Goal: Task Accomplishment & Management: Manage account settings

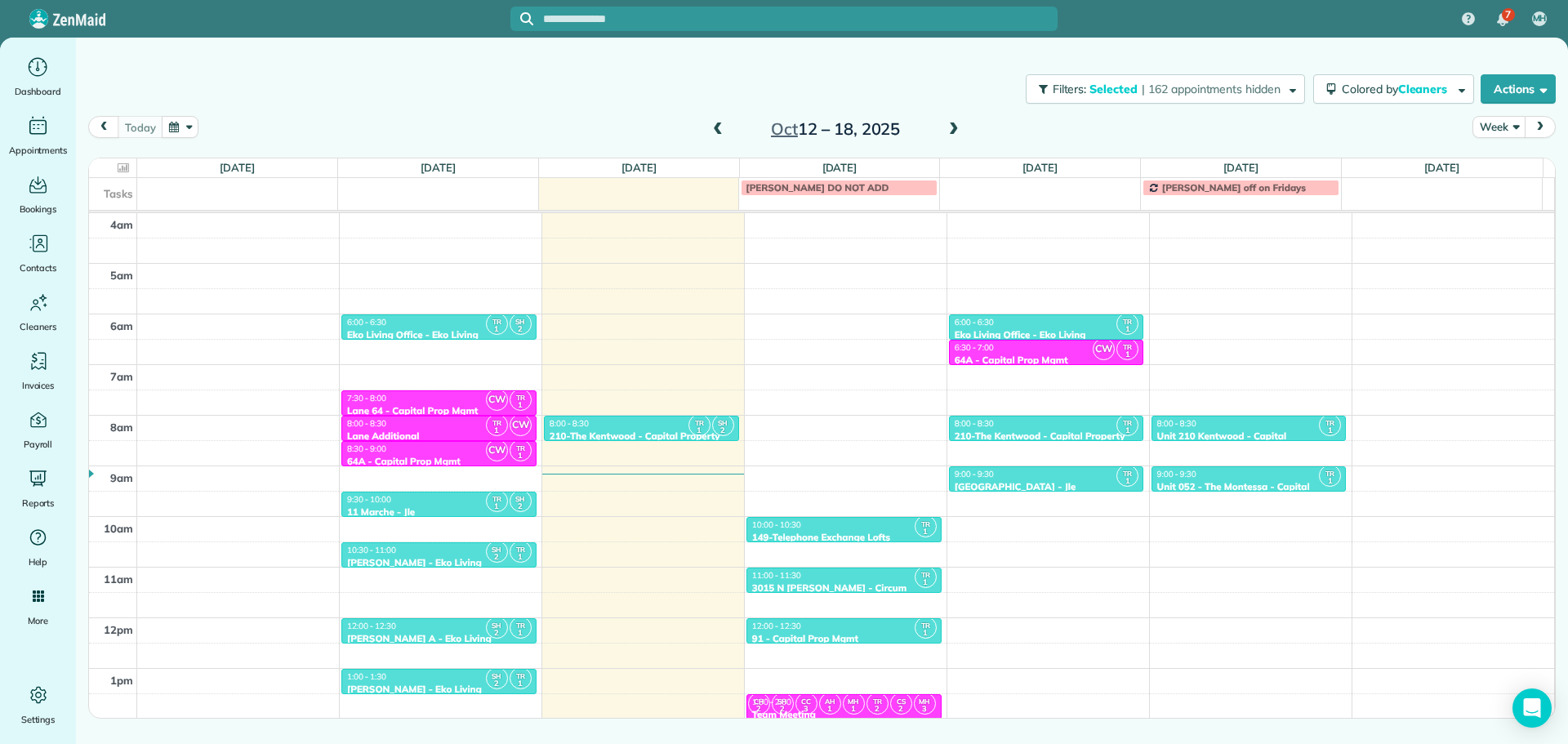
scroll to position [153, 0]
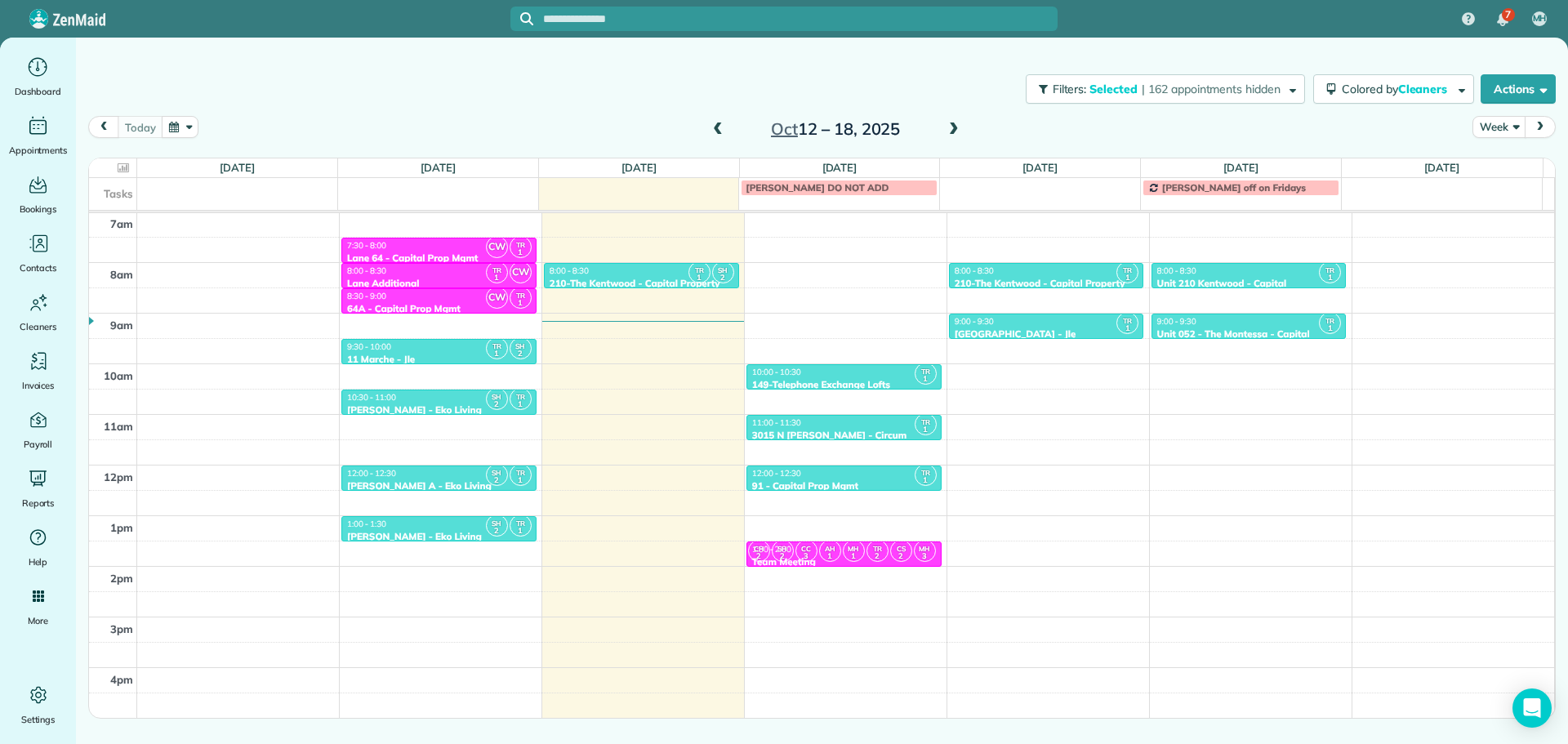
click at [959, 130] on span at bounding box center [954, 130] width 18 height 15
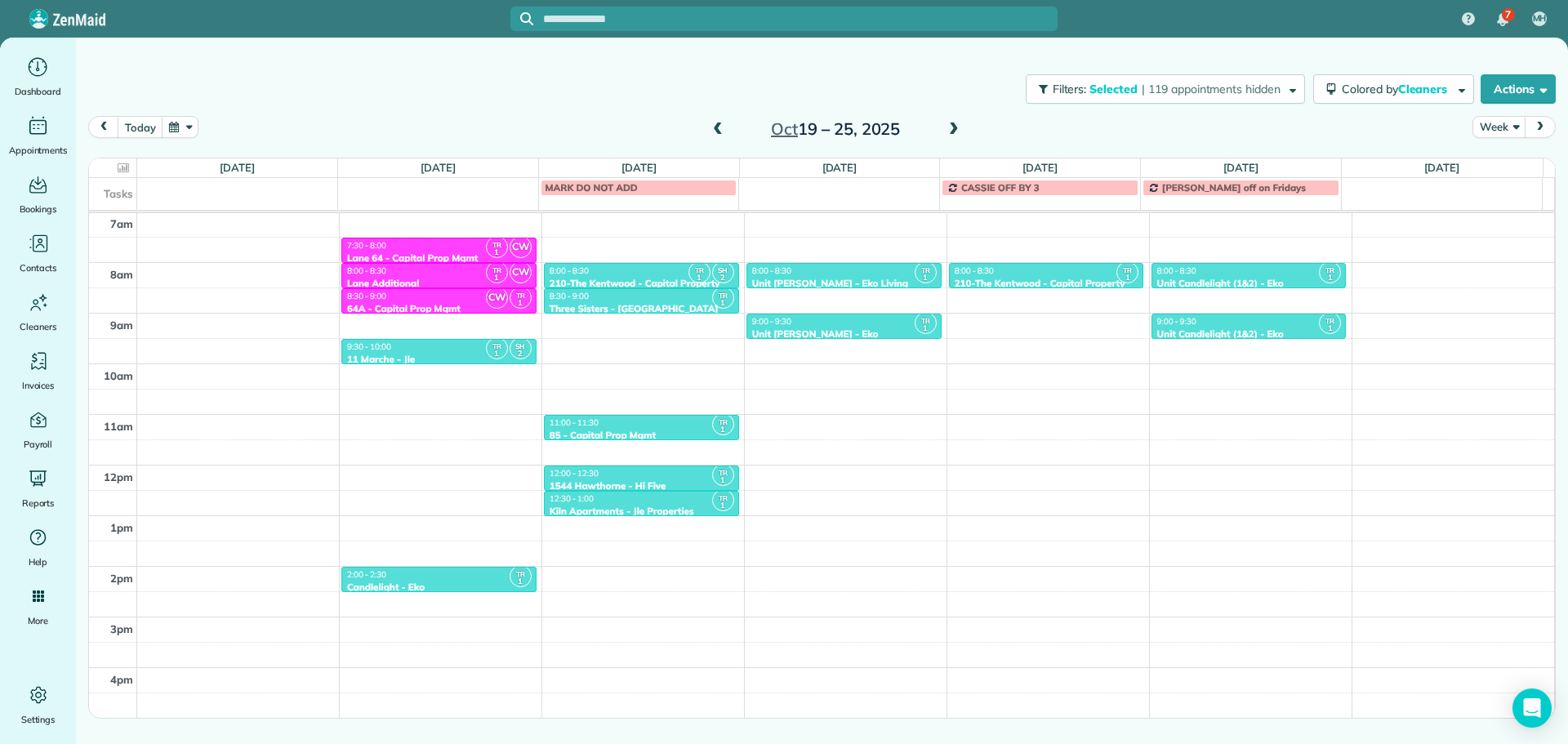
click at [959, 130] on span at bounding box center [954, 130] width 18 height 15
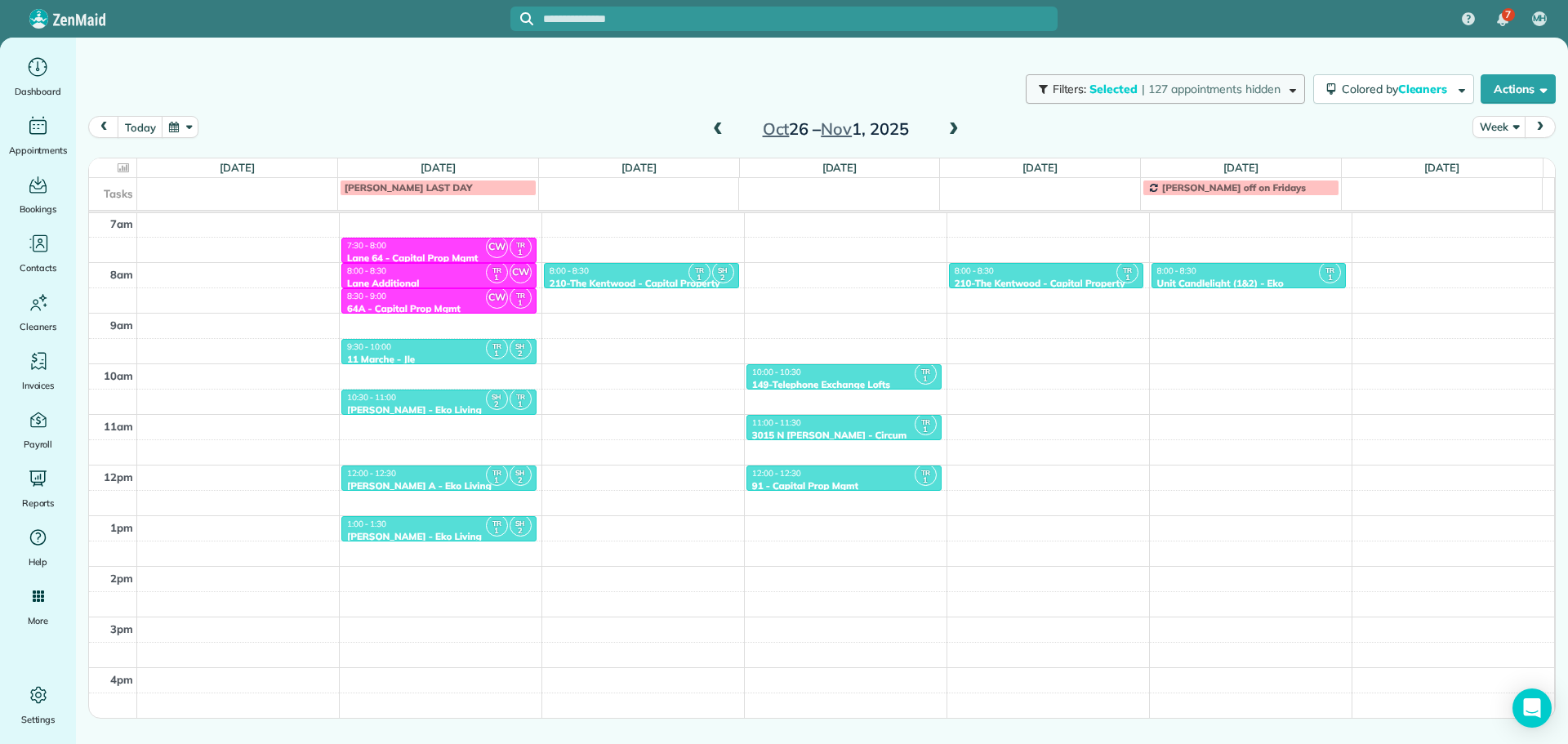
click at [1145, 96] on span "| 127 appointments hidden" at bounding box center [1210, 89] width 139 height 15
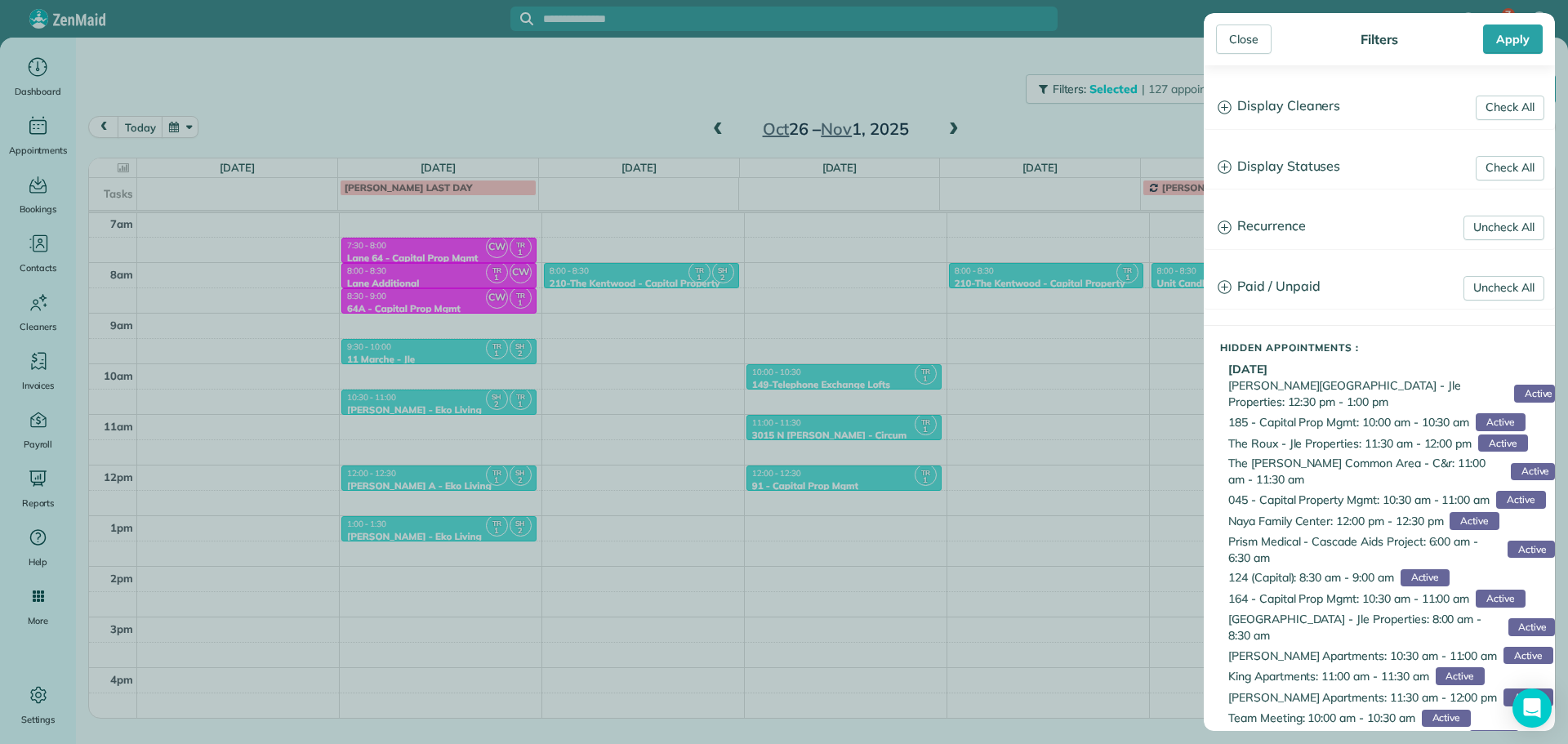
click at [1297, 107] on h3 "Display Cleaners" at bounding box center [1379, 107] width 349 height 42
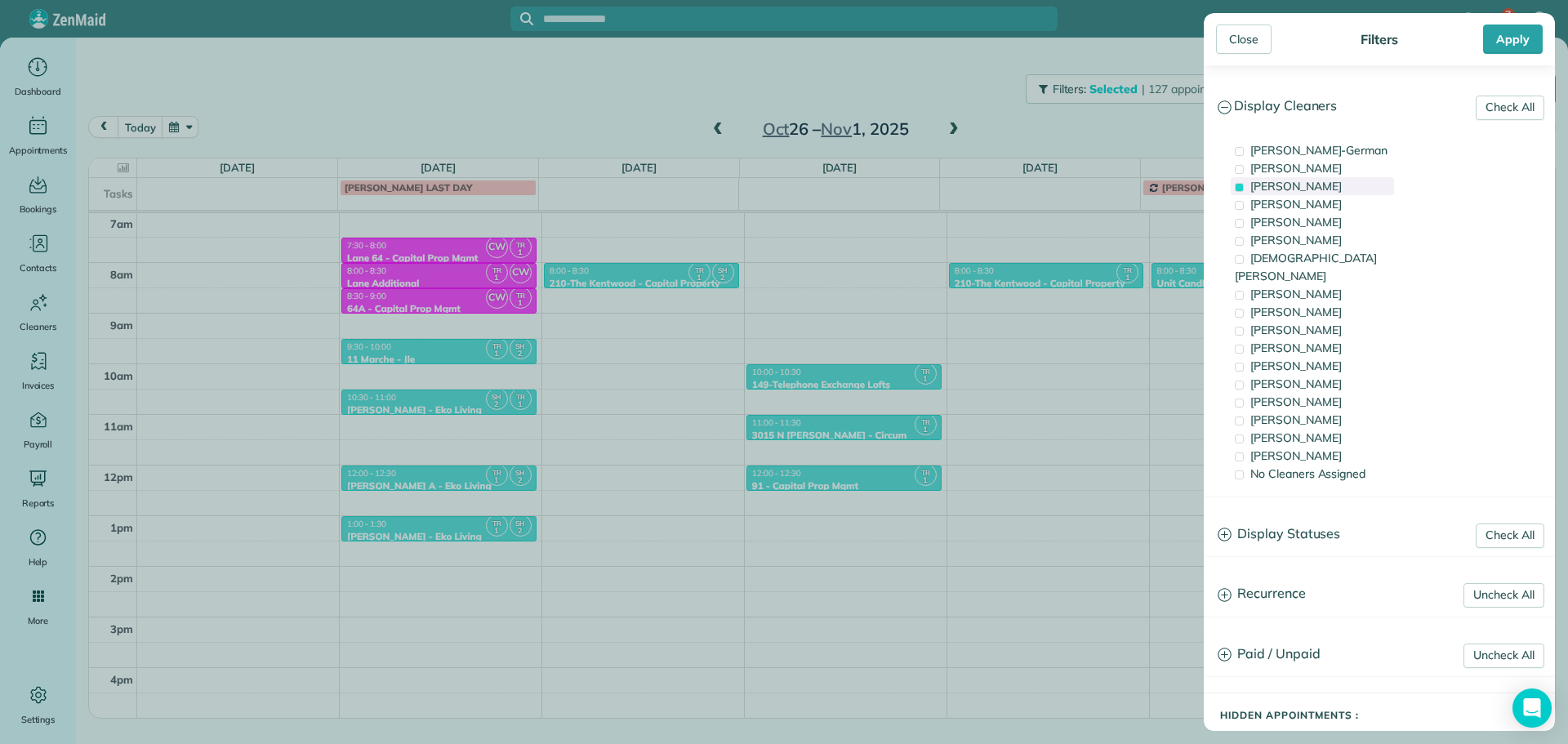
click at [1323, 187] on span "[PERSON_NAME]" at bounding box center [1296, 186] width 91 height 15
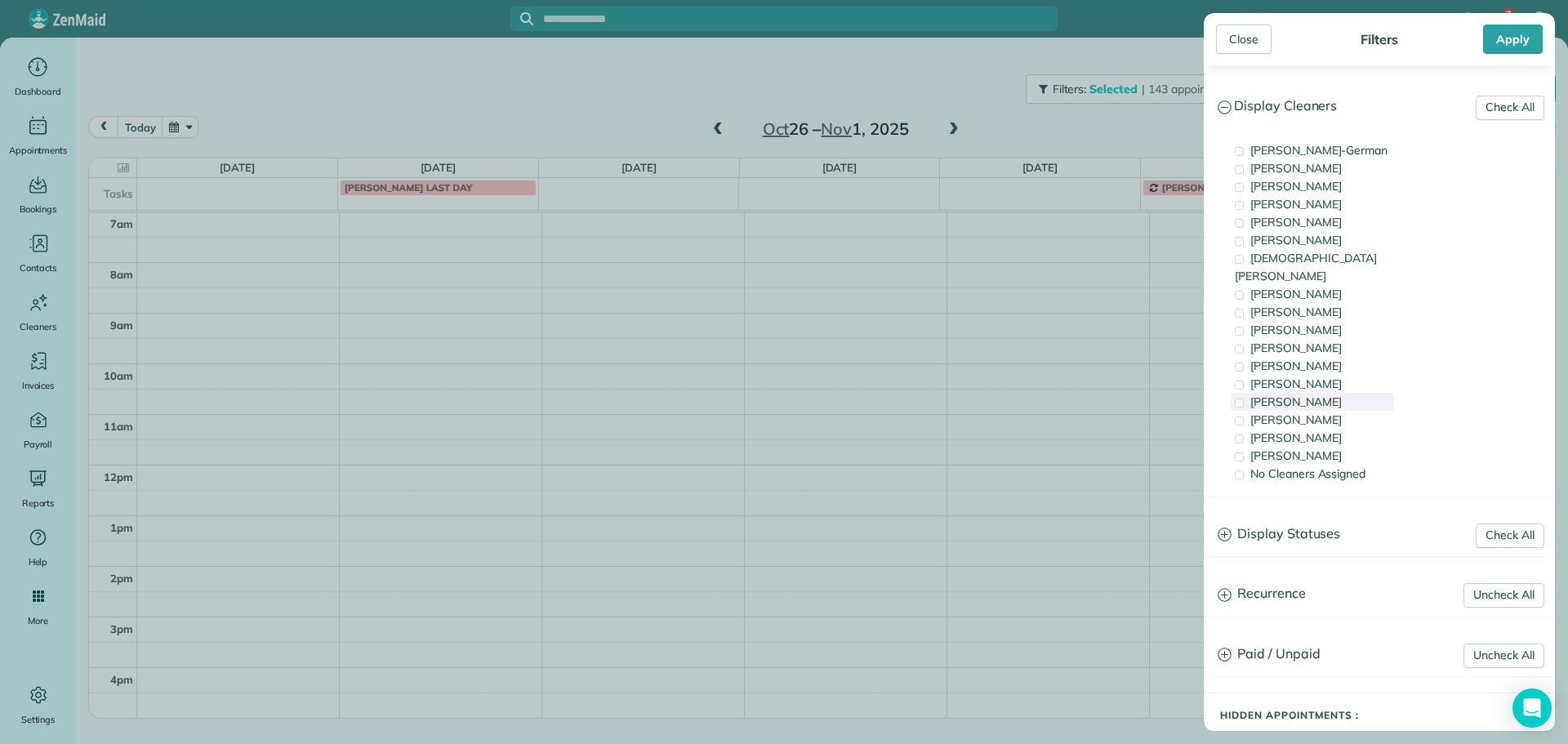
click at [1351, 393] on div "[PERSON_NAME]" at bounding box center [1311, 403] width 163 height 18
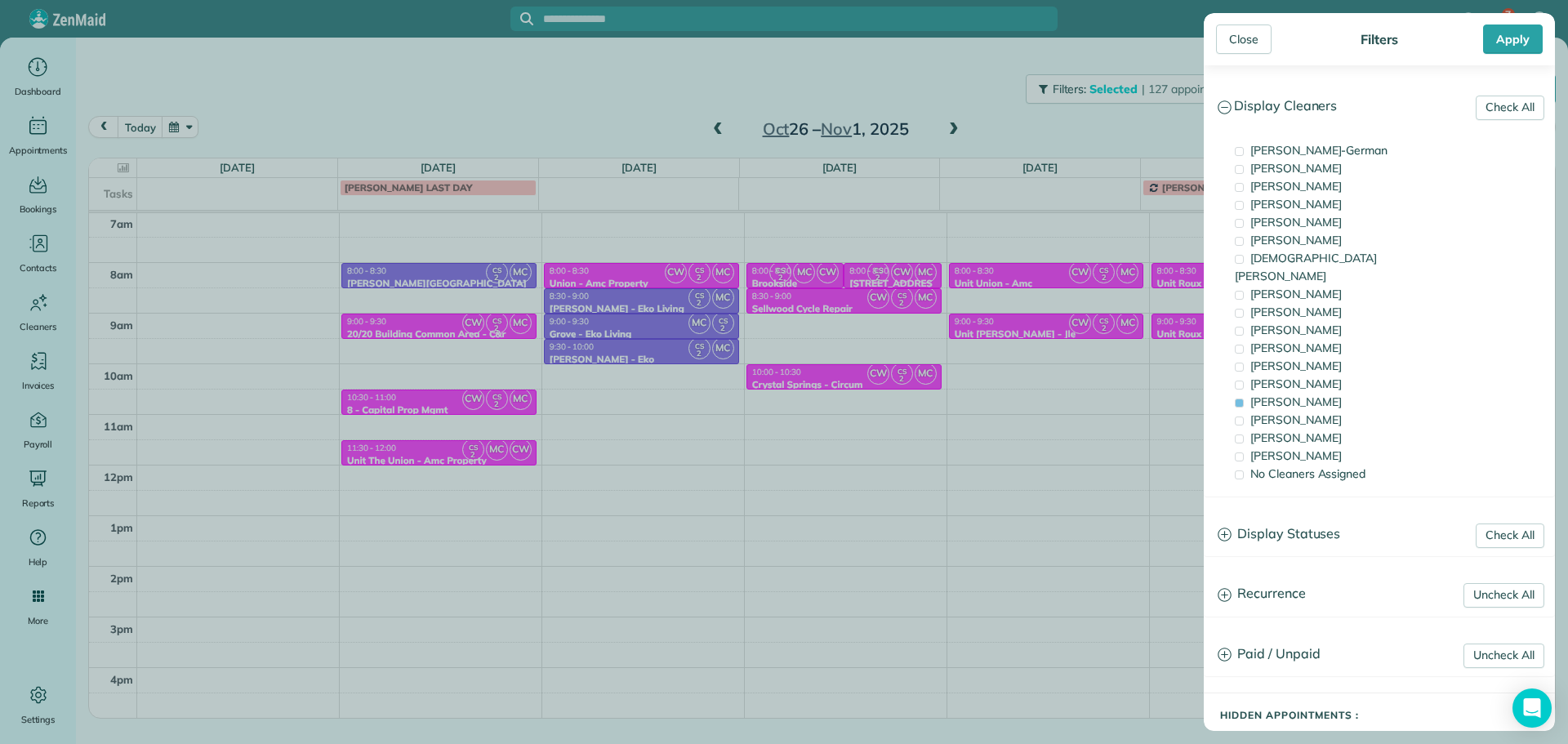
click at [665, 398] on div "Close Filters Apply Check All Display Cleaners [PERSON_NAME]-German [PERSON_NAM…" at bounding box center [784, 372] width 1568 height 744
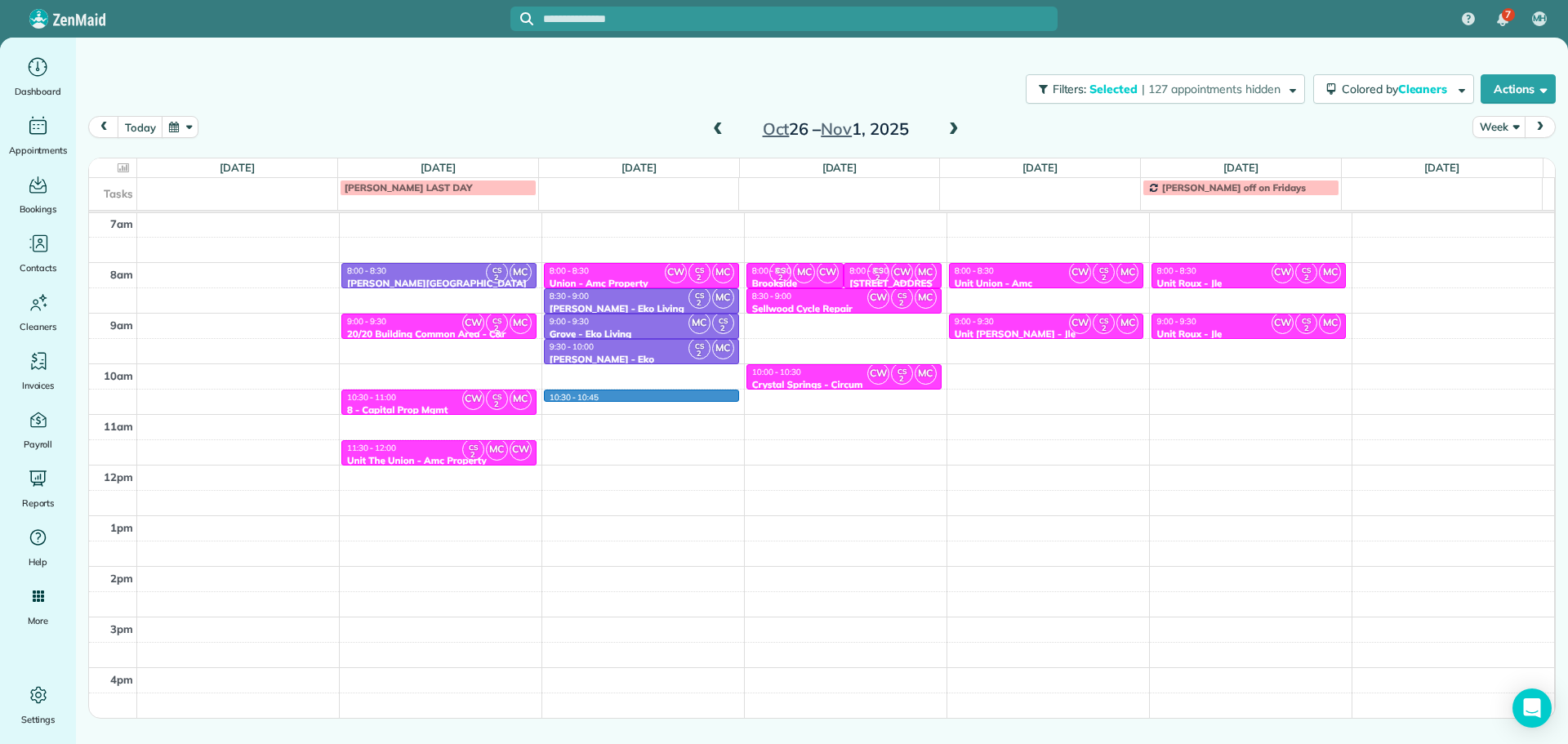
click at [664, 393] on div "4am 5am 6am 7am 8am 9am 10am 11am 12pm 1pm 2pm 3pm 4pm 5pm CS 2 MC 8:00 - 8:30 …" at bounding box center [822, 414] width 1465 height 708
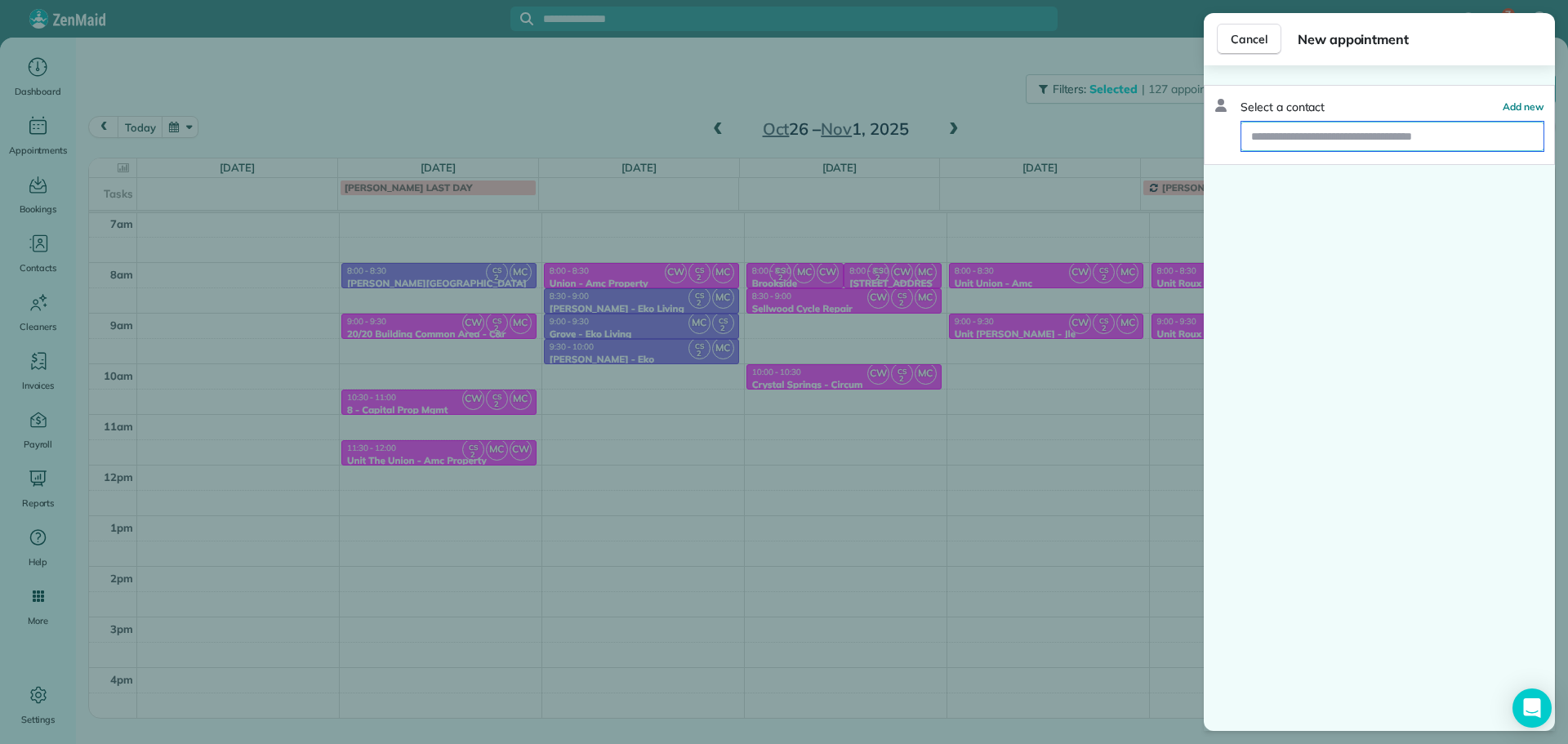
click at [1340, 141] on input "text" at bounding box center [1392, 137] width 302 height 29
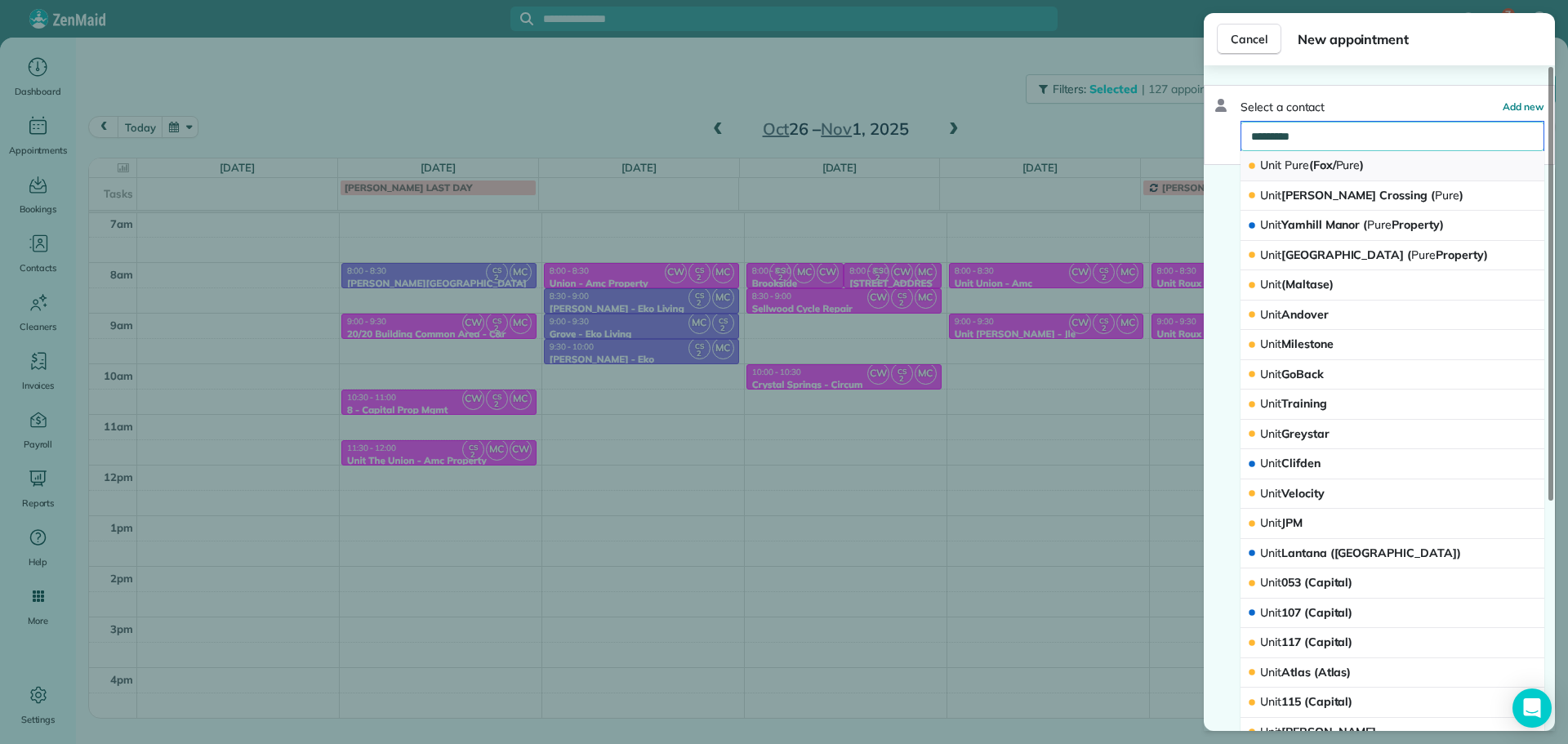
type input "*********"
click at [1334, 167] on span "Unit Pure (Fox/ Pure )" at bounding box center [1311, 165] width 104 height 15
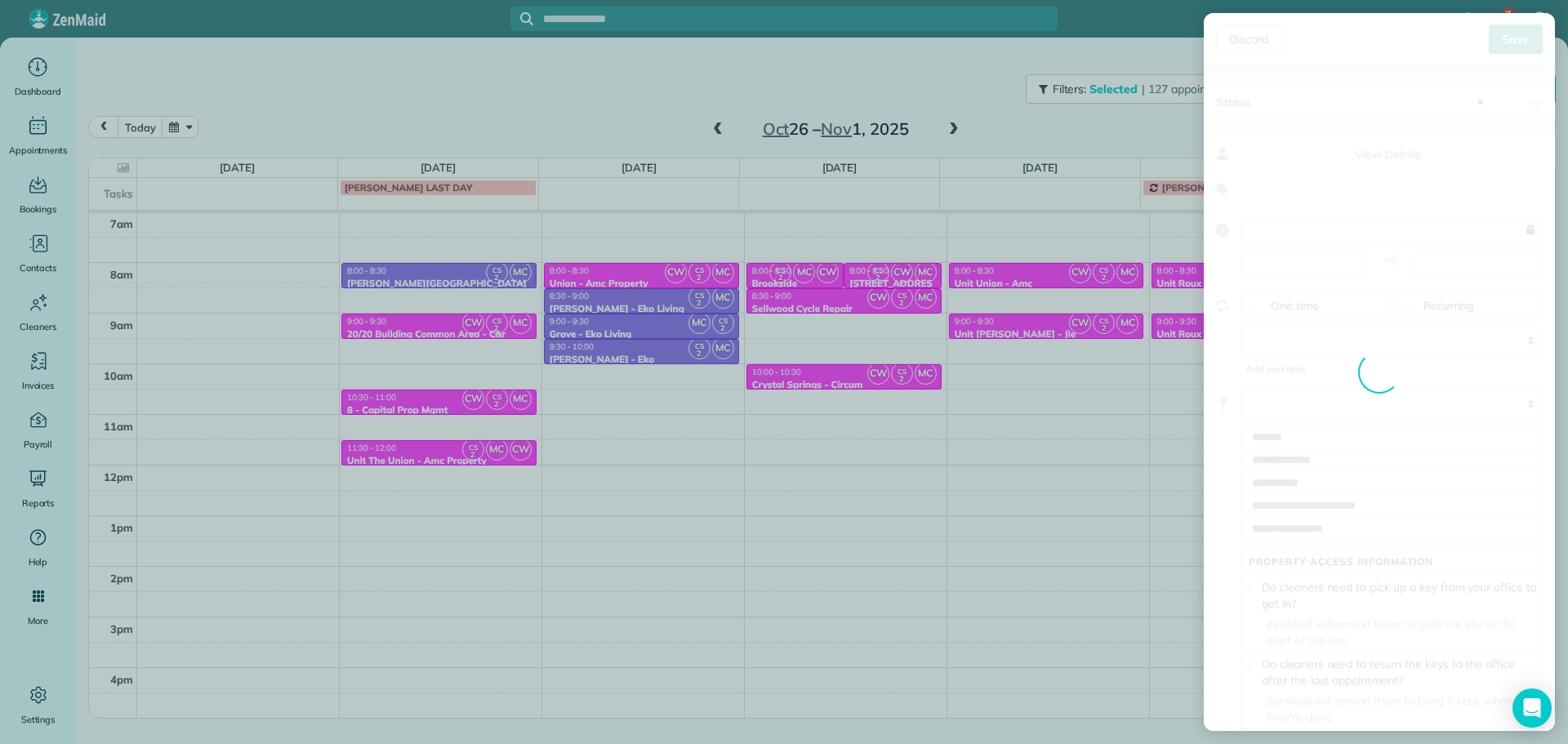
type input "**********"
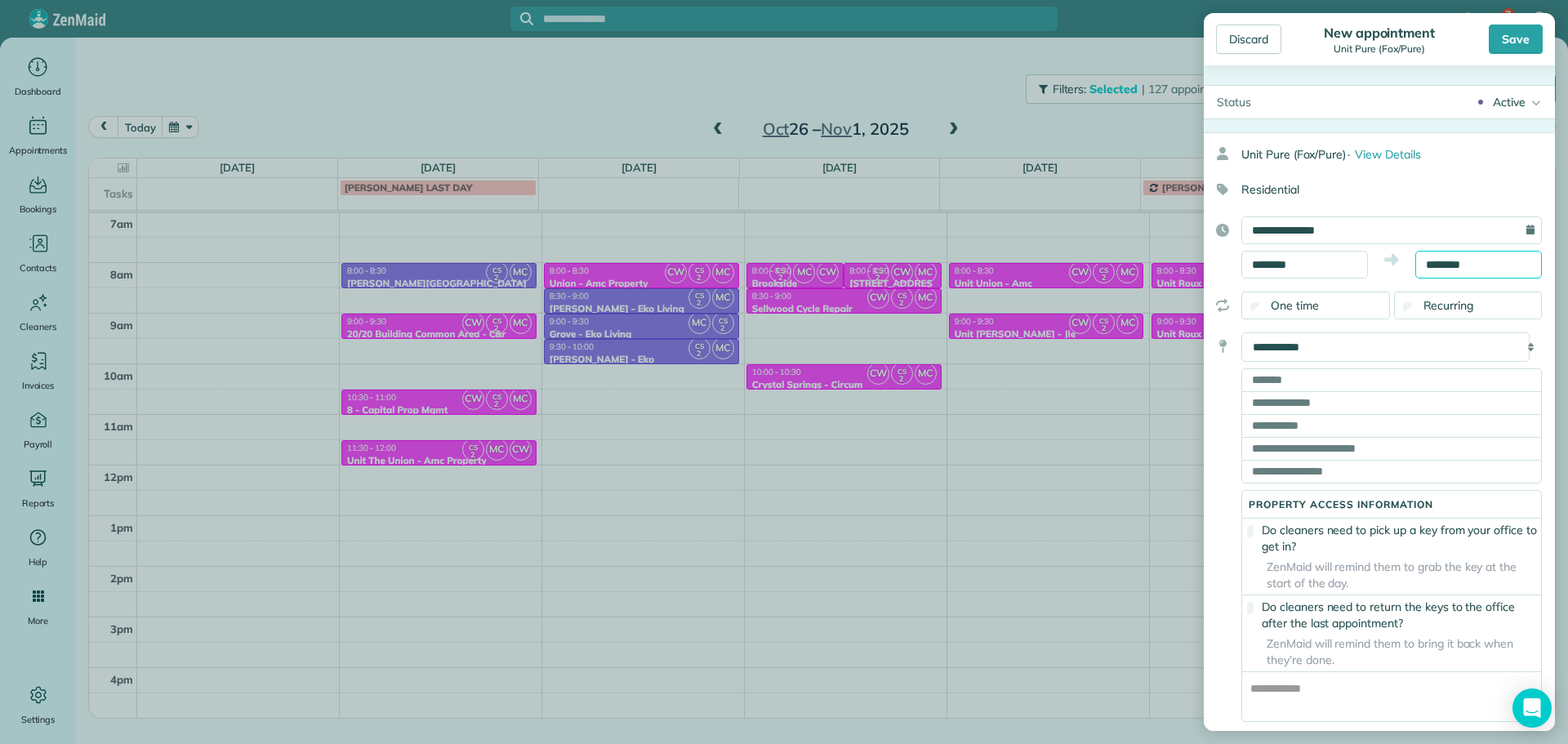
click at [1442, 260] on input "********" at bounding box center [1478, 264] width 126 height 28
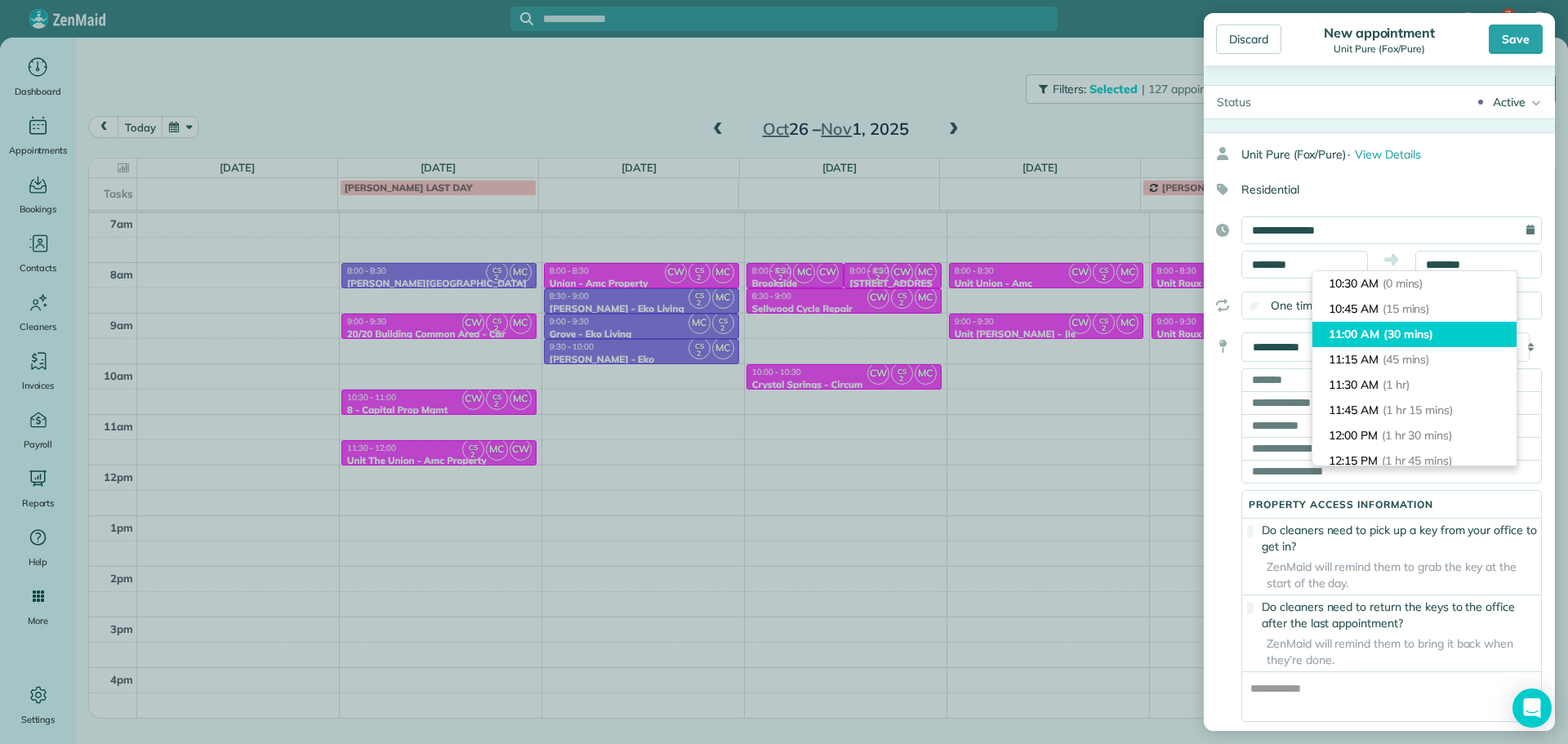
type input "********"
click at [1425, 332] on span "(30 mins)" at bounding box center [1409, 334] width 51 height 15
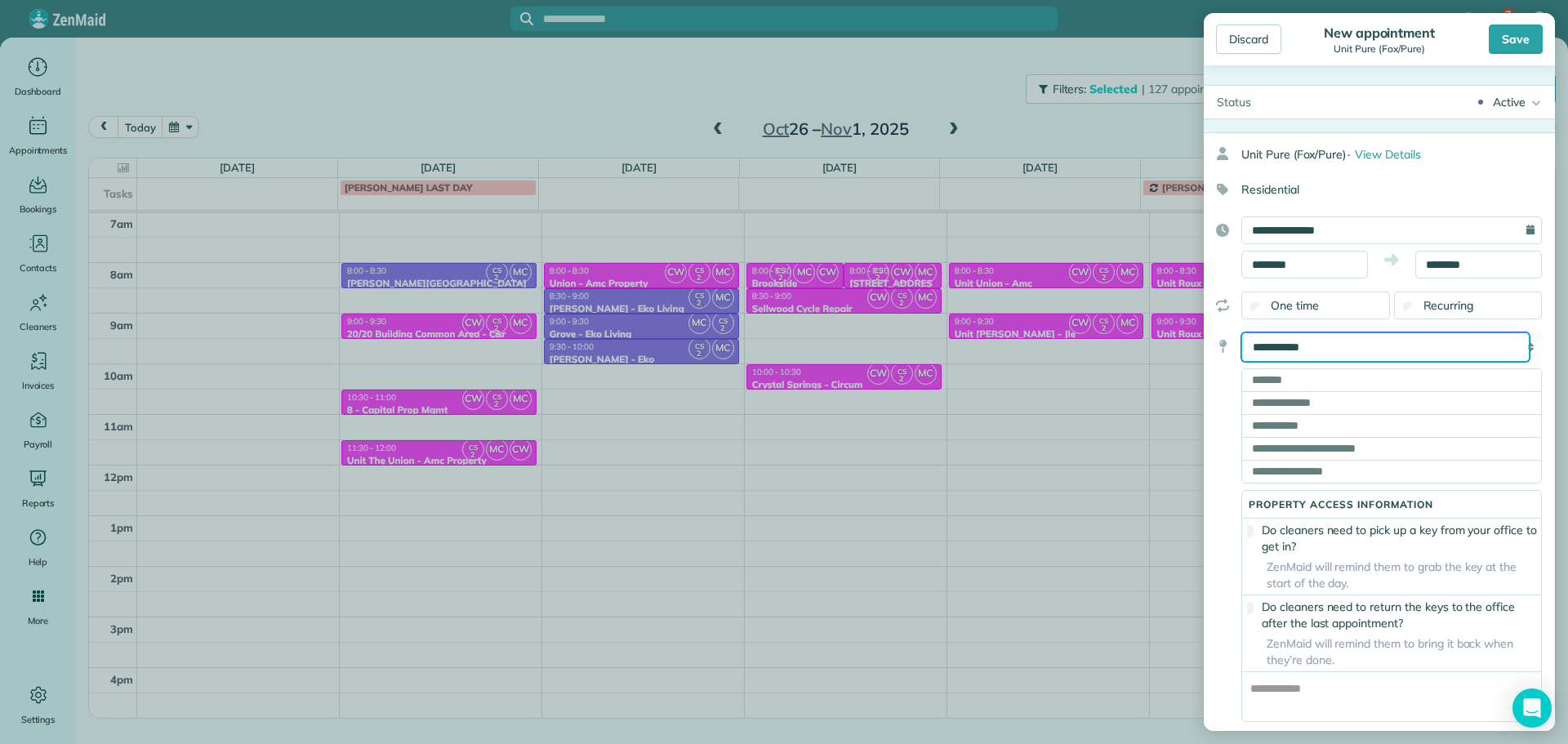
click at [1397, 342] on select "**********" at bounding box center [1385, 347] width 288 height 29
click at [1392, 354] on select "**********" at bounding box center [1385, 347] width 288 height 29
click at [1310, 380] on input "text" at bounding box center [1391, 380] width 300 height 23
paste input "**********"
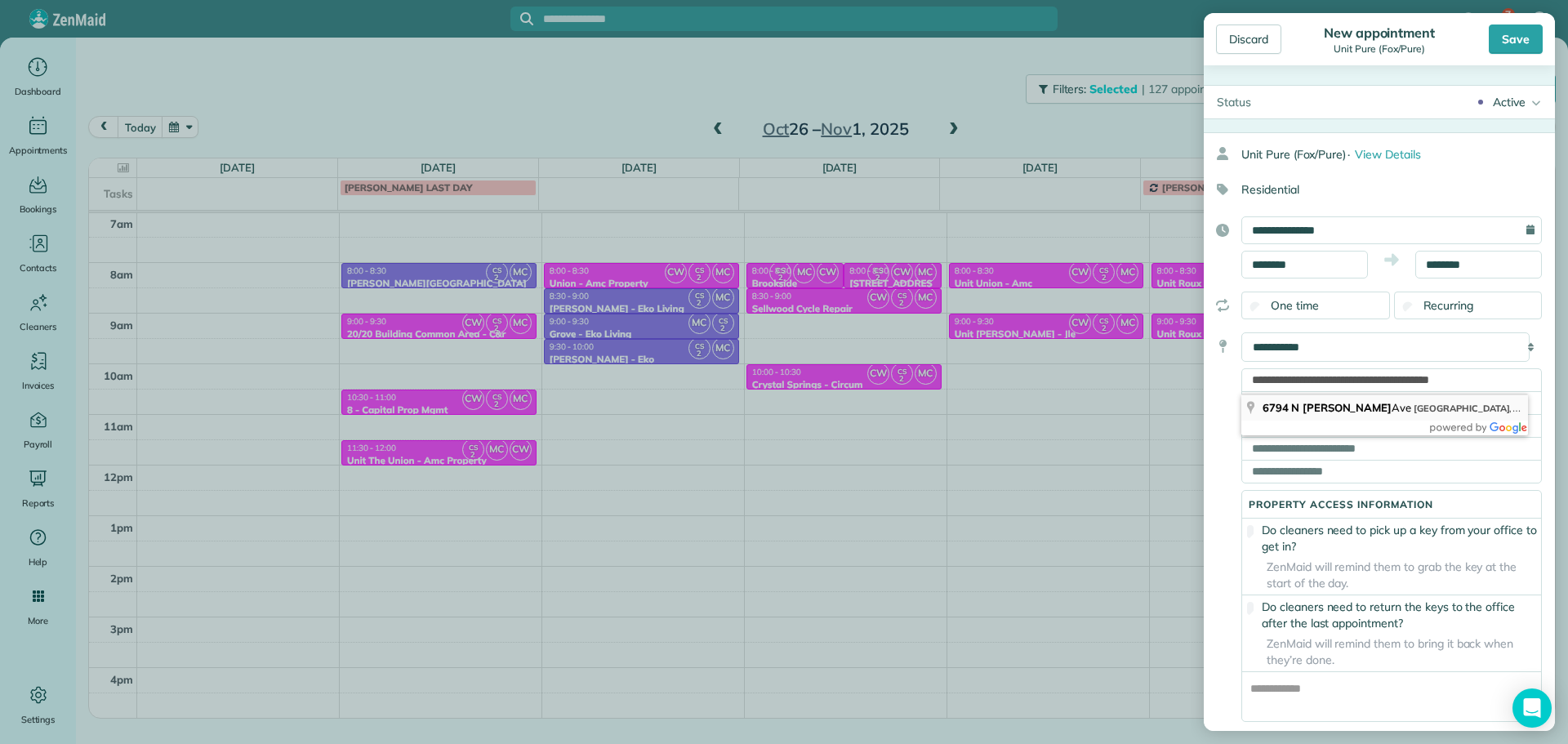
type input "**********"
type input "********"
type input "**"
type input "*****"
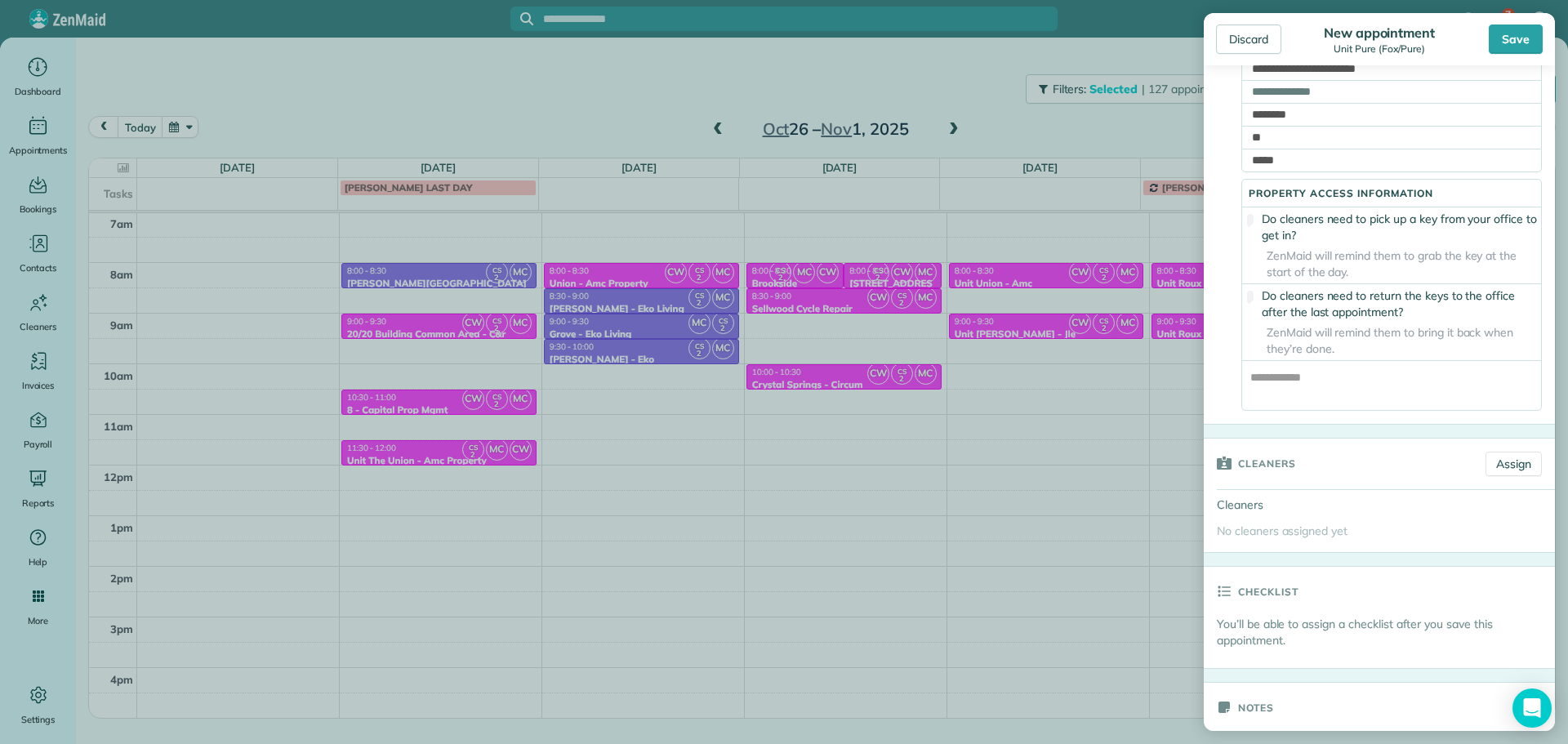
scroll to position [409, 0]
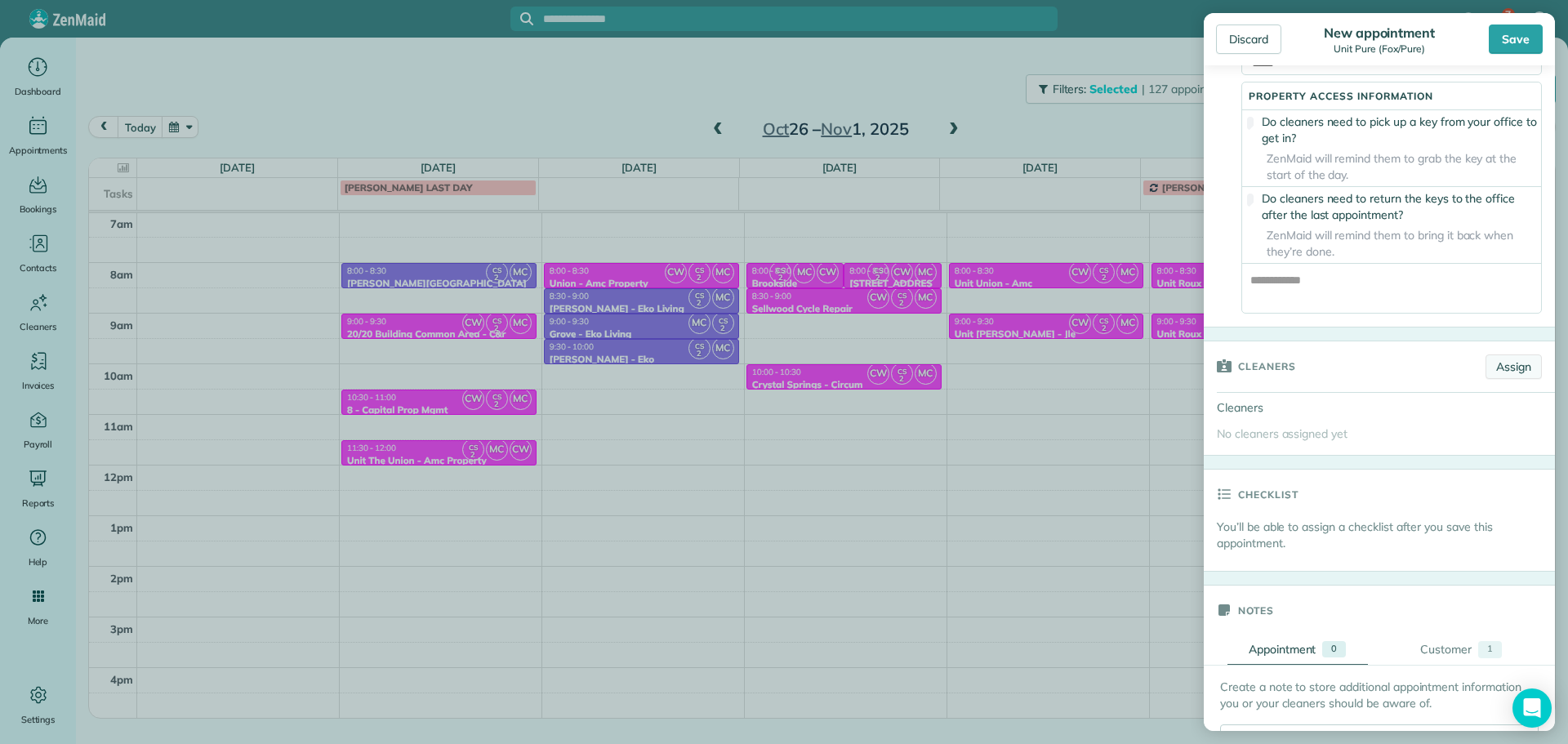
click at [1504, 379] on link "Assign" at bounding box center [1513, 366] width 56 height 25
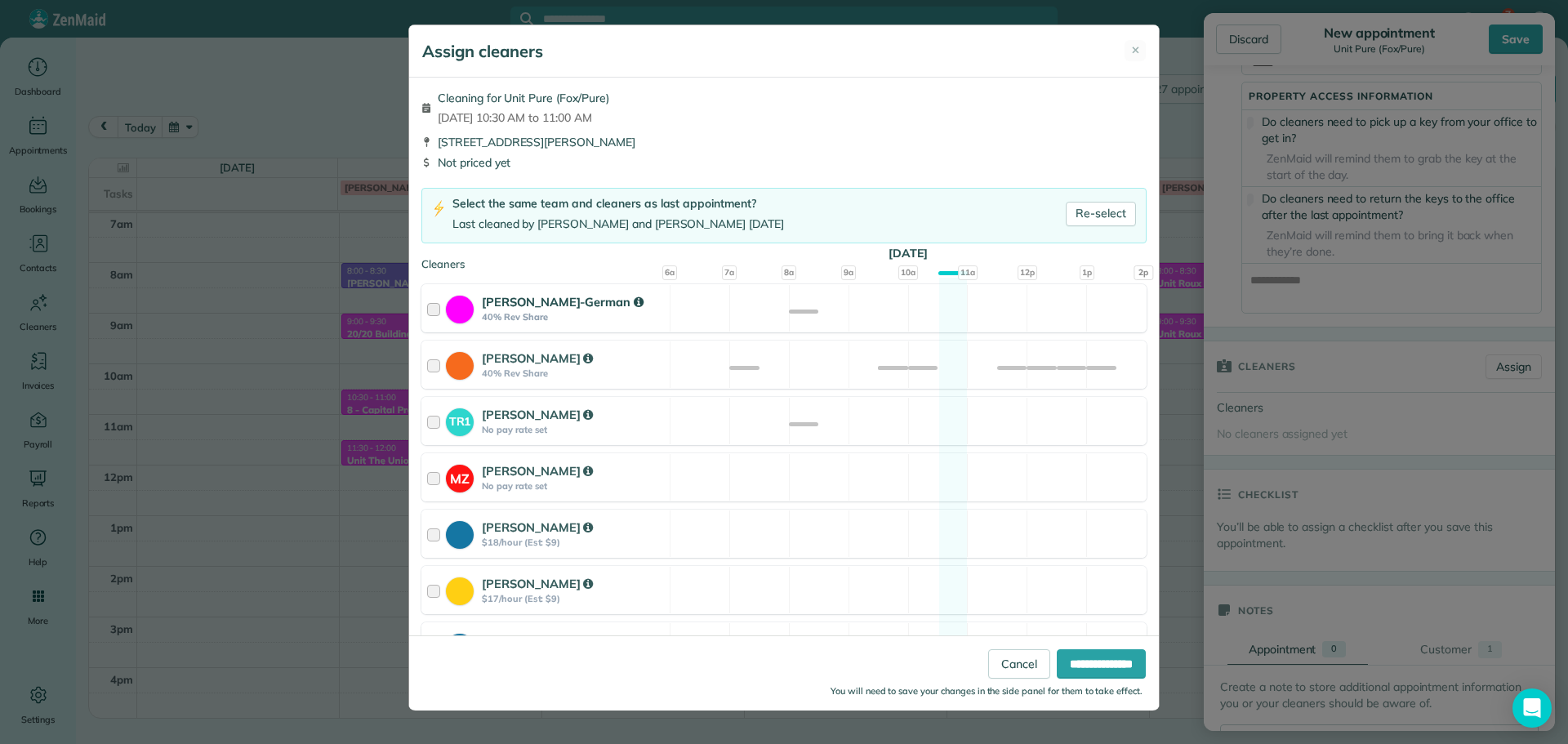
click at [952, 328] on div "[PERSON_NAME]-German 40% Rev Share Available" at bounding box center [784, 308] width 725 height 48
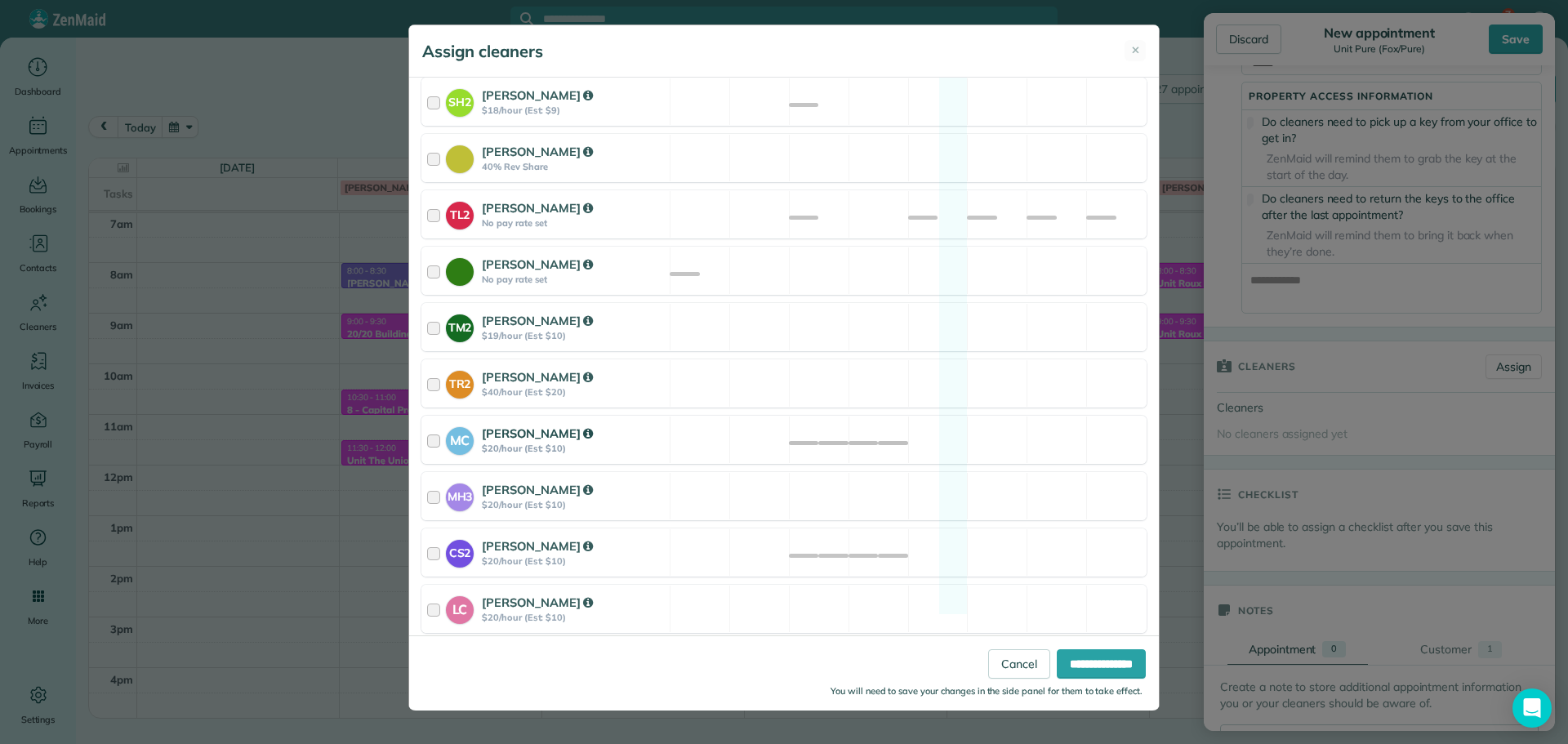
scroll to position [619, 0]
click at [918, 482] on div "MH3 [PERSON_NAME] $20/hour (Est: $10) Available" at bounding box center [784, 495] width 725 height 48
click at [943, 430] on div "MC [PERSON_NAME] $20/hour (Est: $10) Available" at bounding box center [784, 439] width 725 height 48
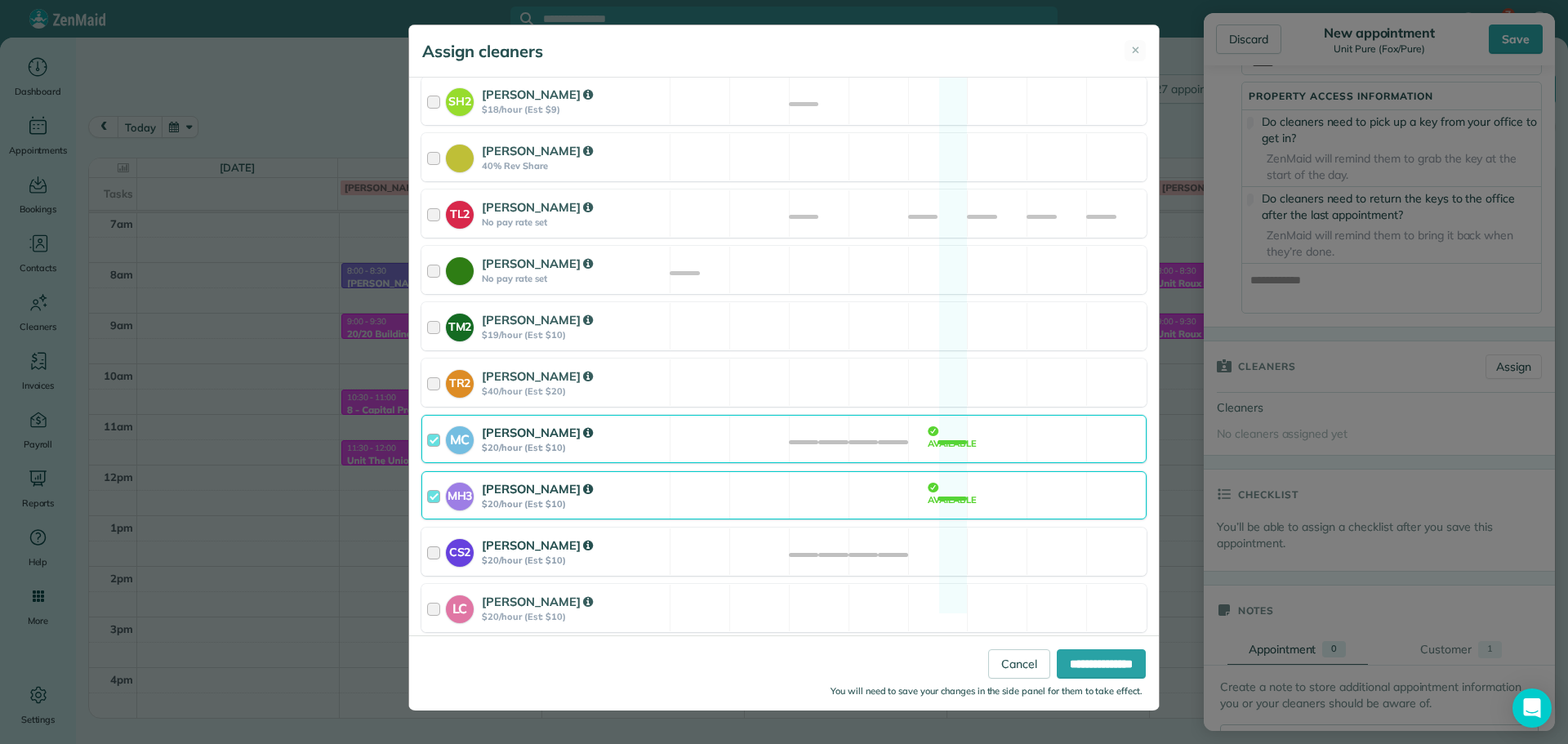
click at [956, 542] on div "CS2 [PERSON_NAME] $20/hour (Est: $10) Available" at bounding box center [784, 552] width 725 height 48
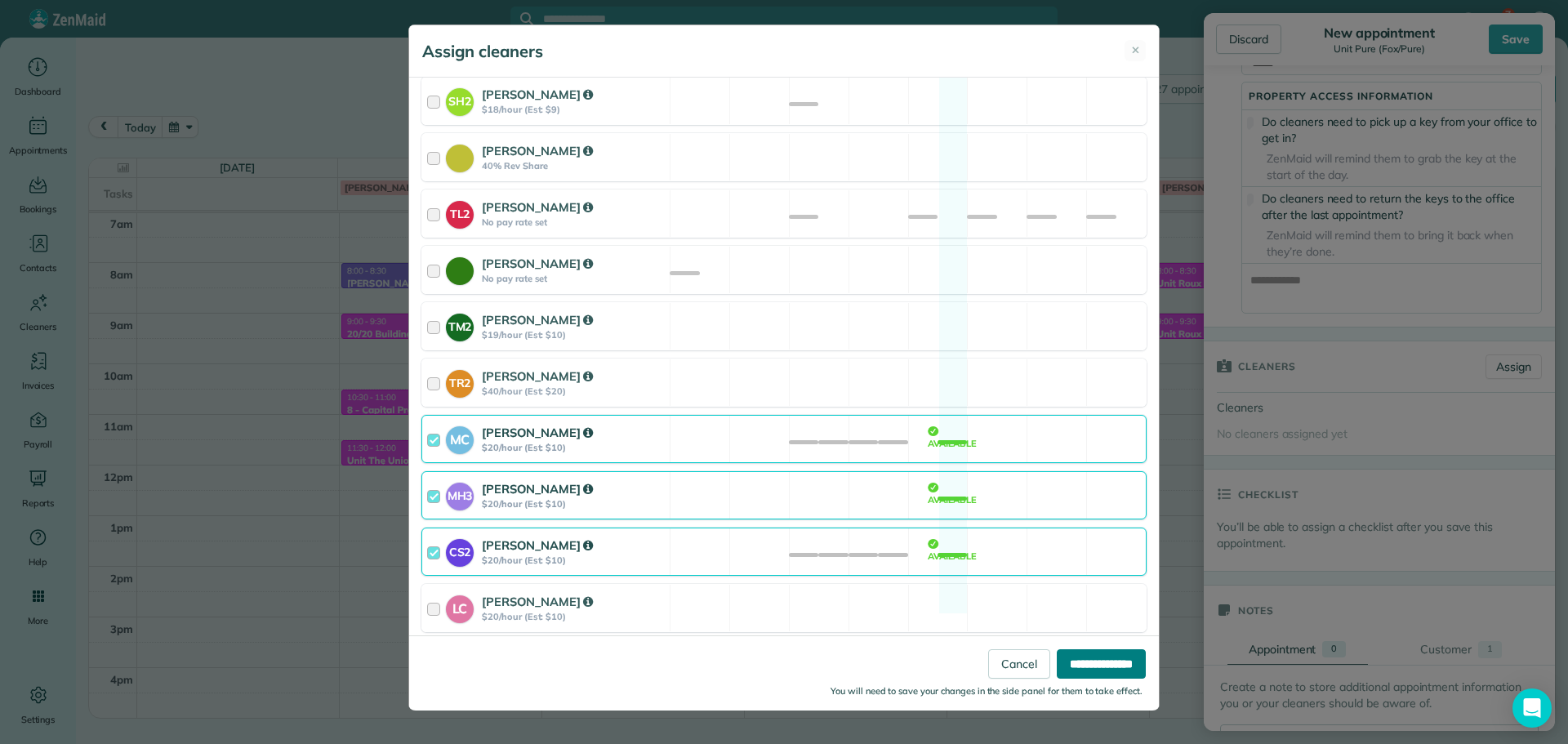
click at [1071, 663] on input "**********" at bounding box center [1101, 664] width 89 height 29
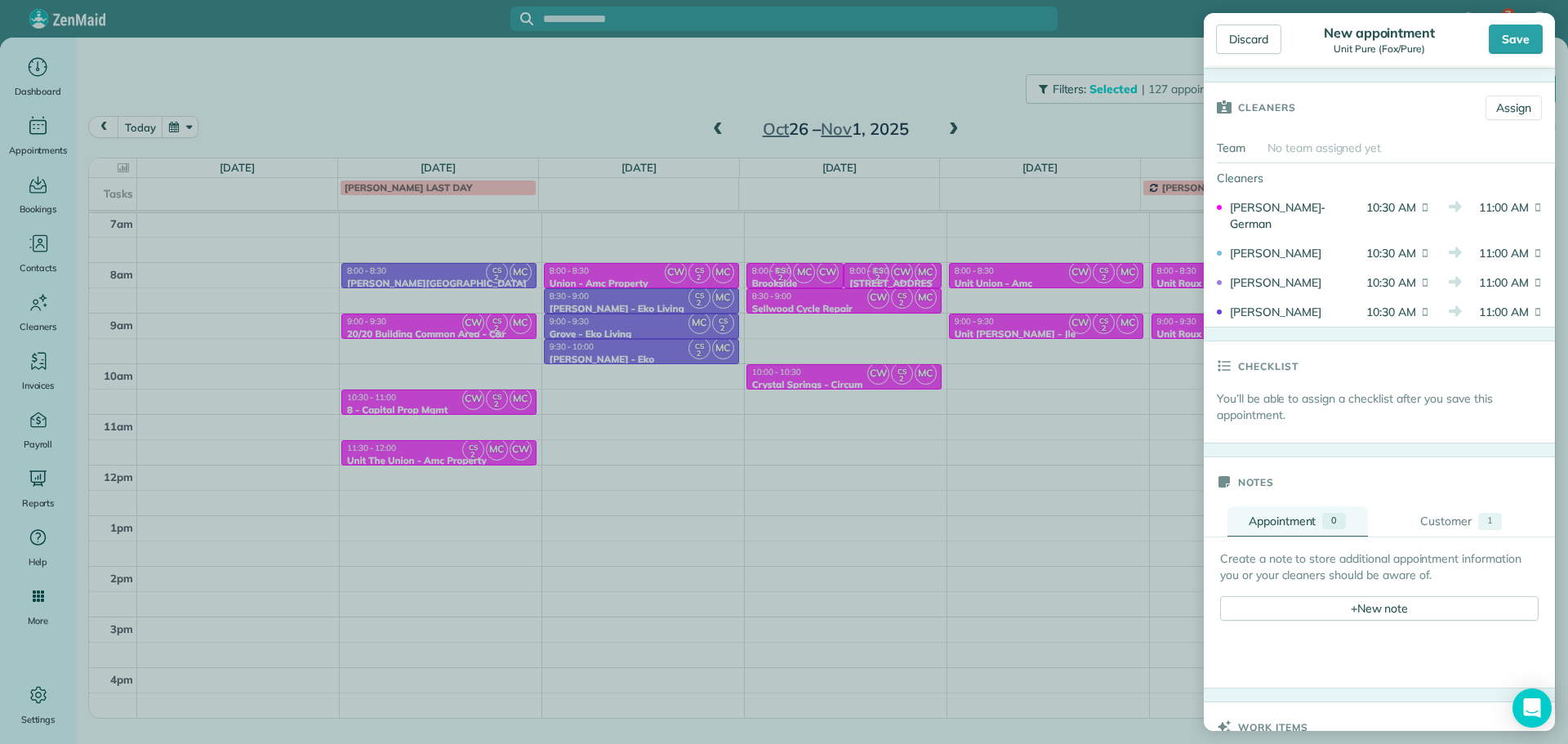
scroll to position [735, 0]
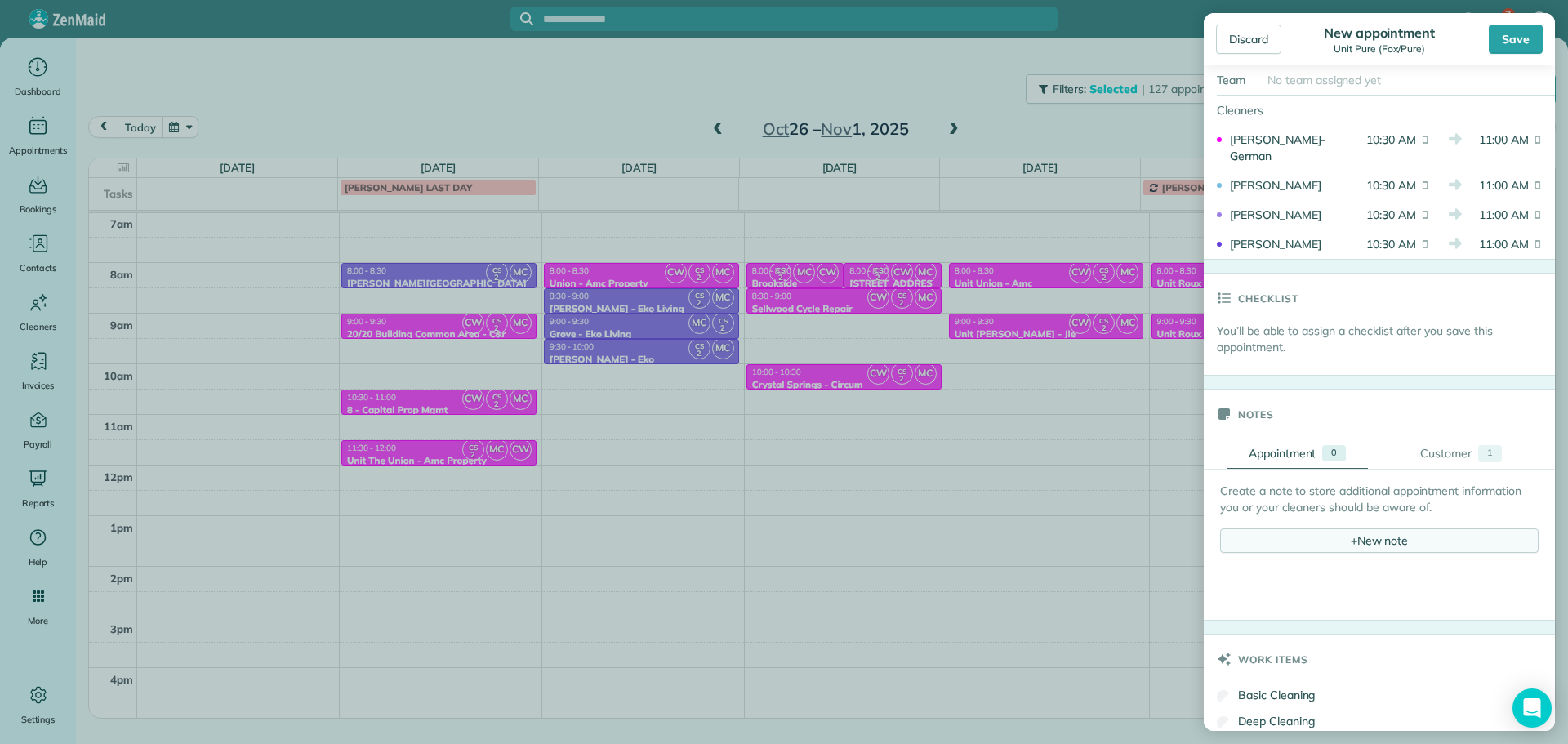
click at [1351, 543] on div "+ New note" at bounding box center [1379, 540] width 319 height 25
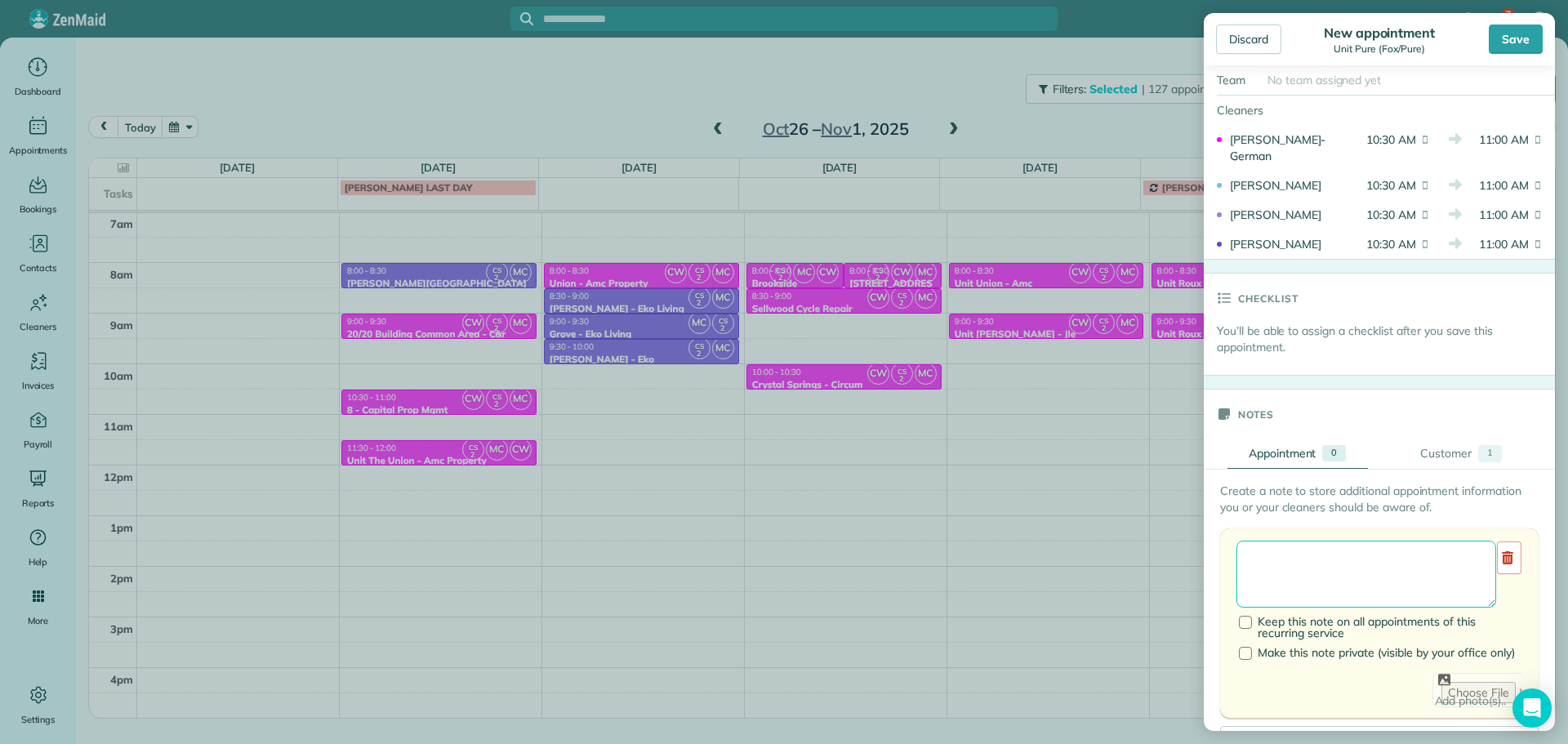
click at [1353, 568] on textarea at bounding box center [1365, 575] width 259 height 67
paste textarea "**********"
click at [1342, 572] on textarea "**********" at bounding box center [1365, 575] width 259 height 67
paste textarea "**********"
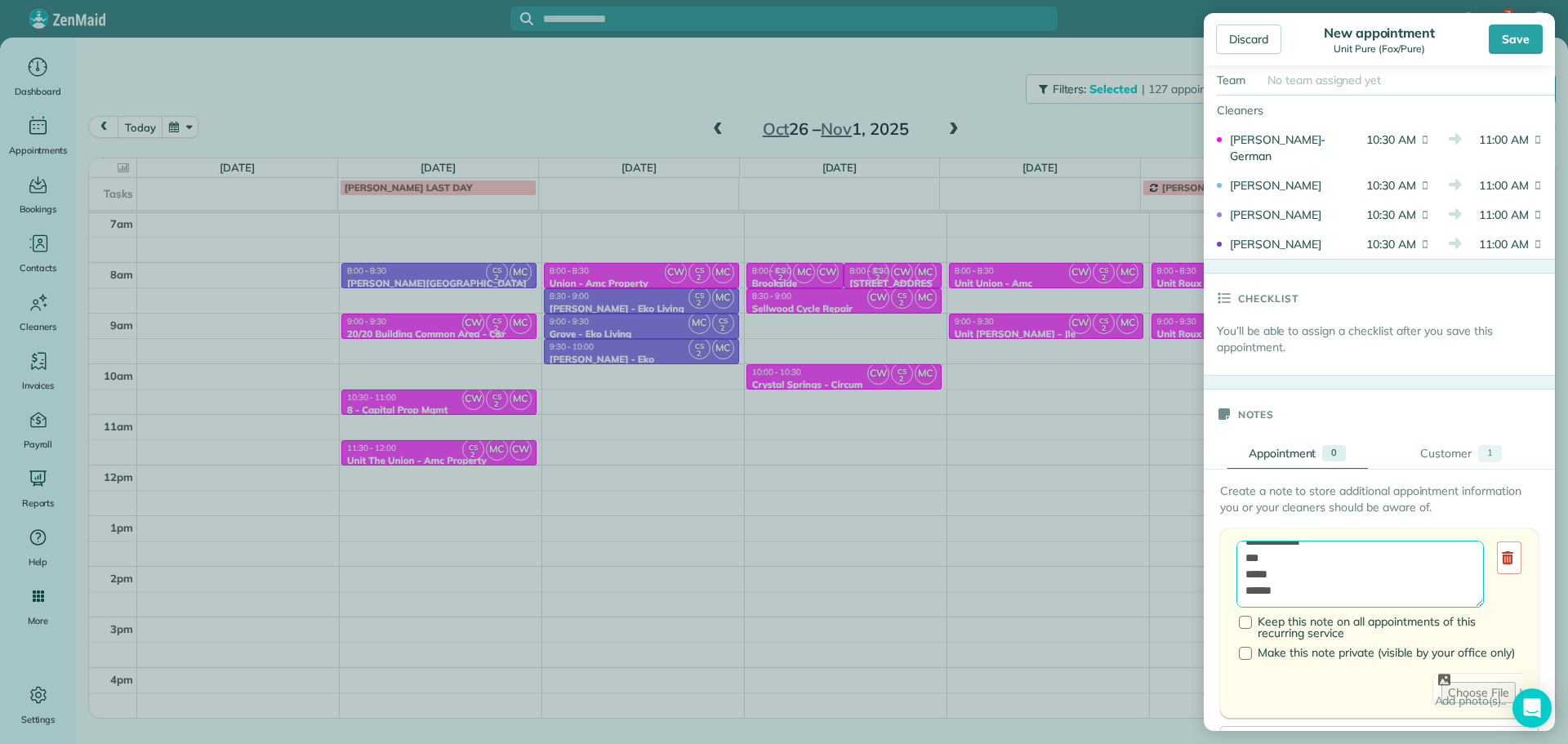
paste textarea "**********"
type textarea "**********"
click at [1514, 40] on div "Save" at bounding box center [1515, 39] width 54 height 29
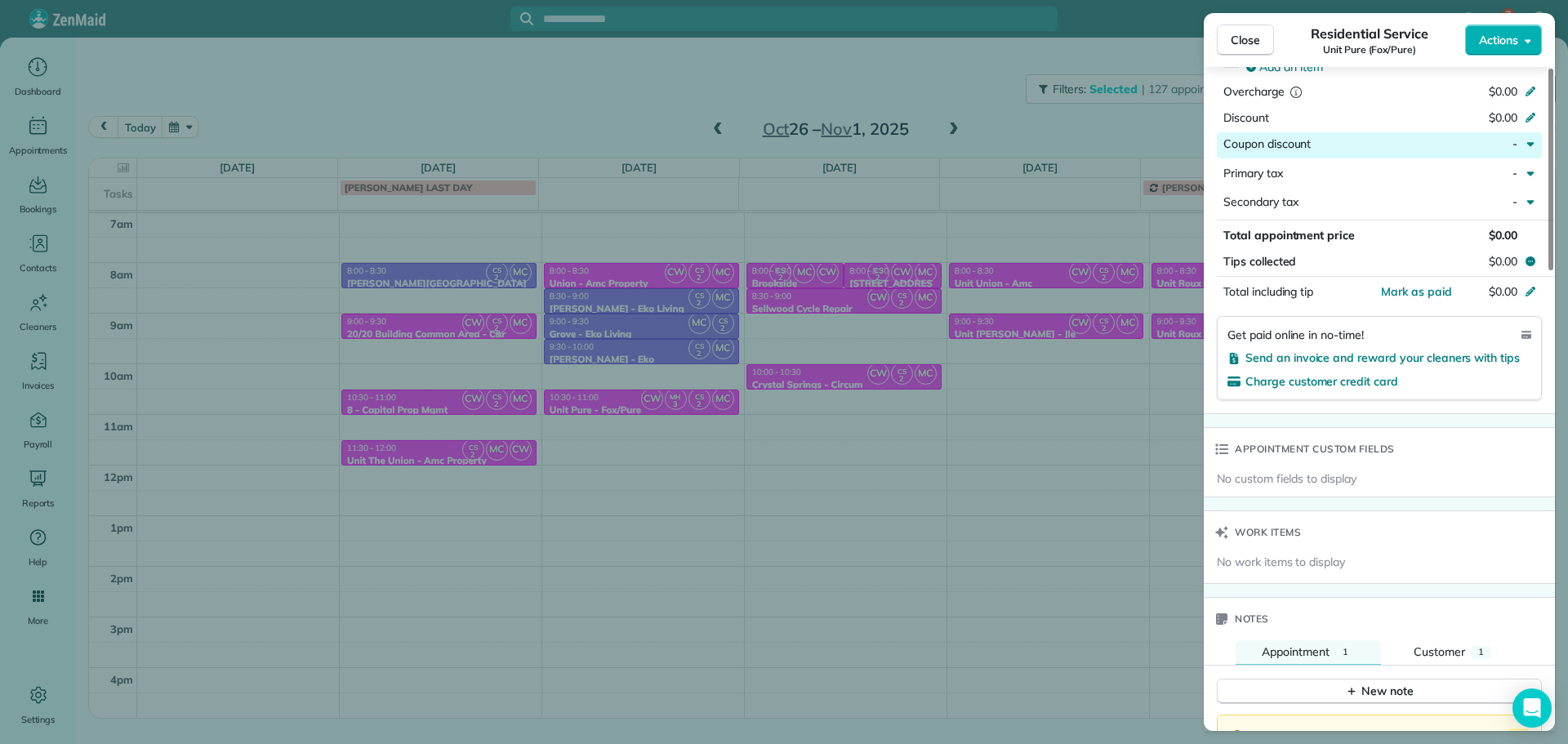
scroll to position [1066, 0]
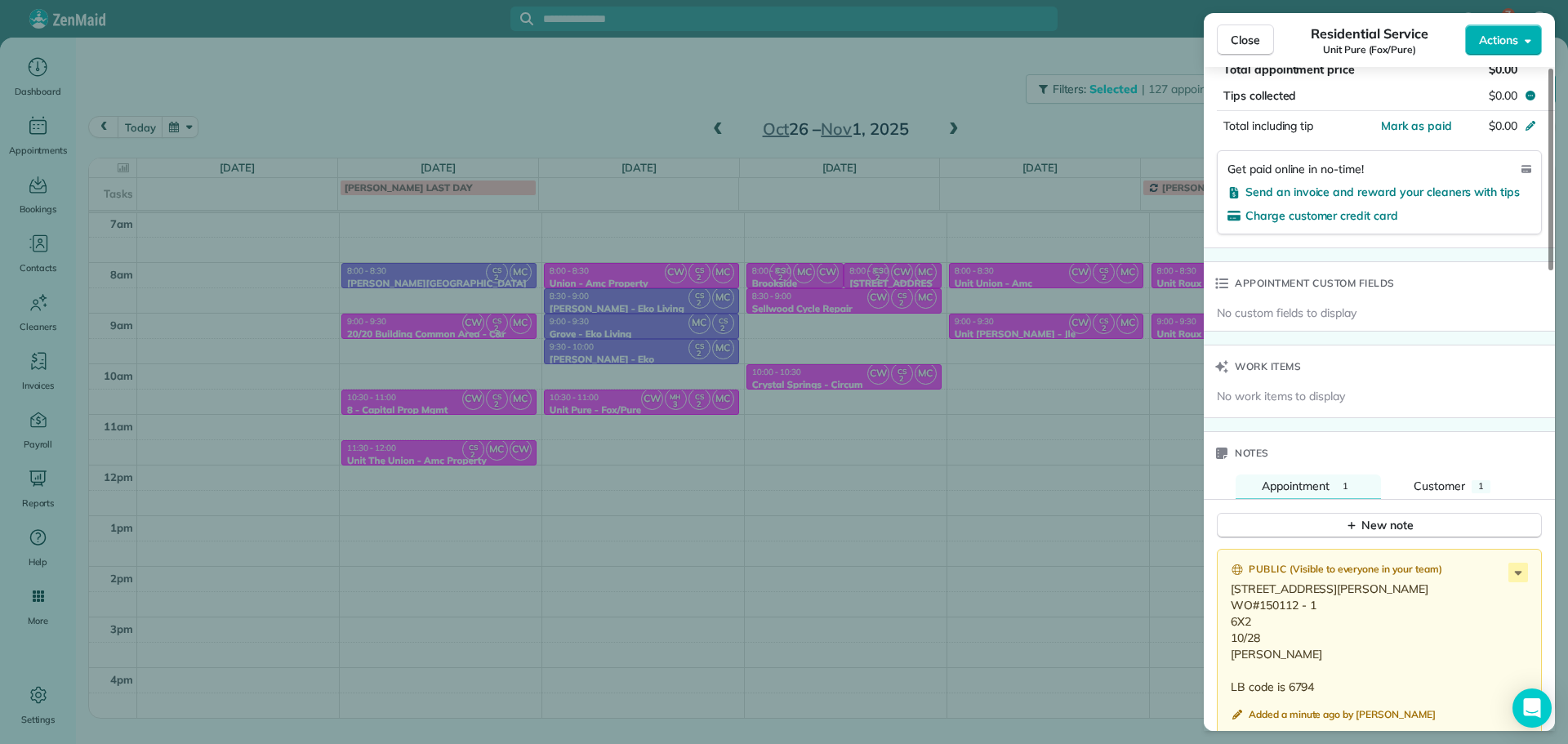
click at [557, 113] on div "Close Residential Service Unit Pure (Fox/Pure) Actions Status Active Unit Pure …" at bounding box center [784, 372] width 1568 height 744
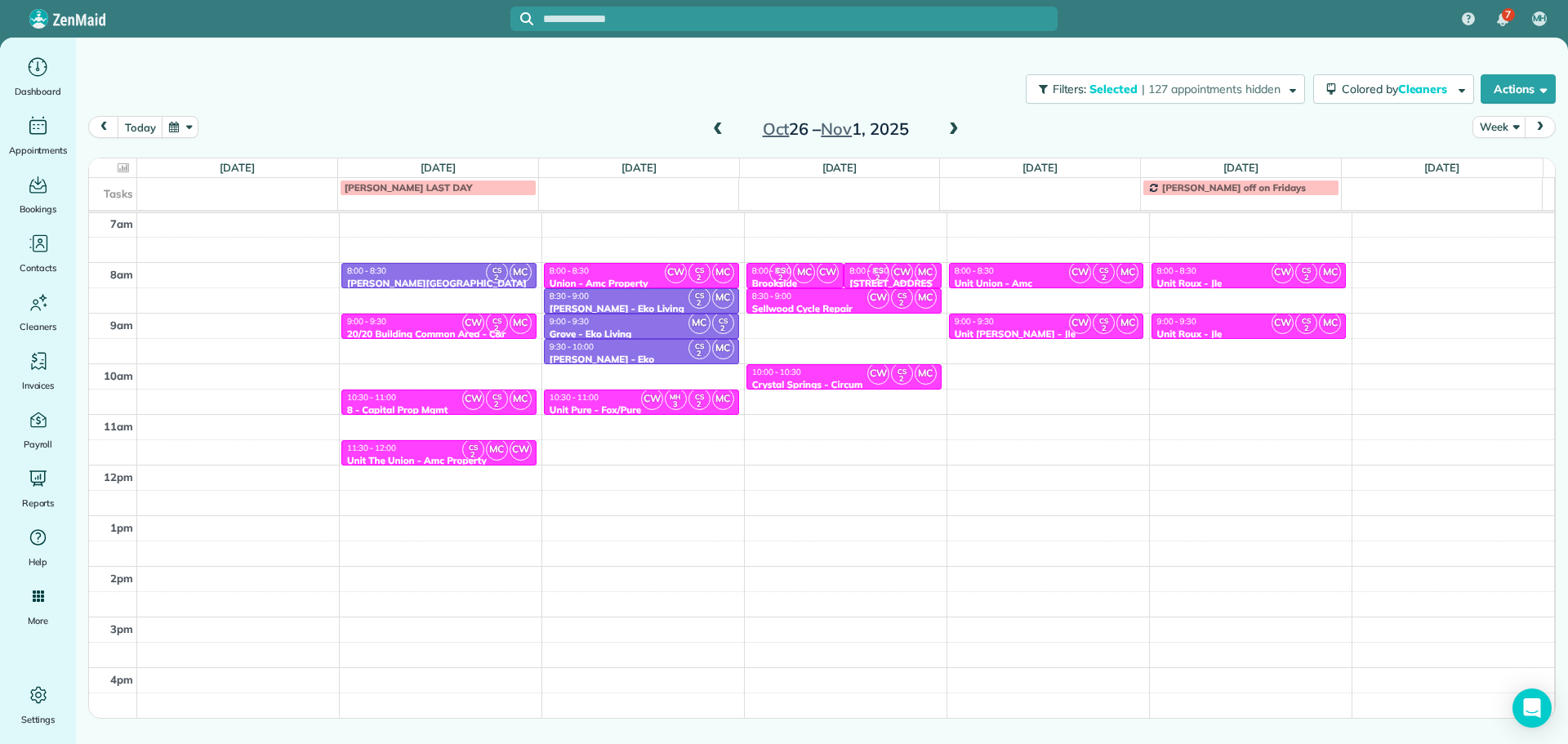
click at [717, 129] on span at bounding box center [718, 130] width 18 height 15
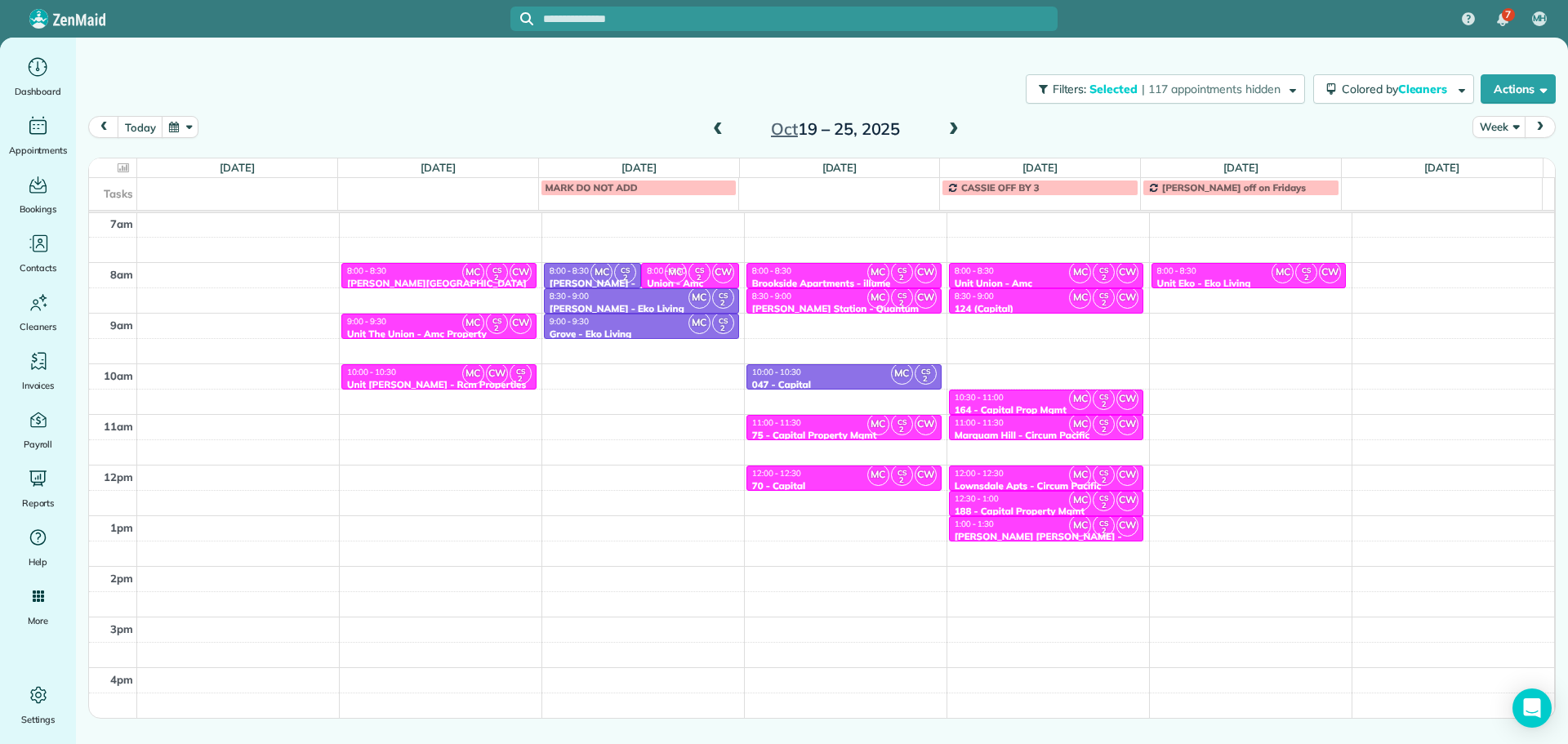
click at [717, 129] on span at bounding box center [718, 130] width 18 height 15
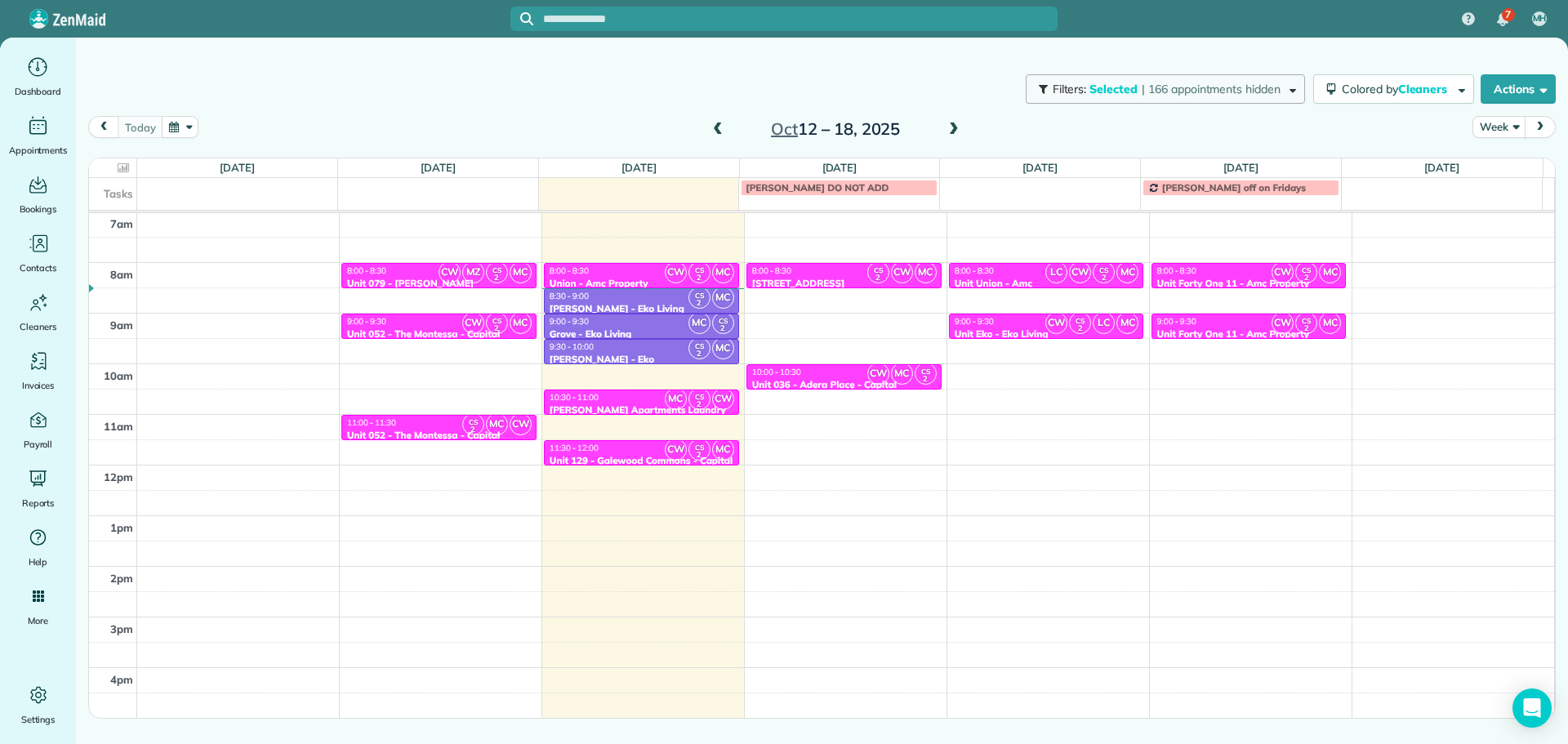
click at [1108, 93] on span "Selected" at bounding box center [1114, 89] width 49 height 15
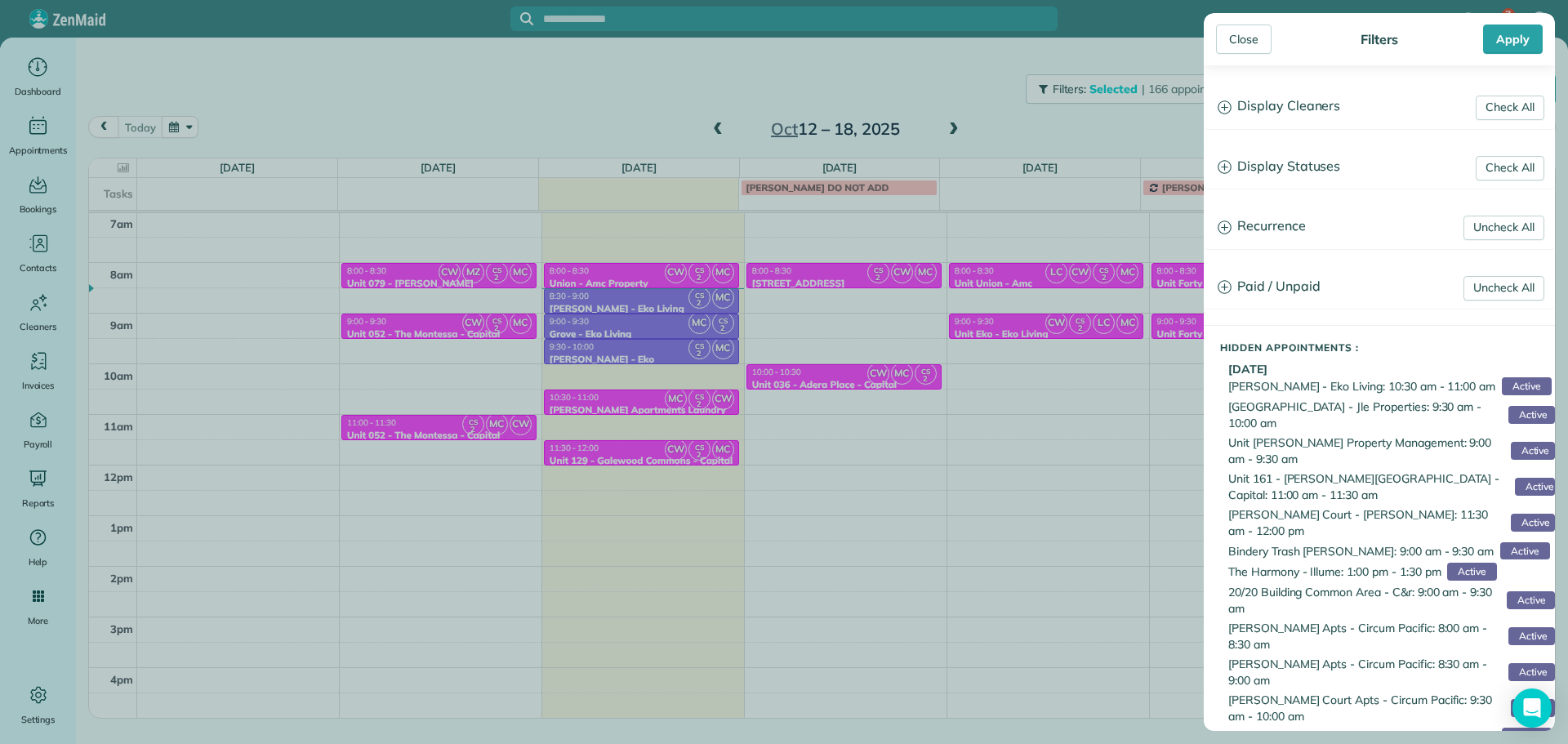
click at [1259, 93] on h3 "Display Cleaners" at bounding box center [1379, 107] width 349 height 42
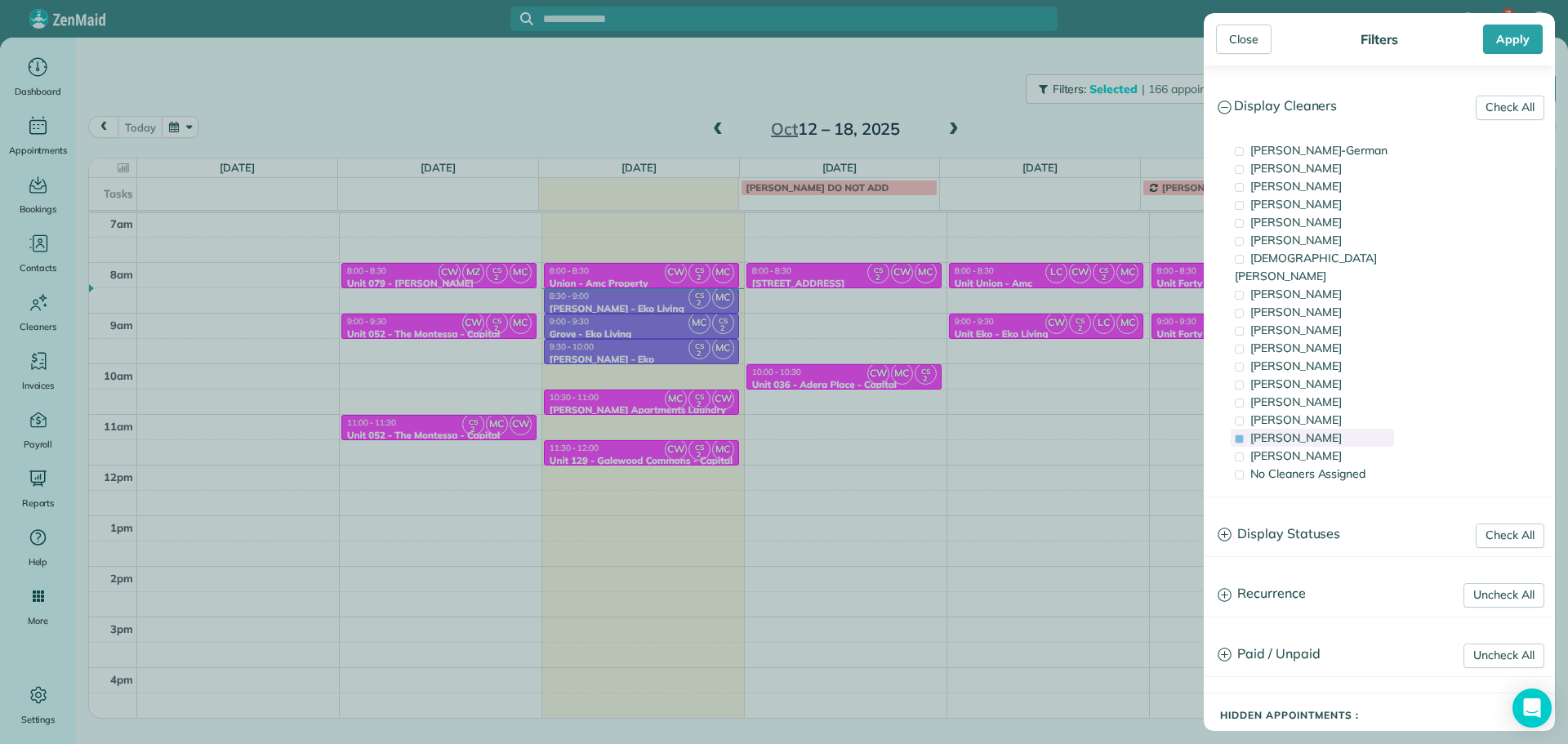
click at [1306, 431] on span "[PERSON_NAME]" at bounding box center [1296, 438] width 91 height 15
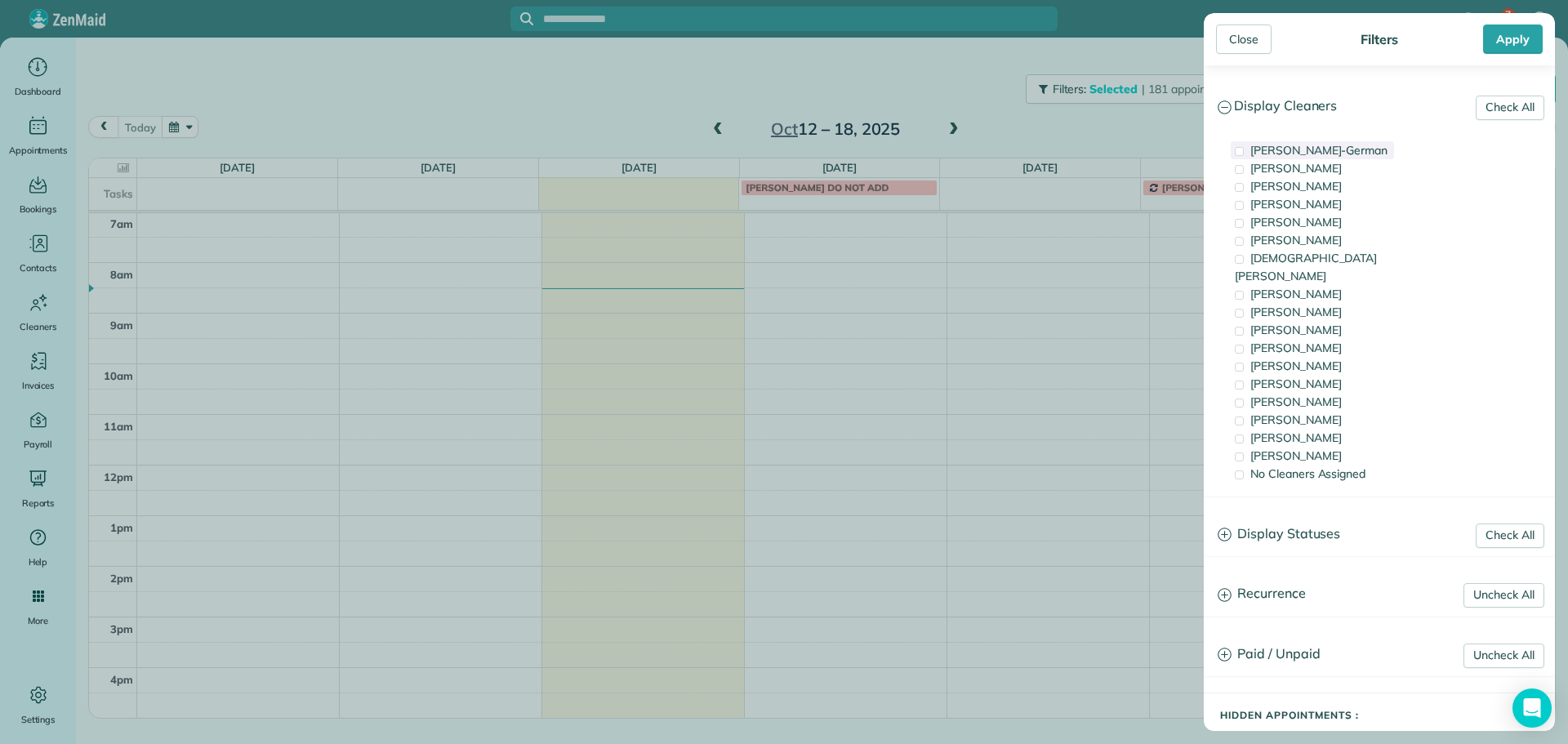
click at [1340, 155] on span "[PERSON_NAME]-German" at bounding box center [1319, 150] width 137 height 15
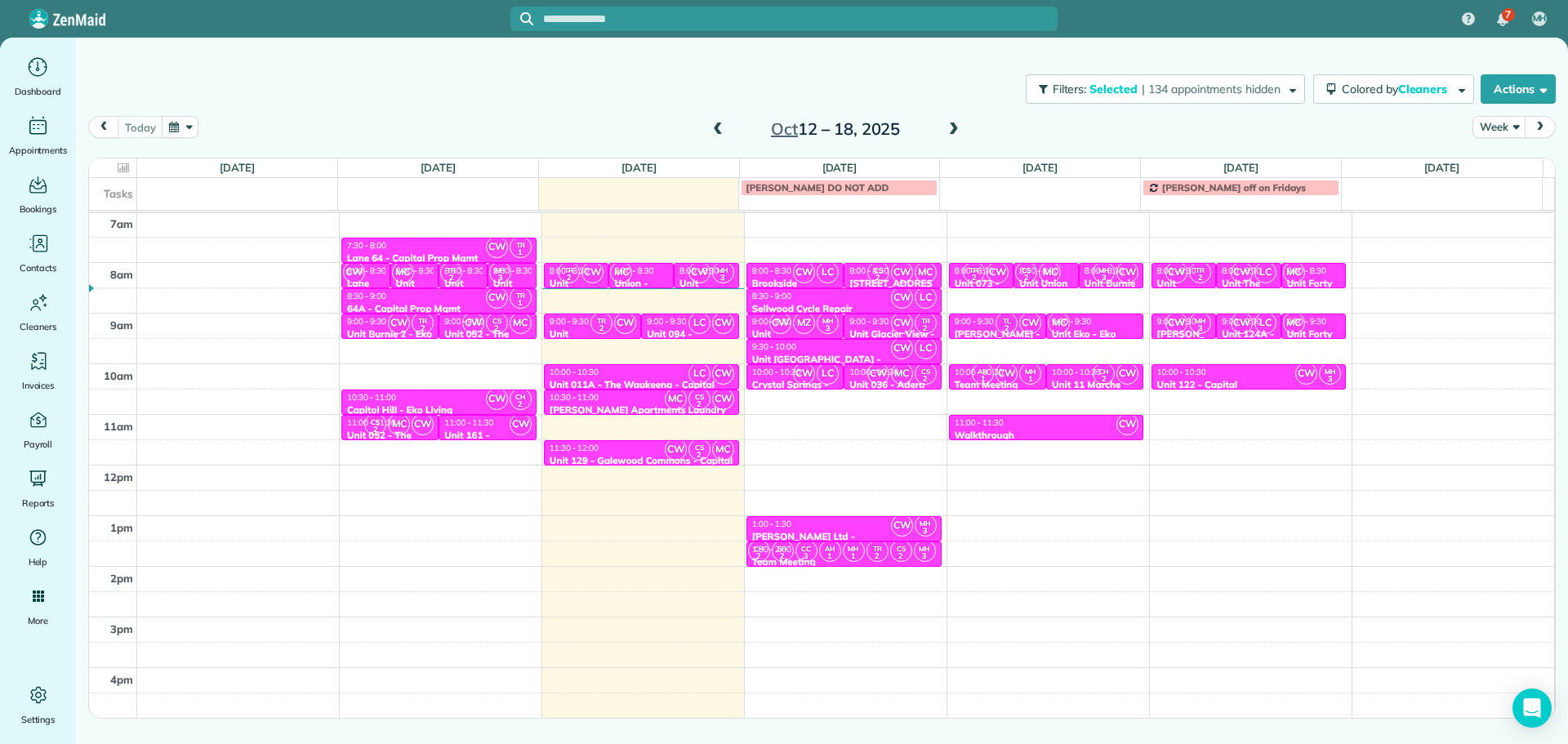
click at [758, 366] on div "Close Filters Apply Check All Display Cleaners [PERSON_NAME]-German [PERSON_NAM…" at bounding box center [784, 372] width 1568 height 744
click at [719, 131] on span at bounding box center [718, 130] width 18 height 15
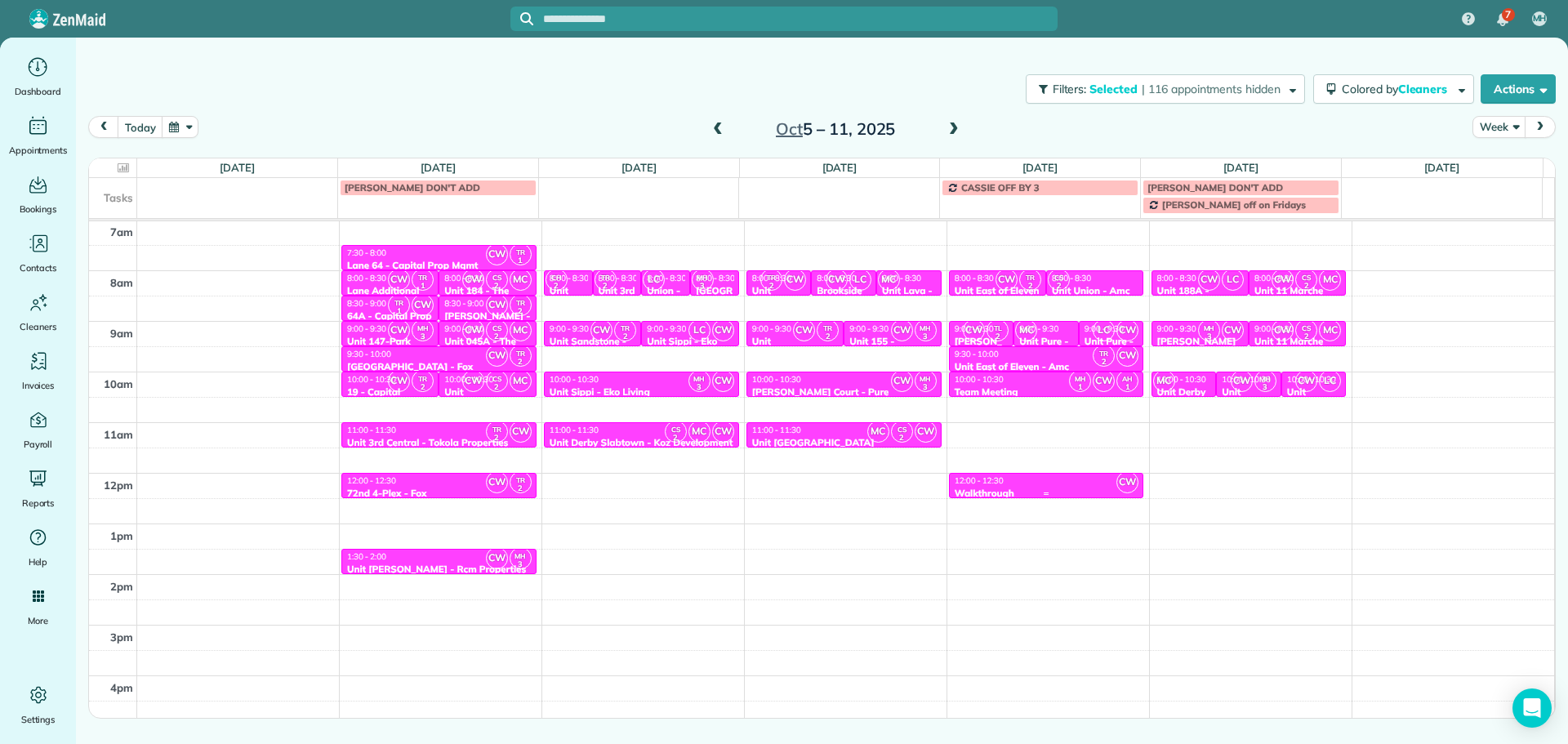
click at [1027, 486] on div "12:00 - 12:30" at bounding box center [1047, 481] width 186 height 11
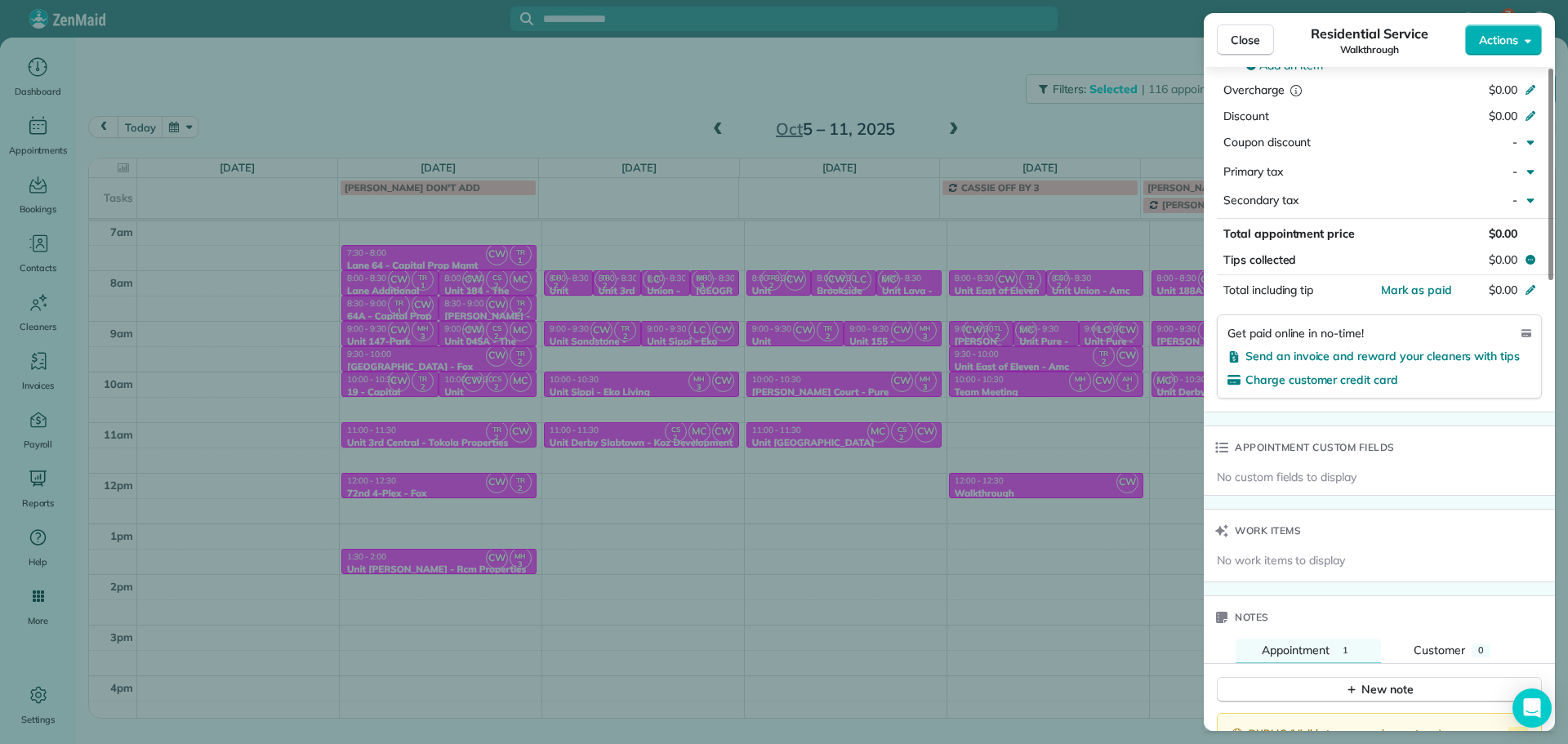
scroll to position [1144, 0]
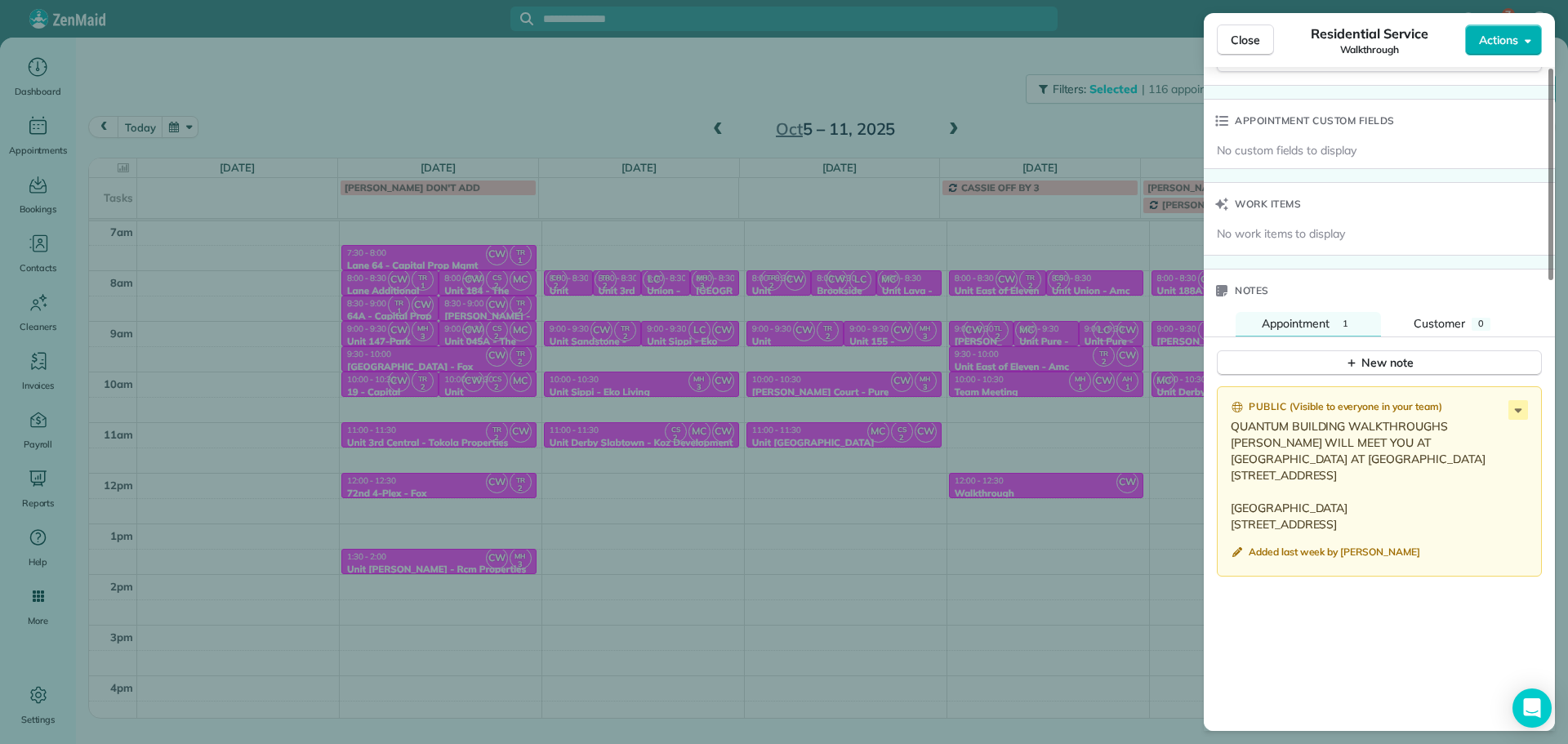
drag, startPoint x: 1233, startPoint y: 527, endPoint x: 1426, endPoint y: 524, distance: 193.0
click at [1426, 524] on p "QUANTUM BUILDING WALKTHROUGHS [PERSON_NAME] WILL MEET YOU AT [GEOGRAPHIC_DATA] …" at bounding box center [1381, 475] width 300 height 115
click at [1394, 509] on p "QUANTUM BUILDING WALKTHROUGHS [PERSON_NAME] WILL MEET YOU AT [GEOGRAPHIC_DATA] …" at bounding box center [1381, 475] width 300 height 115
drag, startPoint x: 1232, startPoint y: 507, endPoint x: 1438, endPoint y: 517, distance: 206.2
click at [1438, 517] on p "QUANTUM BUILDING WALKTHROUGHS [PERSON_NAME] WILL MEET YOU AT [GEOGRAPHIC_DATA] …" at bounding box center [1381, 475] width 300 height 115
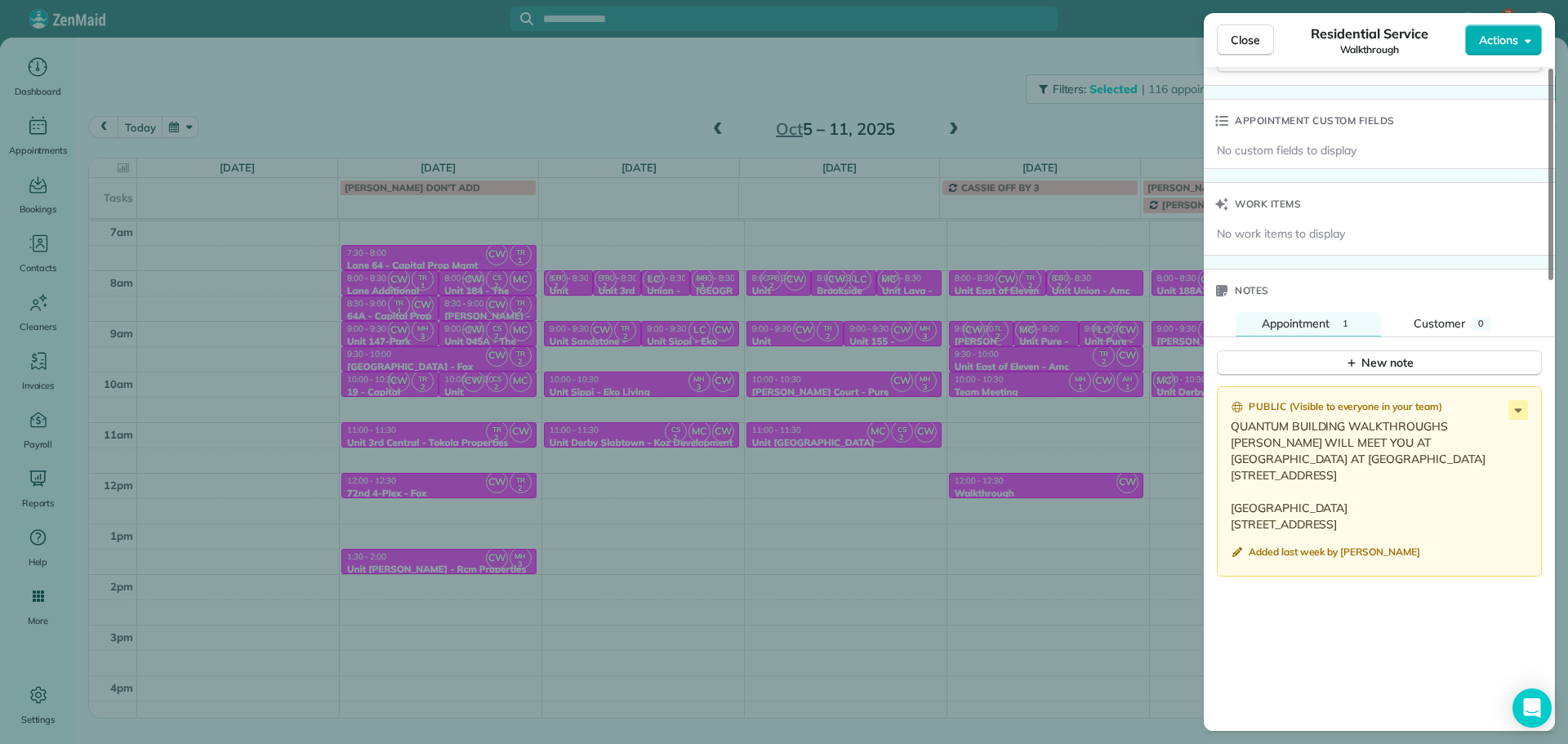
copy p "[GEOGRAPHIC_DATA] [STREET_ADDRESS]"
click at [1388, 499] on p "QUANTUM BUILDING WALKTHROUGHS [PERSON_NAME] WILL MEET YOU AT [GEOGRAPHIC_DATA] …" at bounding box center [1381, 475] width 300 height 115
click at [1249, 44] on span "Close" at bounding box center [1245, 40] width 29 height 16
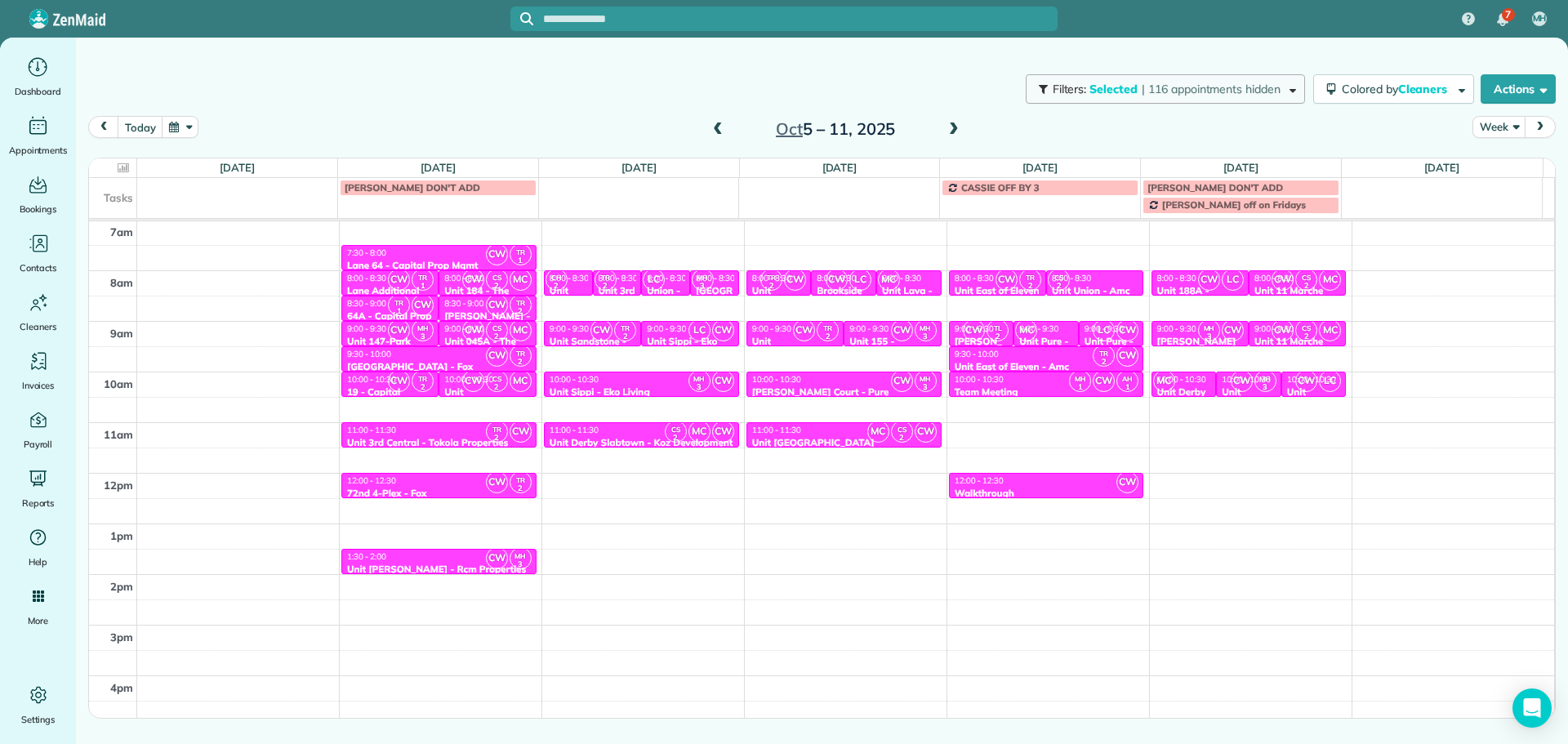
click at [1179, 93] on span "| 116 appointments hidden" at bounding box center [1210, 89] width 139 height 15
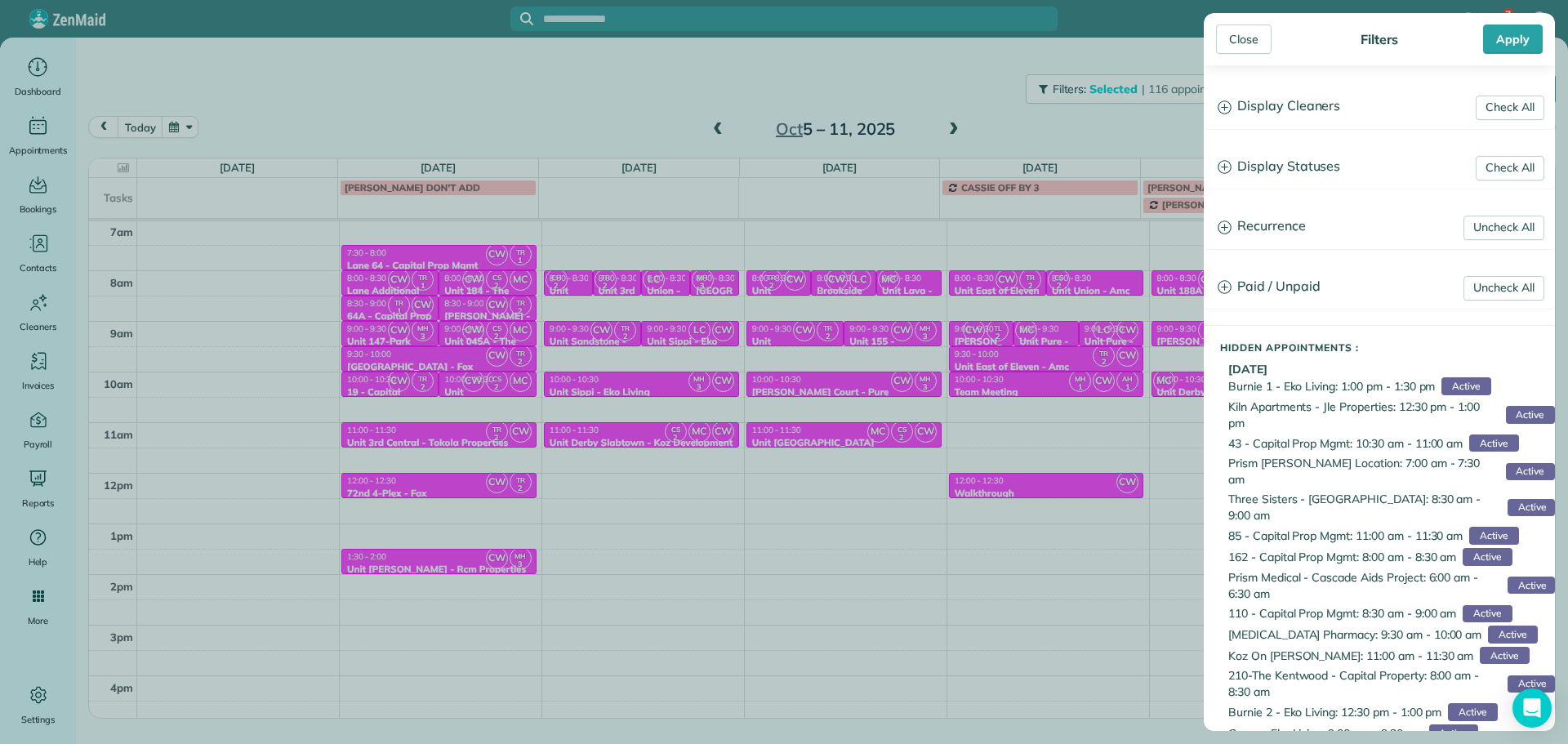
click at [647, 372] on div "Close Filters Apply Check All Display Cleaners [PERSON_NAME]-German [PERSON_NAM…" at bounding box center [784, 372] width 1568 height 744
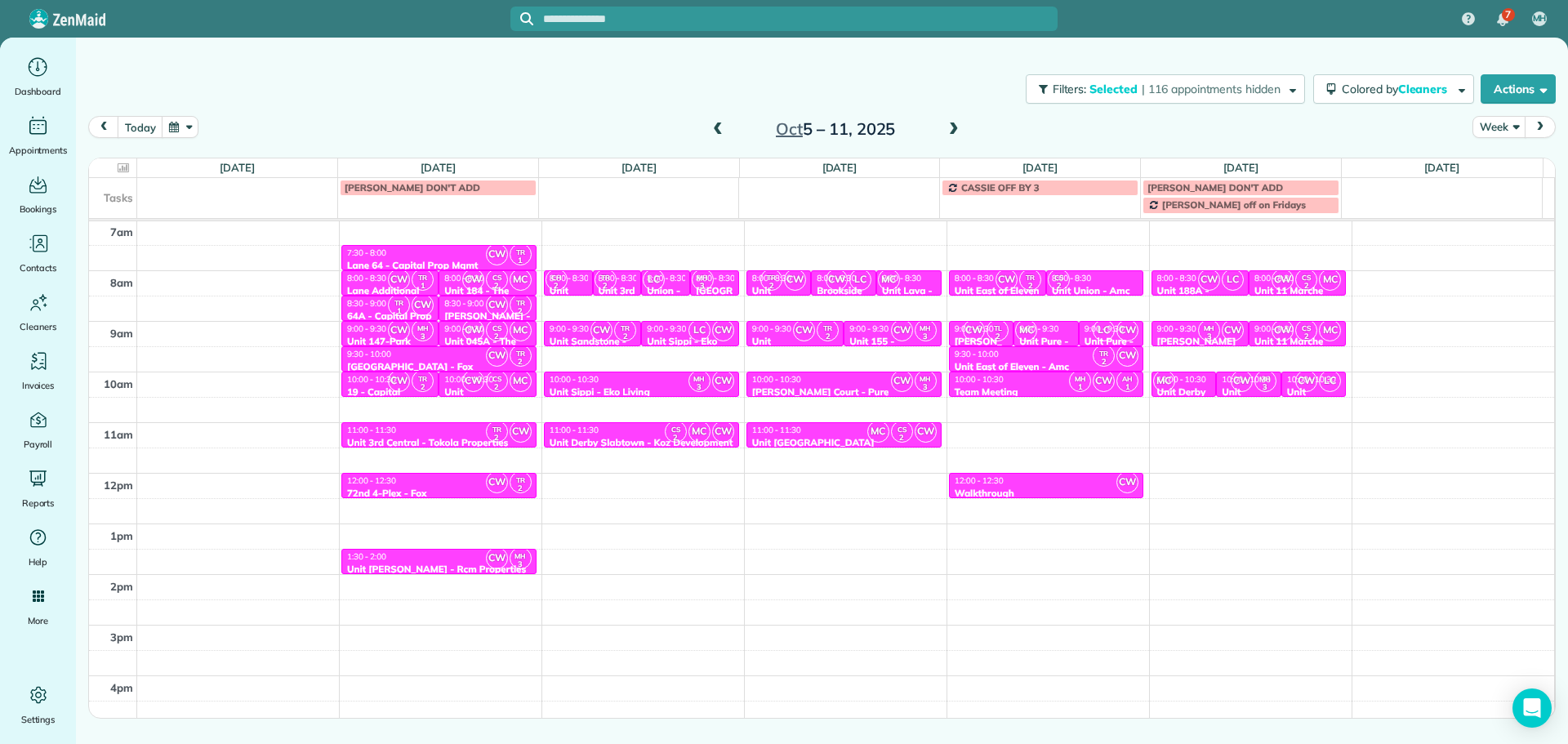
click at [632, 435] on div "11:00 - 11:30" at bounding box center [642, 431] width 186 height 11
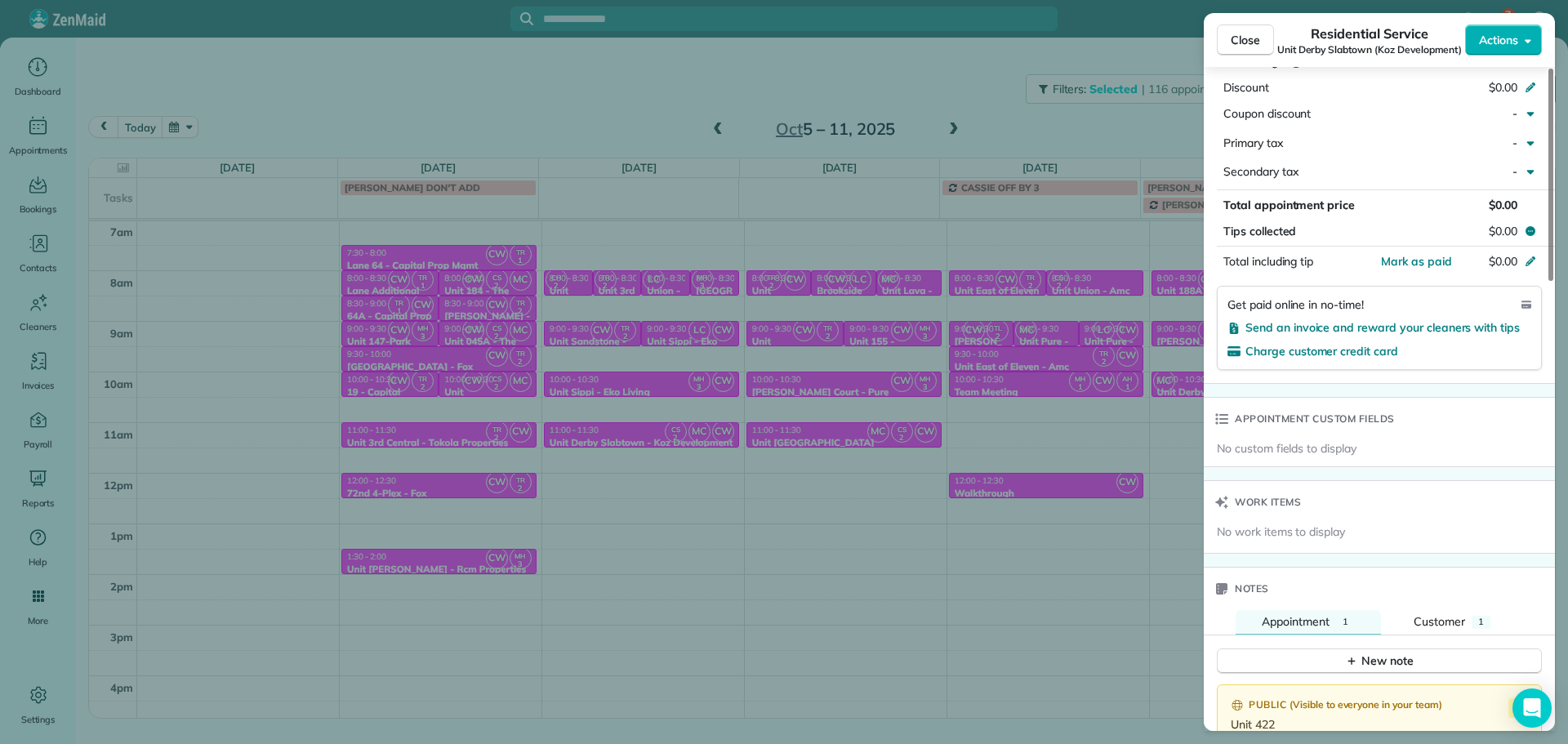
scroll to position [1147, 0]
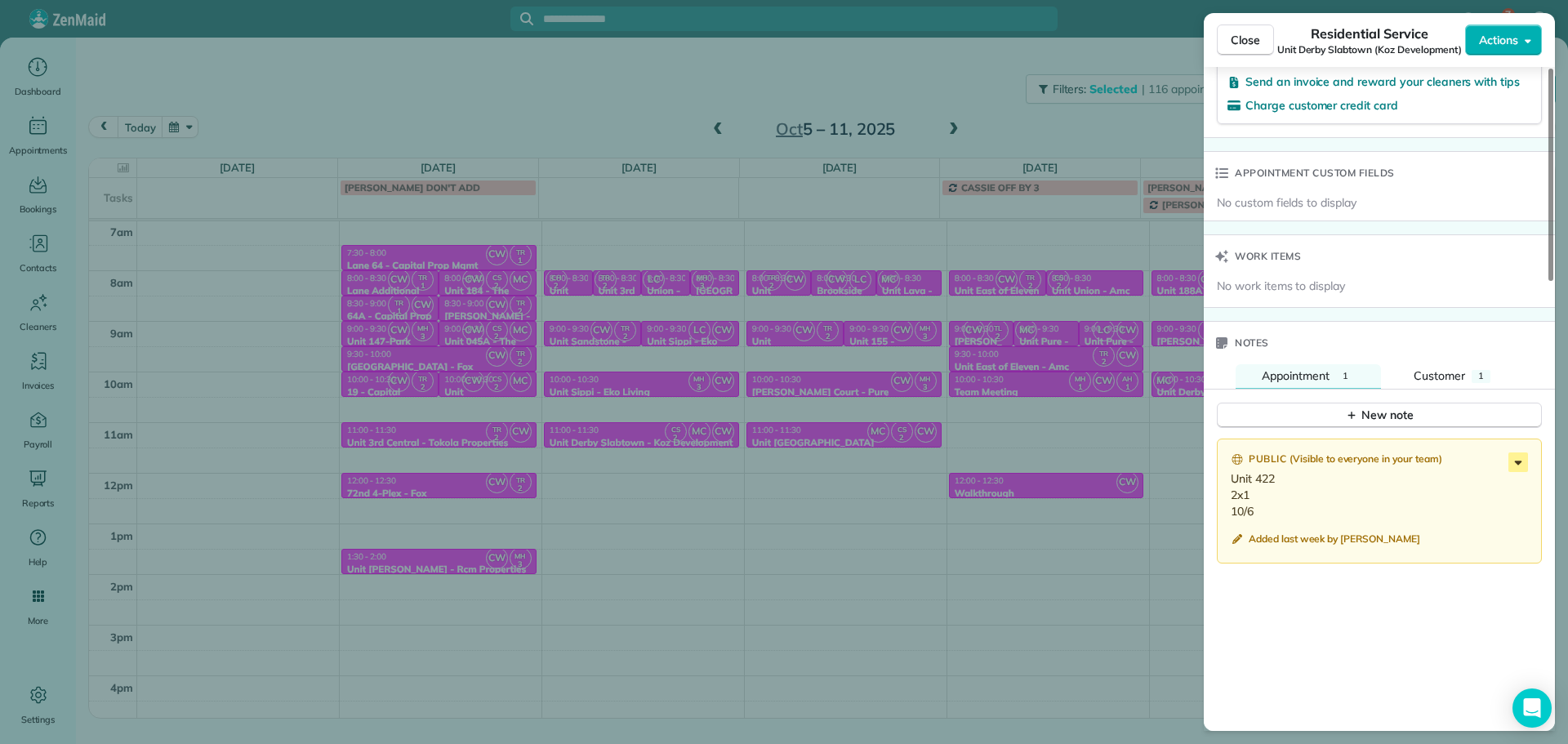
click at [1523, 457] on icon at bounding box center [1518, 463] width 20 height 20
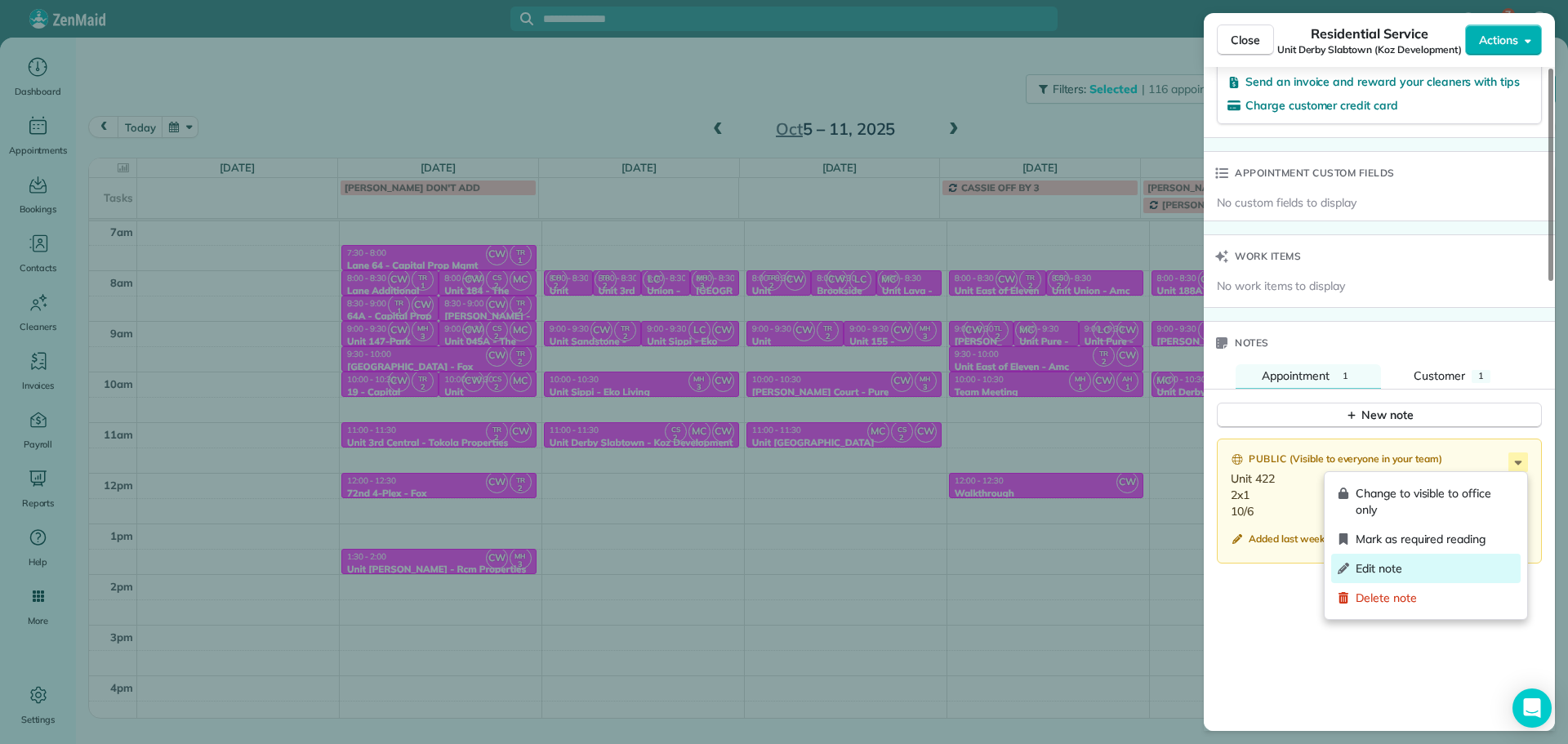
click at [1449, 572] on span "Edit note" at bounding box center [1434, 568] width 158 height 16
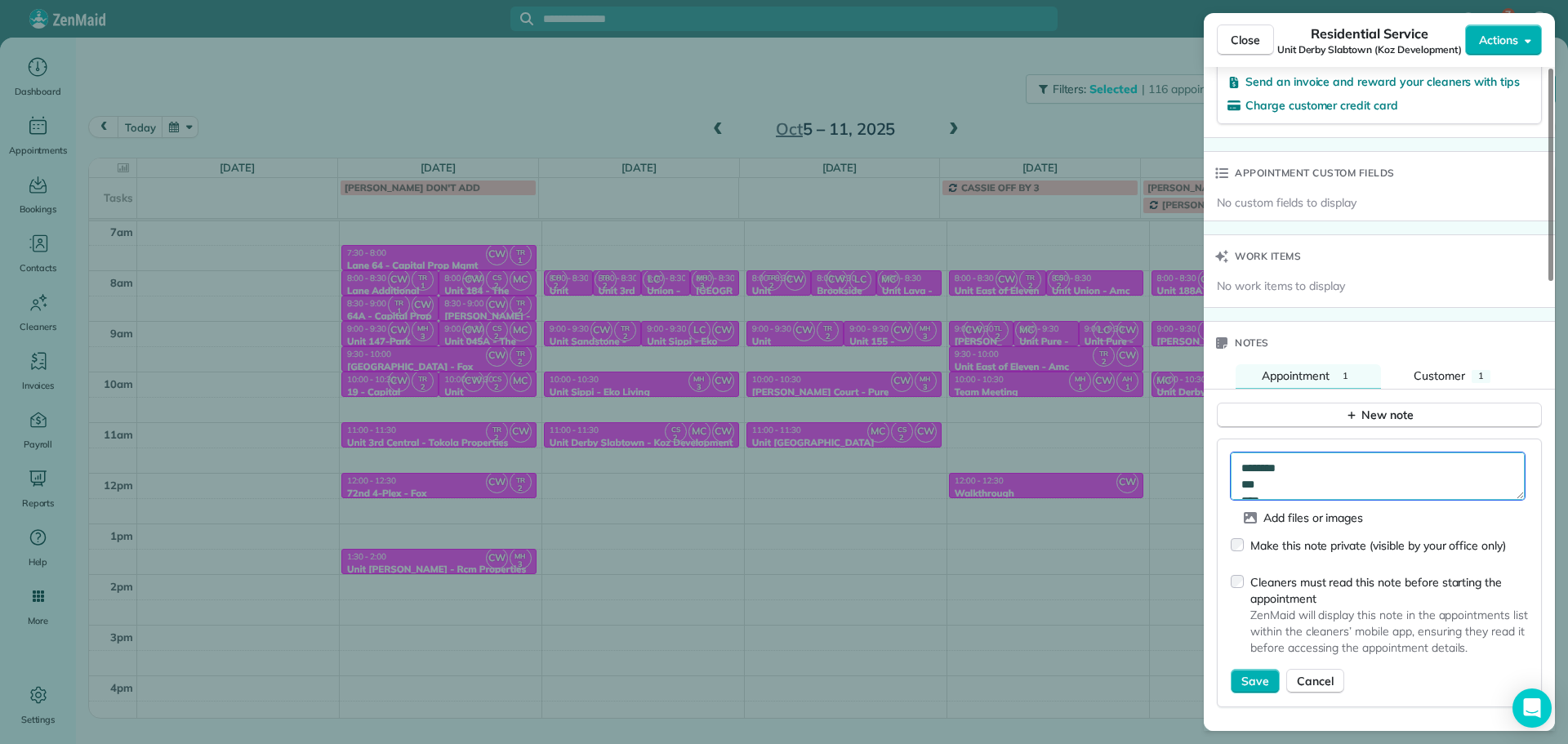
click at [1324, 464] on textarea "******** *** ****" at bounding box center [1377, 476] width 294 height 47
type textarea "********* ******** *** ****"
click at [1246, 686] on span "Save" at bounding box center [1255, 681] width 28 height 16
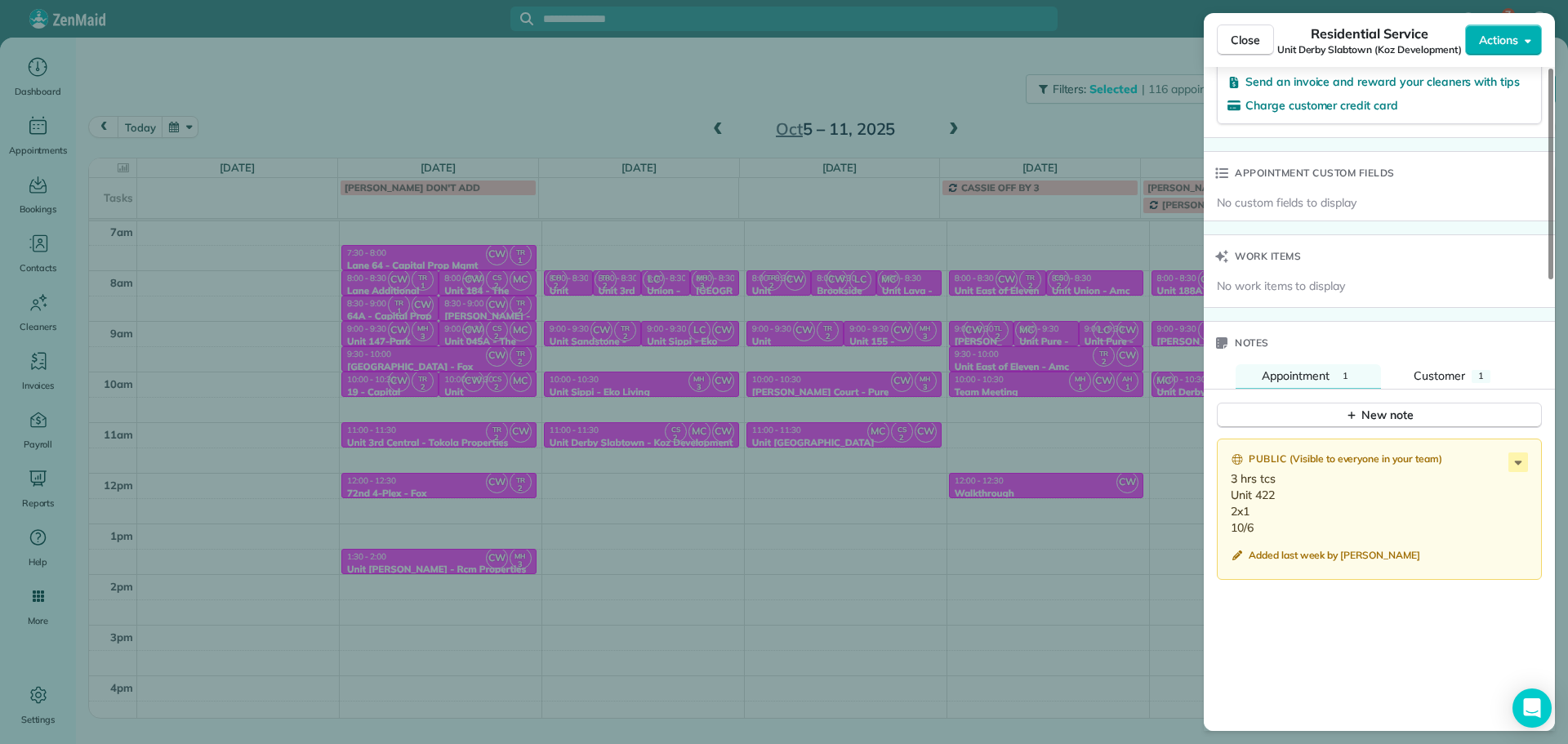
drag, startPoint x: 1273, startPoint y: 545, endPoint x: 1259, endPoint y: 536, distance: 16.6
click at [1270, 545] on div "Public ( Visible to everyone in your team ) 3 hrs tcs Unit 422 2x1 10/6 Added l…" at bounding box center [1379, 510] width 325 height 142
drag, startPoint x: 1258, startPoint y: 533, endPoint x: 1225, endPoint y: 504, distance: 43.9
click at [1225, 504] on div "Public ( Visible to everyone in your team ) 3 hrs tcs Unit 422 2x1 10/6 Added l…" at bounding box center [1379, 510] width 325 height 142
click at [1285, 539] on div "Public ( Visible to everyone in your team ) 3 hrs tcs Unit 422 2x1 10/6 Added l…" at bounding box center [1379, 510] width 325 height 142
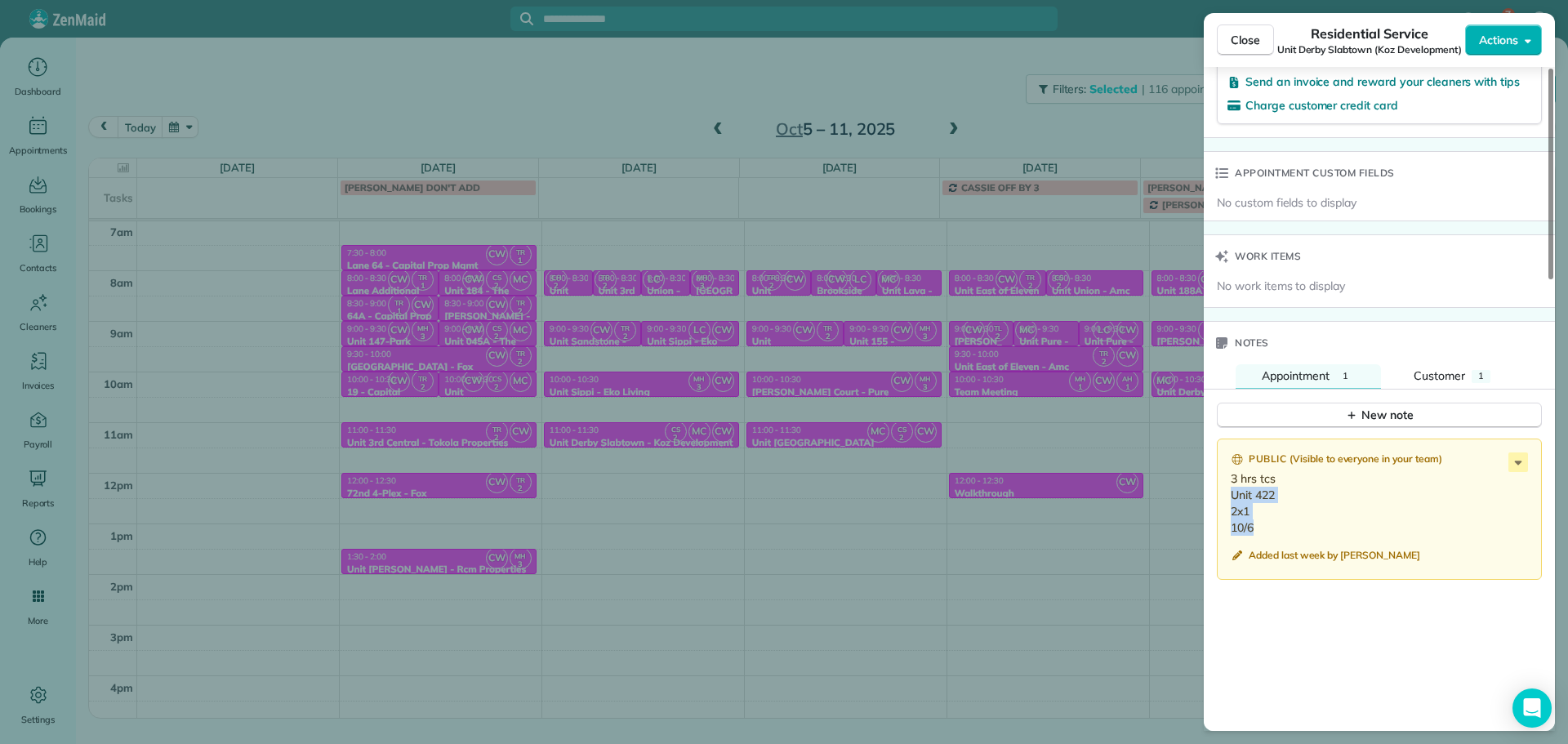
drag, startPoint x: 1259, startPoint y: 527, endPoint x: 1223, endPoint y: 496, distance: 47.5
click at [1223, 496] on div "Public ( Visible to everyone in your team ) 3 hrs tcs Unit 422 2x1 10/6 Added l…" at bounding box center [1379, 510] width 325 height 142
copy p "Unit 422 2x1 10/6"
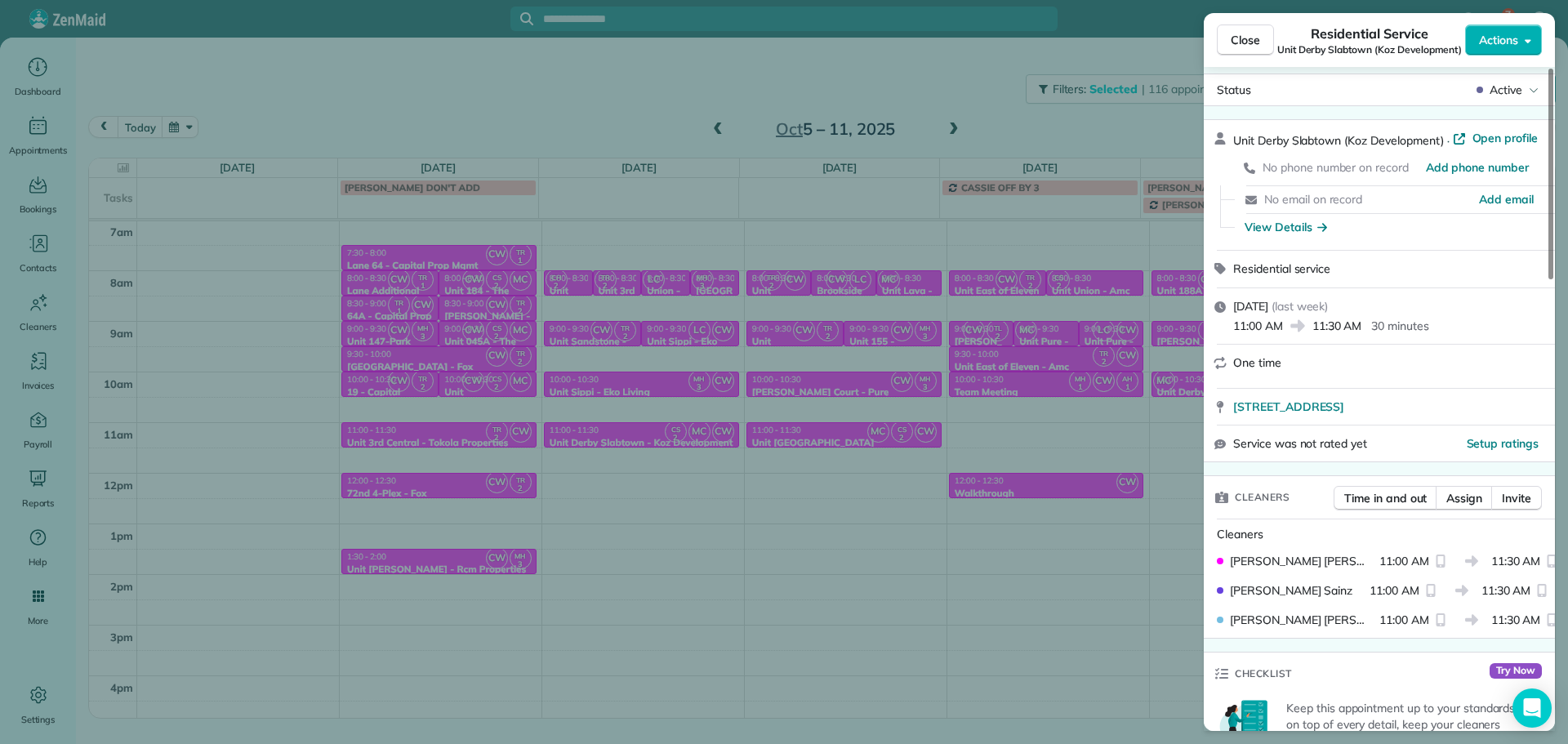
scroll to position [0, 0]
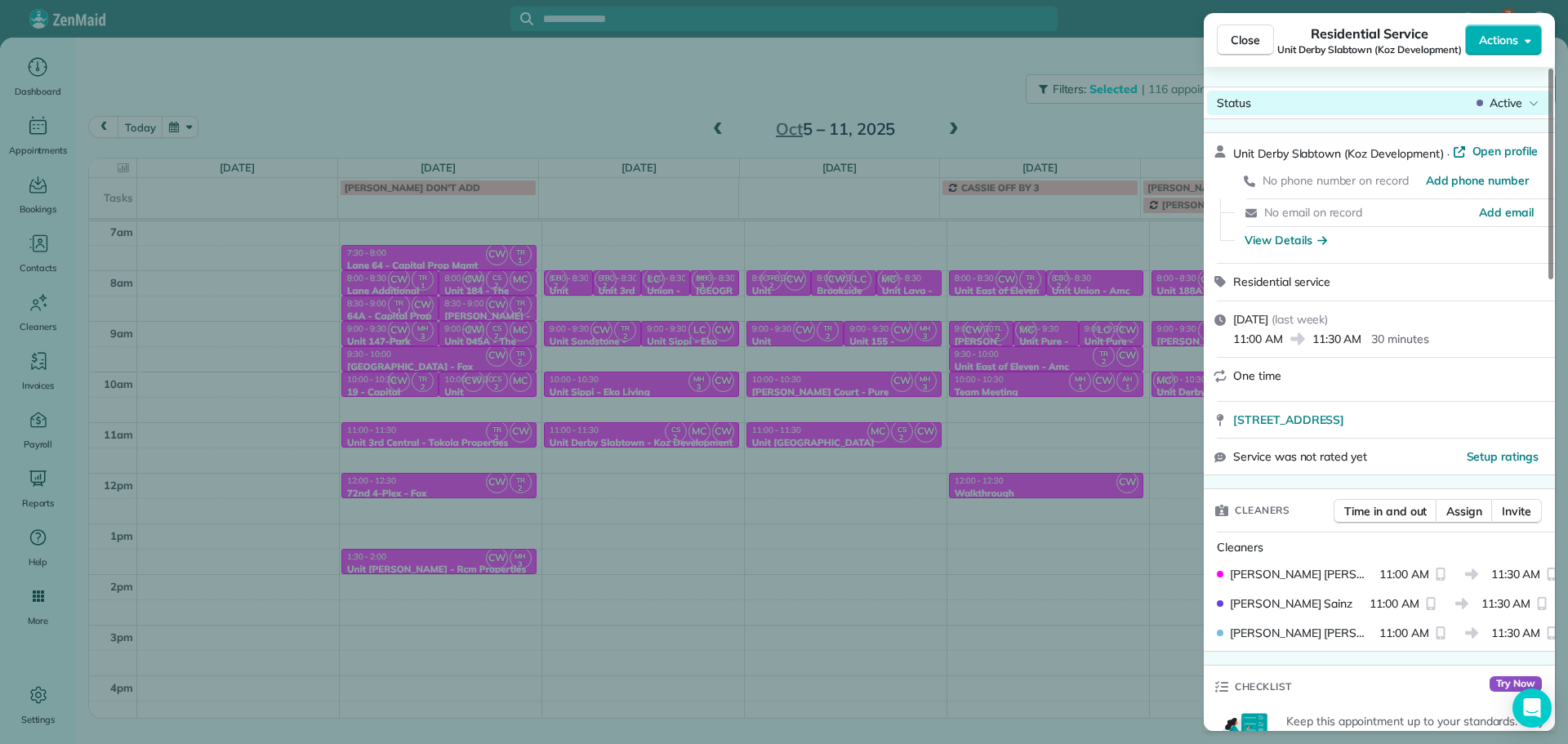
click at [1498, 107] on span "Active" at bounding box center [1505, 103] width 33 height 16
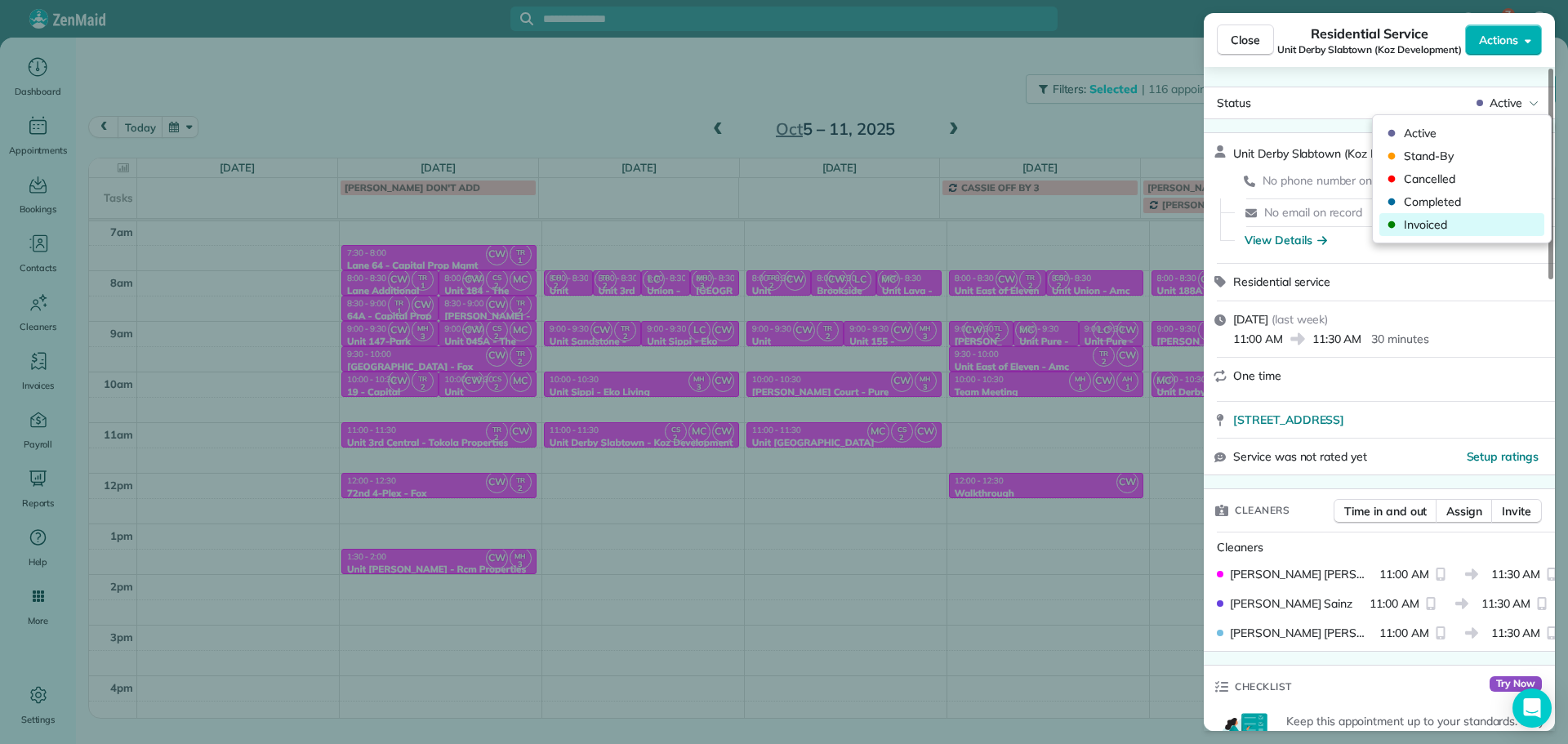
click at [1462, 229] on span "Invoiced" at bounding box center [1472, 225] width 137 height 16
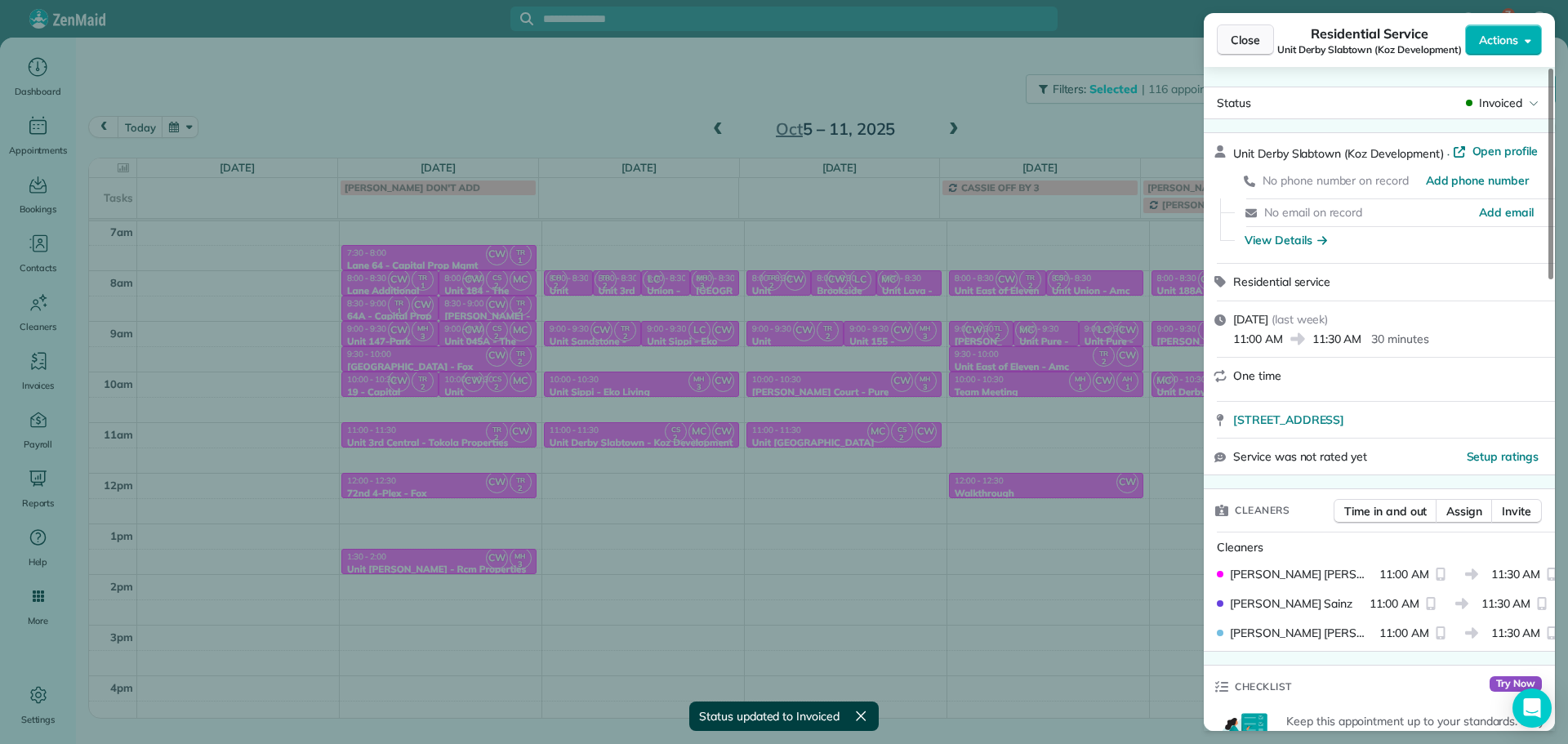
click at [1231, 42] on span "Close" at bounding box center [1245, 40] width 29 height 16
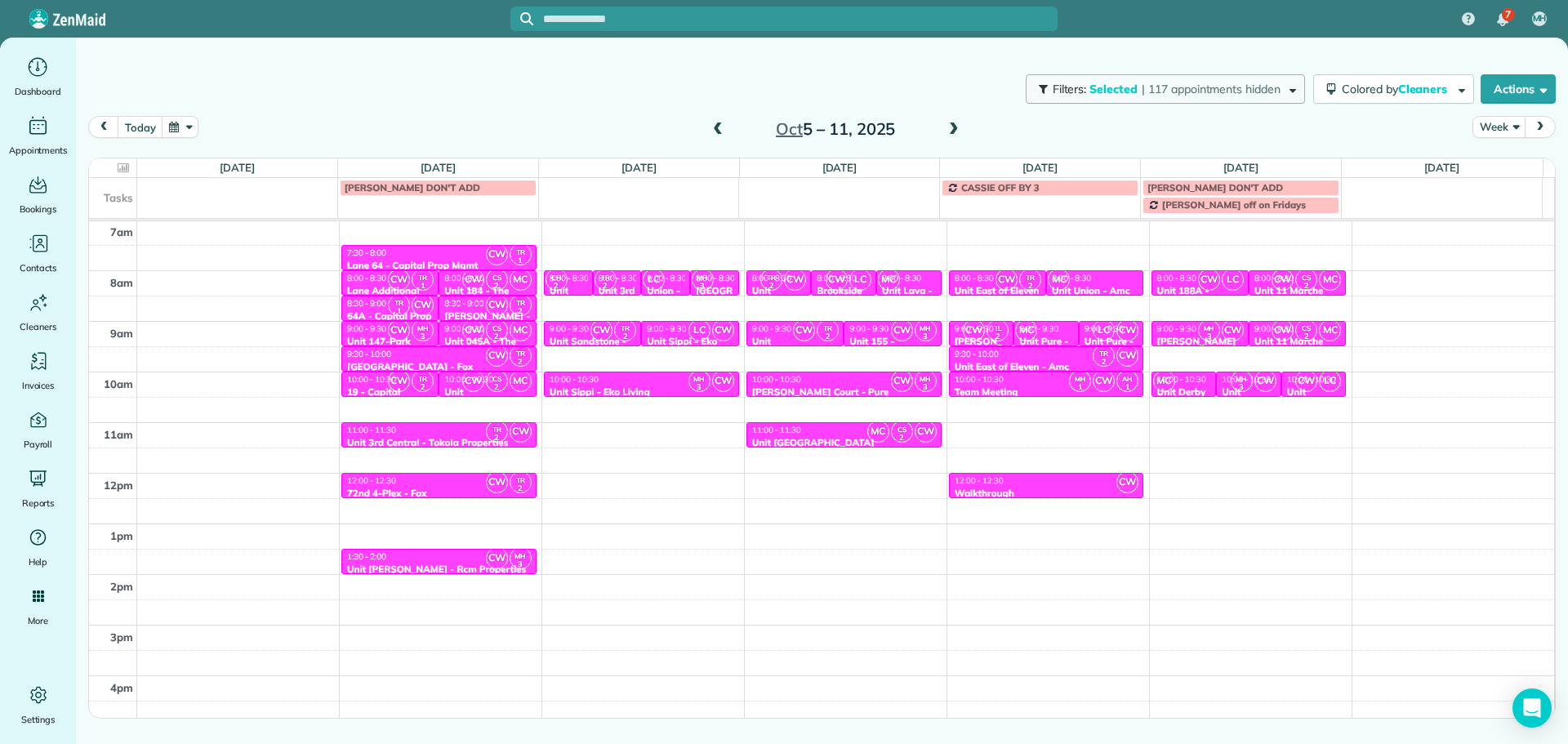
click at [1179, 84] on span "| 117 appointments hidden" at bounding box center [1210, 89] width 139 height 15
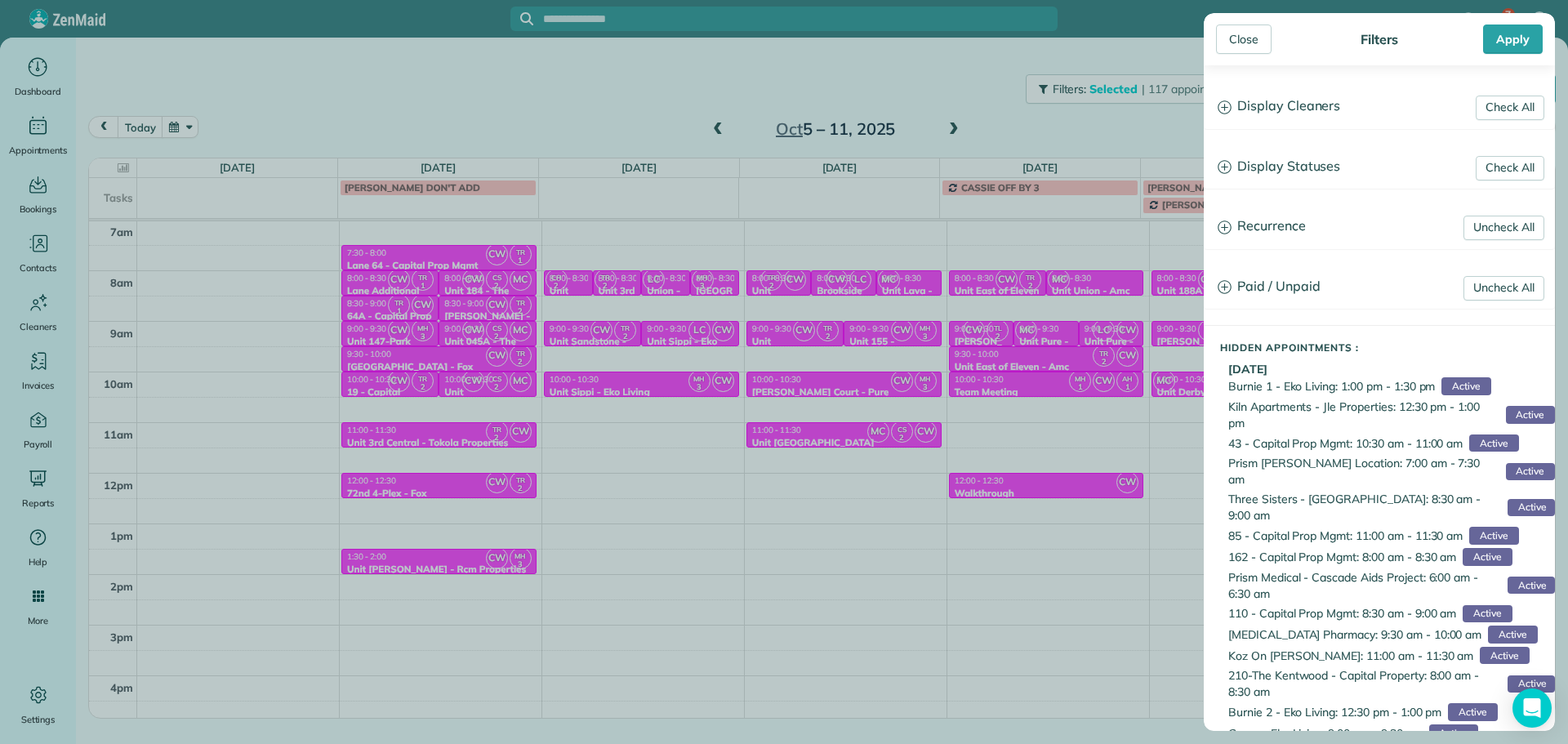
click at [1272, 114] on h3 "Display Cleaners" at bounding box center [1379, 107] width 349 height 42
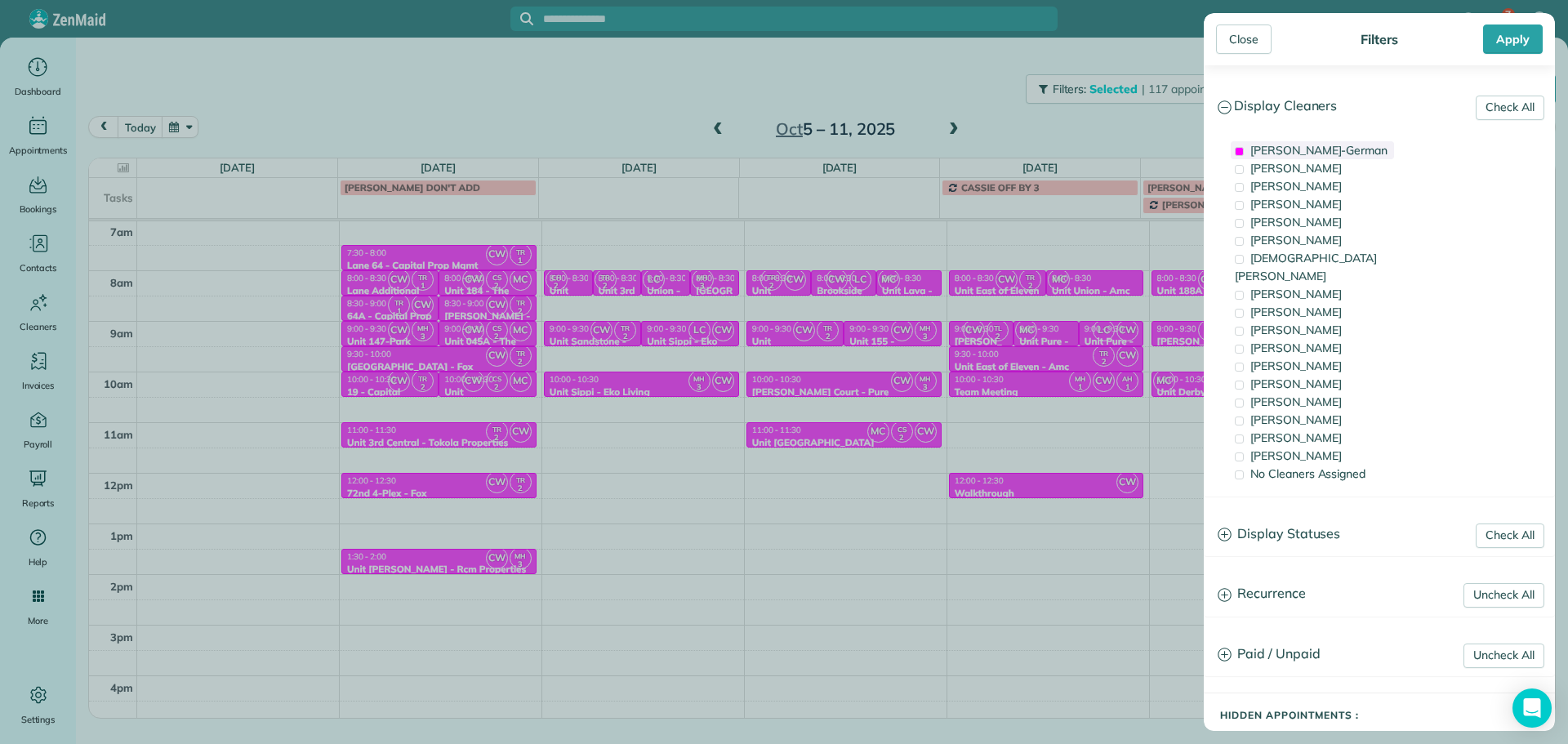
click at [1340, 150] on span "[PERSON_NAME]-German" at bounding box center [1319, 150] width 137 height 15
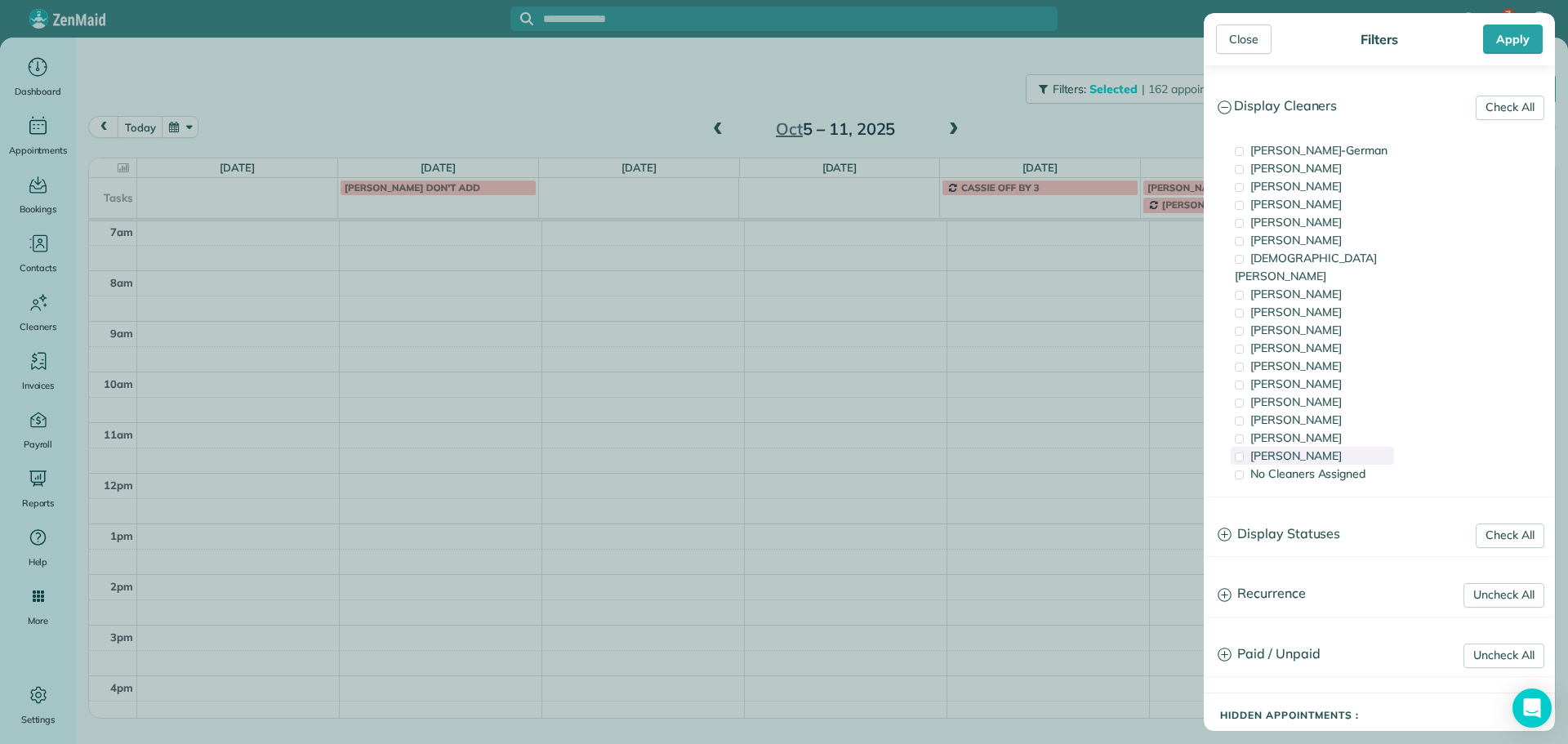
click at [1344, 447] on div "[PERSON_NAME]" at bounding box center [1311, 456] width 163 height 18
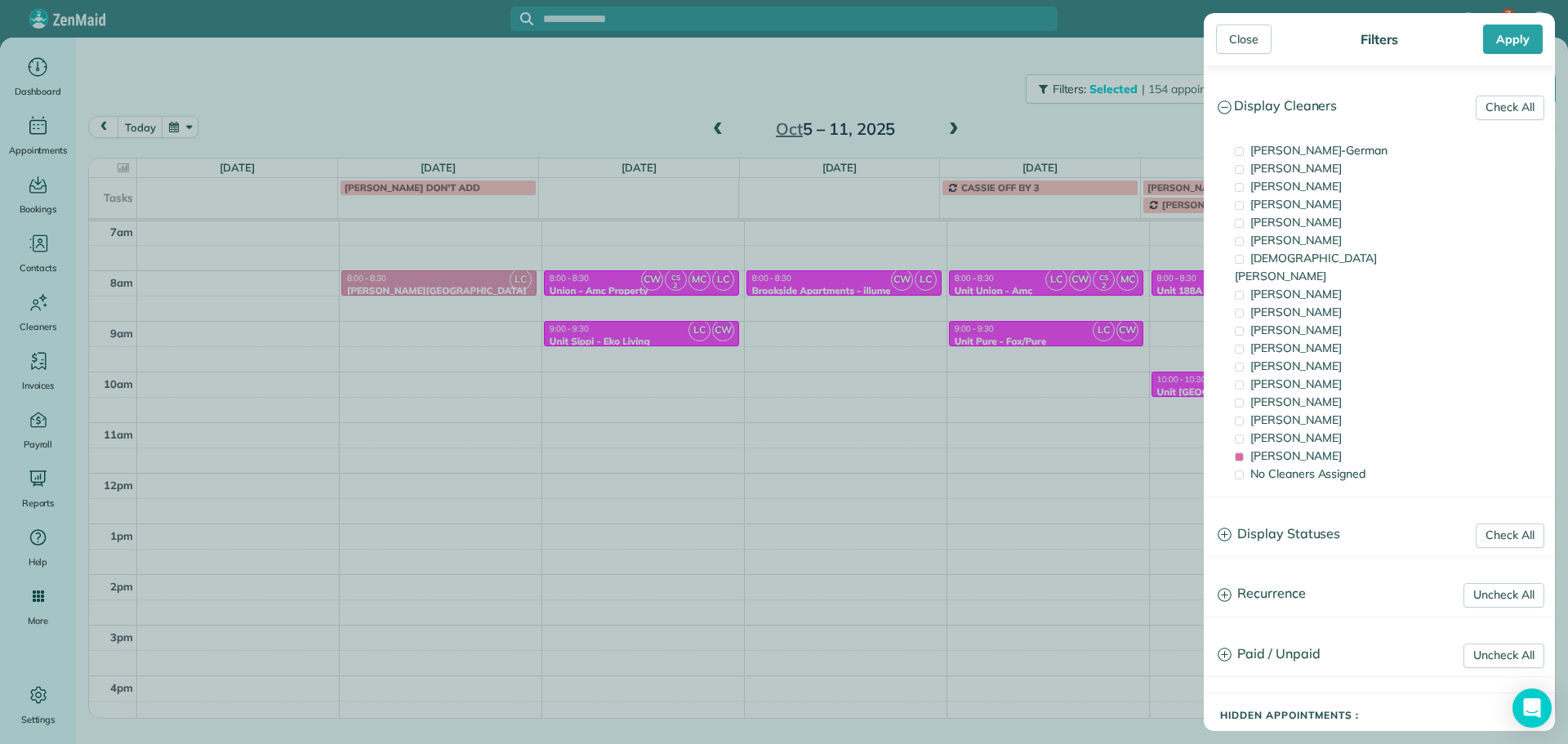
click at [1136, 410] on div "Close Filters Apply Check All Display Cleaners [PERSON_NAME]-German [PERSON_NAM…" at bounding box center [784, 372] width 1568 height 744
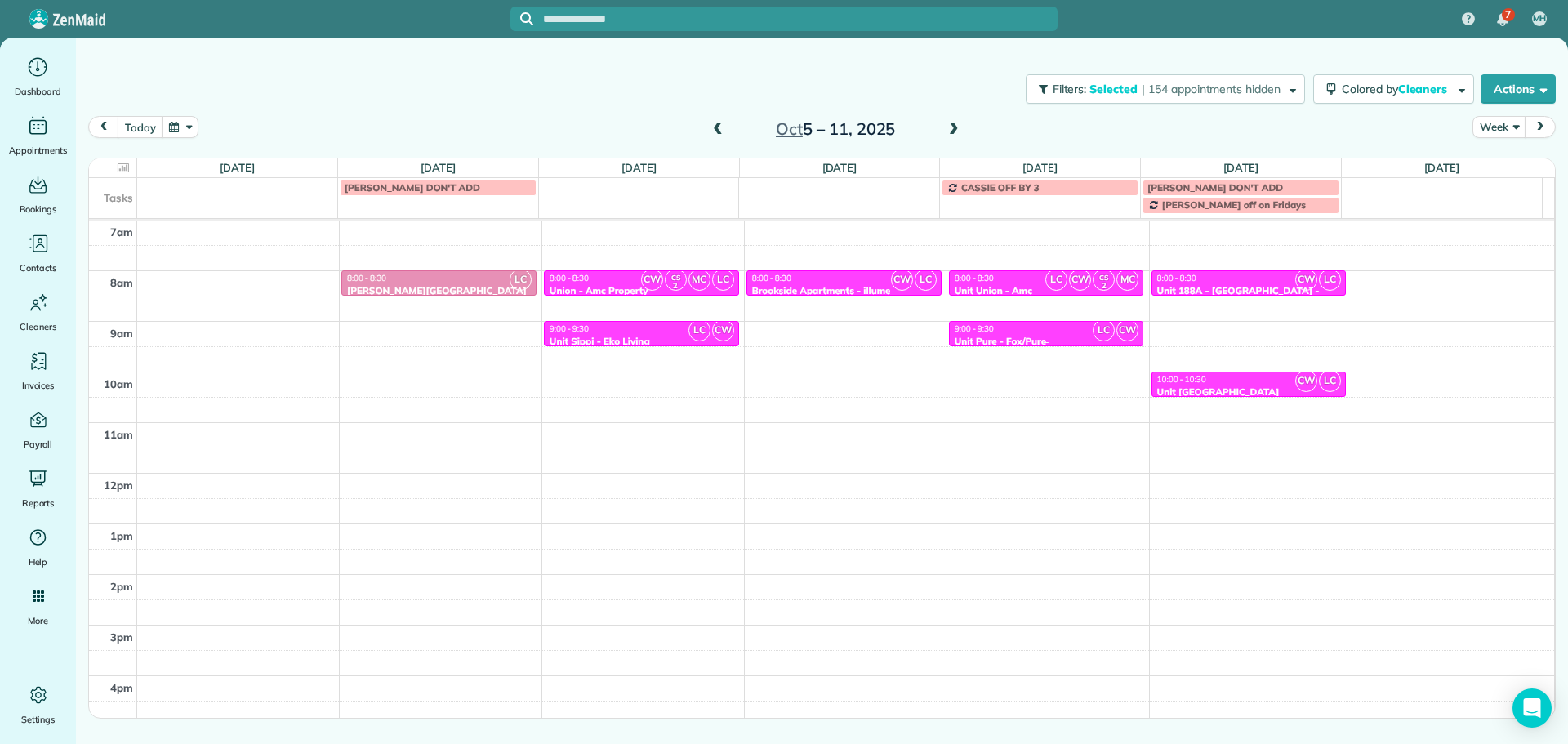
click at [1047, 330] on div "9:00 - 9:30" at bounding box center [1047, 329] width 186 height 11
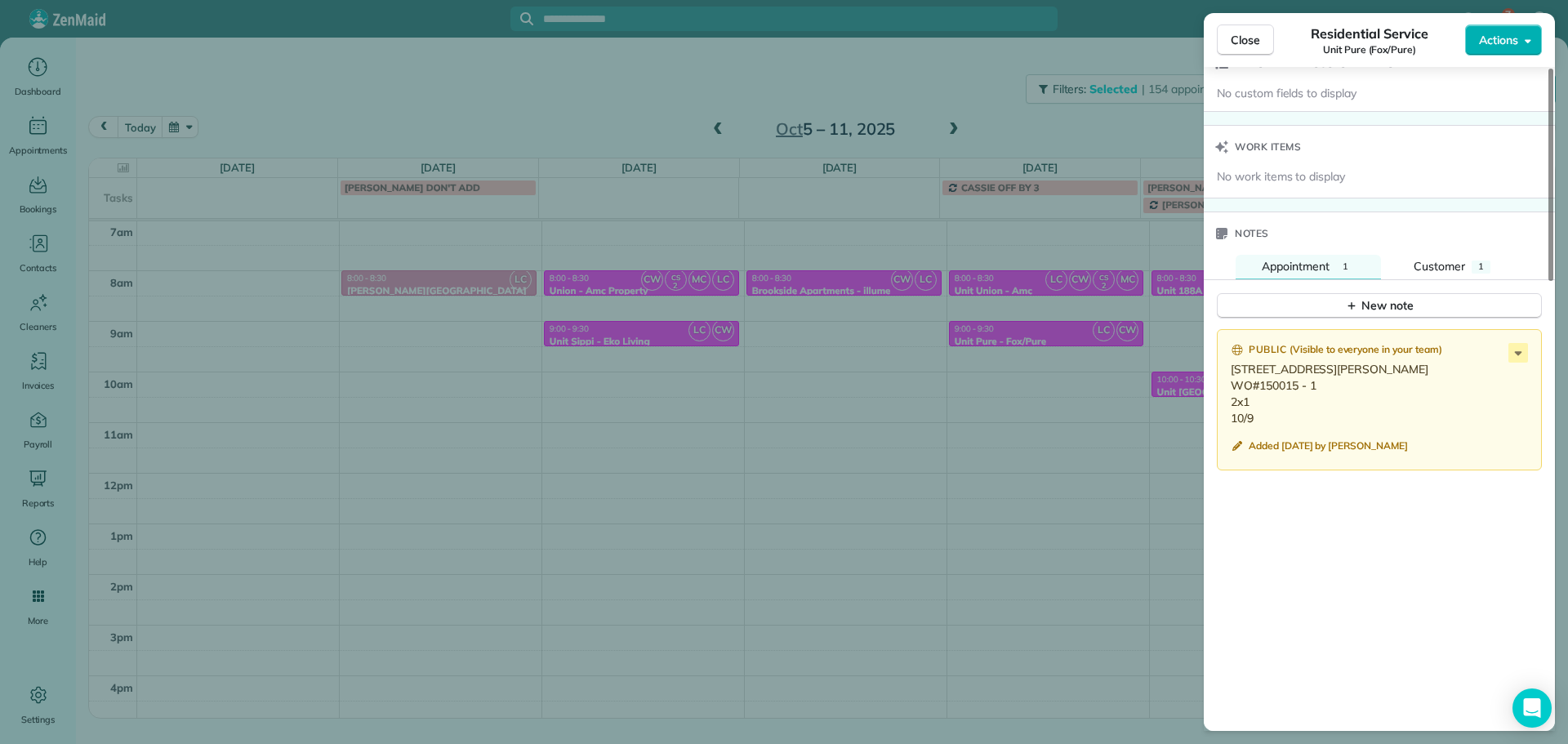
scroll to position [1230, 0]
click at [1512, 352] on icon at bounding box center [1518, 350] width 20 height 20
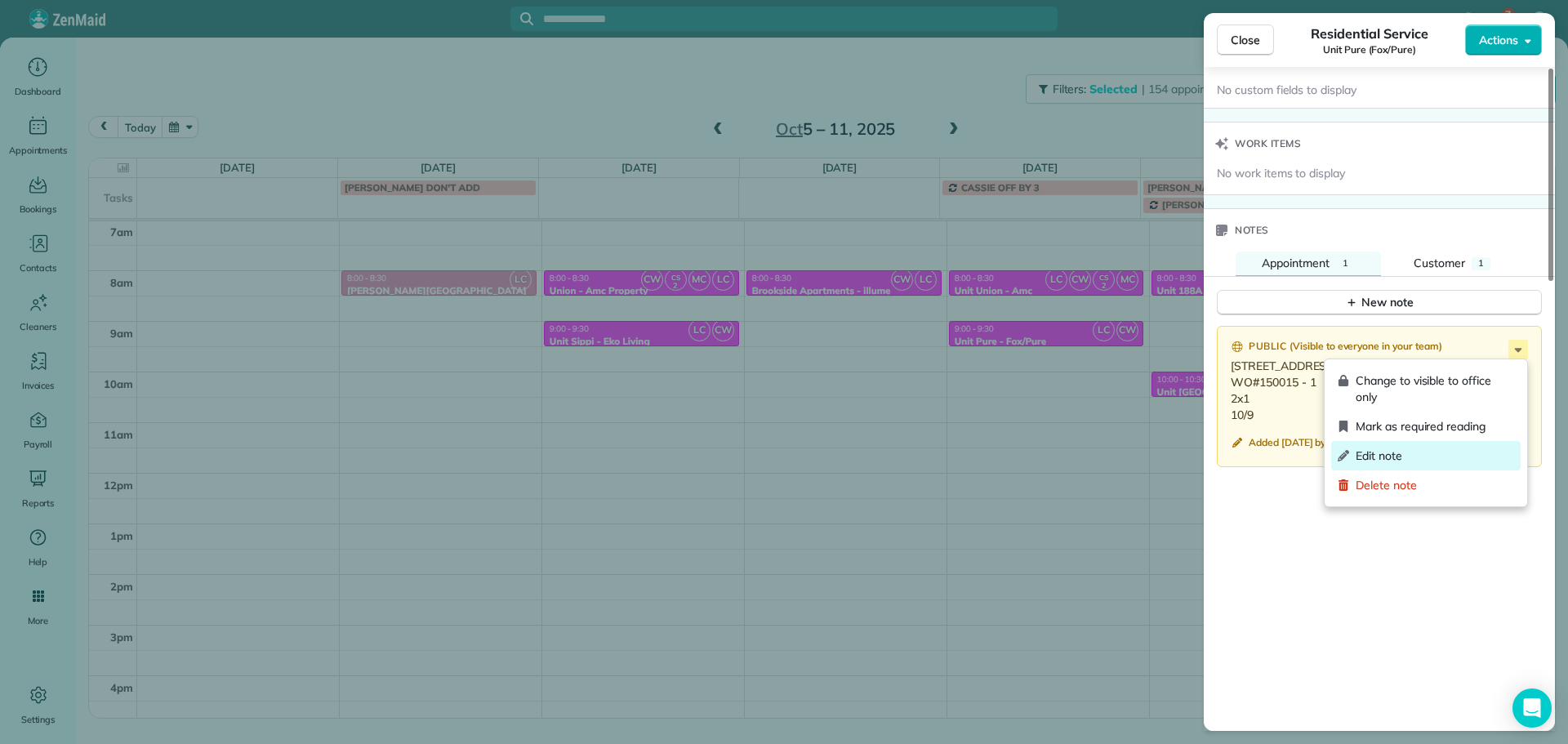
click at [1463, 460] on span "Edit note" at bounding box center [1434, 456] width 158 height 16
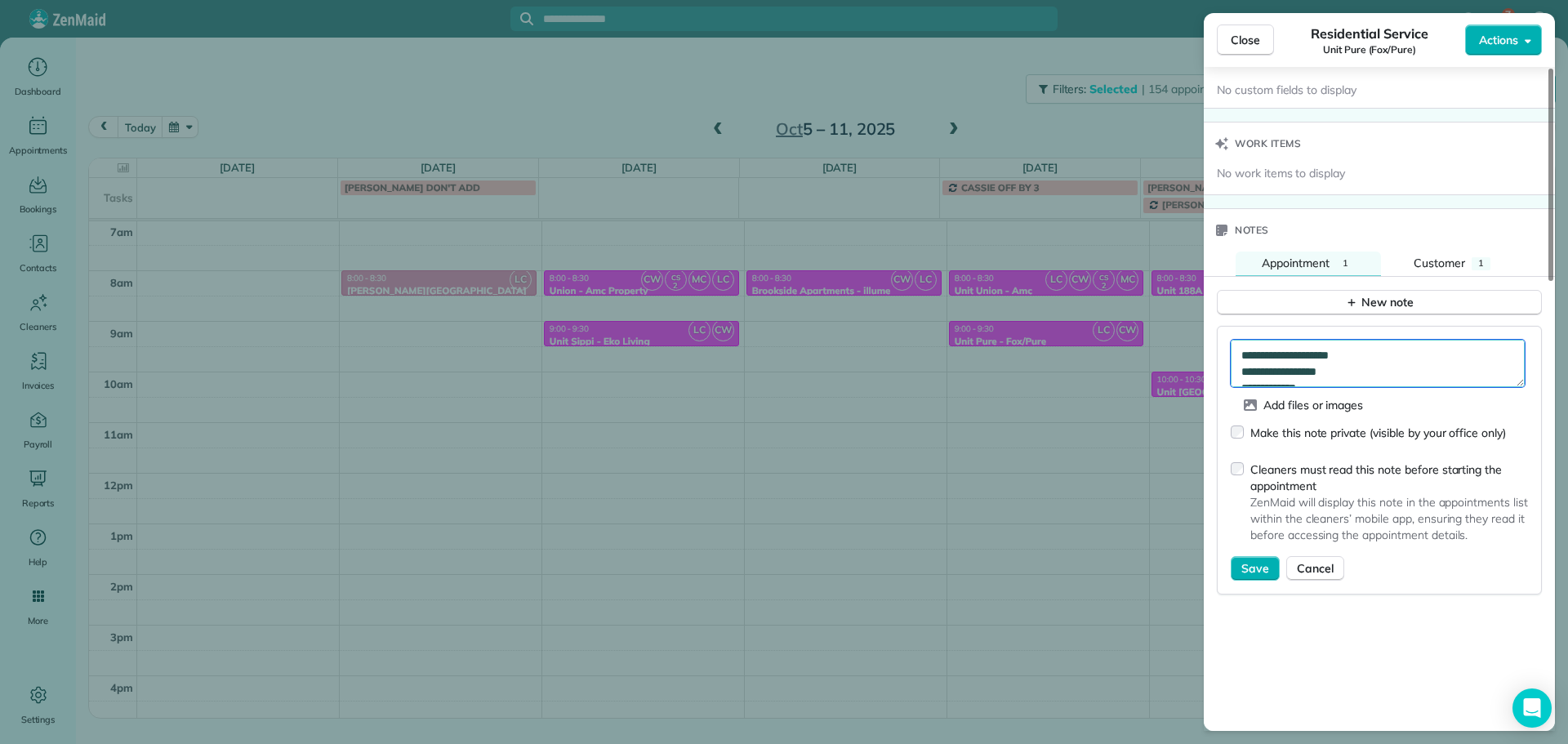
click at [1410, 356] on textarea "**********" at bounding box center [1377, 363] width 294 height 47
type textarea "**********"
click at [1261, 573] on span "Save" at bounding box center [1255, 568] width 28 height 16
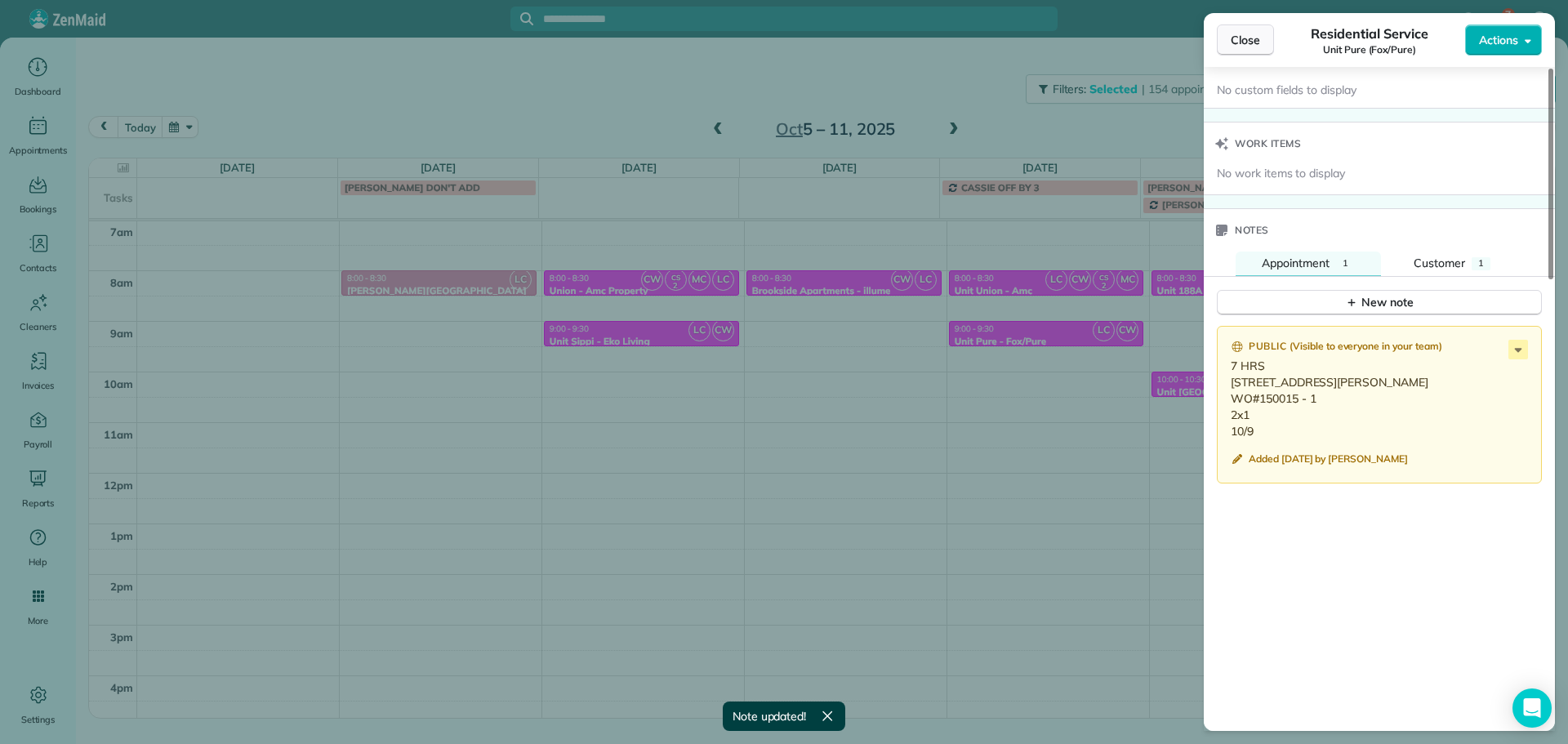
click at [1256, 34] on span "Close" at bounding box center [1245, 40] width 29 height 16
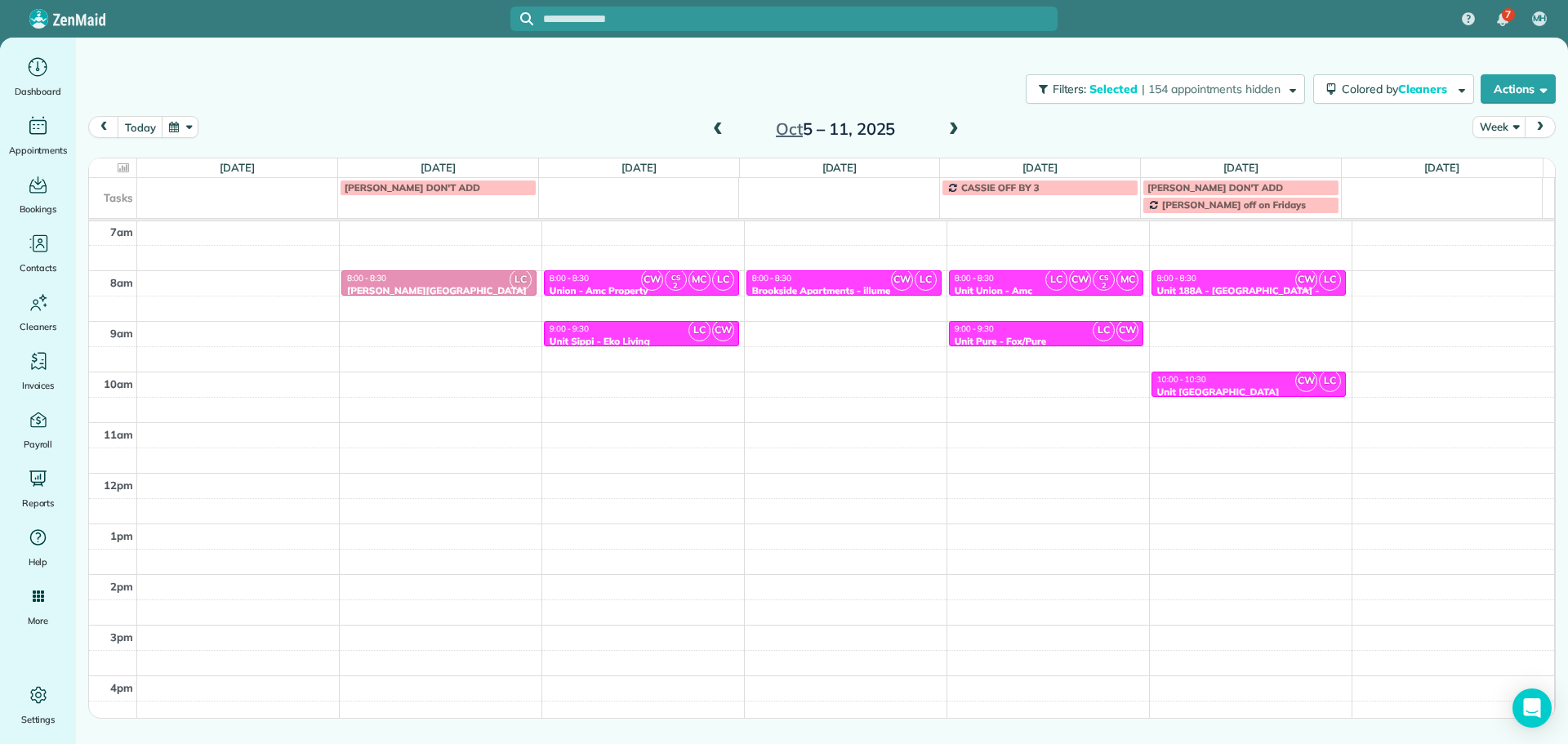
click at [953, 131] on span at bounding box center [954, 130] width 18 height 15
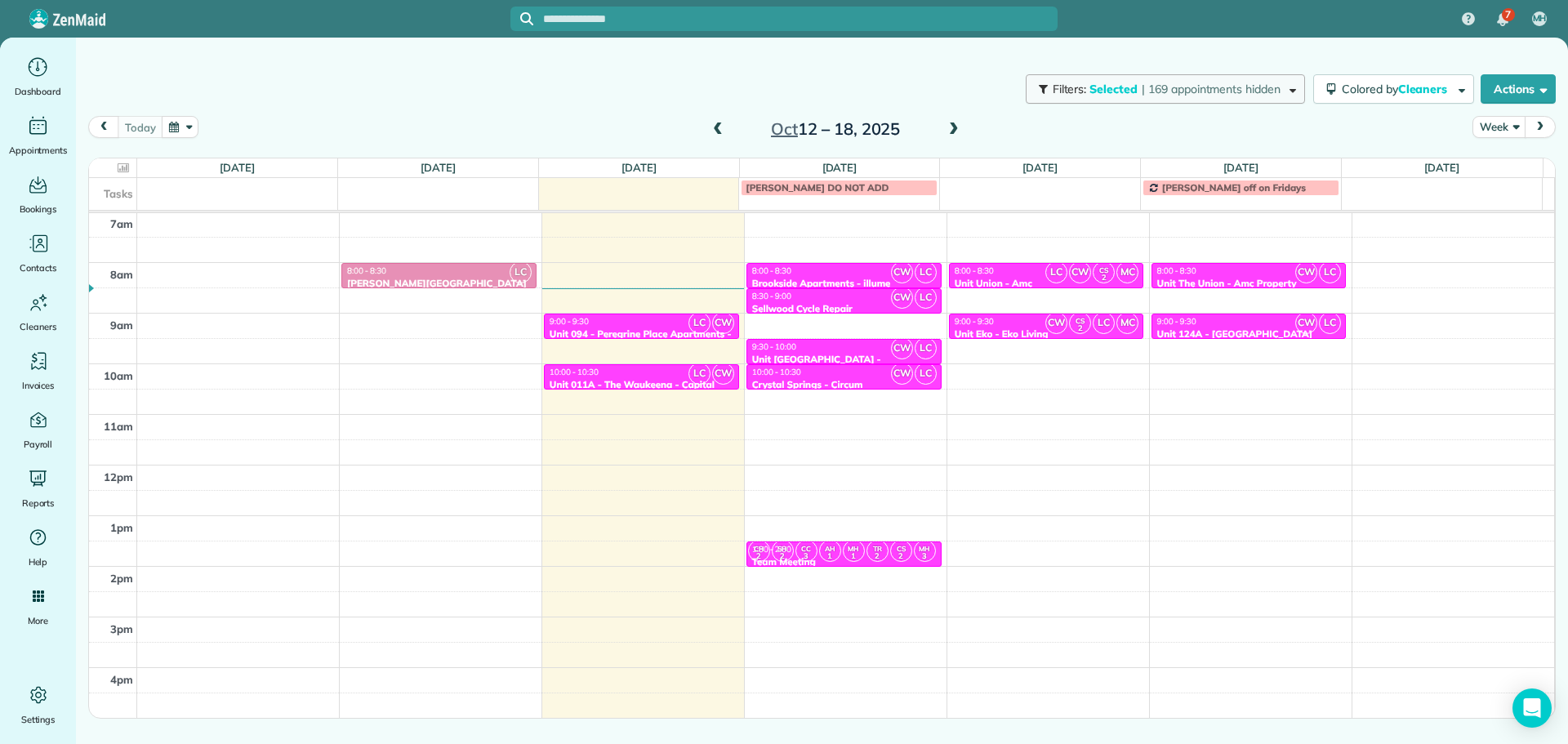
click at [1106, 86] on span "Selected" at bounding box center [1114, 89] width 49 height 15
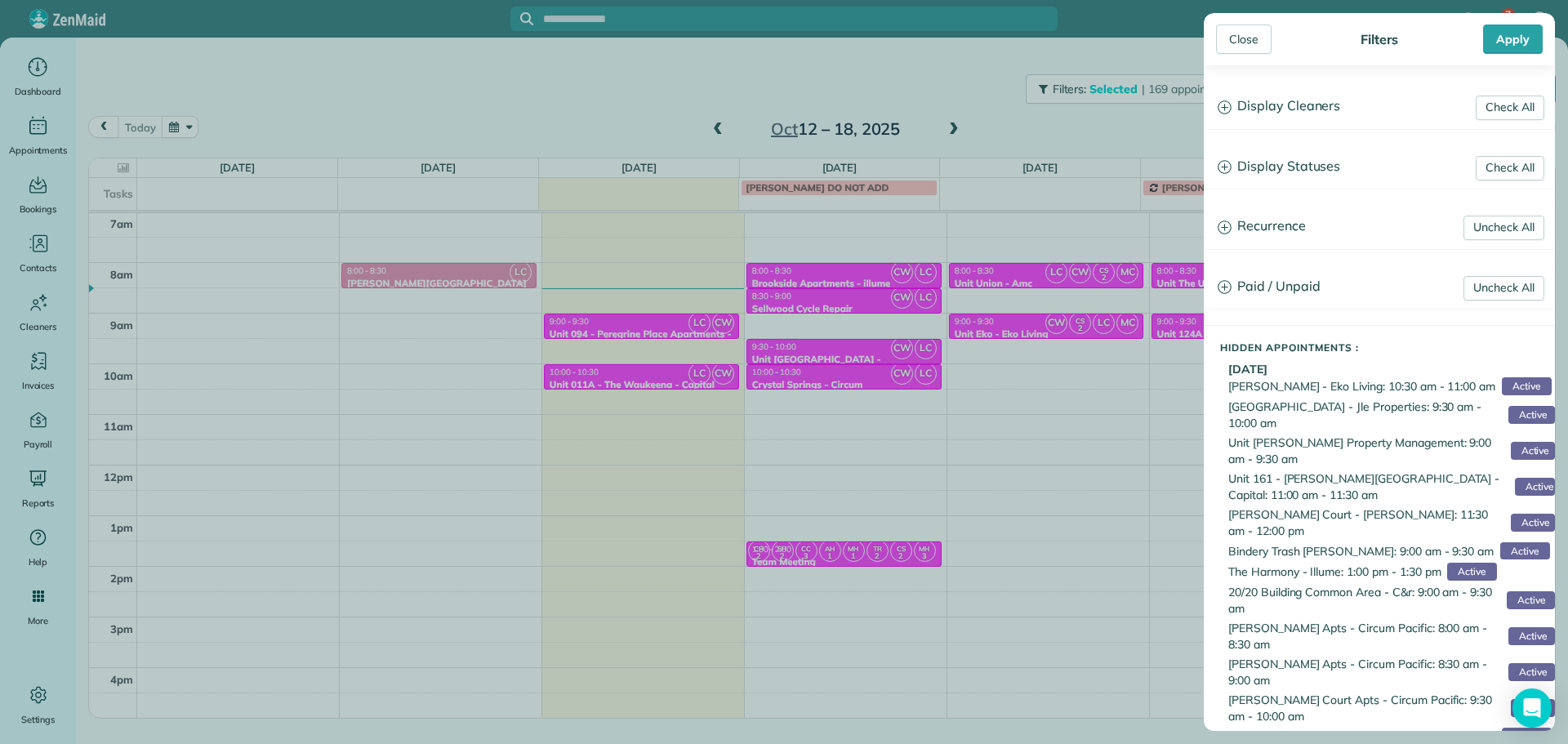
click at [1305, 121] on h3 "Display Cleaners" at bounding box center [1379, 107] width 349 height 42
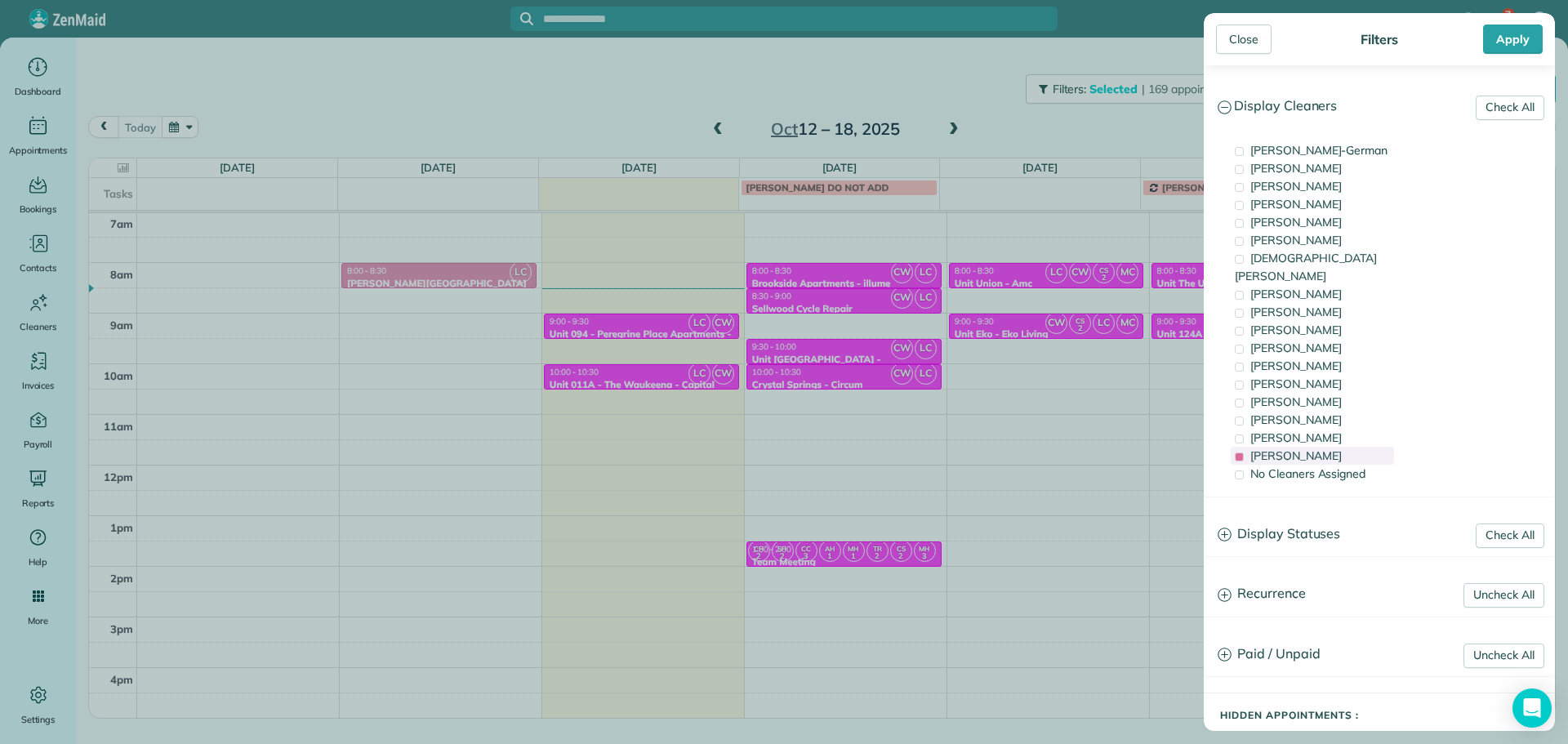
click at [1325, 447] on div "[PERSON_NAME]" at bounding box center [1311, 456] width 163 height 18
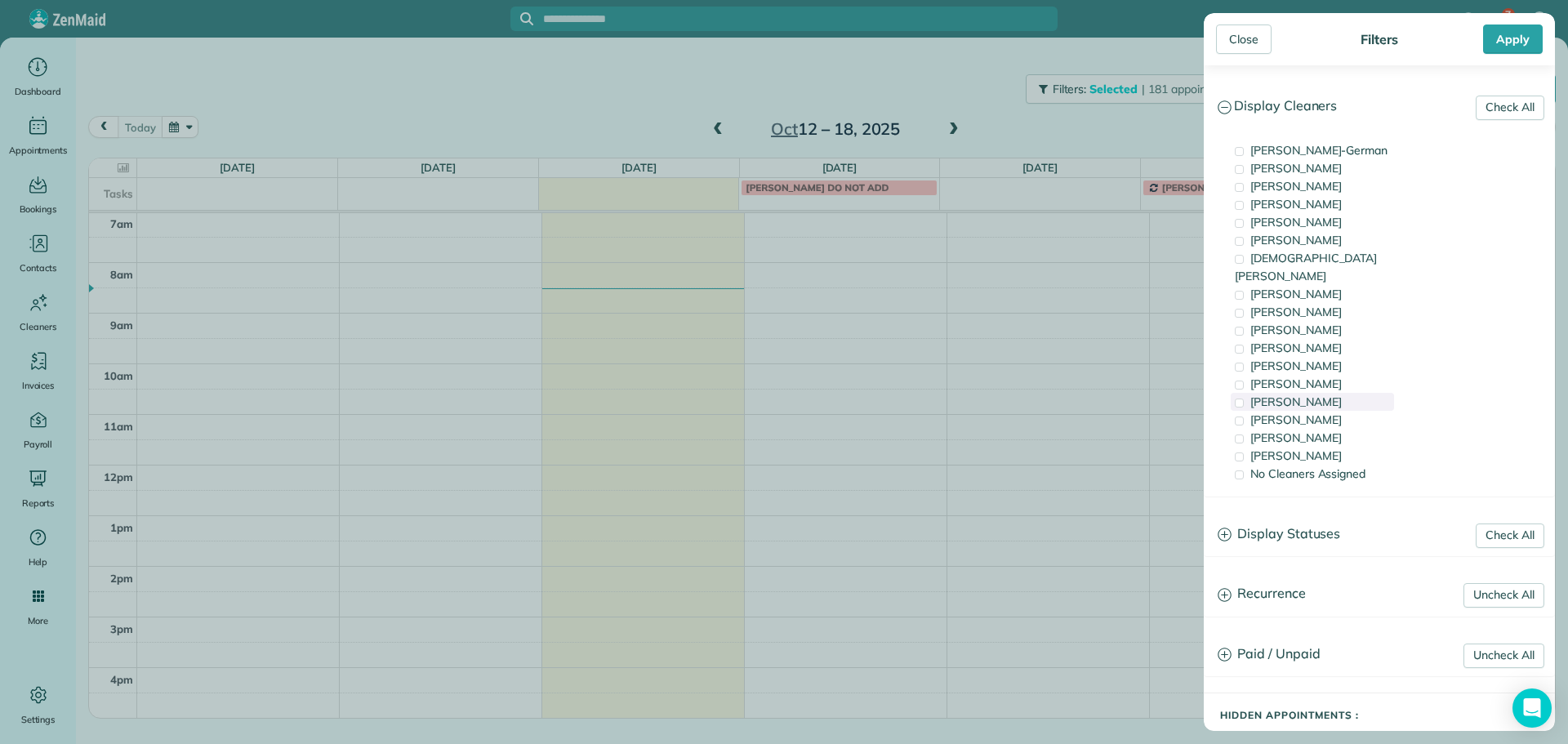
click at [1325, 394] on span "[PERSON_NAME]" at bounding box center [1296, 402] width 91 height 15
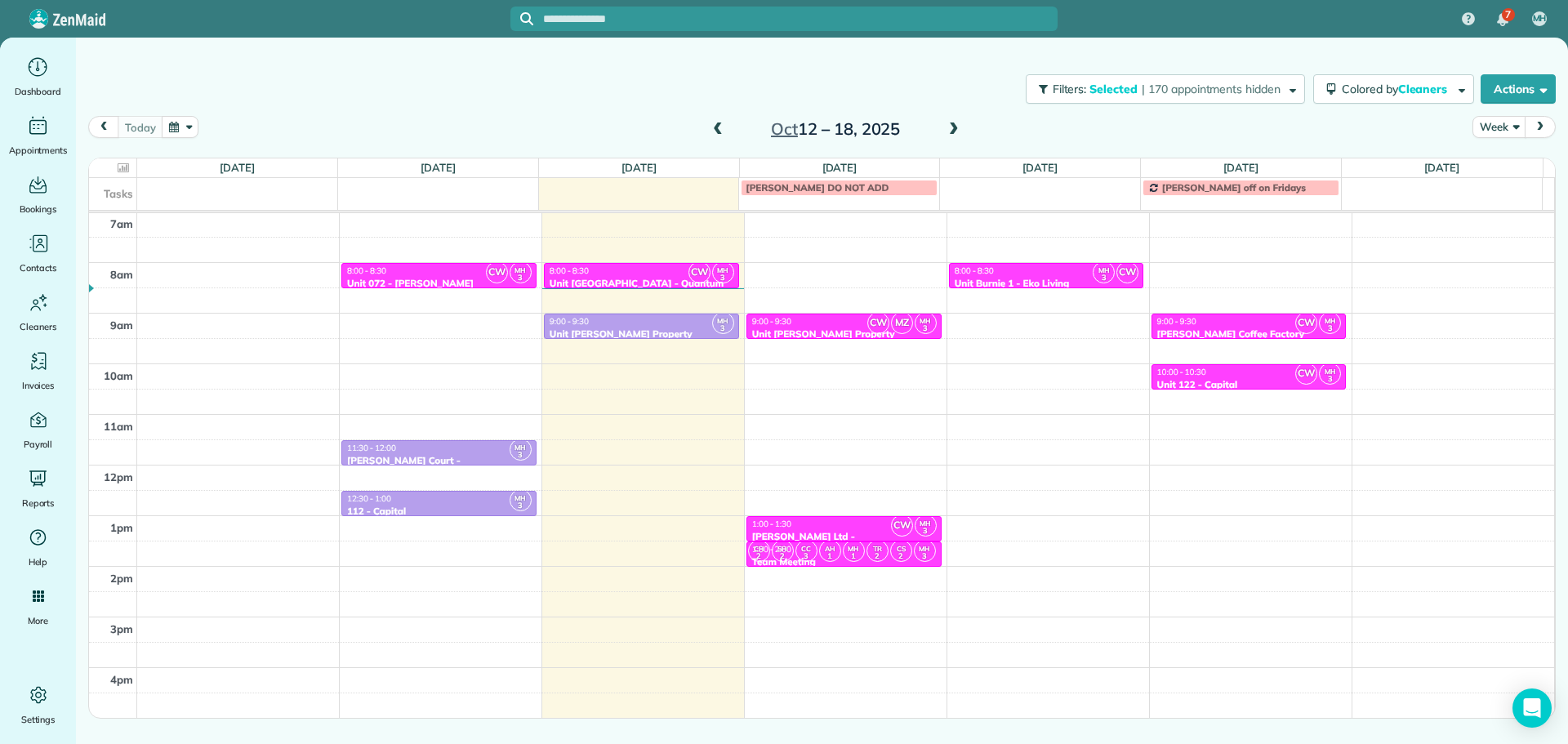
click at [887, 388] on div "Close Filters Apply Check All Display Cleaners [PERSON_NAME]-German [PERSON_NAM…" at bounding box center [784, 372] width 1568 height 744
click at [1053, 274] on div "8:00 - 8:30" at bounding box center [1047, 271] width 186 height 11
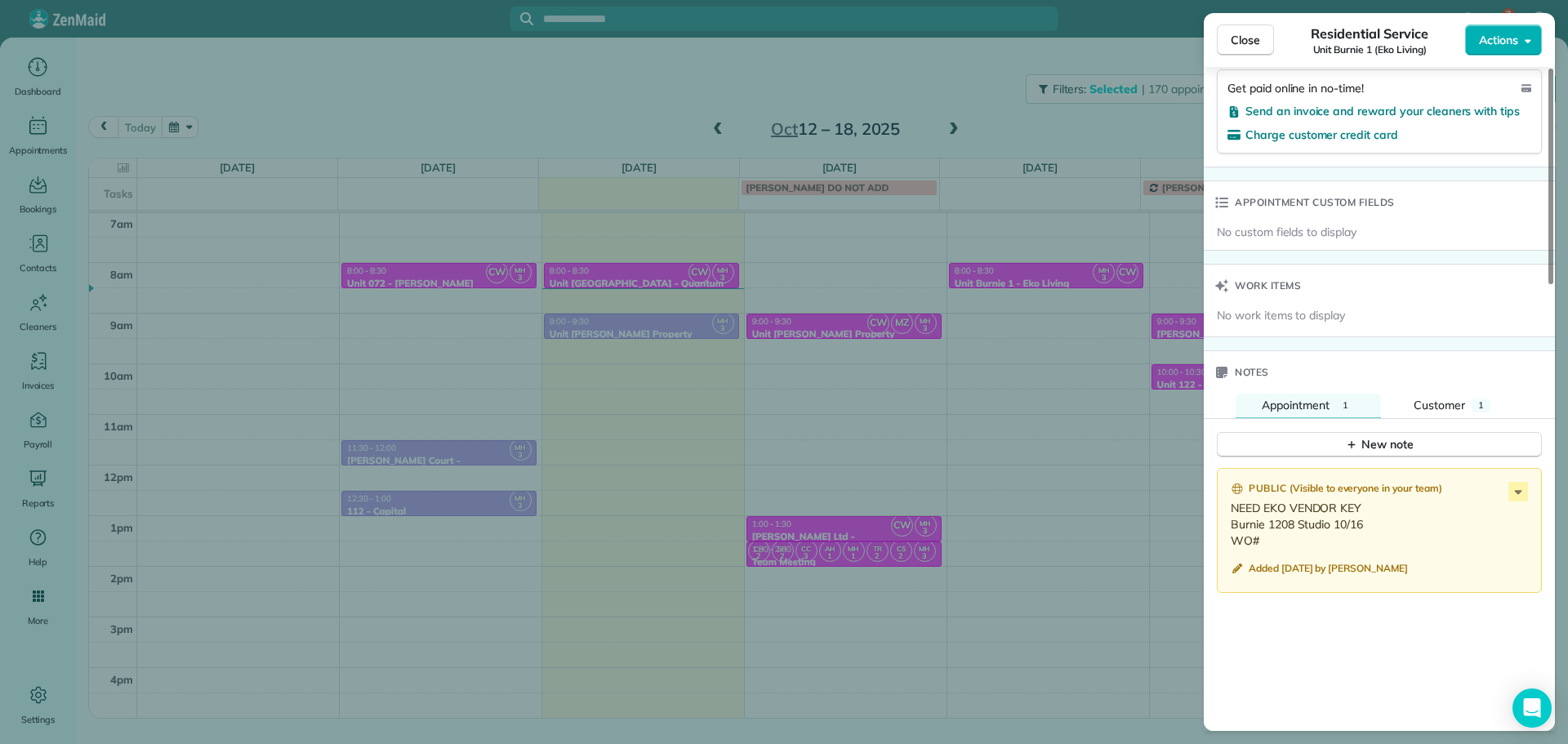
scroll to position [1144, 0]
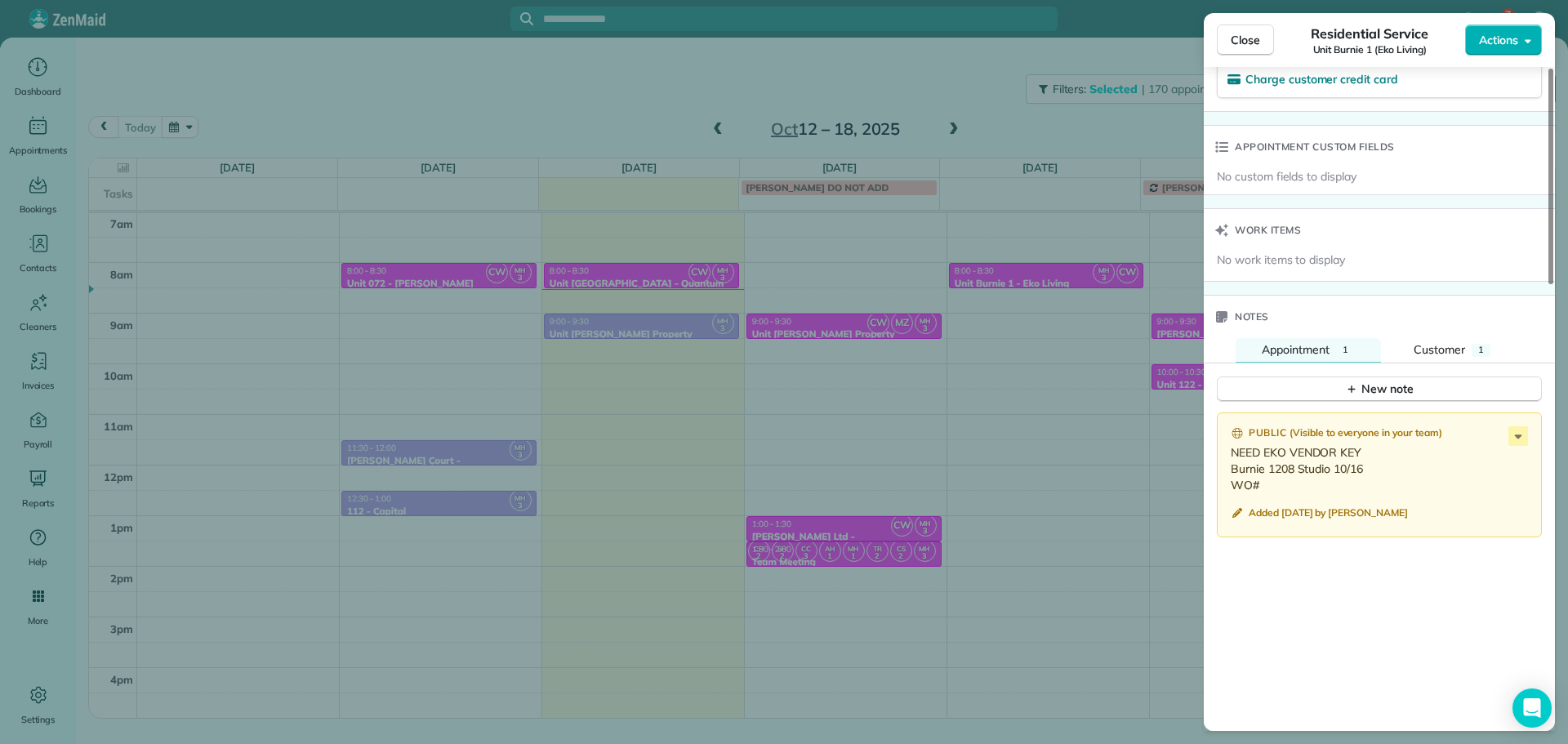
click at [868, 95] on div "Close Residential Service Unit Burnie 1 (Eko Living) Actions Status Active Unit…" at bounding box center [784, 372] width 1568 height 744
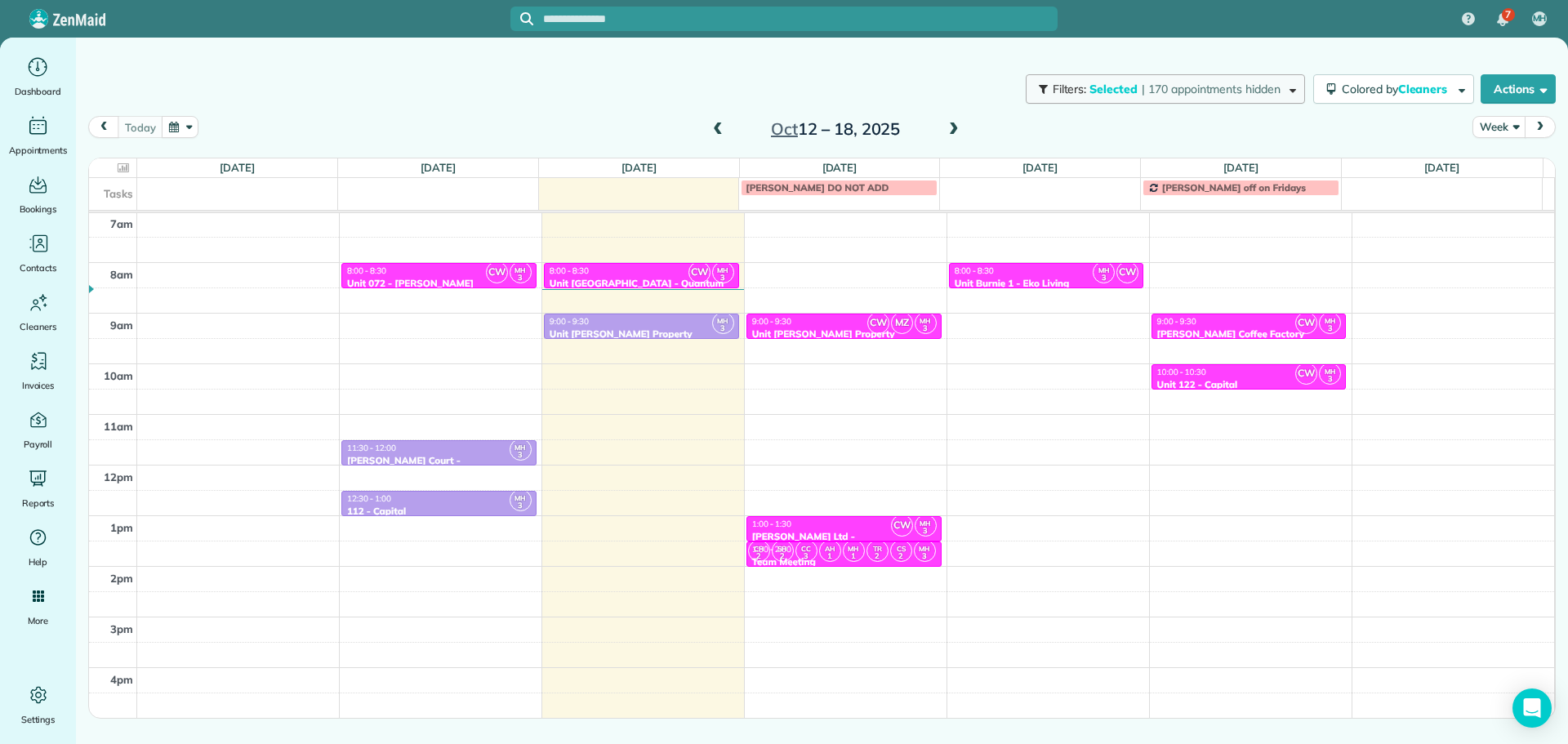
click at [1146, 89] on span "| 170 appointments hidden" at bounding box center [1210, 89] width 139 height 15
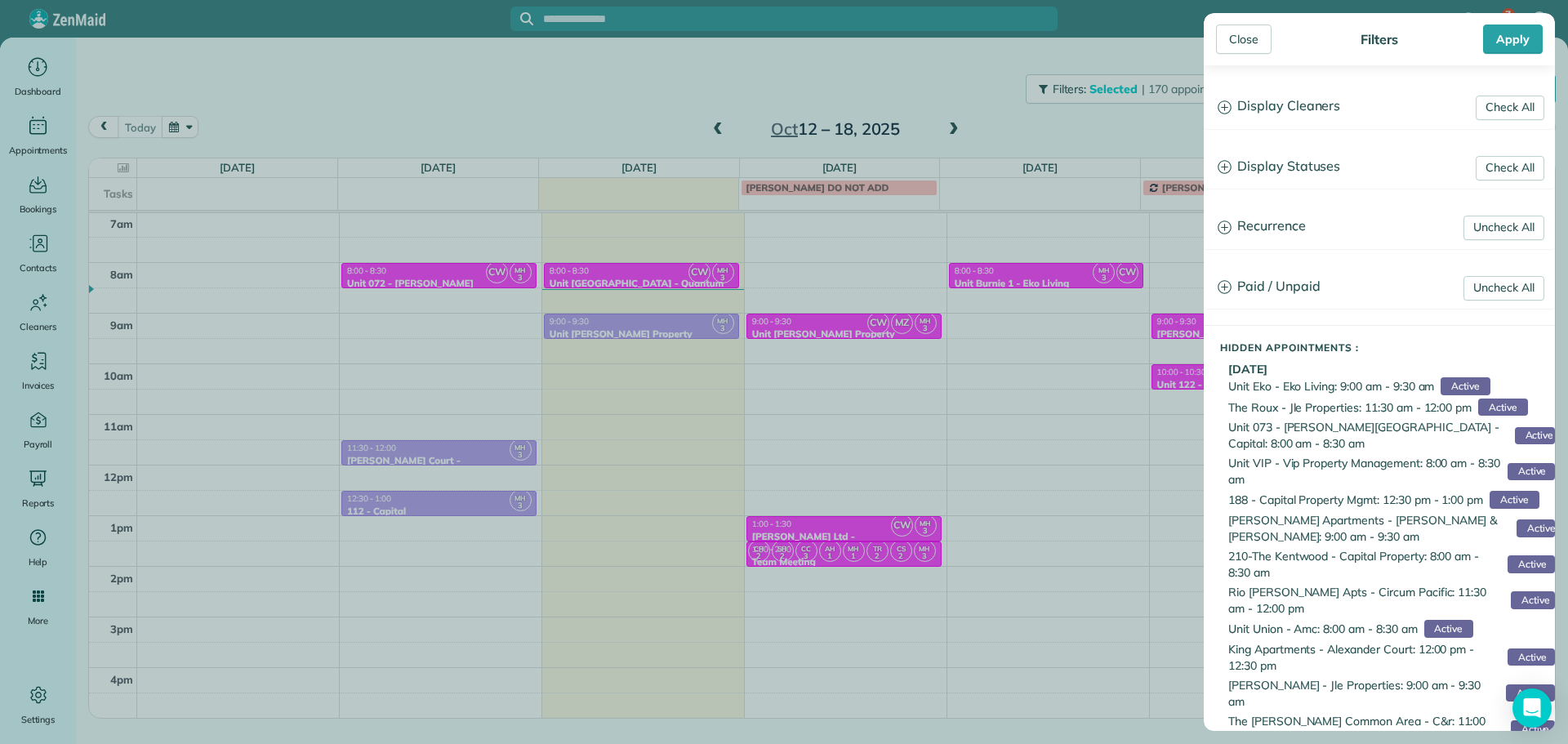
click at [1291, 103] on h3 "Display Cleaners" at bounding box center [1379, 107] width 349 height 42
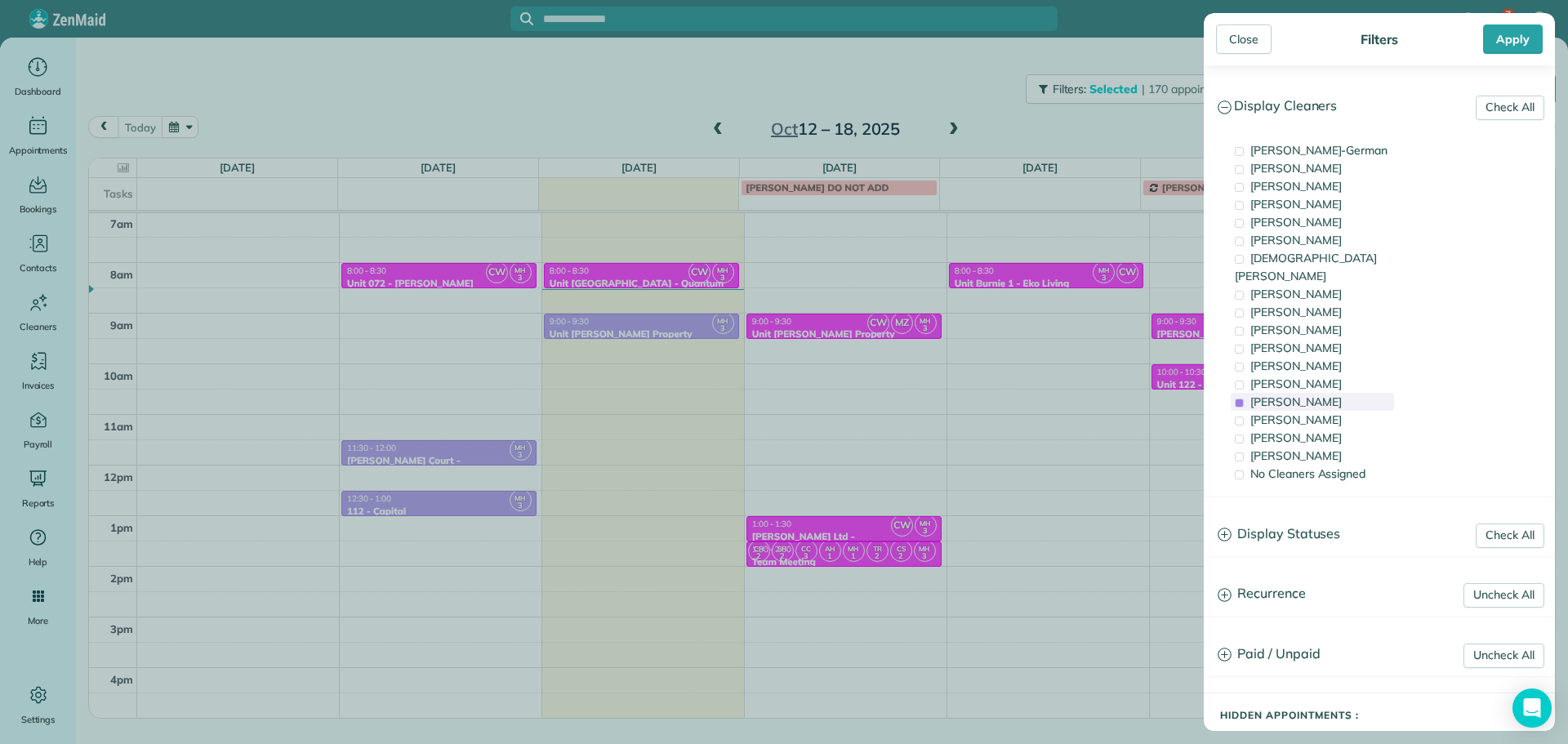
click at [1328, 394] on span "[PERSON_NAME]" at bounding box center [1296, 402] width 91 height 15
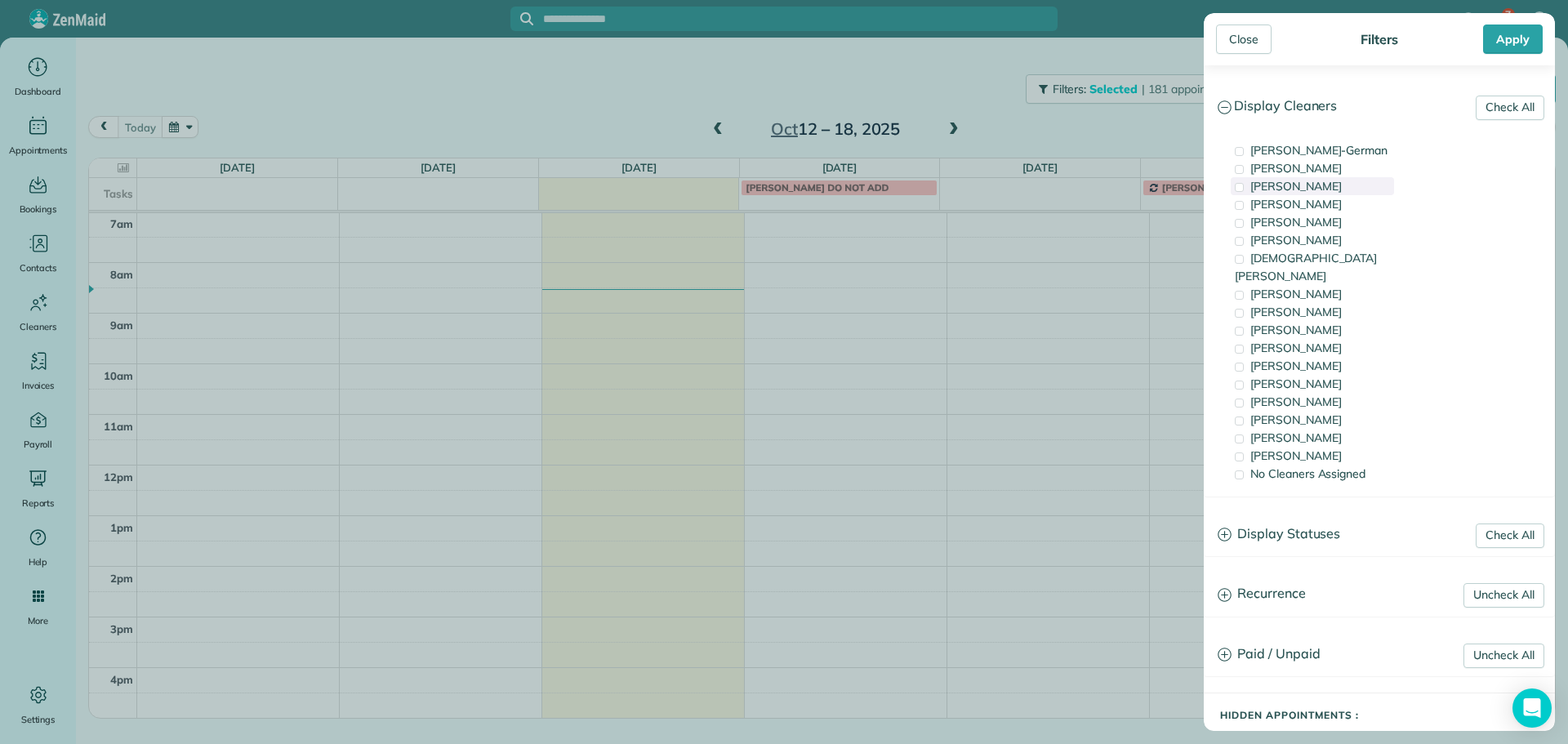
click at [1316, 182] on span "[PERSON_NAME]" at bounding box center [1296, 186] width 91 height 15
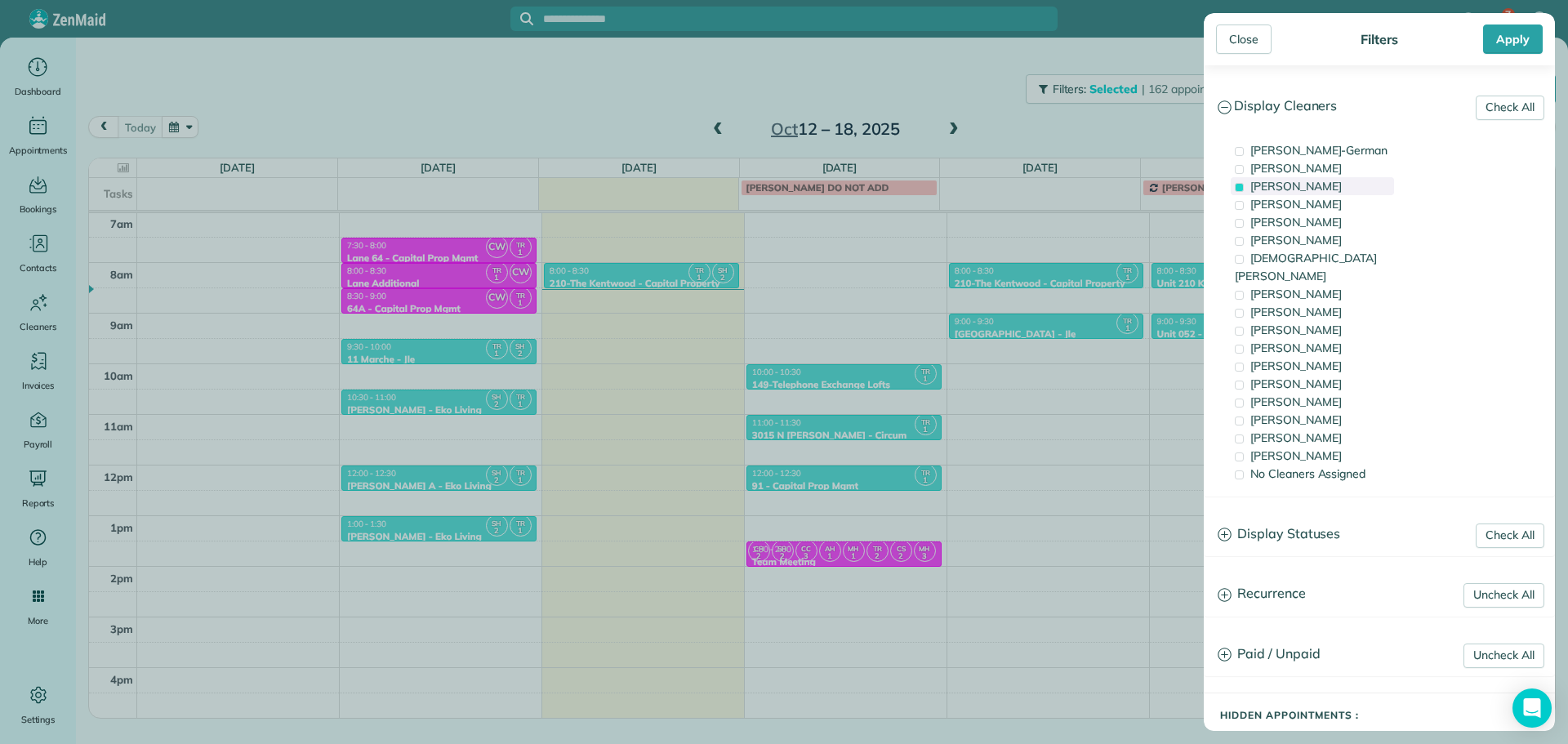
click at [1316, 182] on span "[PERSON_NAME]" at bounding box center [1296, 186] width 91 height 15
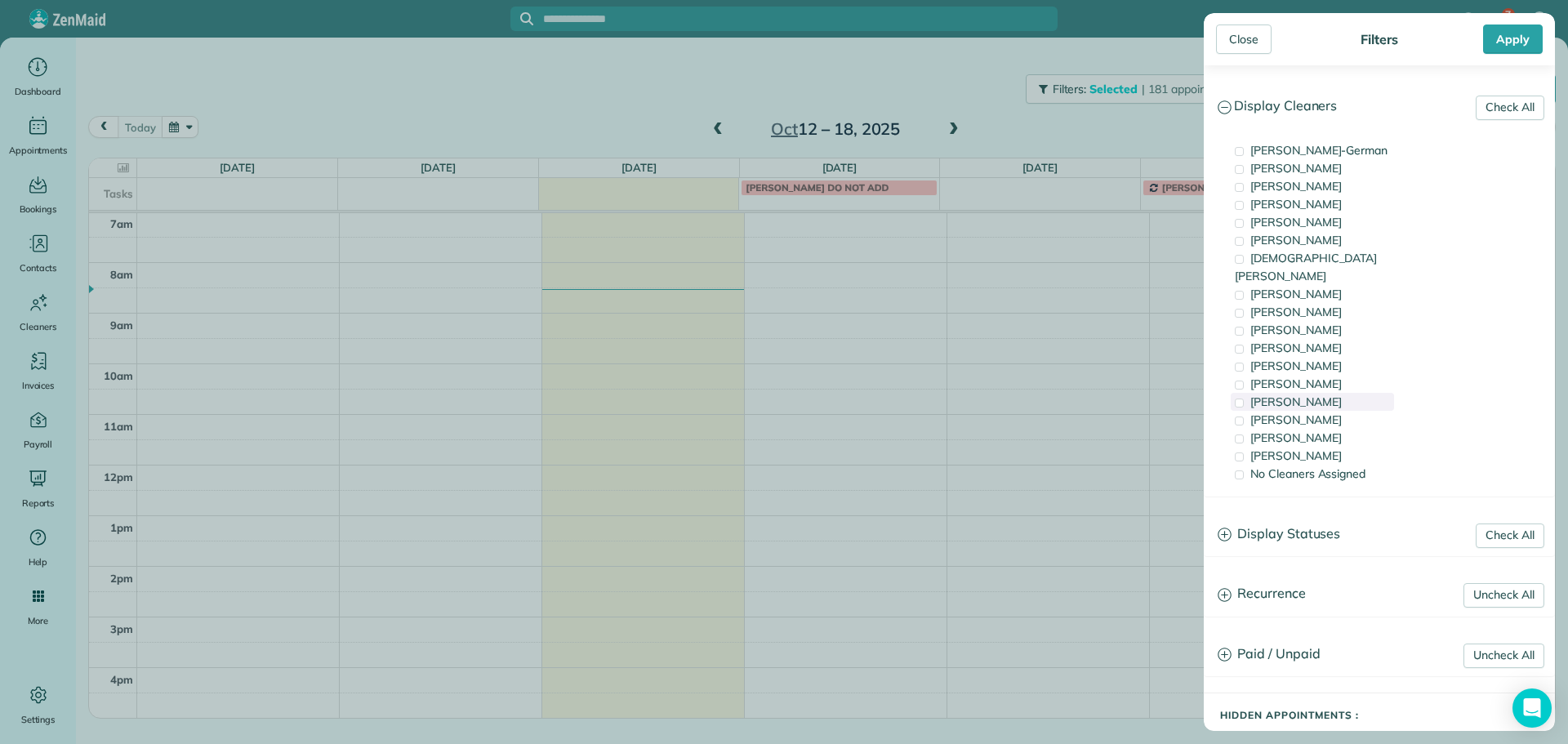
click at [1330, 393] on div "[PERSON_NAME]" at bounding box center [1311, 403] width 163 height 18
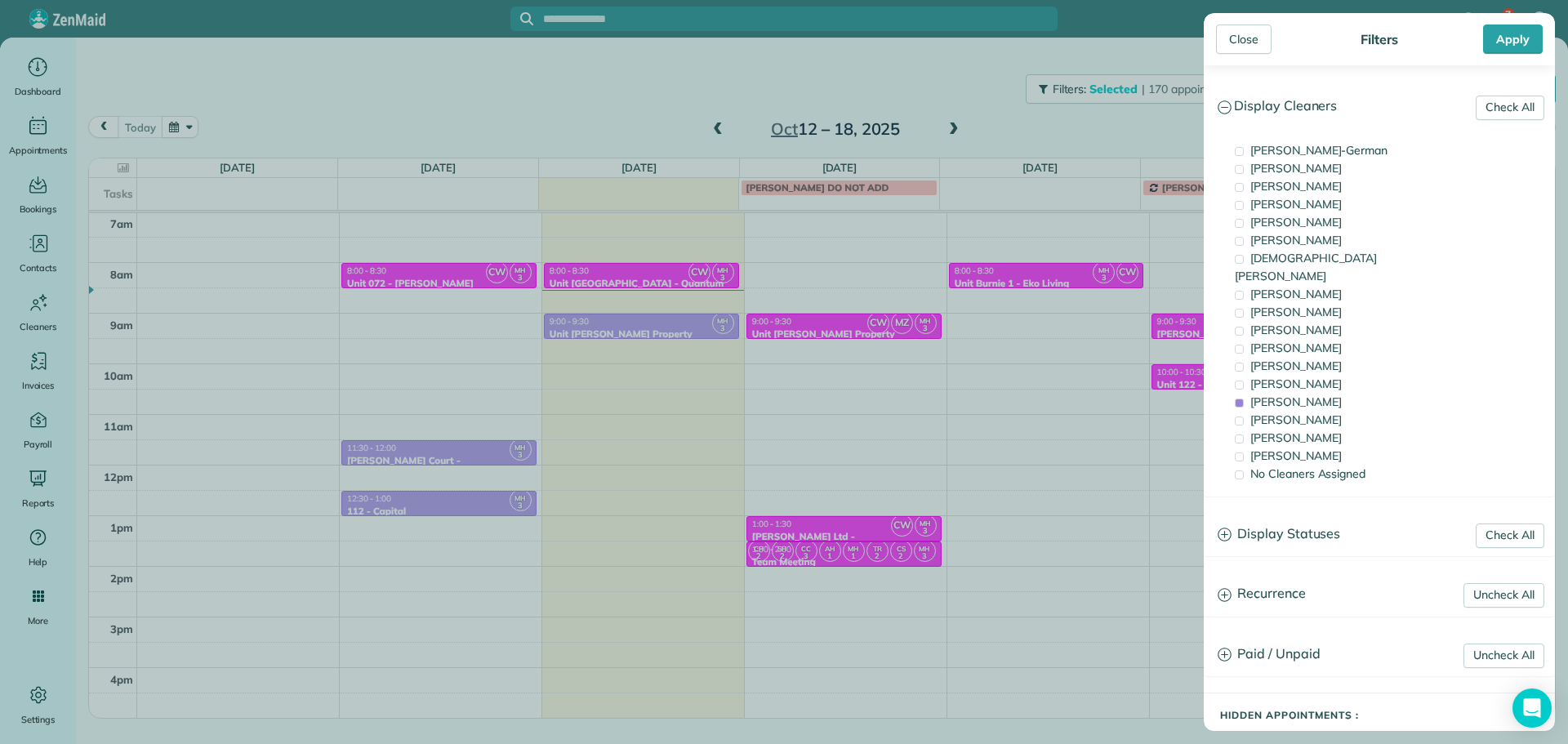
click at [1034, 298] on div "Close Filters Apply Check All Display Cleaners [PERSON_NAME]-German [PERSON_NAM…" at bounding box center [784, 372] width 1568 height 744
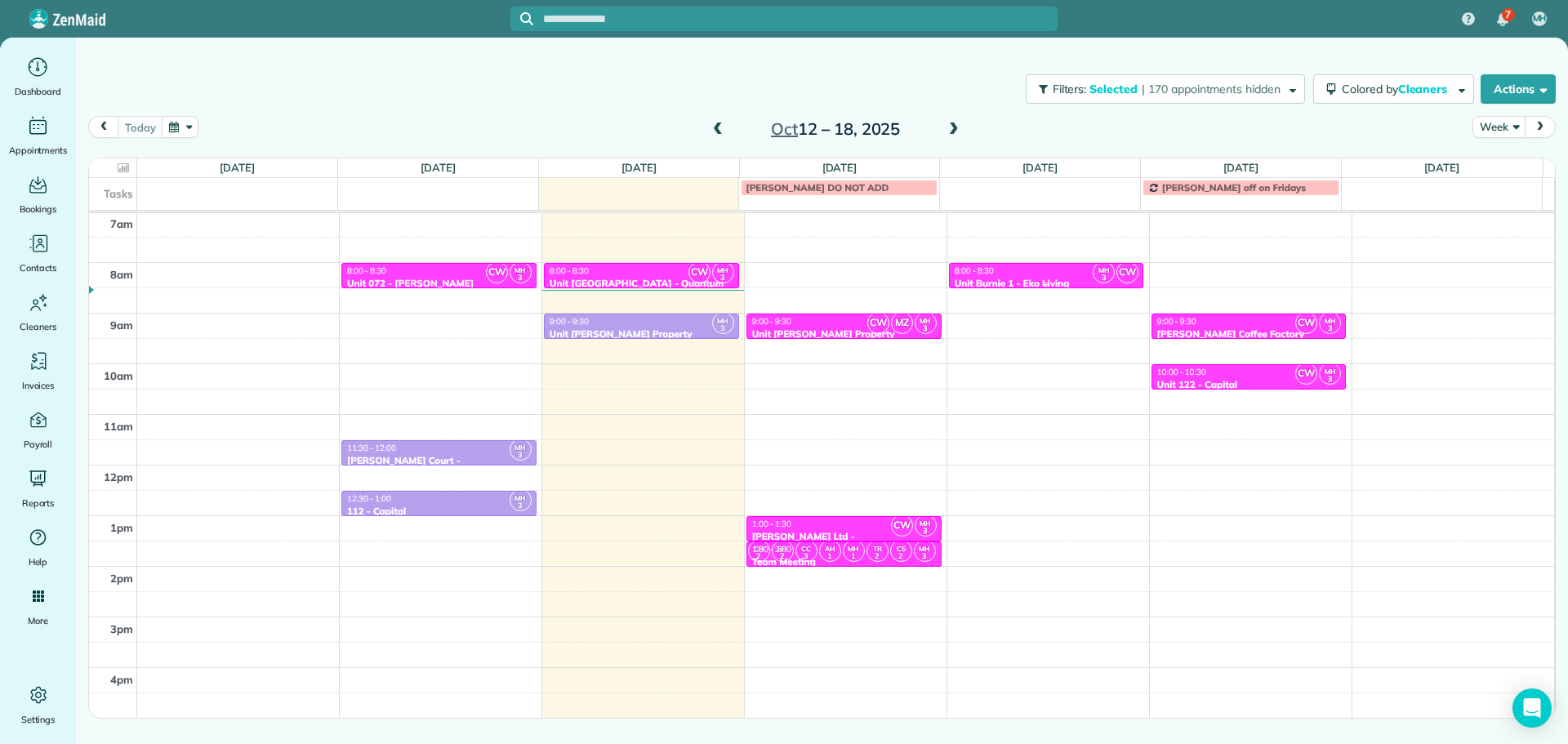
click at [1037, 274] on div "8:00 - 8:30" at bounding box center [1047, 271] width 186 height 11
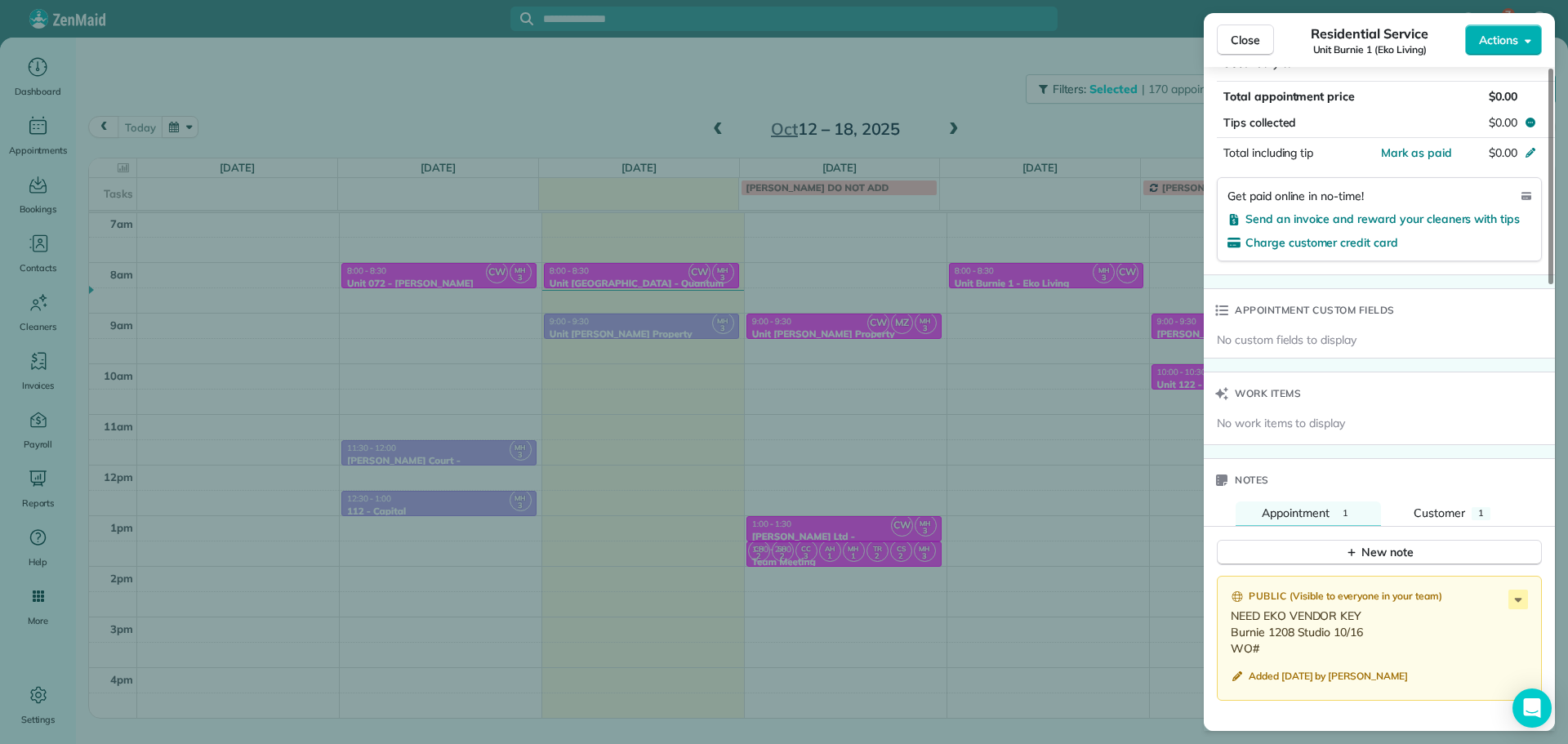
scroll to position [1371, 0]
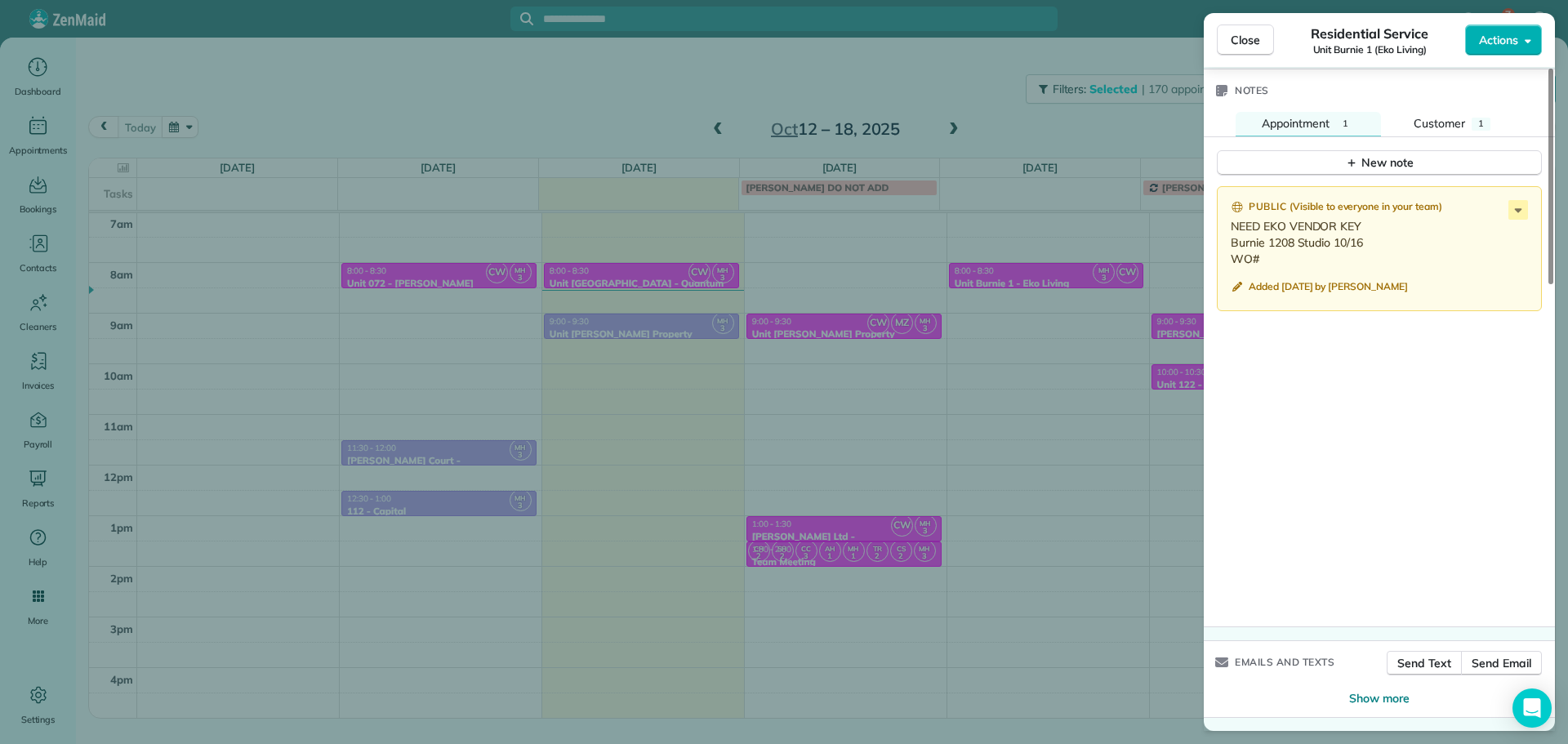
click at [1087, 381] on div "Close Residential Service Unit Burnie 1 (Eko Living) Actions Status Active Unit…" at bounding box center [784, 372] width 1568 height 744
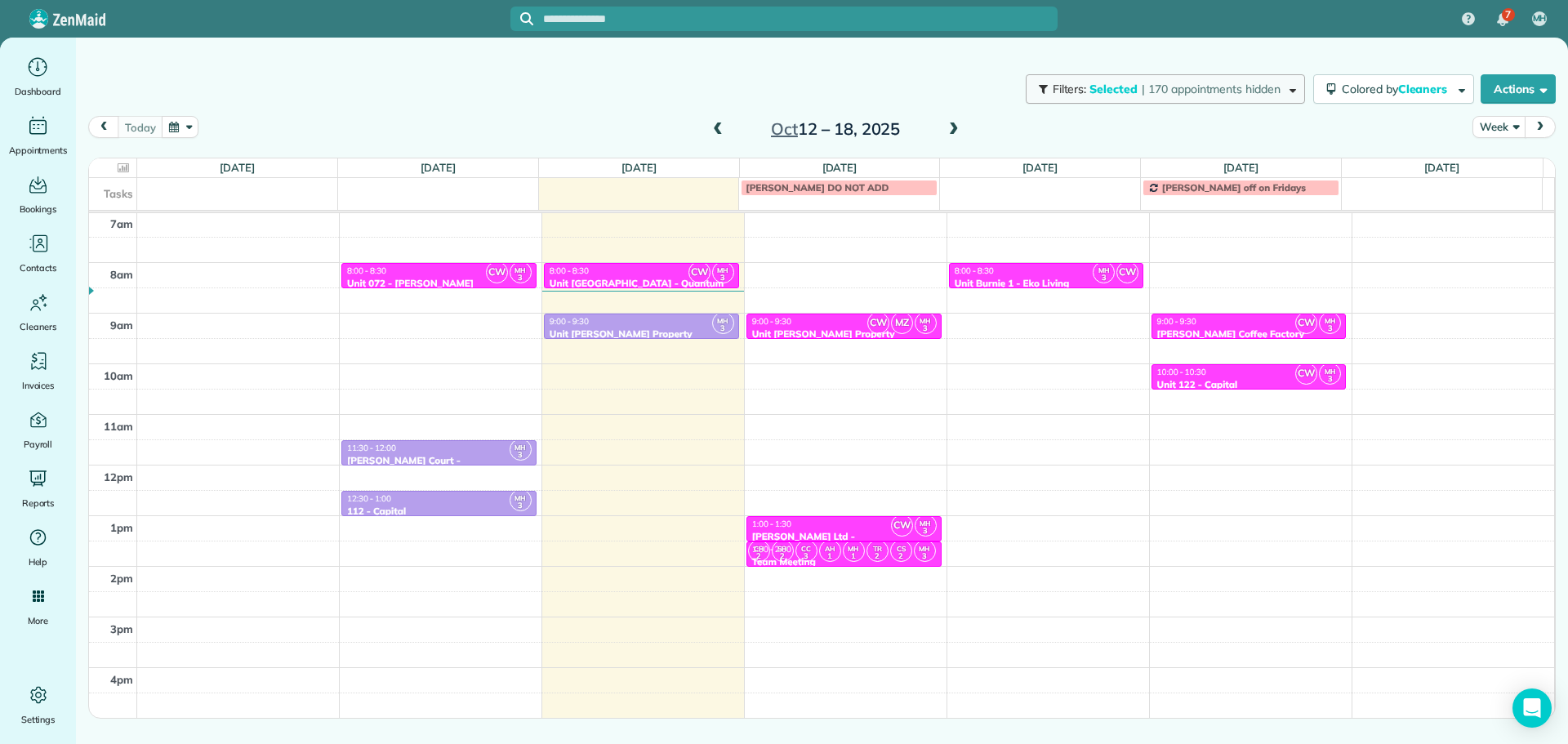
click at [1095, 85] on span "Selected" at bounding box center [1114, 89] width 49 height 15
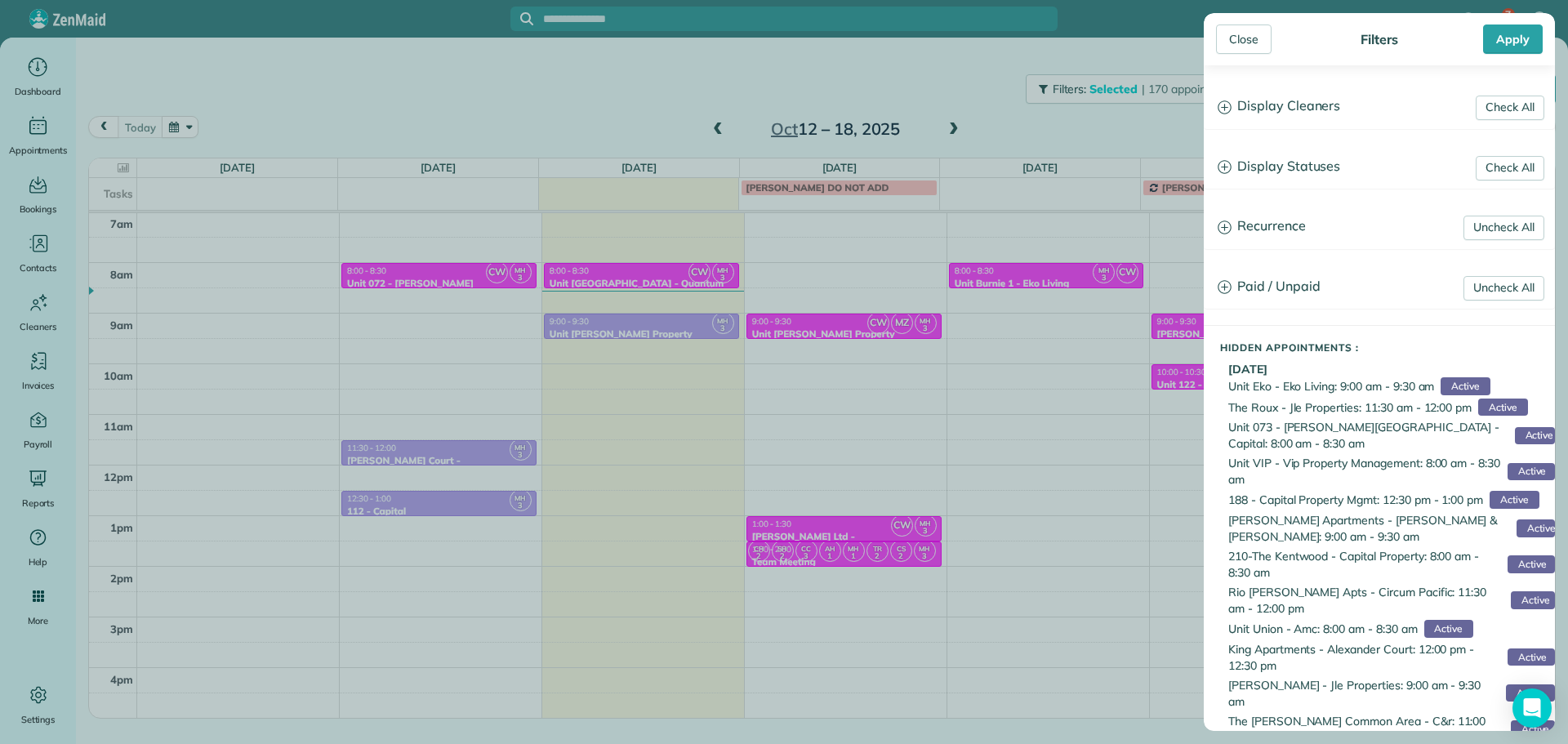
click at [1270, 107] on h3 "Display Cleaners" at bounding box center [1379, 107] width 349 height 42
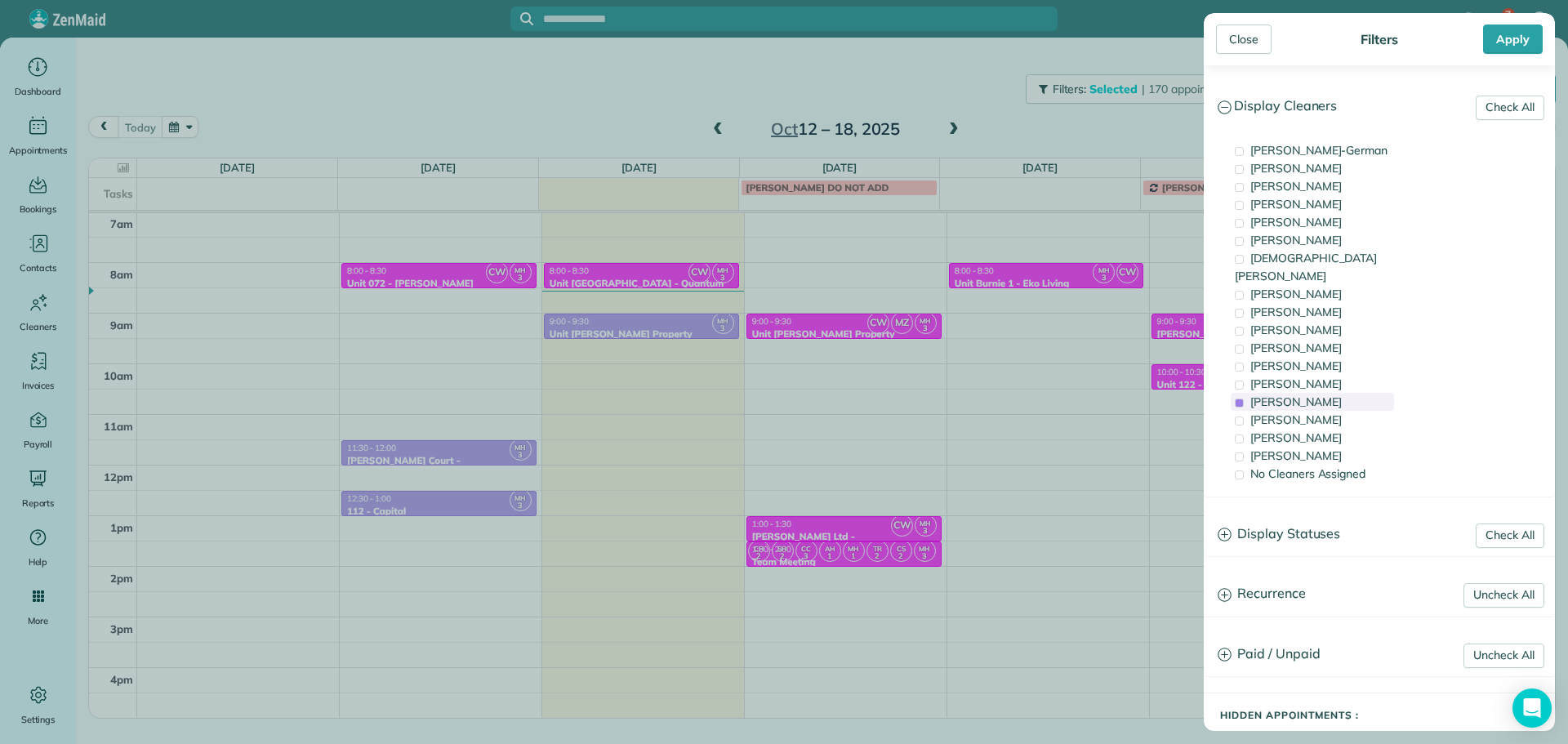
click at [1328, 394] on span "[PERSON_NAME]" at bounding box center [1296, 402] width 91 height 15
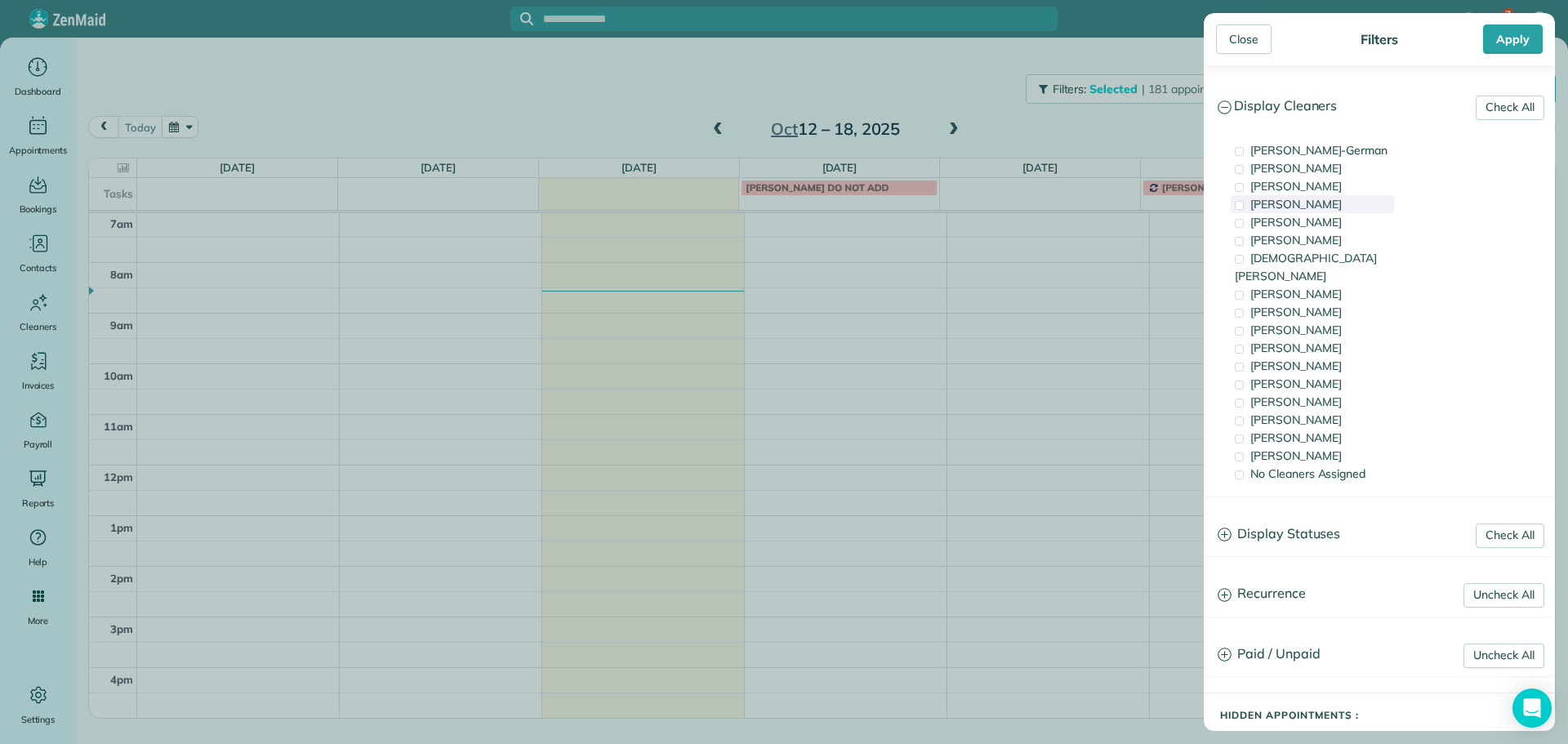
click at [1328, 205] on div "[PERSON_NAME]" at bounding box center [1311, 204] width 163 height 18
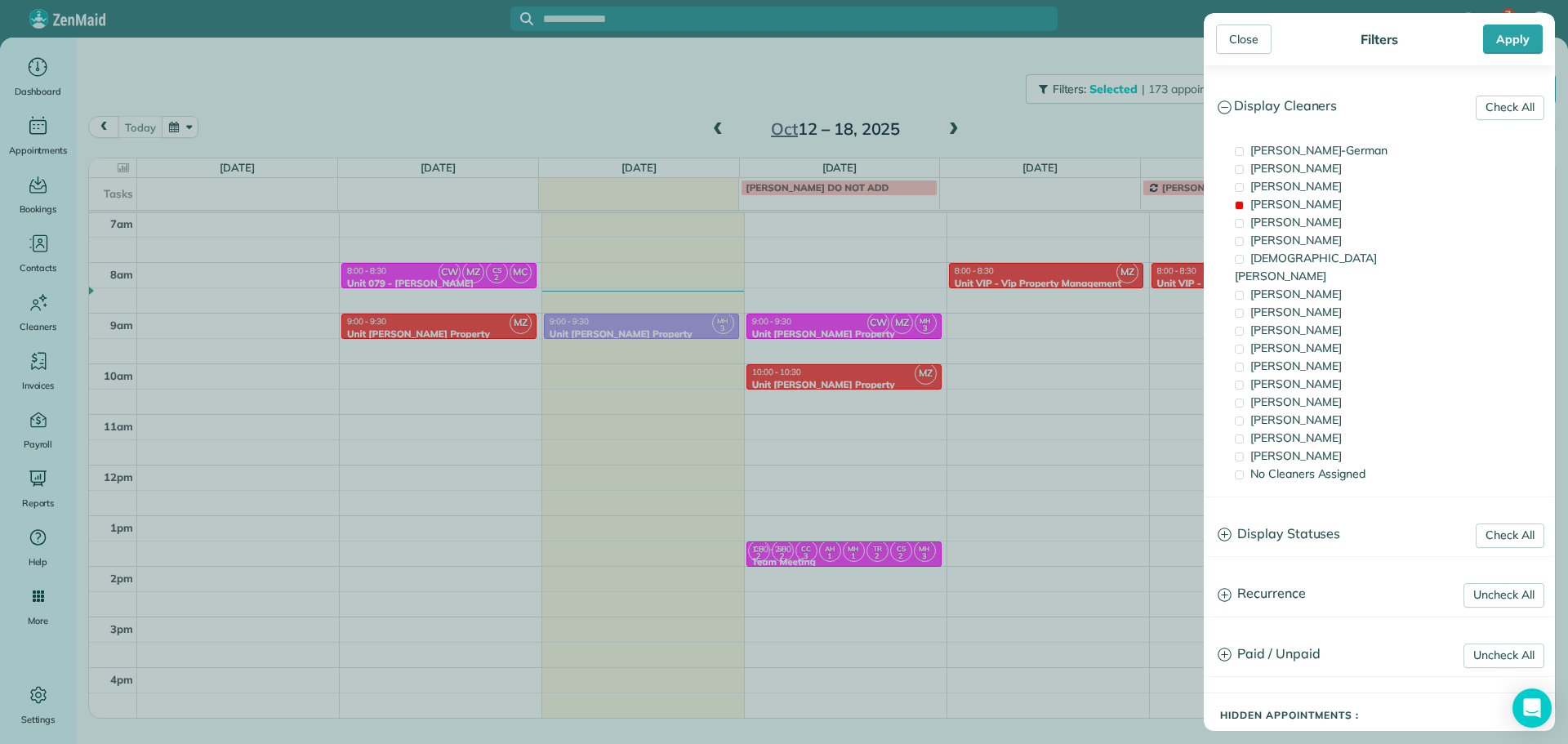
click at [923, 390] on div "Close Filters Apply Check All Display Cleaners [PERSON_NAME]-German [PERSON_NAM…" at bounding box center [784, 372] width 1568 height 744
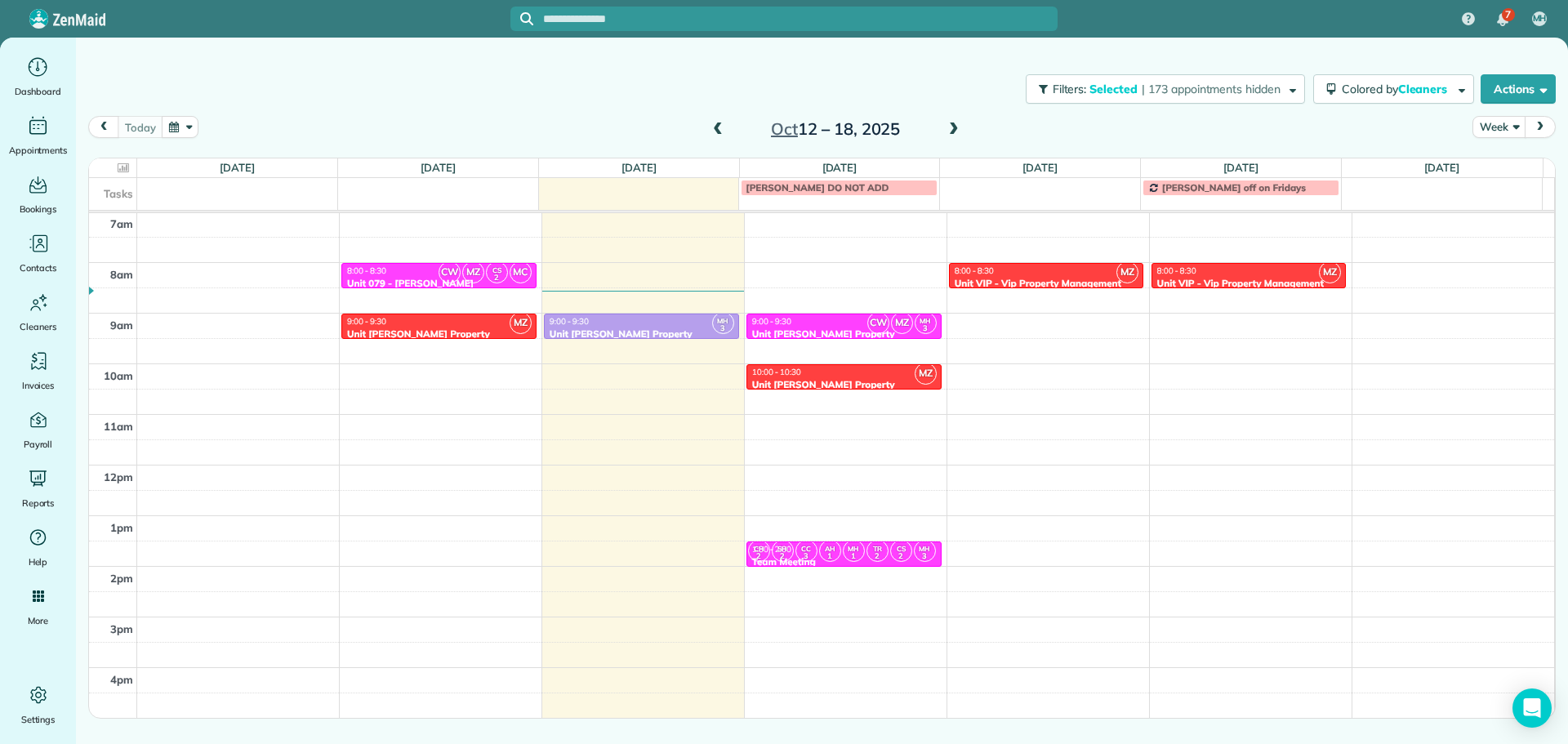
click at [956, 130] on span at bounding box center [954, 130] width 18 height 15
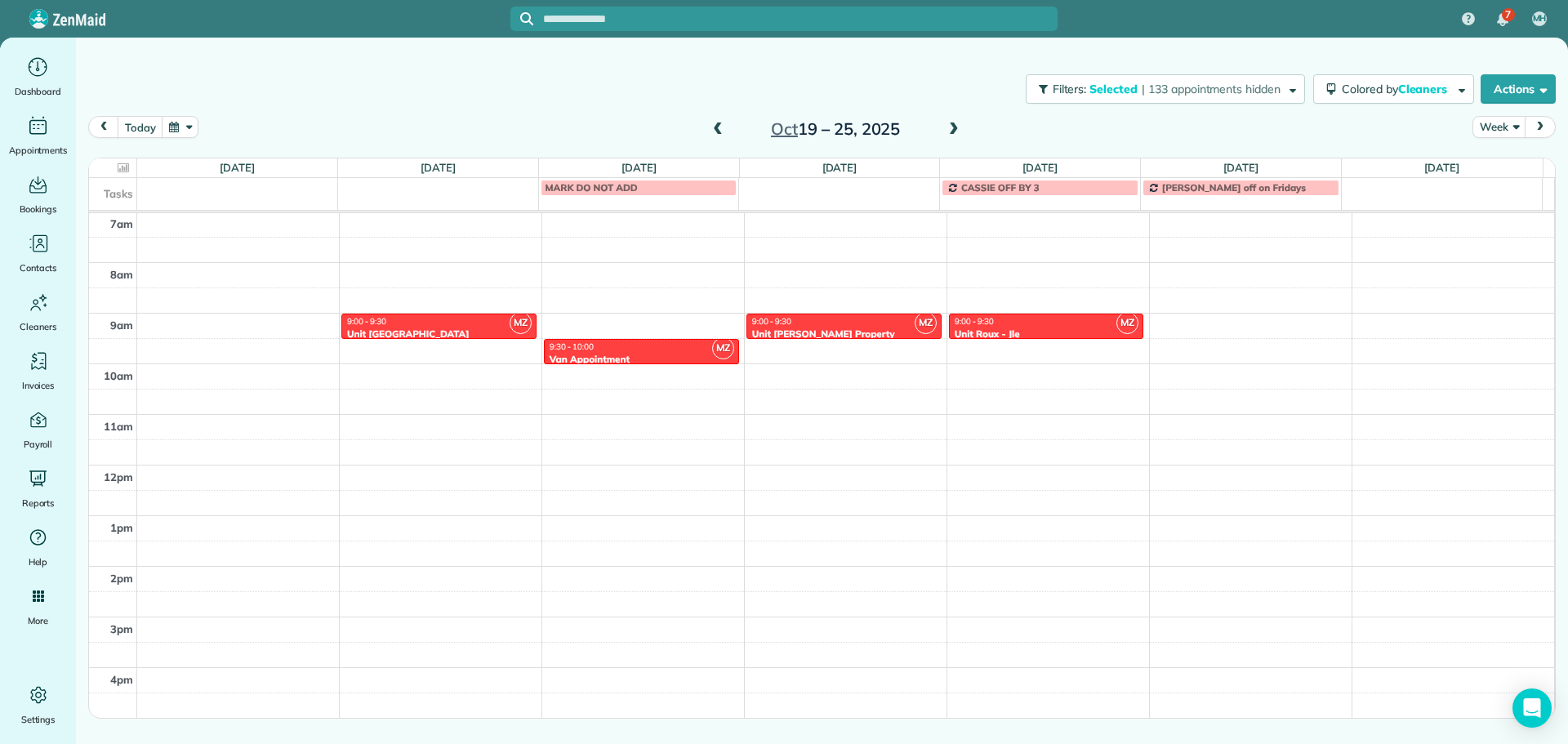
click at [719, 128] on span at bounding box center [718, 130] width 18 height 15
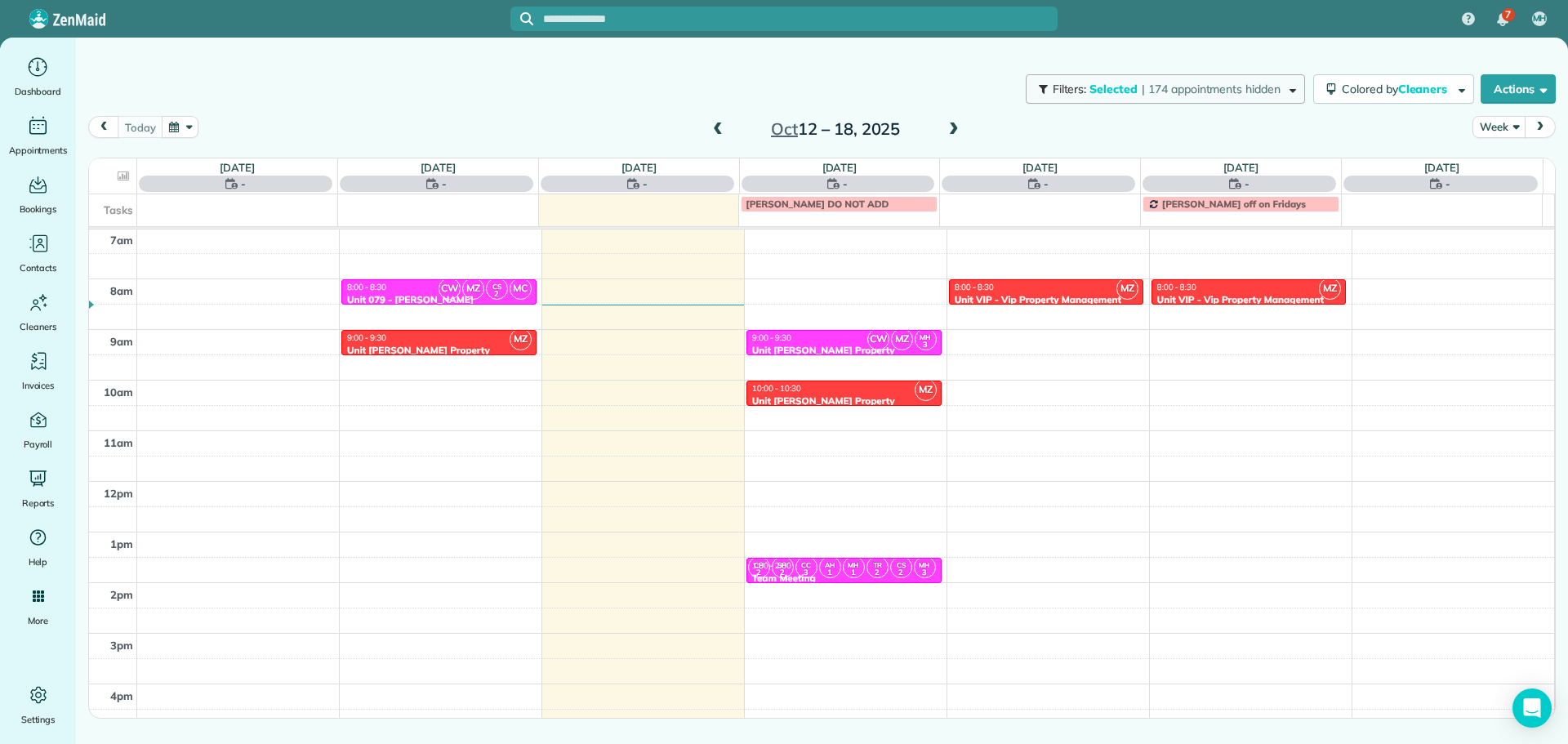
click at [1224, 94] on span "| 174 appointments hidden" at bounding box center [1210, 89] width 139 height 15
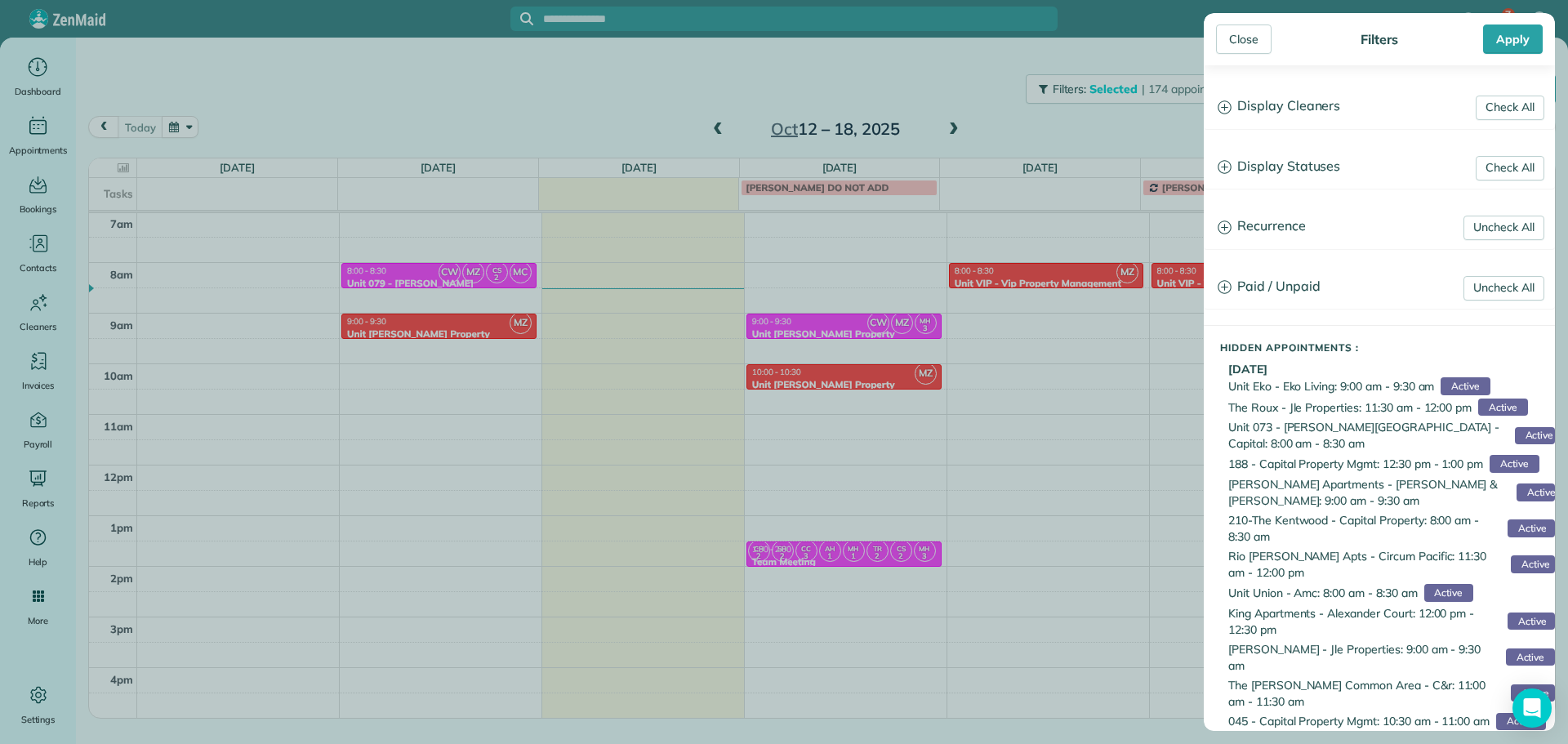
click at [1287, 113] on h3 "Display Cleaners" at bounding box center [1379, 107] width 349 height 42
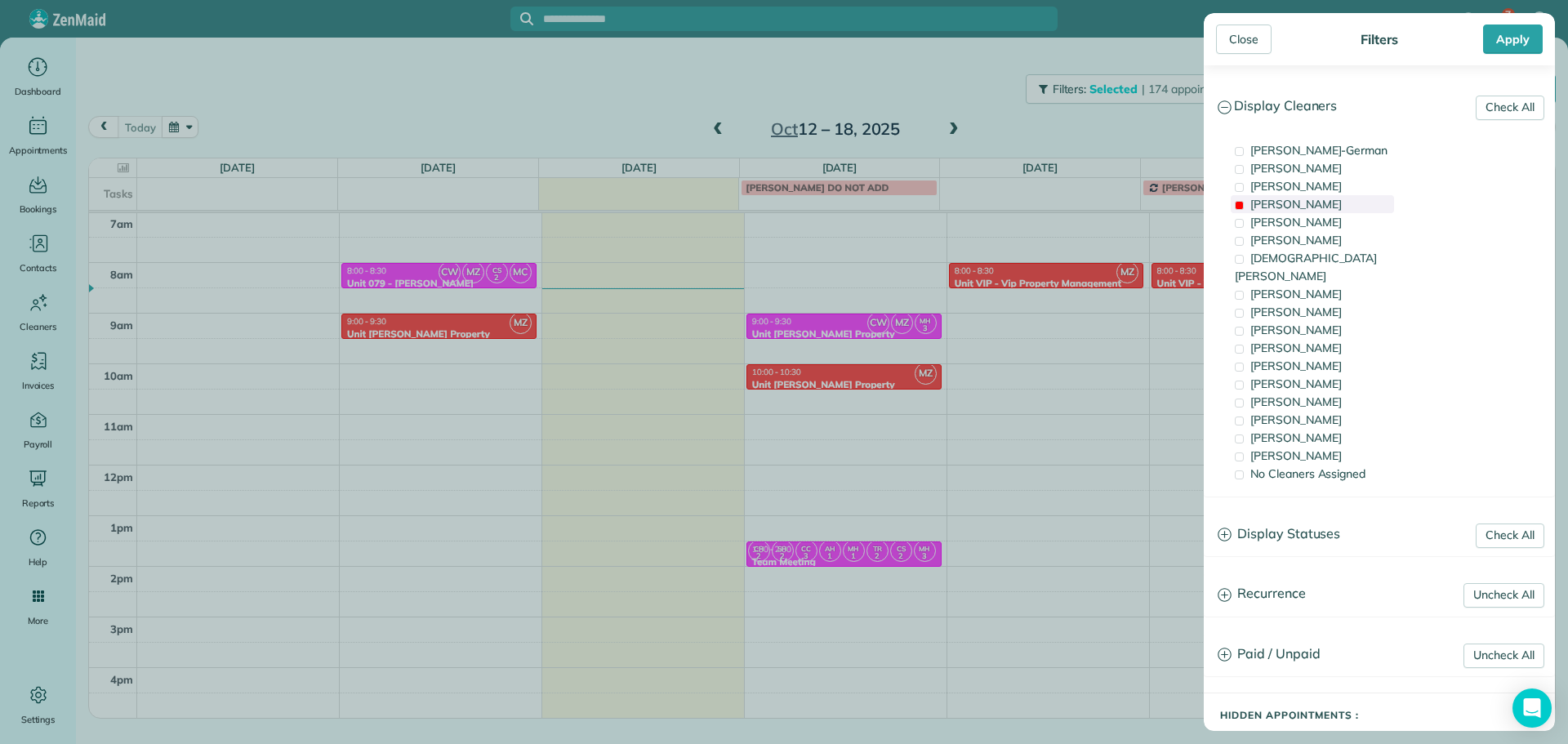
click at [1300, 208] on span "[PERSON_NAME]" at bounding box center [1296, 204] width 91 height 15
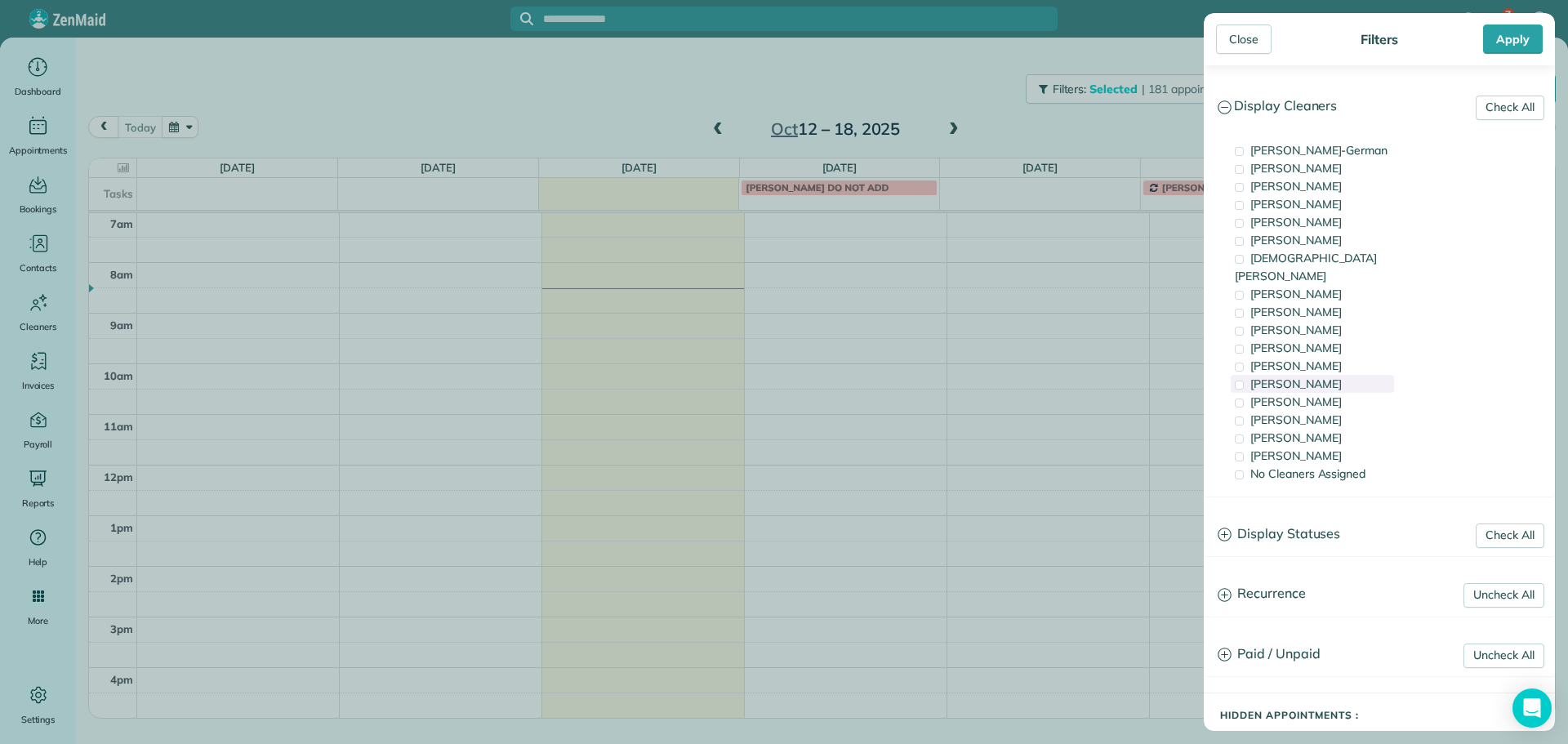
click at [1330, 375] on div "[PERSON_NAME]" at bounding box center [1311, 384] width 163 height 18
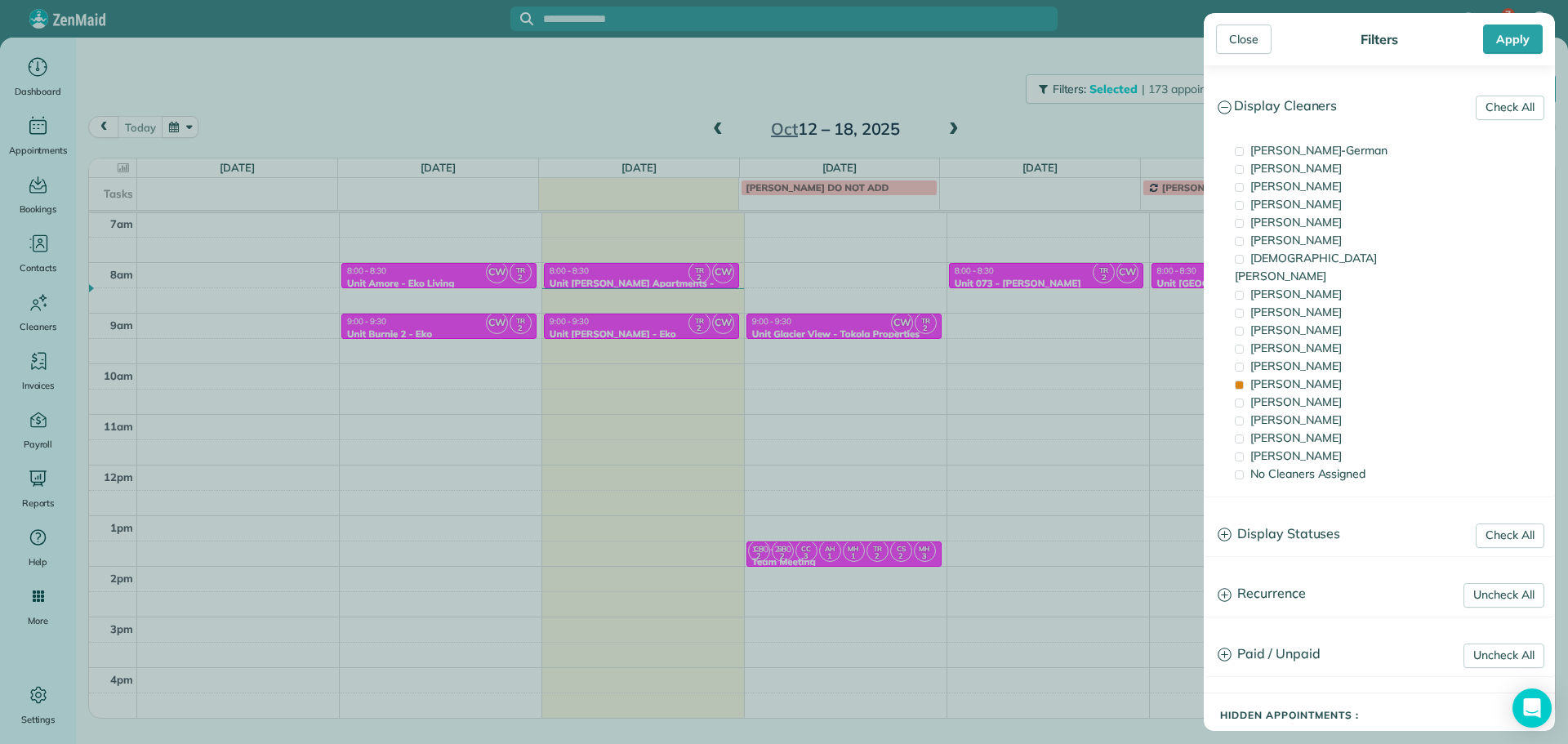
click at [1016, 261] on div "Close Filters Apply Check All Display Cleaners [PERSON_NAME]-German [PERSON_NAM…" at bounding box center [784, 372] width 1568 height 744
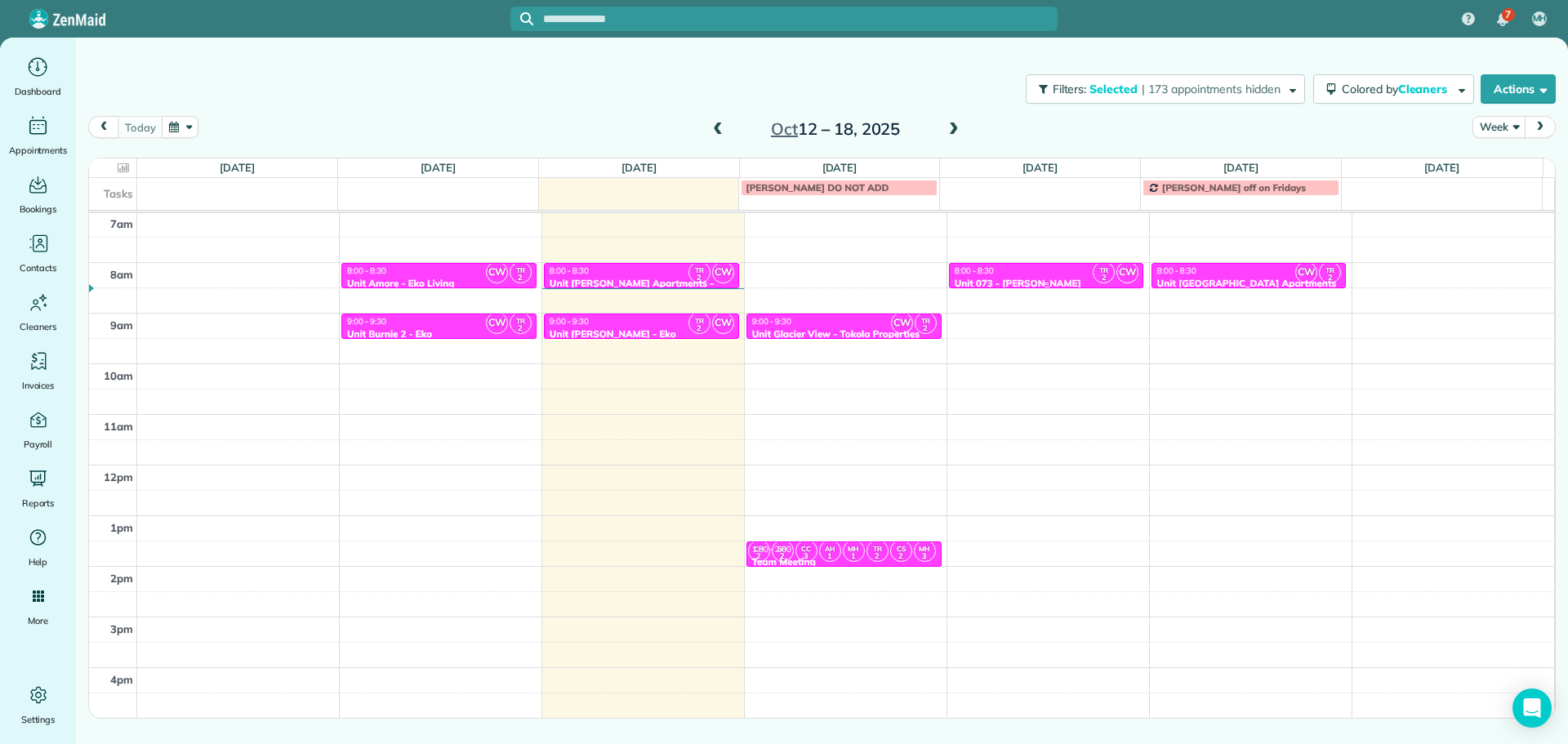
click at [1034, 272] on div "8:00 - 8:30" at bounding box center [1047, 271] width 186 height 11
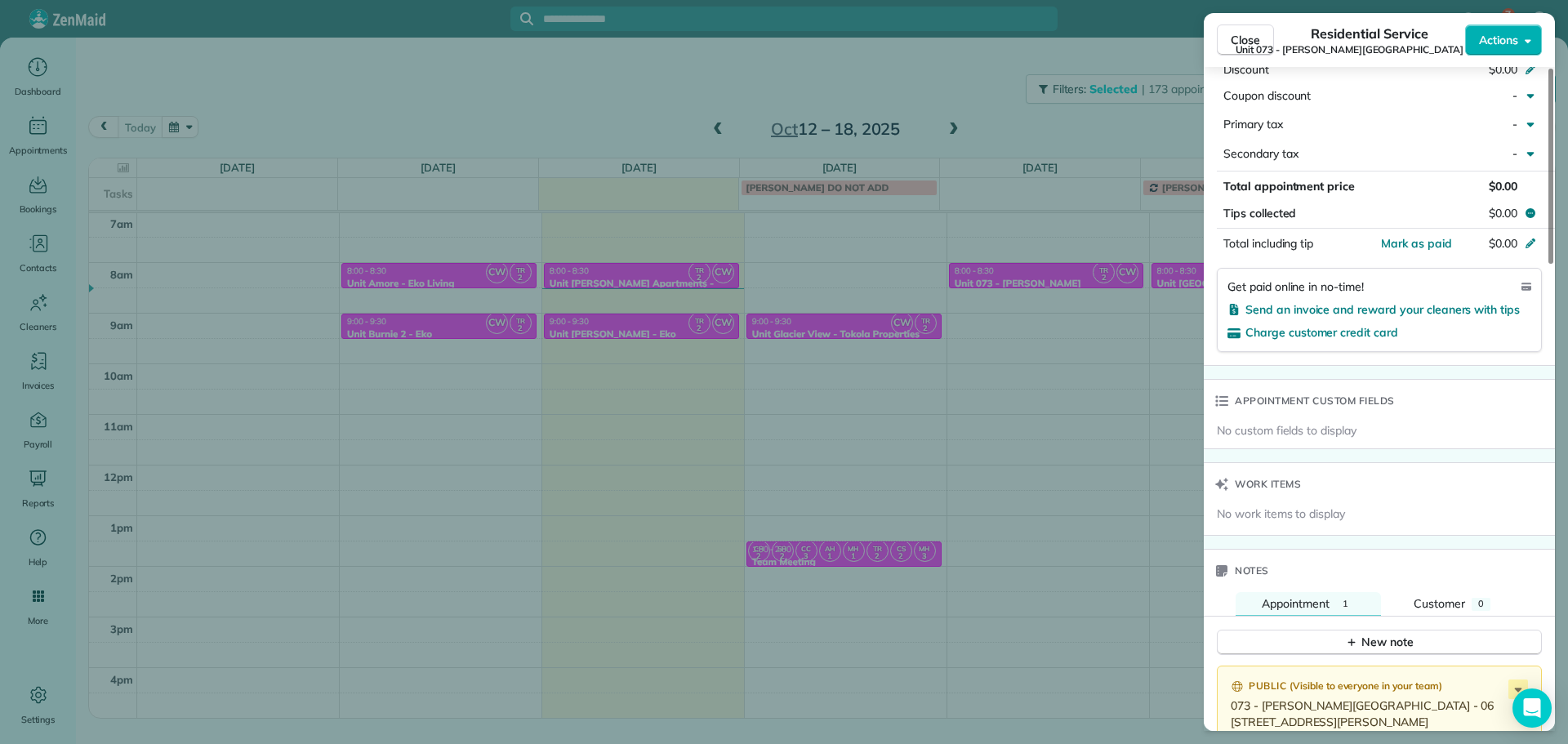
scroll to position [1154, 0]
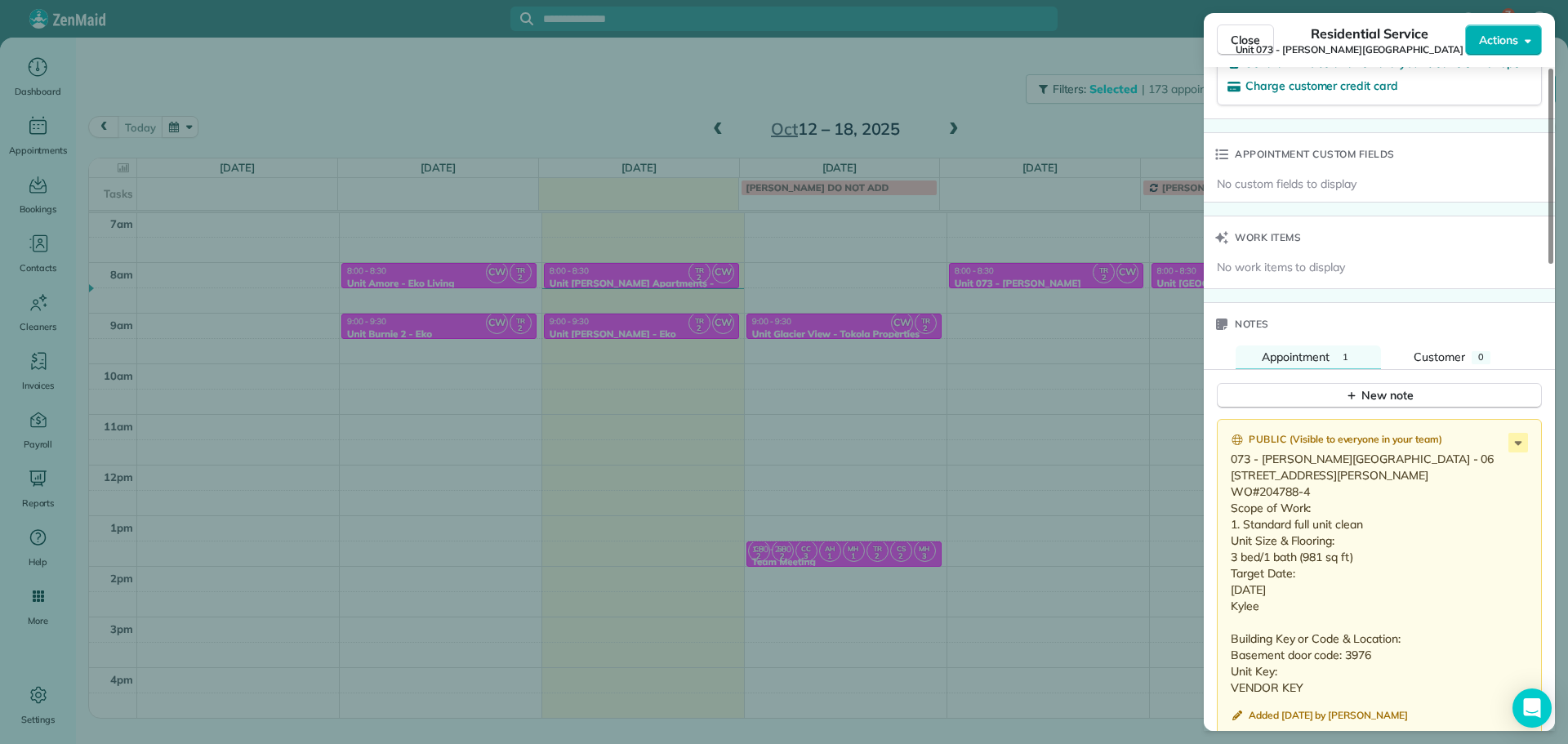
click at [1138, 426] on div "Close Residential Service Unit 073 - [PERSON_NAME][GEOGRAPHIC_DATA] (Capital) A…" at bounding box center [784, 372] width 1568 height 744
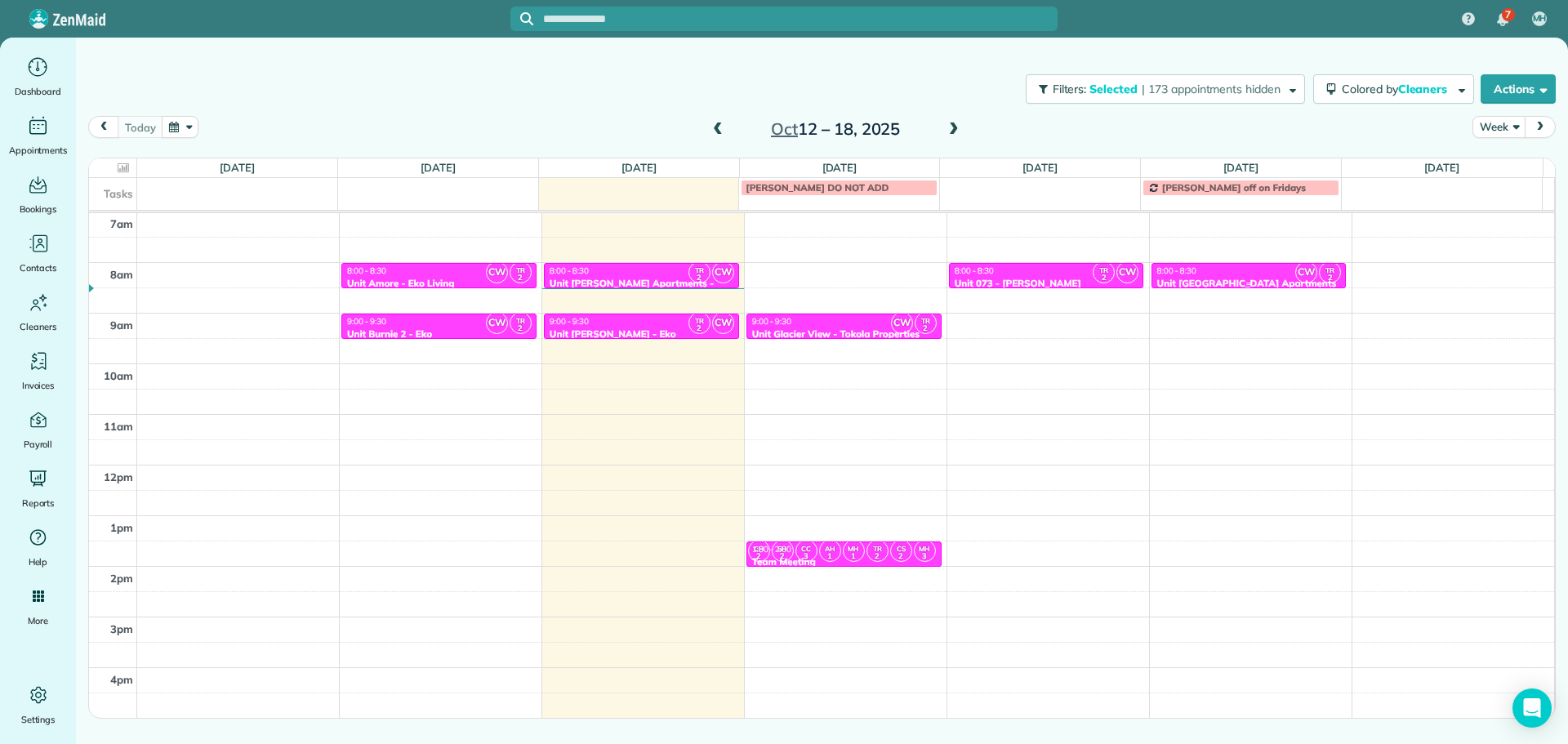
click at [1258, 279] on div "Unit [GEOGRAPHIC_DATA] Apartments - Tokola Properties" at bounding box center [1249, 290] width 186 height 24
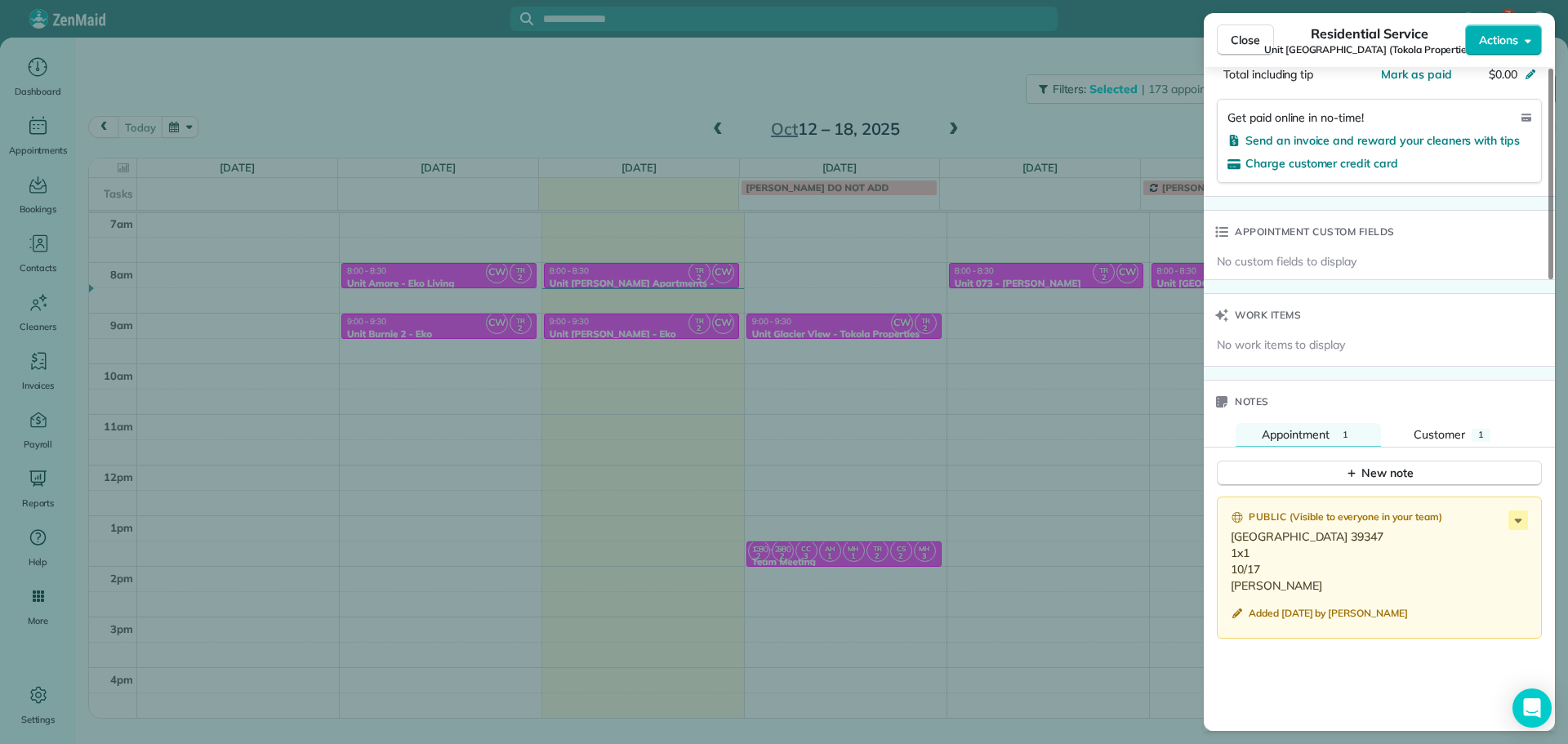
scroll to position [1144, 0]
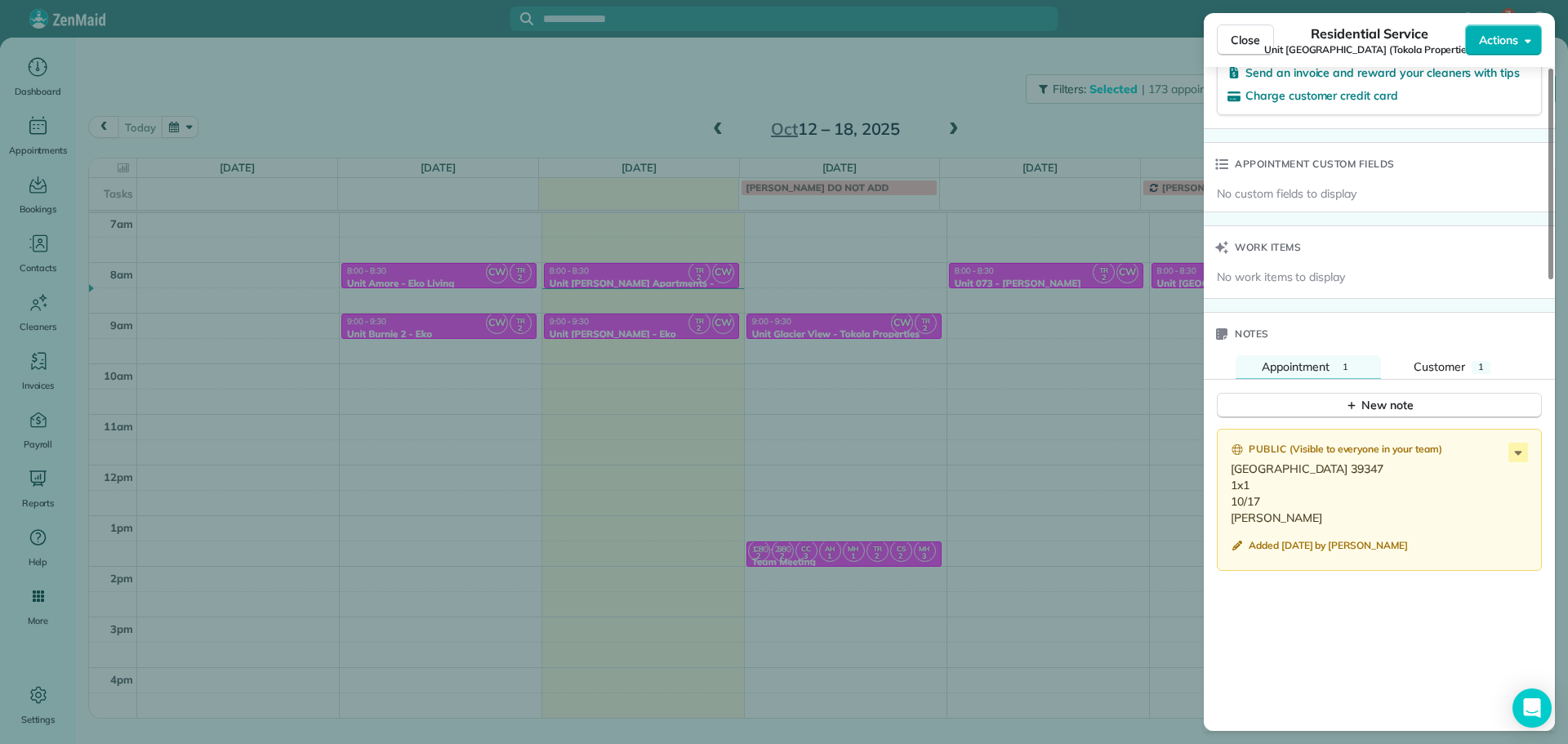
click at [1138, 376] on div "Close Residential Service Unit [GEOGRAPHIC_DATA] Apartments (Tokola Properties)…" at bounding box center [784, 372] width 1568 height 744
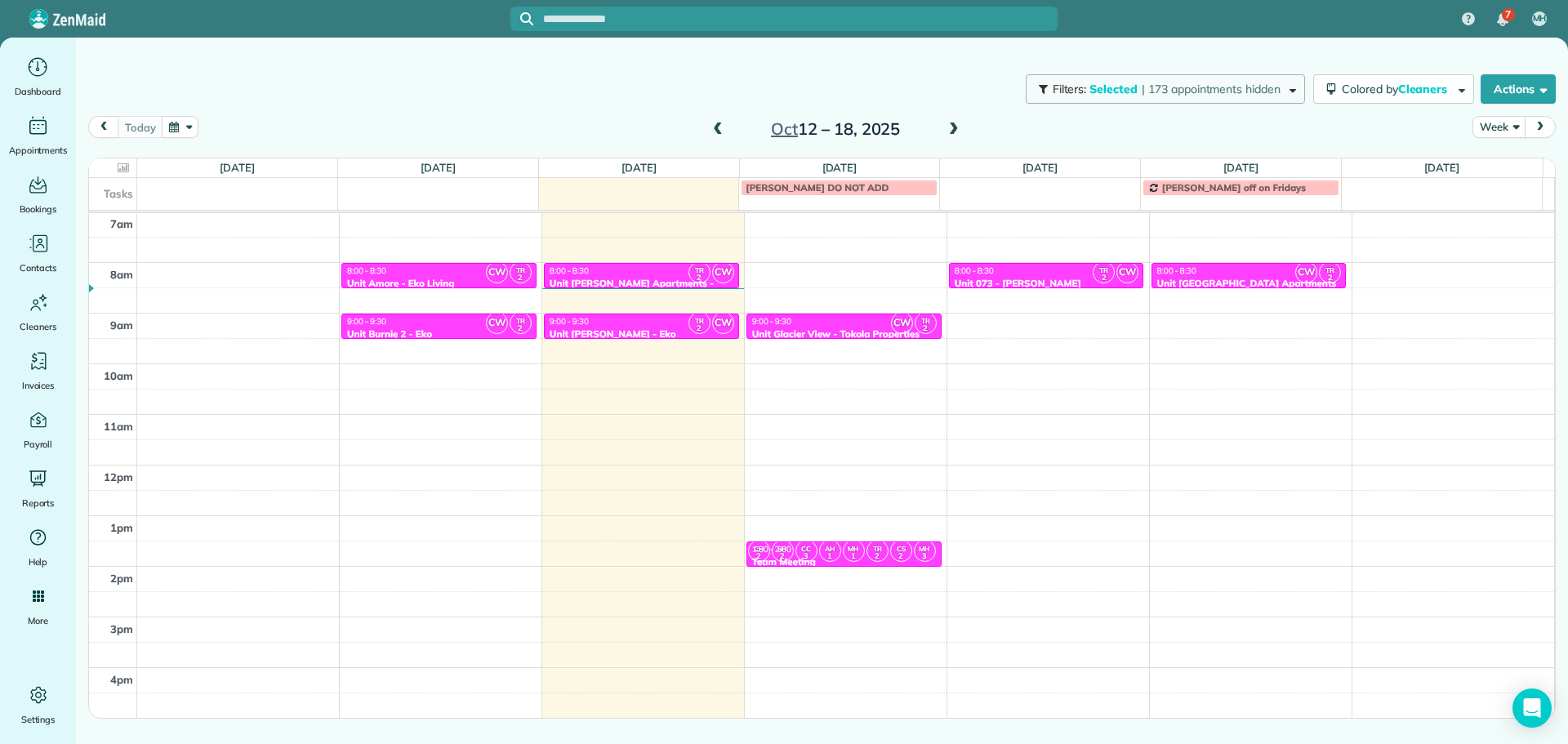
click at [1184, 88] on span "| 173 appointments hidden" at bounding box center [1210, 89] width 139 height 15
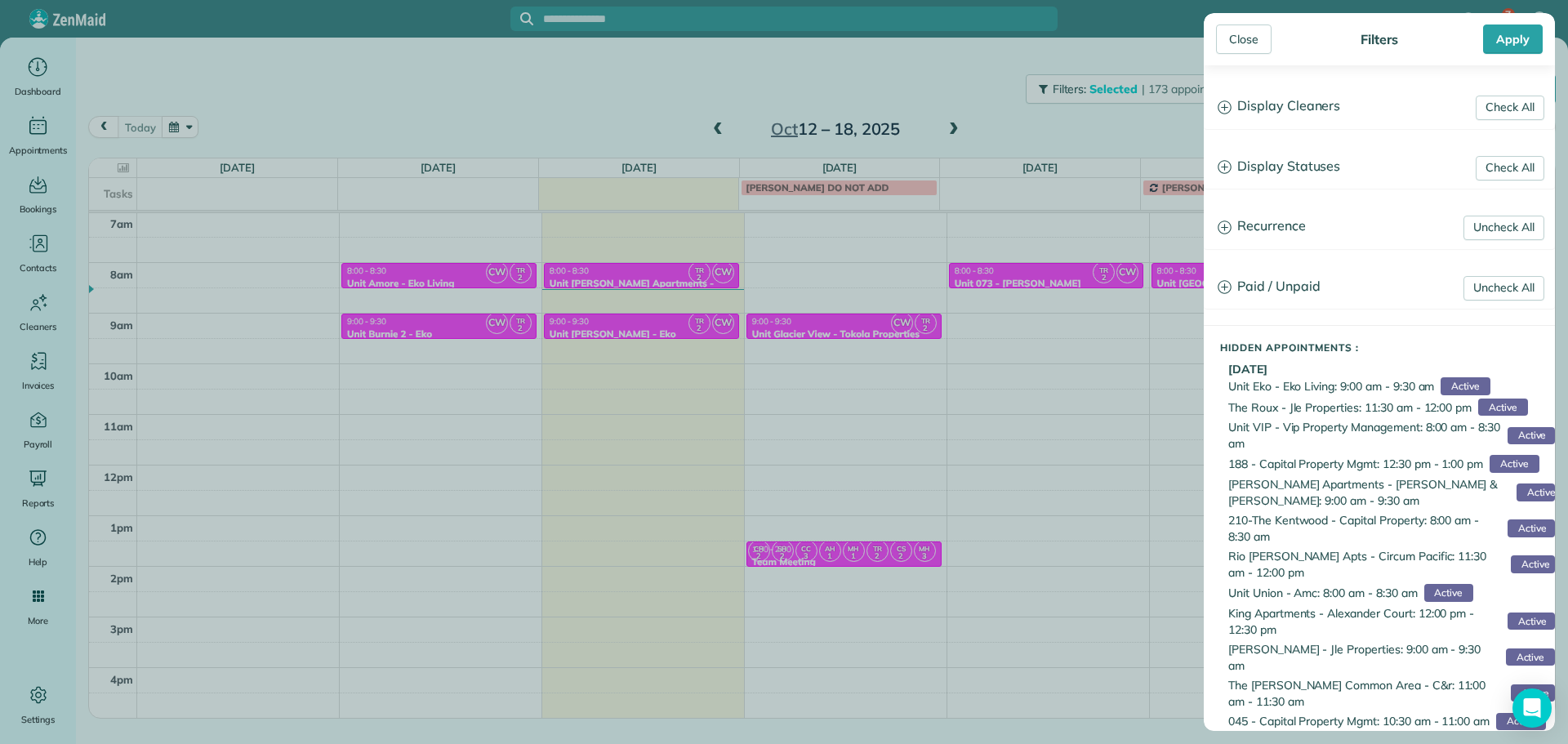
click at [1325, 100] on h3 "Display Cleaners" at bounding box center [1379, 107] width 349 height 42
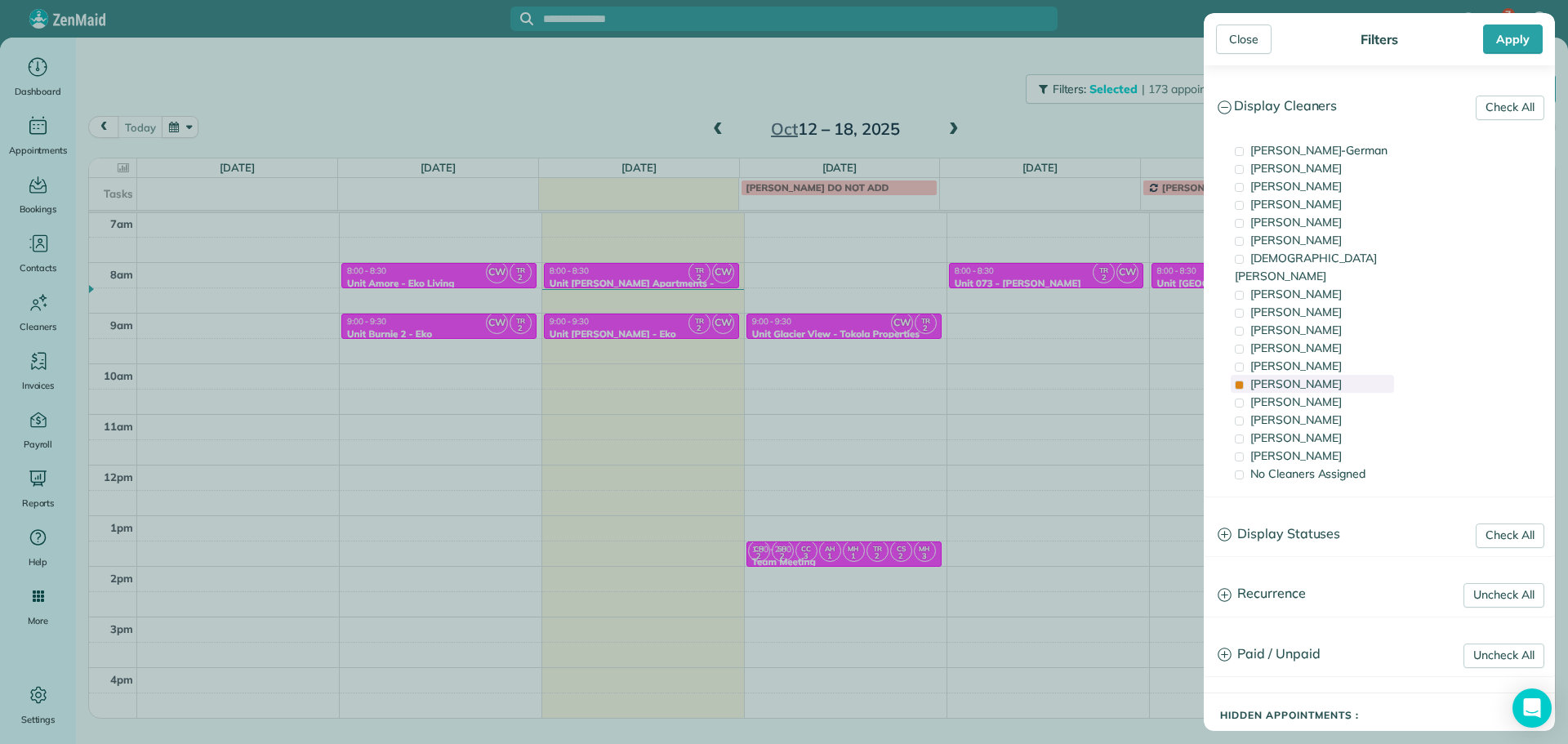
drag, startPoint x: 1321, startPoint y: 367, endPoint x: 1322, endPoint y: 378, distance: 11.0
click at [1321, 375] on div "[PERSON_NAME]" at bounding box center [1311, 384] width 163 height 18
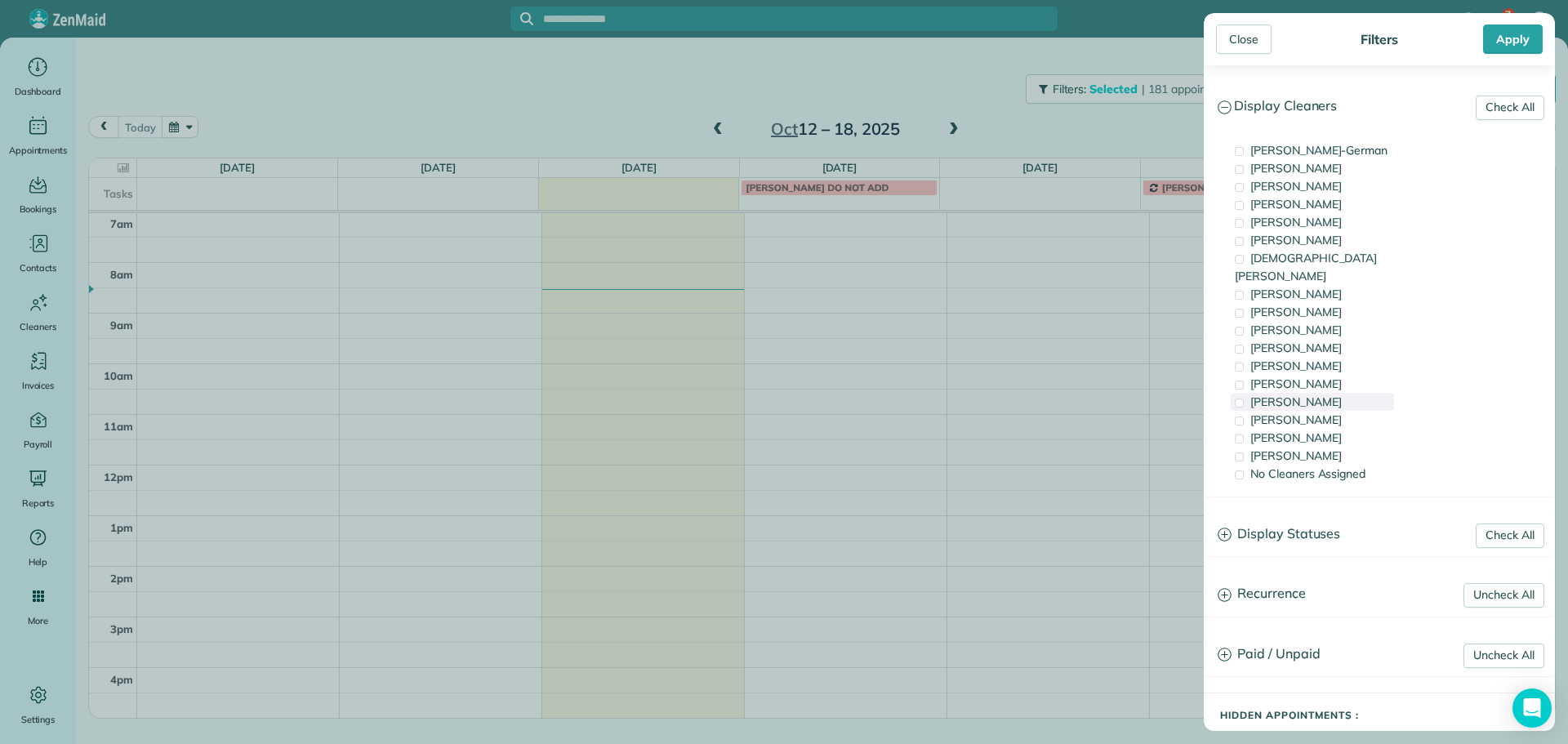
click at [1325, 393] on div "[PERSON_NAME]" at bounding box center [1311, 403] width 163 height 18
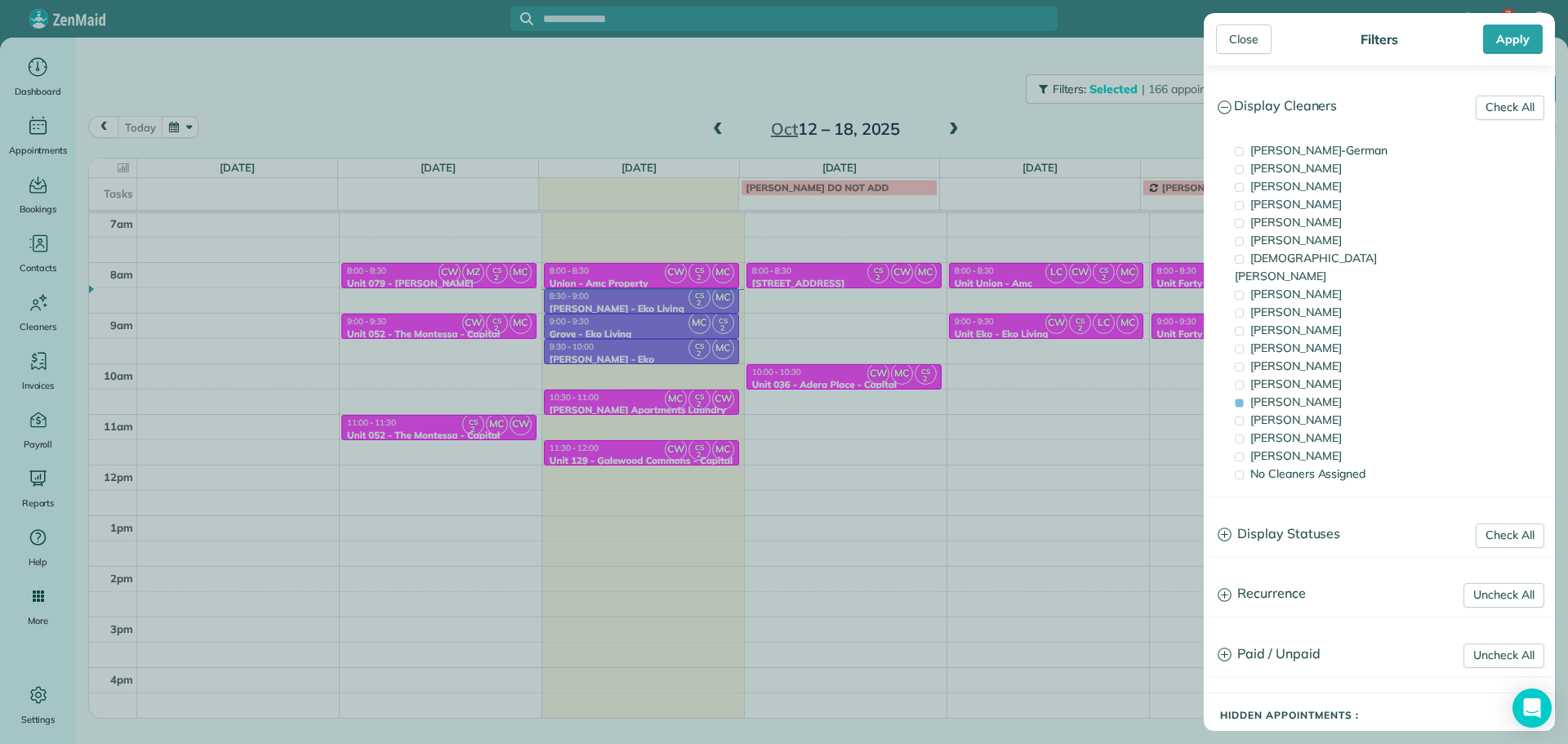
click at [711, 436] on div "Close Filters Apply Check All Display Cleaners [PERSON_NAME]-German [PERSON_NAM…" at bounding box center [784, 372] width 1568 height 744
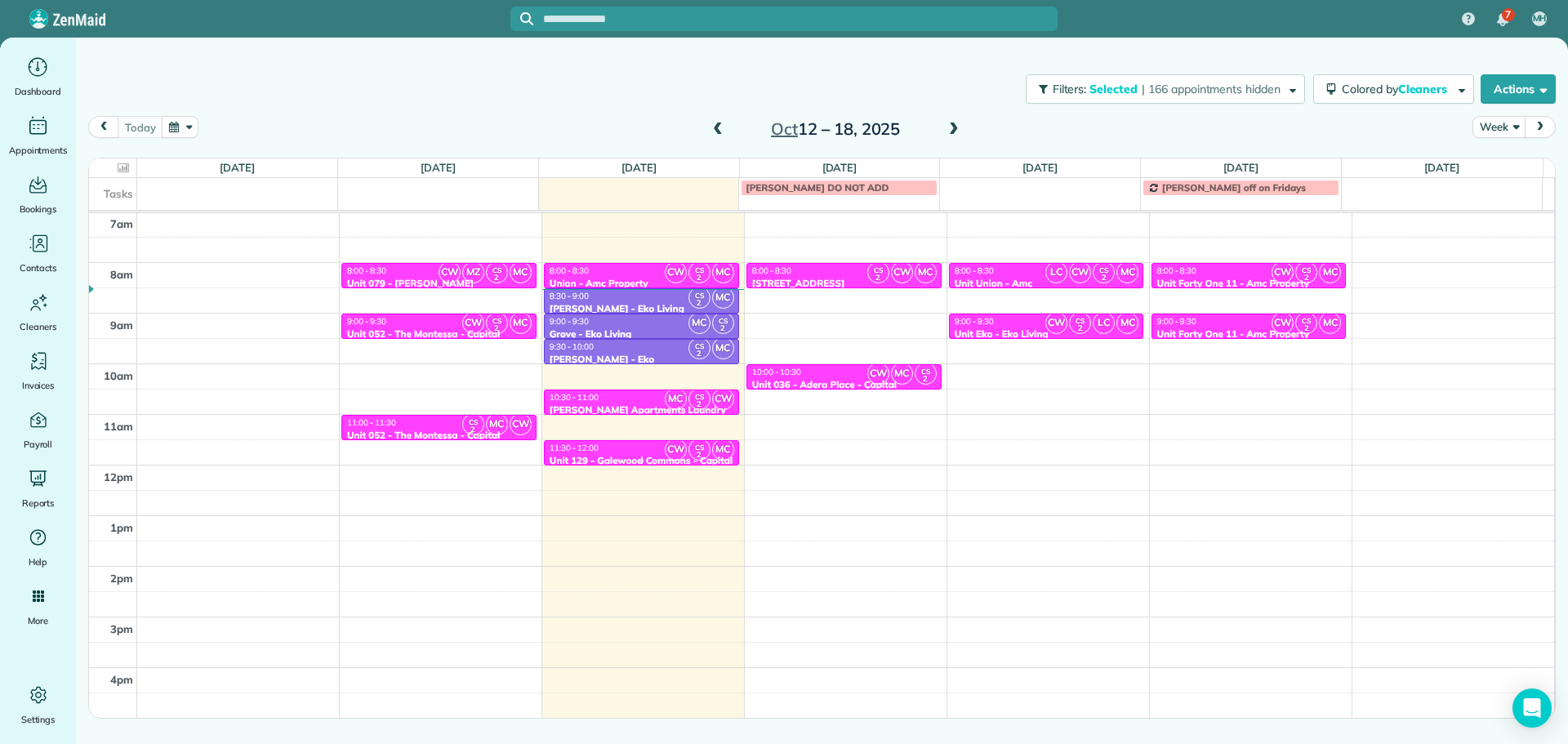
click at [665, 449] on span "CW" at bounding box center [675, 450] width 22 height 22
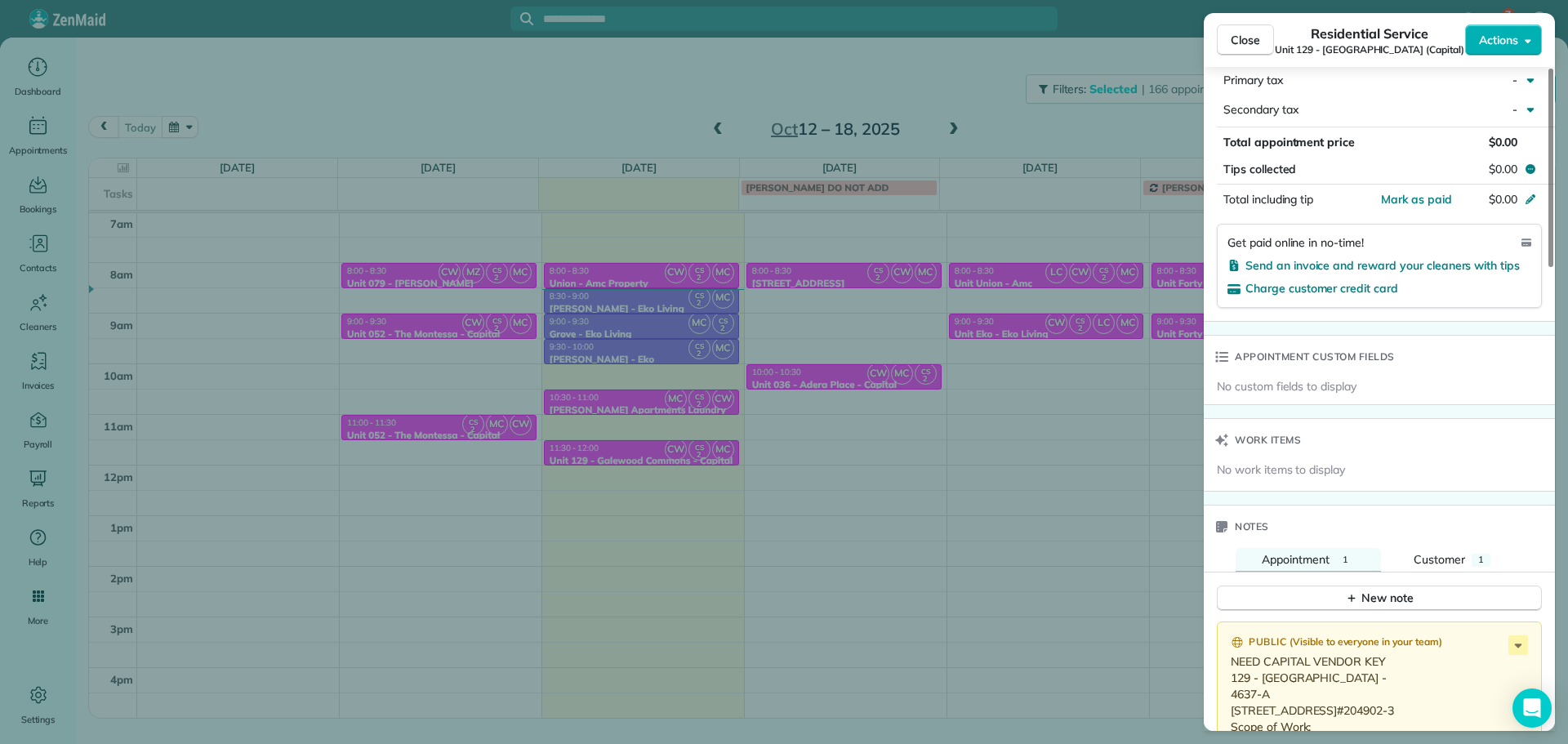
scroll to position [1228, 0]
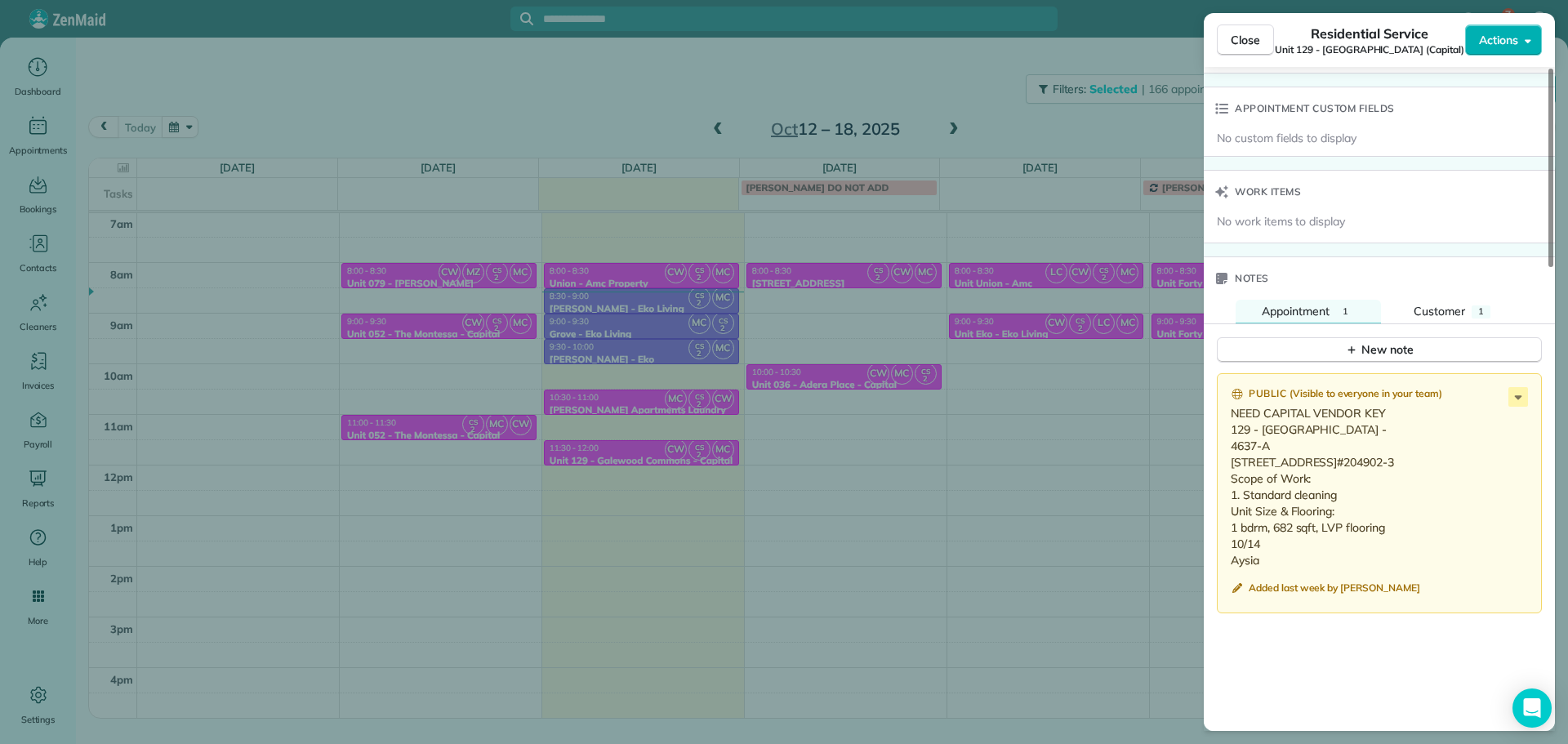
click at [722, 79] on div "Close Residential Service Unit 129 - [GEOGRAPHIC_DATA] (Capital) Actions Status…" at bounding box center [784, 372] width 1568 height 744
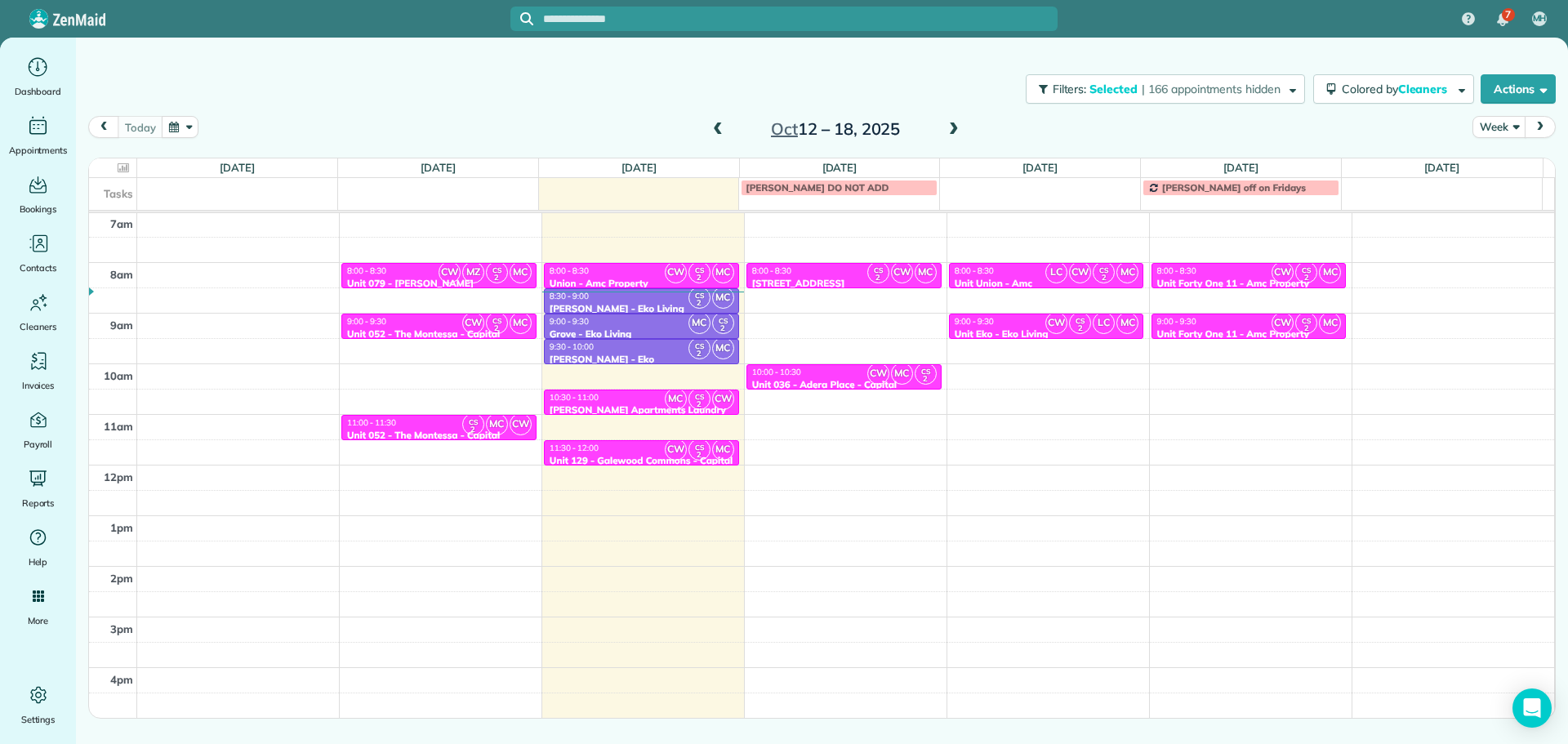
click at [957, 130] on span at bounding box center [954, 130] width 18 height 15
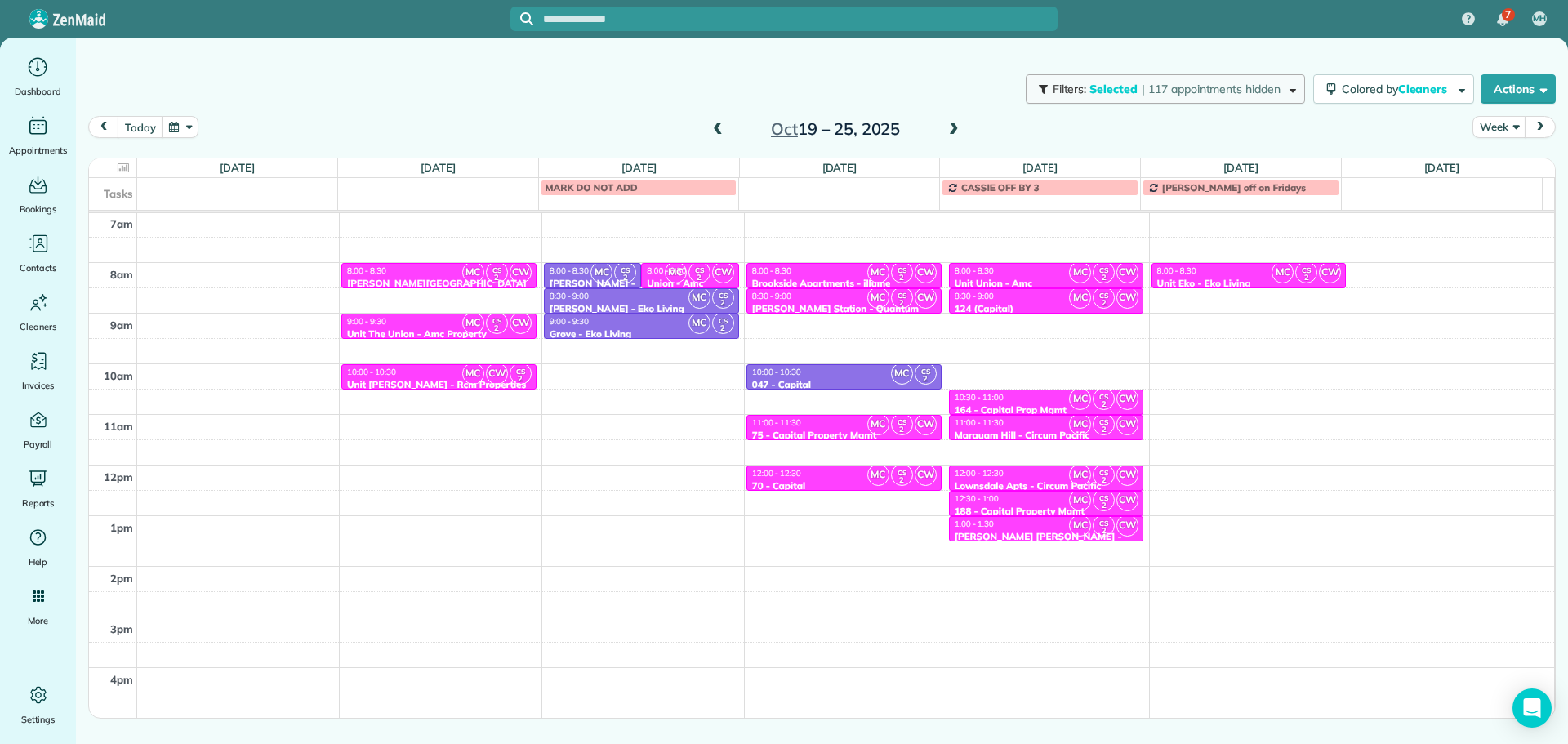
click at [1198, 95] on span "| 117 appointments hidden" at bounding box center [1210, 89] width 139 height 15
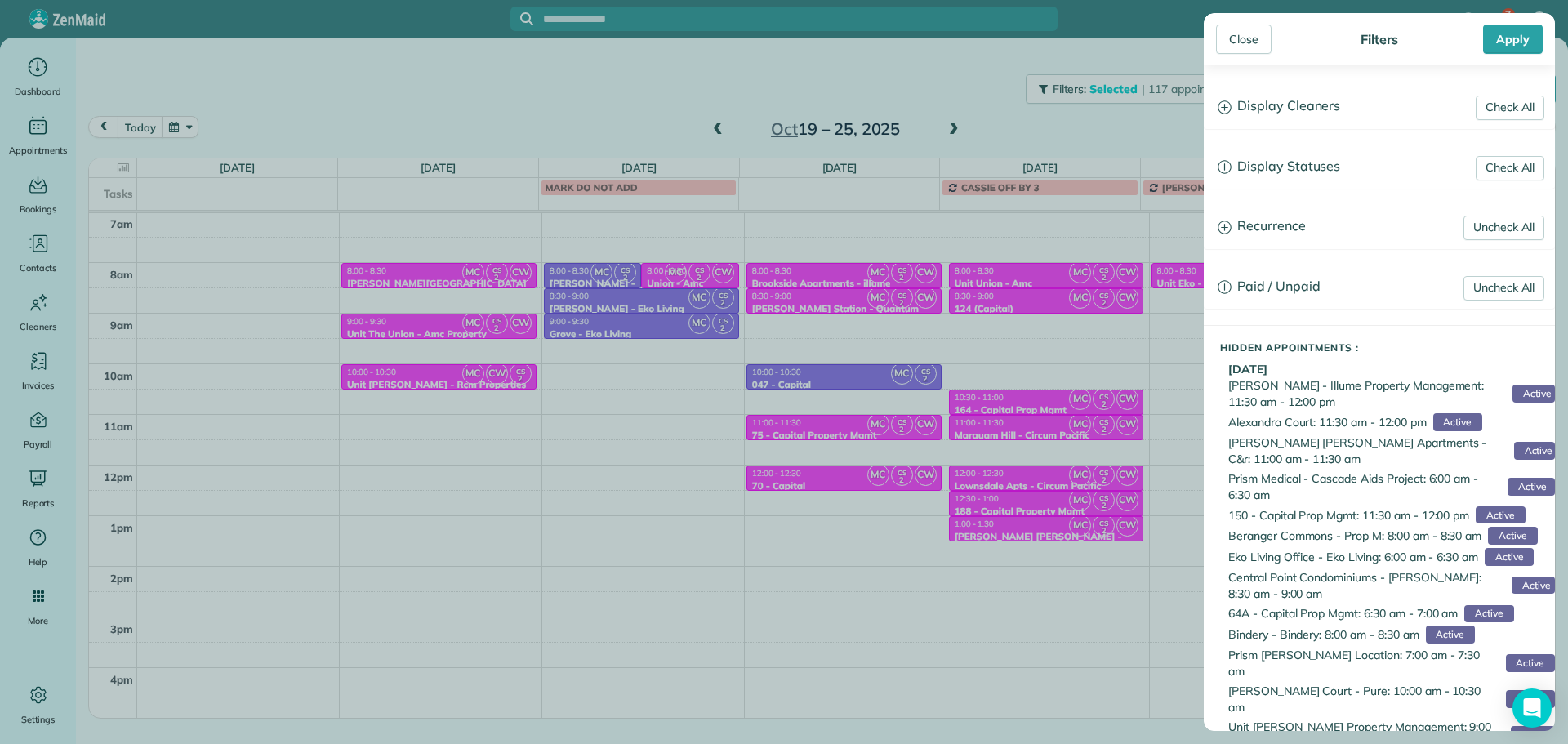
click at [1317, 111] on h3 "Display Cleaners" at bounding box center [1379, 107] width 349 height 42
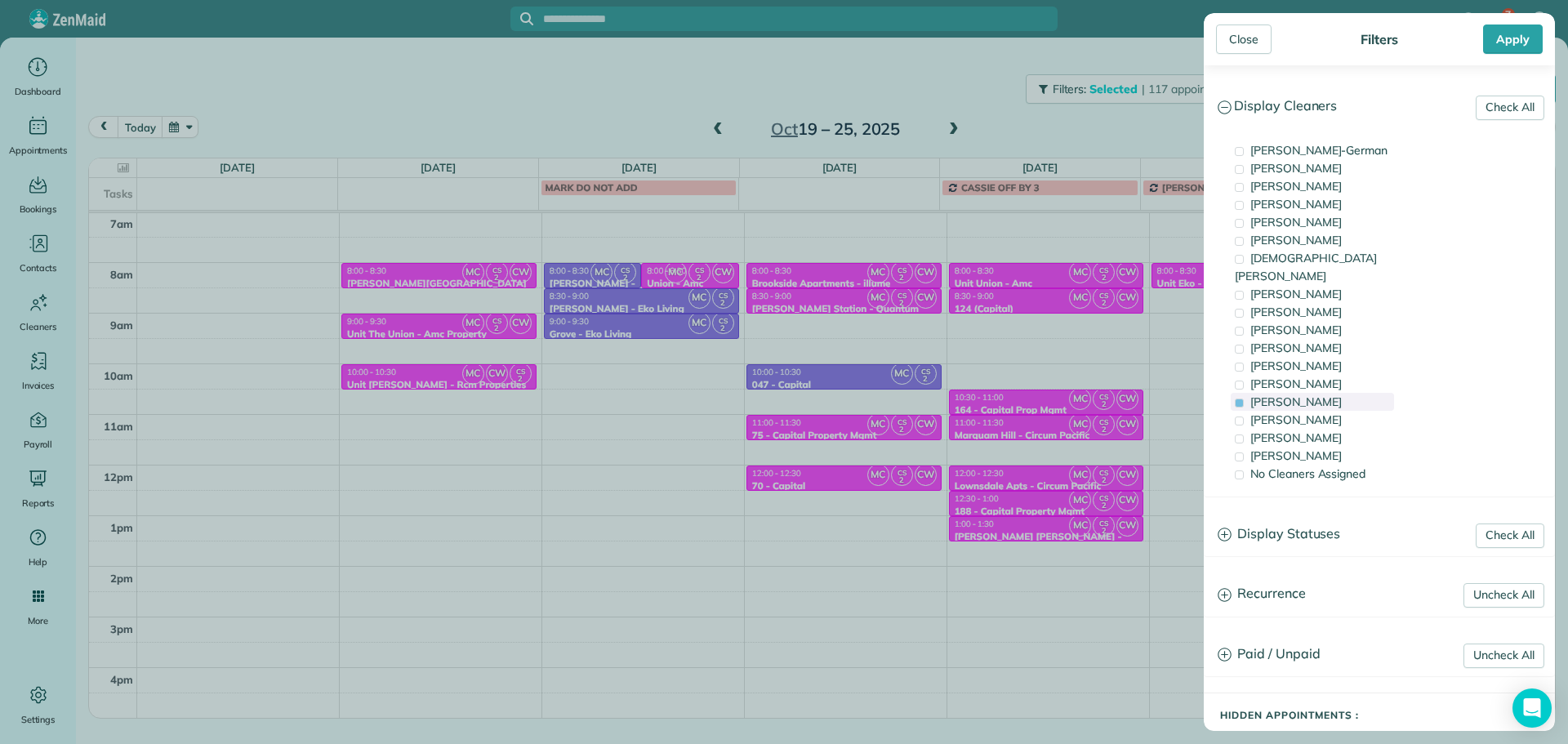
click at [1300, 394] on span "[PERSON_NAME]" at bounding box center [1296, 402] width 91 height 15
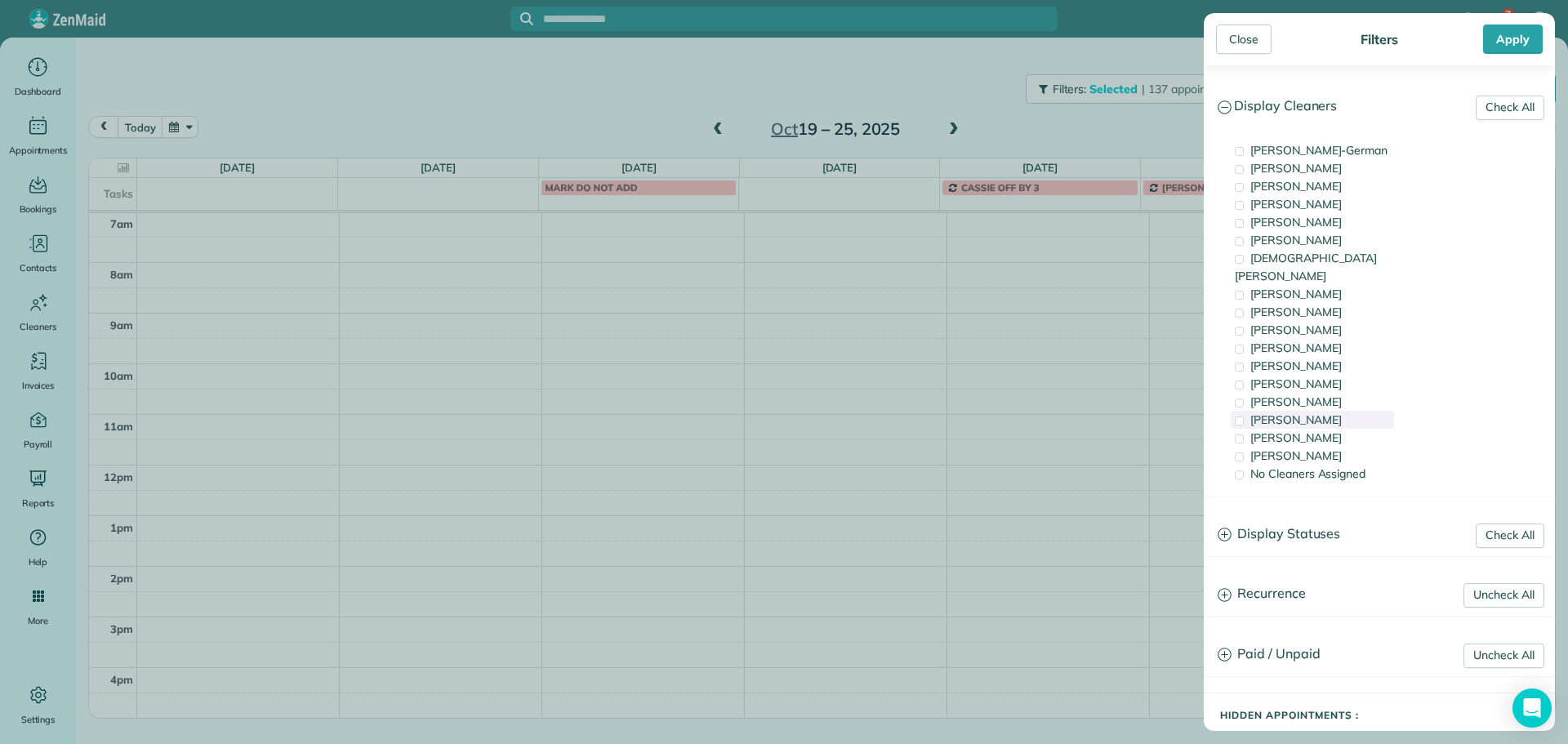
click at [1310, 413] on span "[PERSON_NAME]" at bounding box center [1296, 420] width 91 height 15
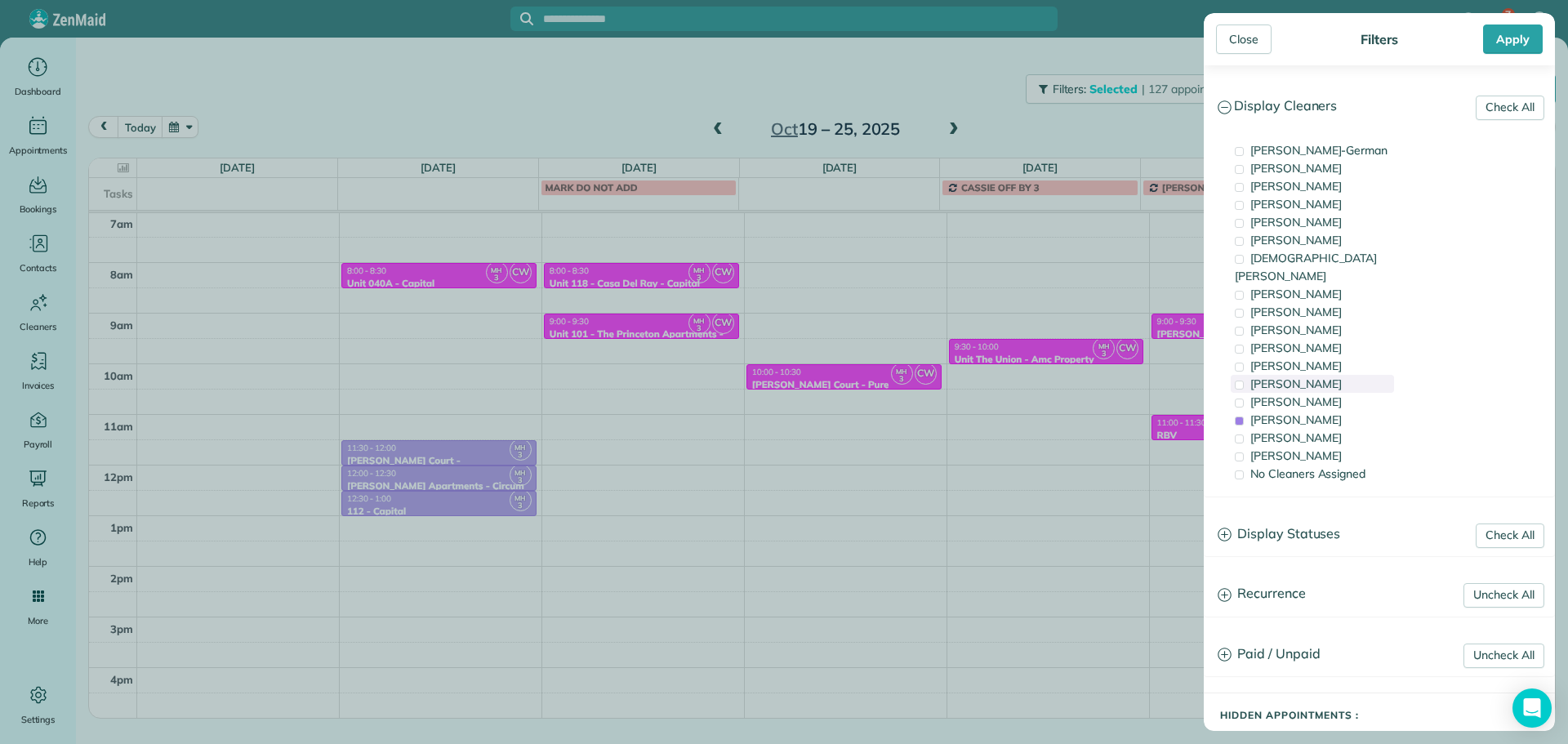
click at [1311, 375] on div "[PERSON_NAME]" at bounding box center [1311, 384] width 163 height 18
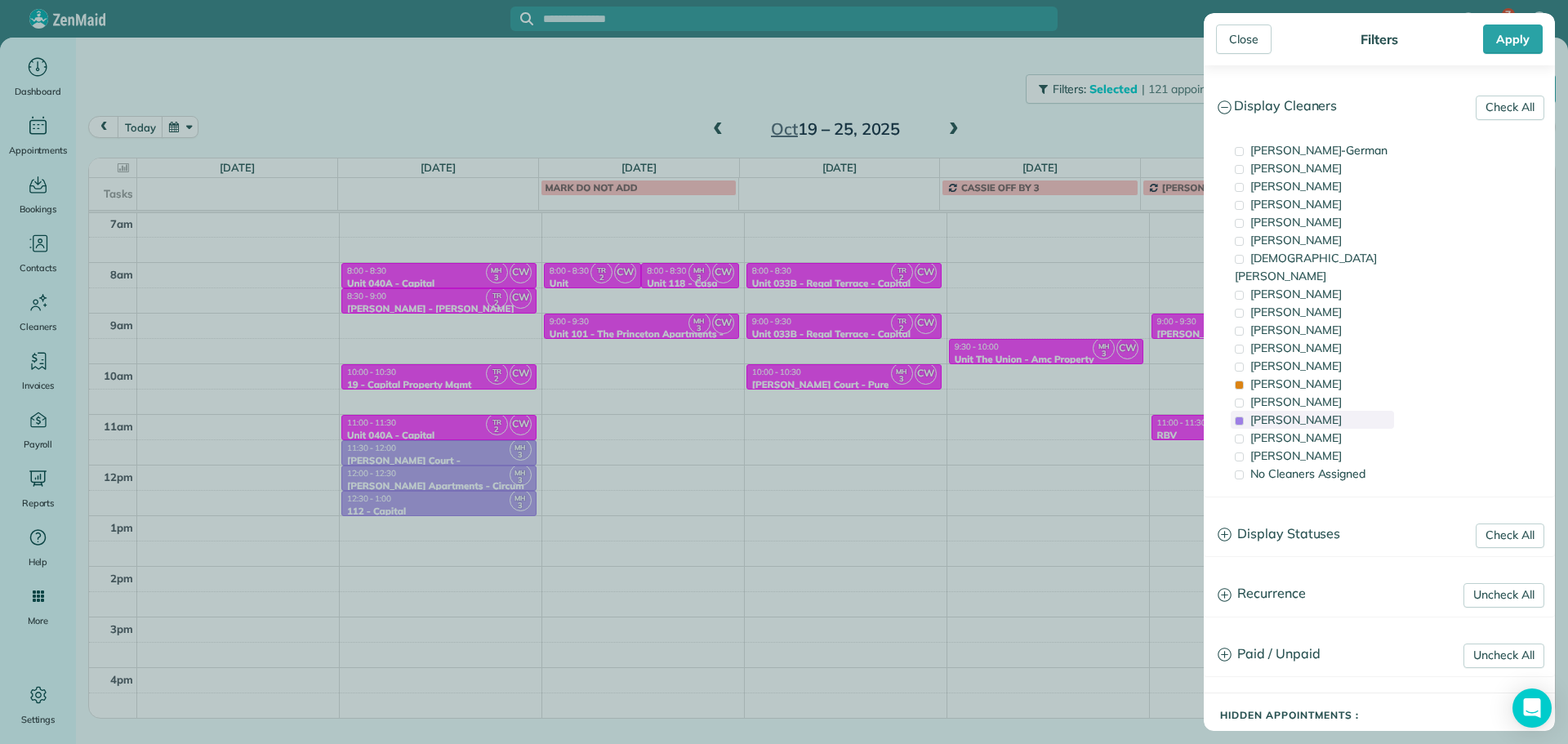
click at [1309, 413] on span "[PERSON_NAME]" at bounding box center [1296, 420] width 91 height 15
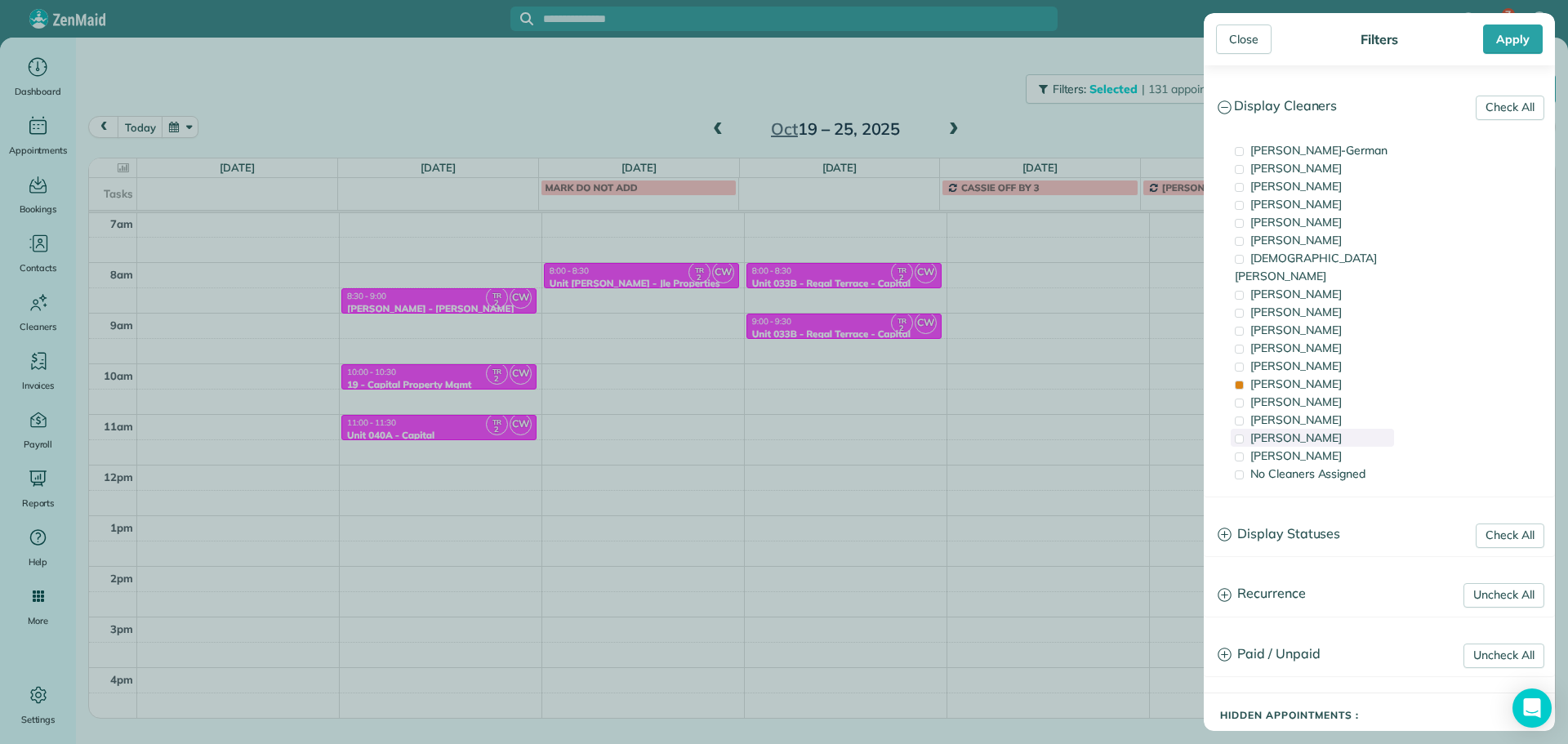
click at [1314, 431] on span "[PERSON_NAME]" at bounding box center [1296, 438] width 91 height 15
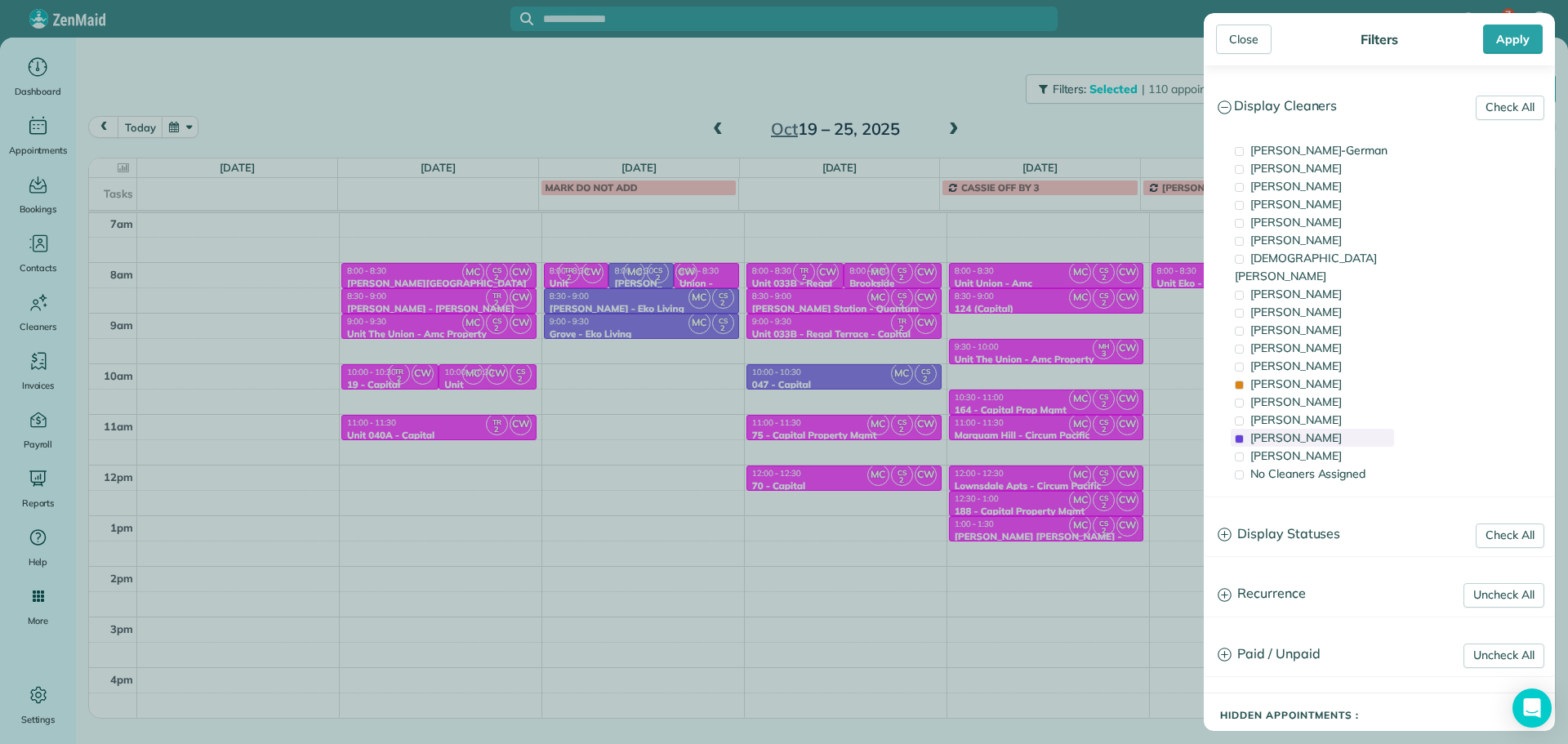
click at [1314, 431] on span "[PERSON_NAME]" at bounding box center [1296, 438] width 91 height 15
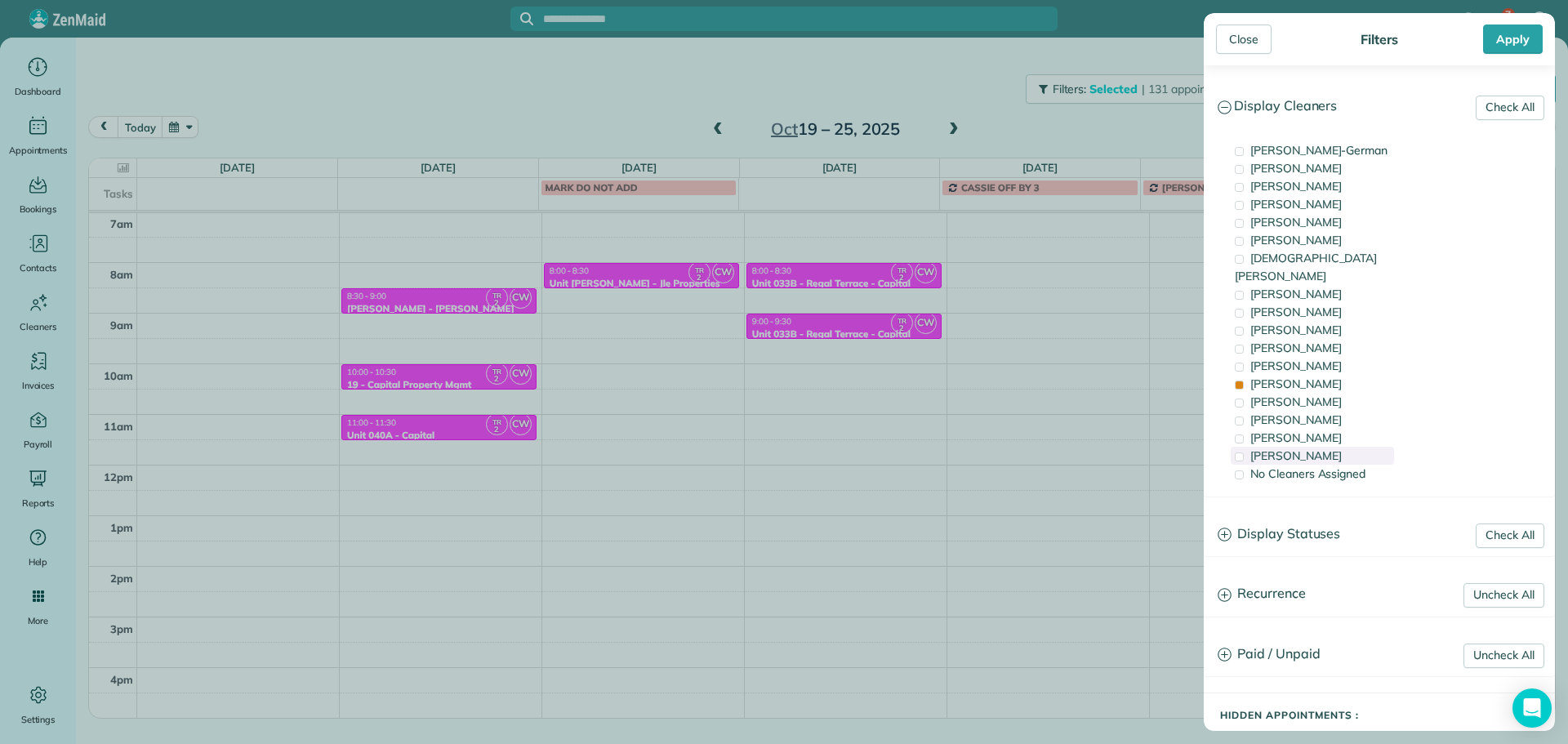
click at [1315, 449] on span "[PERSON_NAME]" at bounding box center [1296, 456] width 91 height 15
click at [1307, 341] on span "[PERSON_NAME]" at bounding box center [1296, 348] width 91 height 15
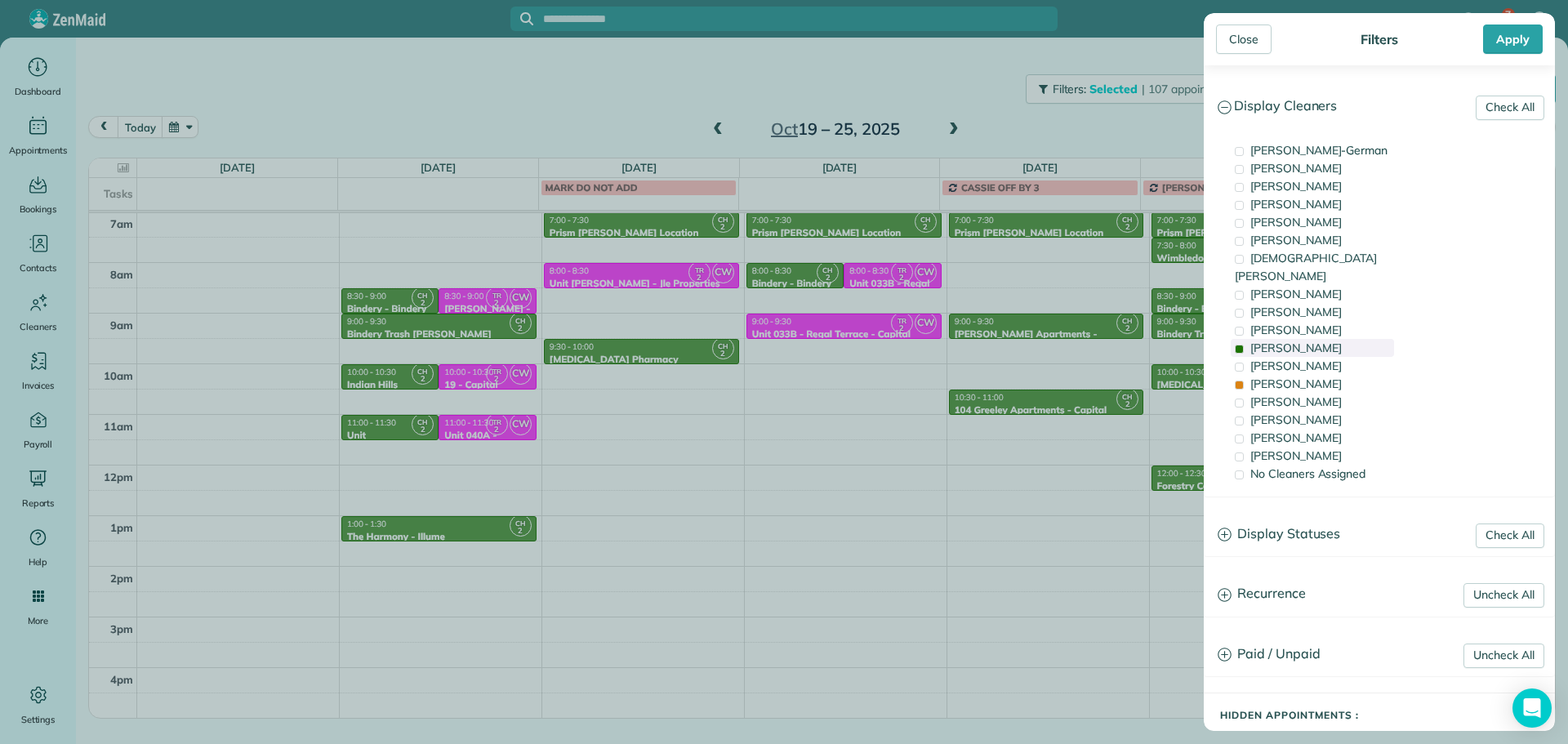
click at [1307, 341] on span "[PERSON_NAME]" at bounding box center [1296, 348] width 91 height 15
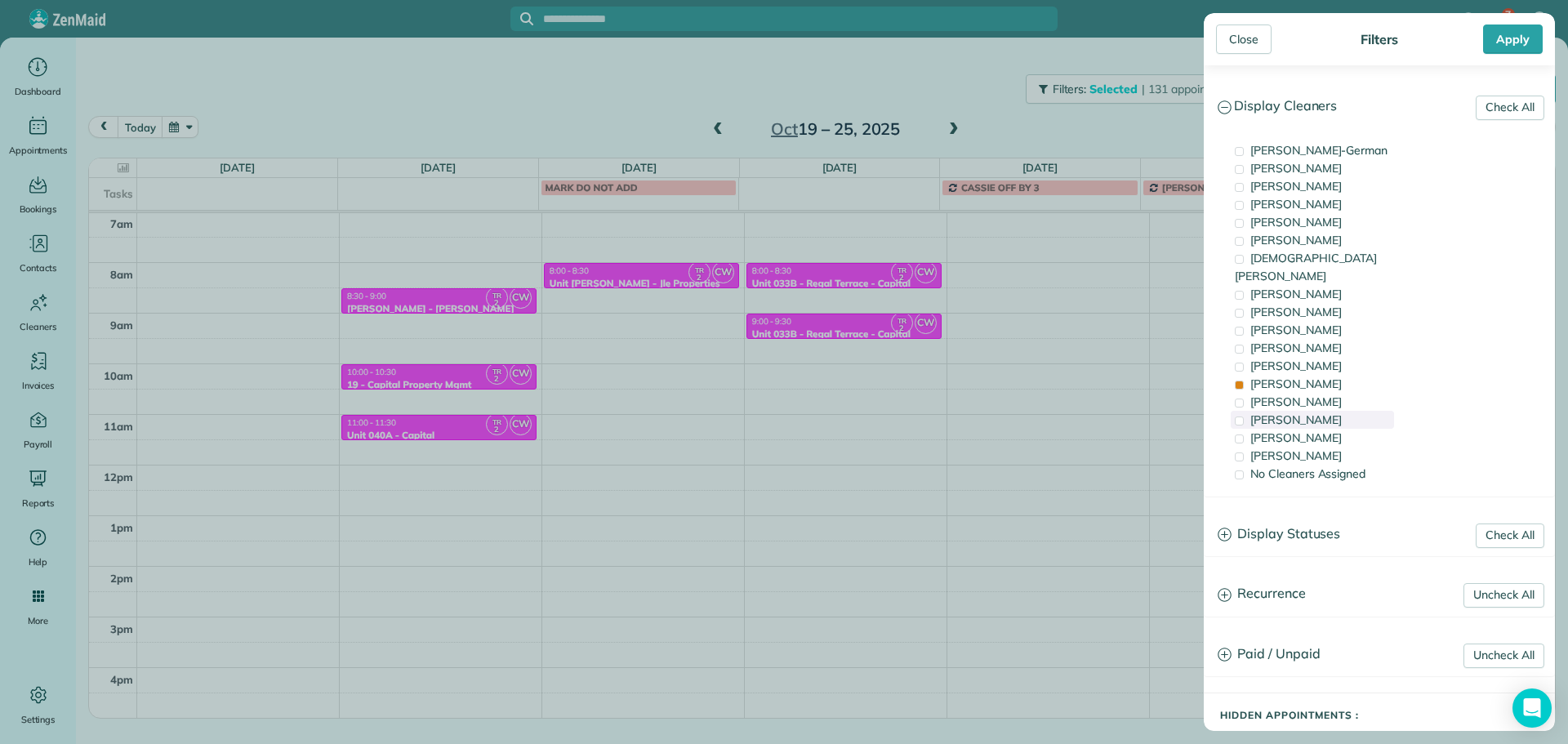
click at [1310, 413] on span "[PERSON_NAME]" at bounding box center [1296, 420] width 91 height 15
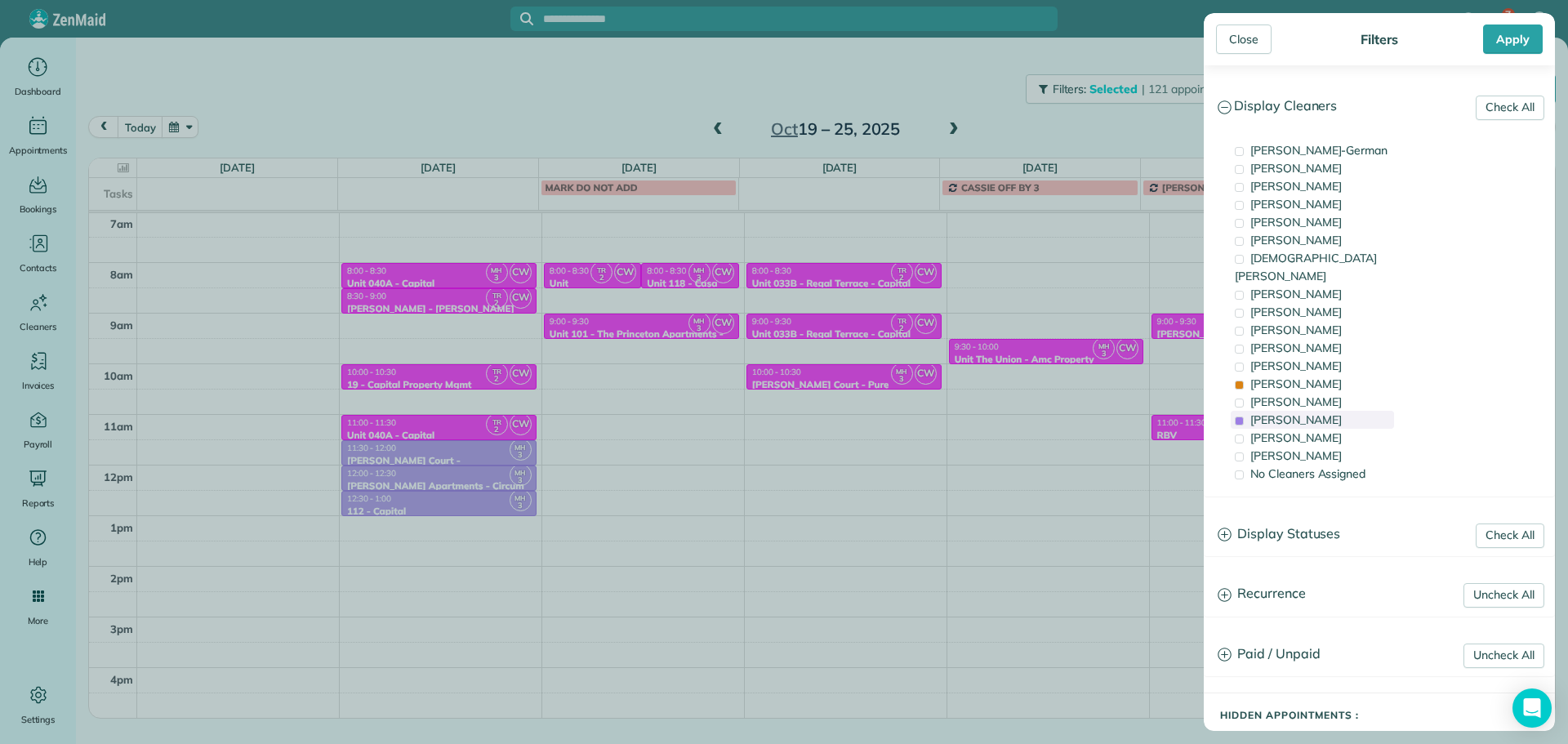
click at [1310, 413] on span "[PERSON_NAME]" at bounding box center [1296, 420] width 91 height 15
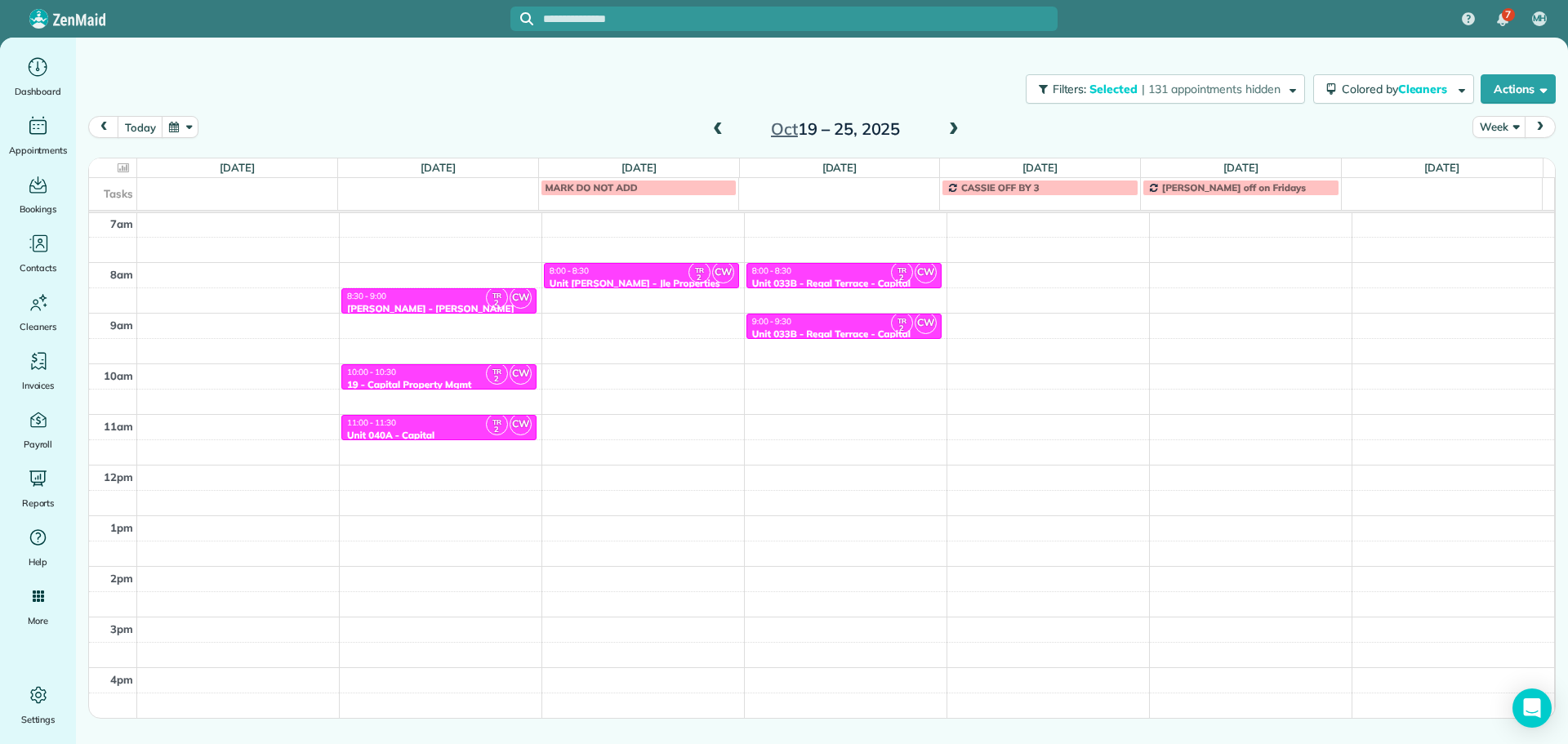
click at [1161, 314] on div "Close Filters Apply Check All Display Cleaners [PERSON_NAME]-German [PERSON_NAM…" at bounding box center [784, 372] width 1568 height 744
click at [1136, 99] on button "Filters: Selected | 131 appointments hidden" at bounding box center [1165, 89] width 279 height 29
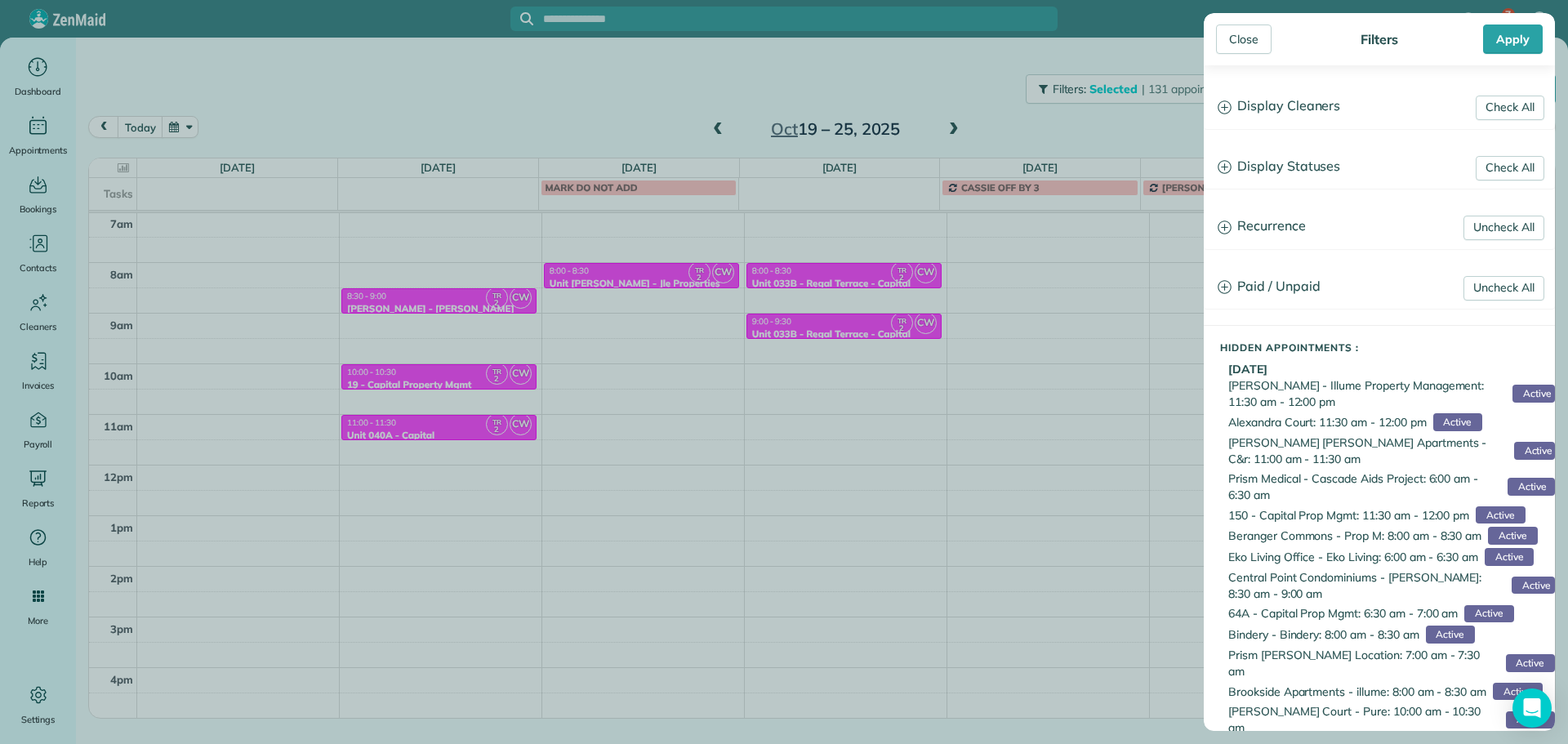
click at [1304, 107] on h3 "Display Cleaners" at bounding box center [1379, 107] width 349 height 42
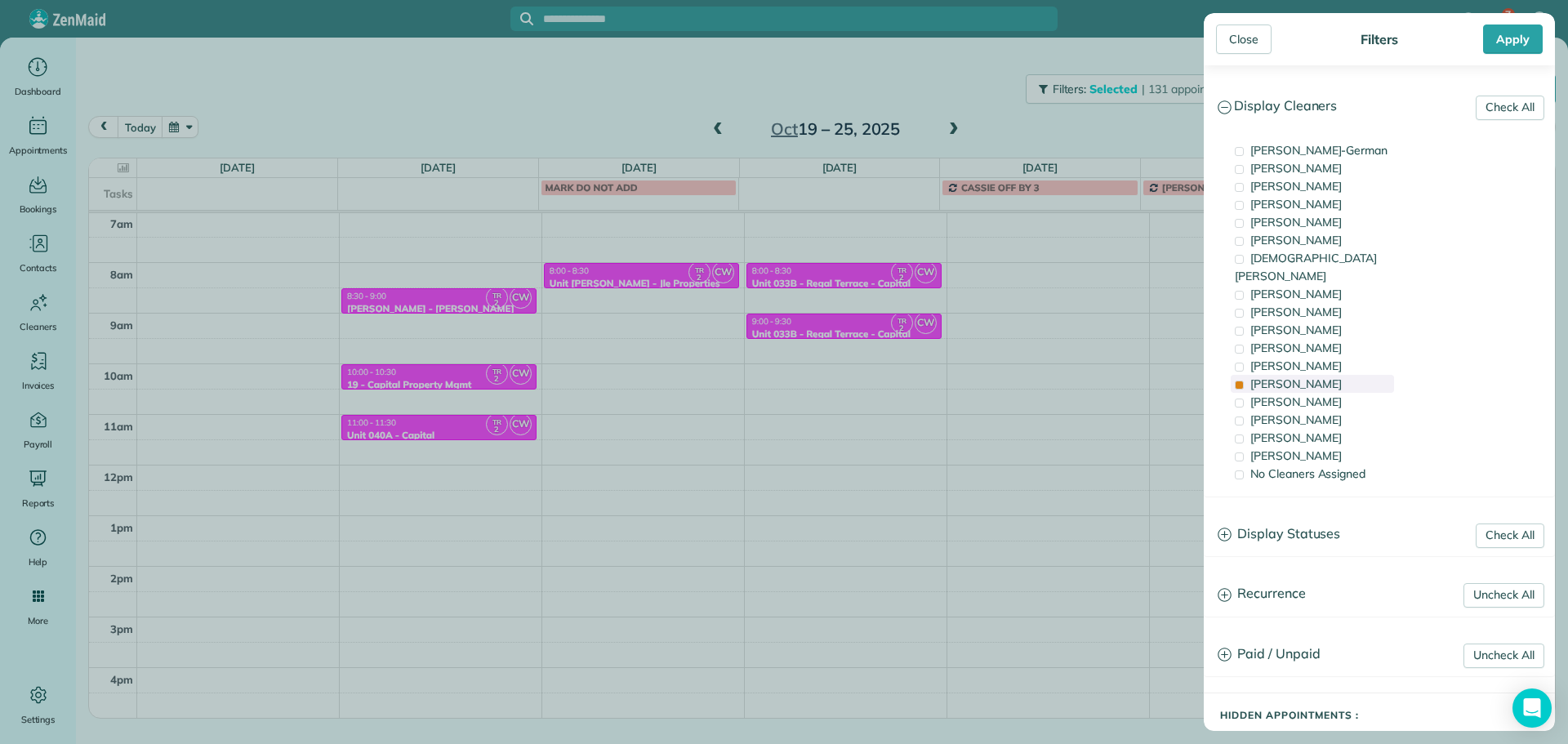
click at [1312, 375] on div "[PERSON_NAME]" at bounding box center [1311, 384] width 163 height 18
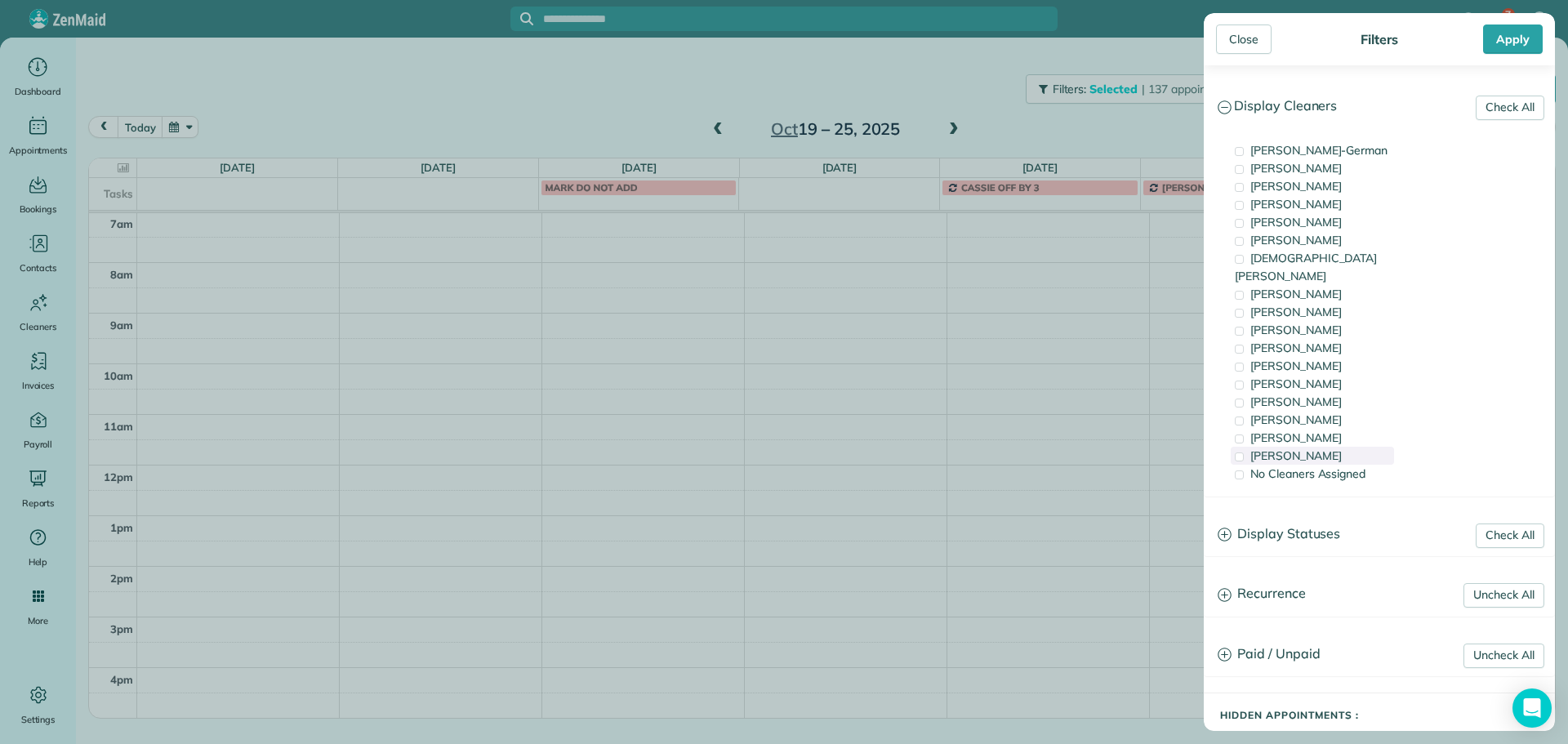
click at [1322, 449] on span "[PERSON_NAME]" at bounding box center [1296, 456] width 91 height 15
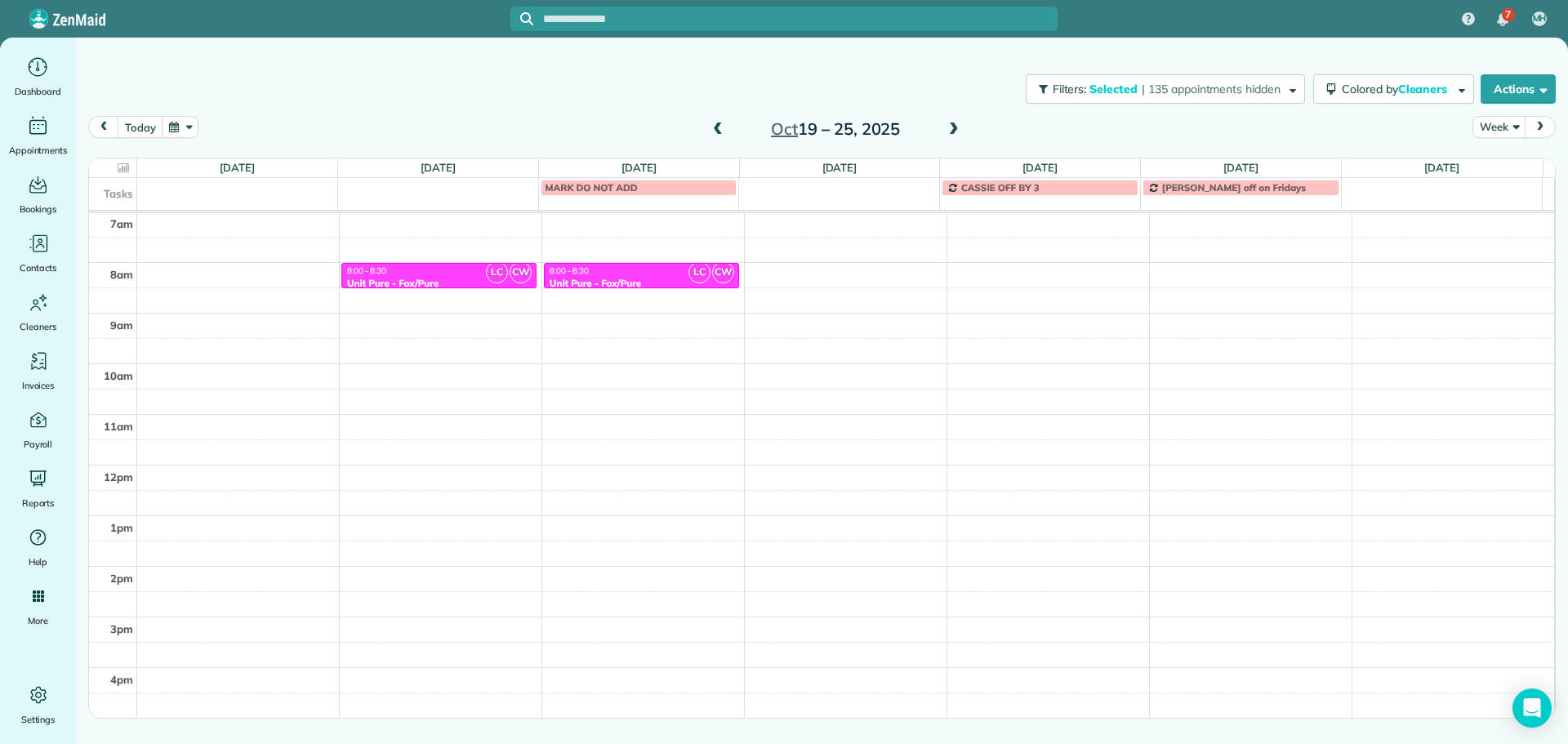
click at [862, 72] on div "Close Filters Apply Check All Display Cleaners [PERSON_NAME]-German [PERSON_NAM…" at bounding box center [784, 372] width 1568 height 744
click at [718, 123] on span at bounding box center [718, 130] width 18 height 15
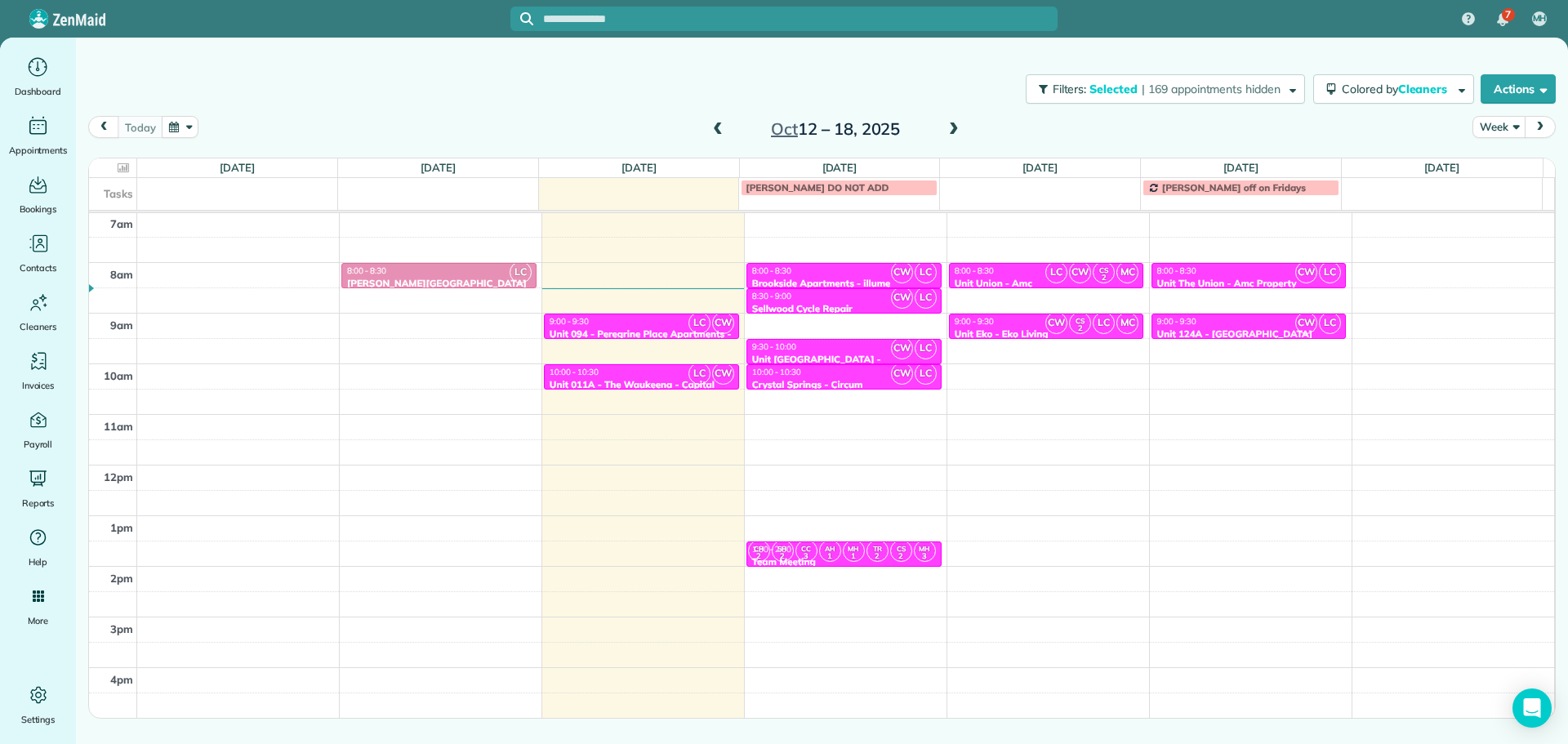
click at [718, 123] on span at bounding box center [718, 130] width 18 height 15
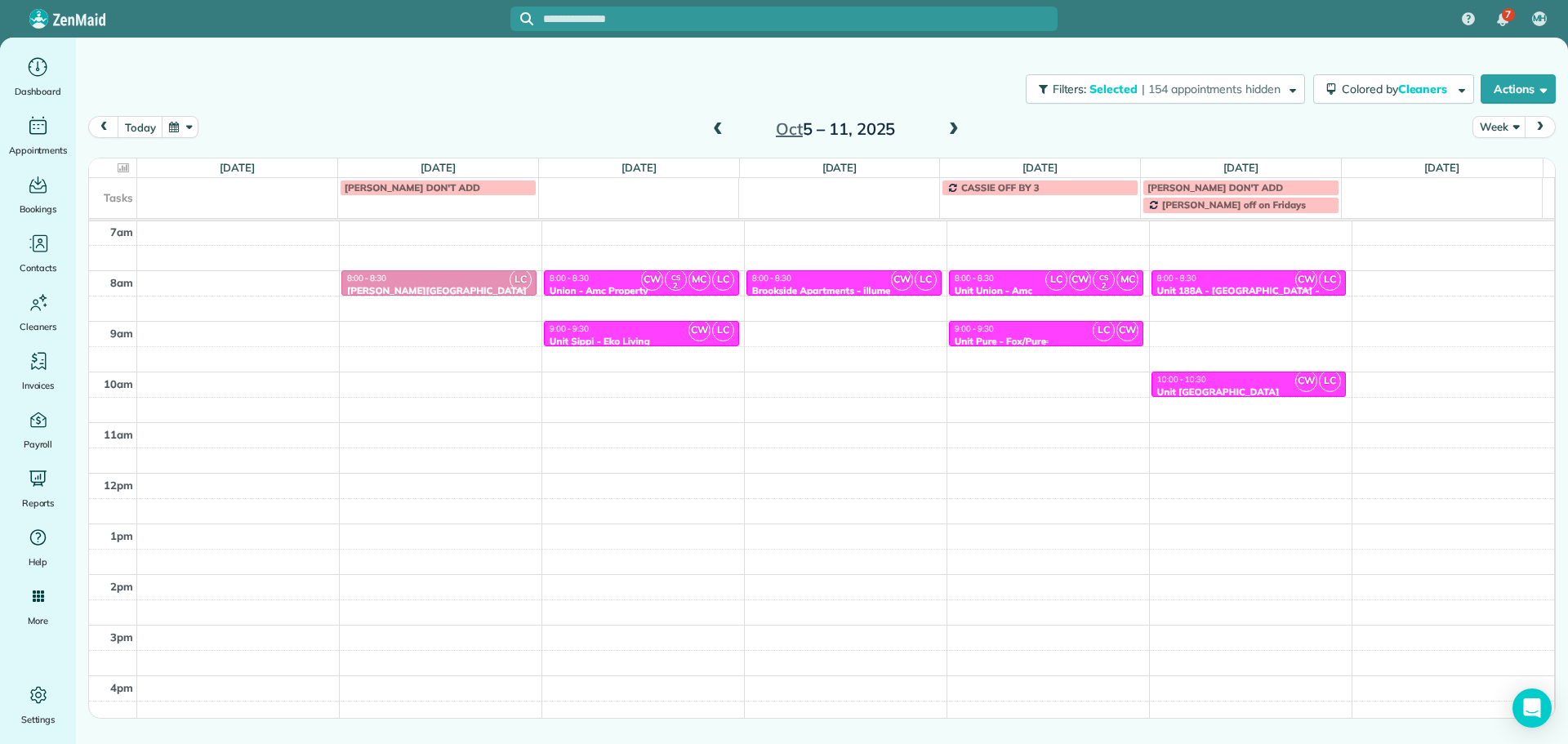
click at [1045, 321] on div at bounding box center [1046, 333] width 194 height 24
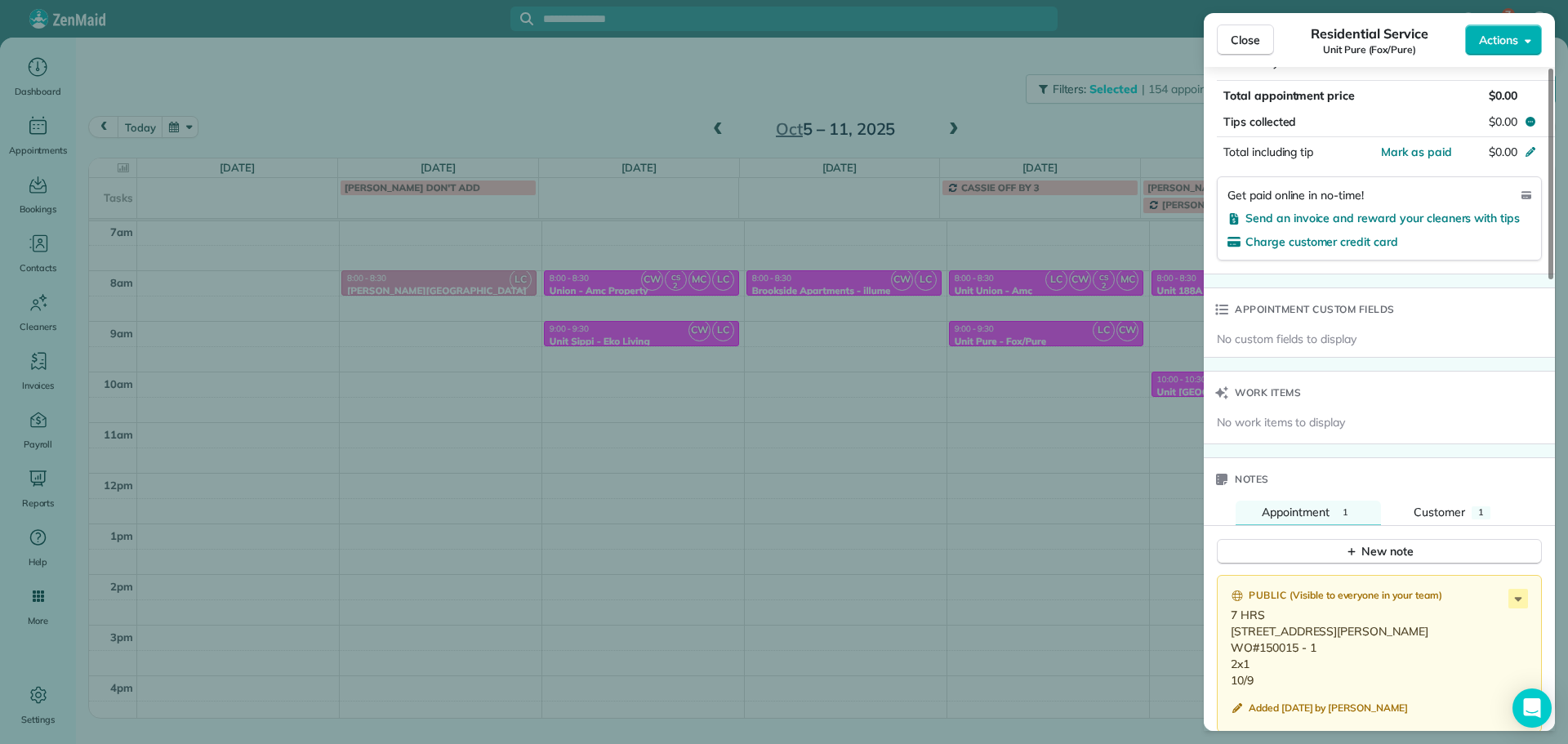
scroll to position [1065, 0]
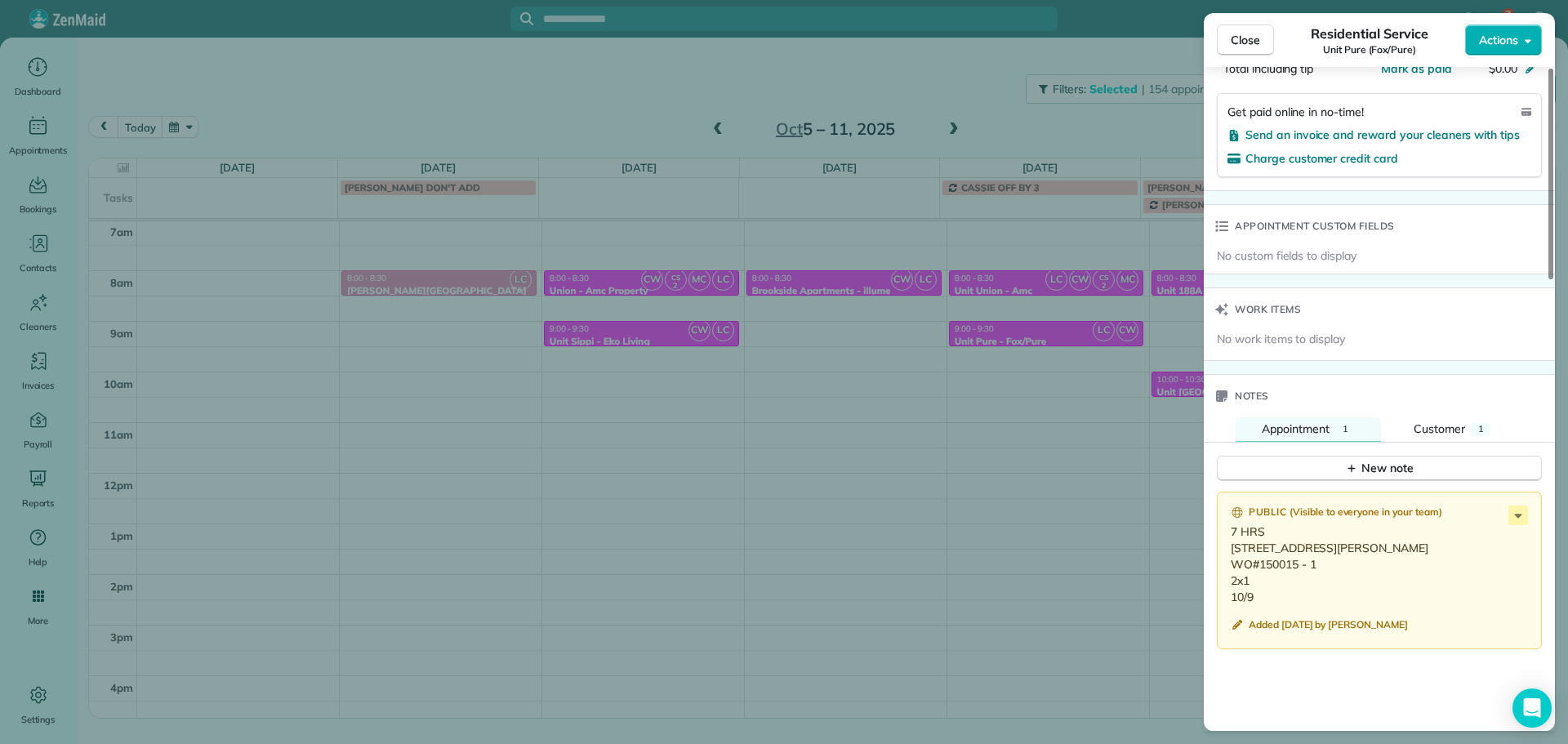
click at [766, 111] on div "Close Residential Service Unit Pure (Fox/Pure) Actions Status Active Unit Pure …" at bounding box center [784, 372] width 1568 height 744
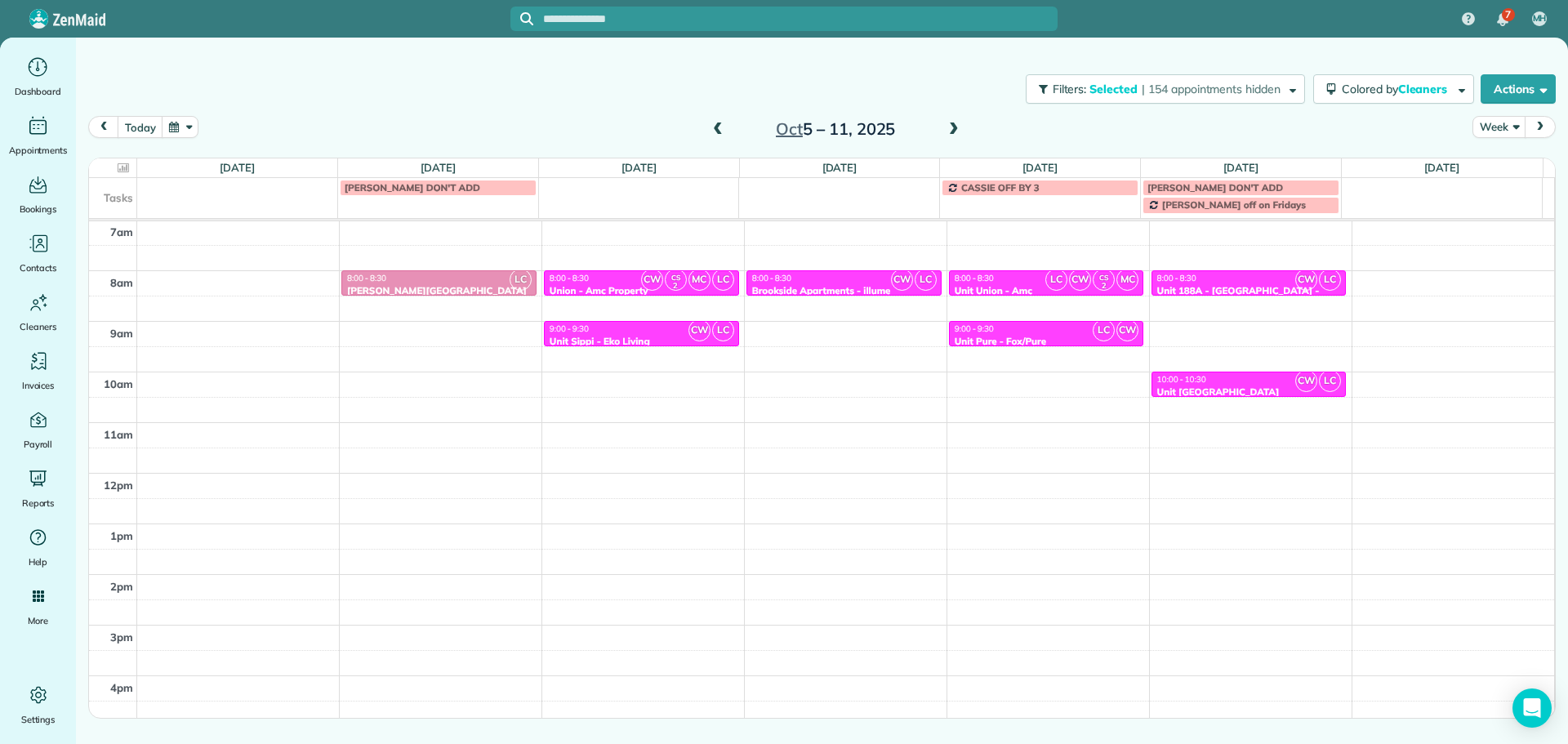
click at [956, 131] on span at bounding box center [954, 130] width 18 height 15
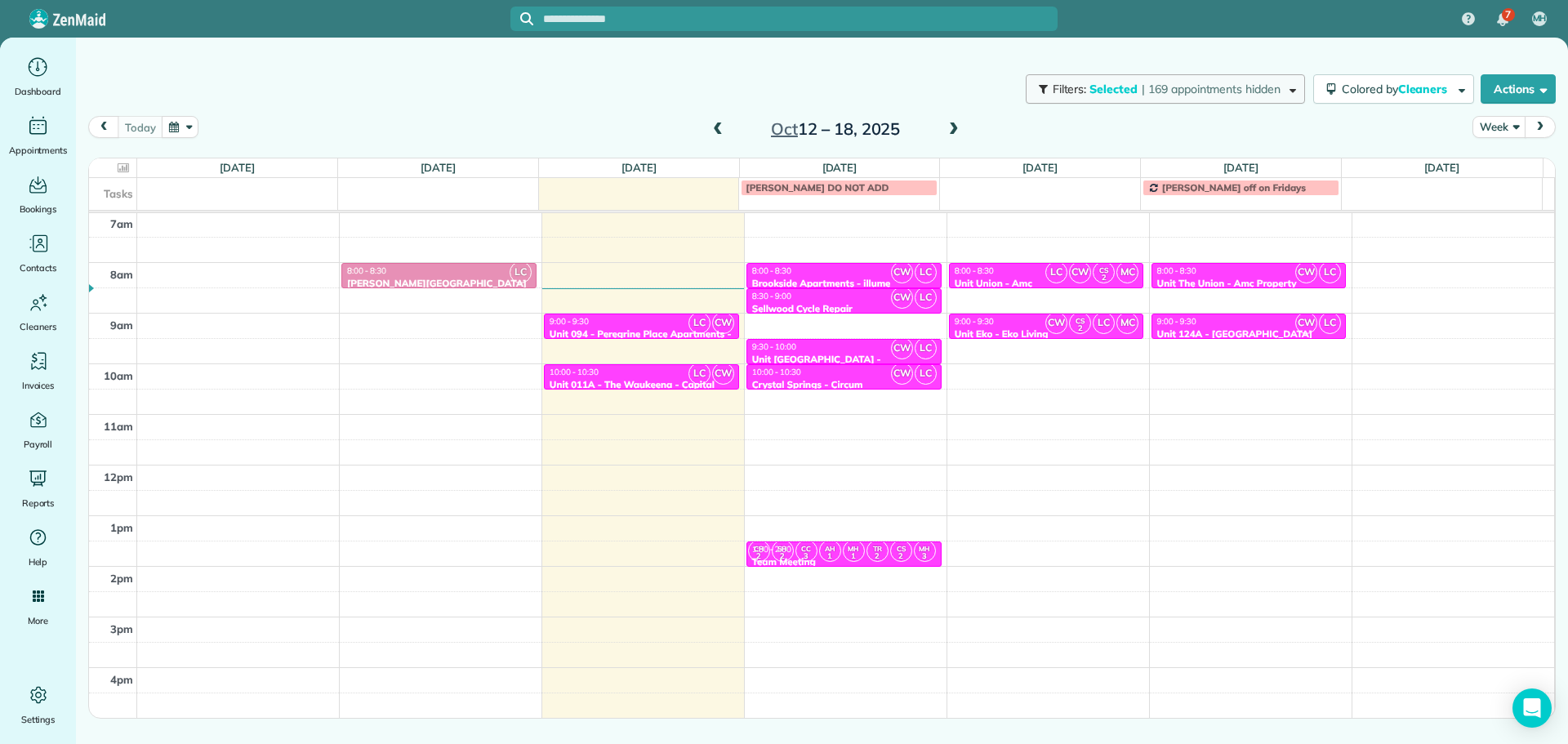
click at [1152, 90] on span "| 169 appointments hidden" at bounding box center [1210, 89] width 139 height 15
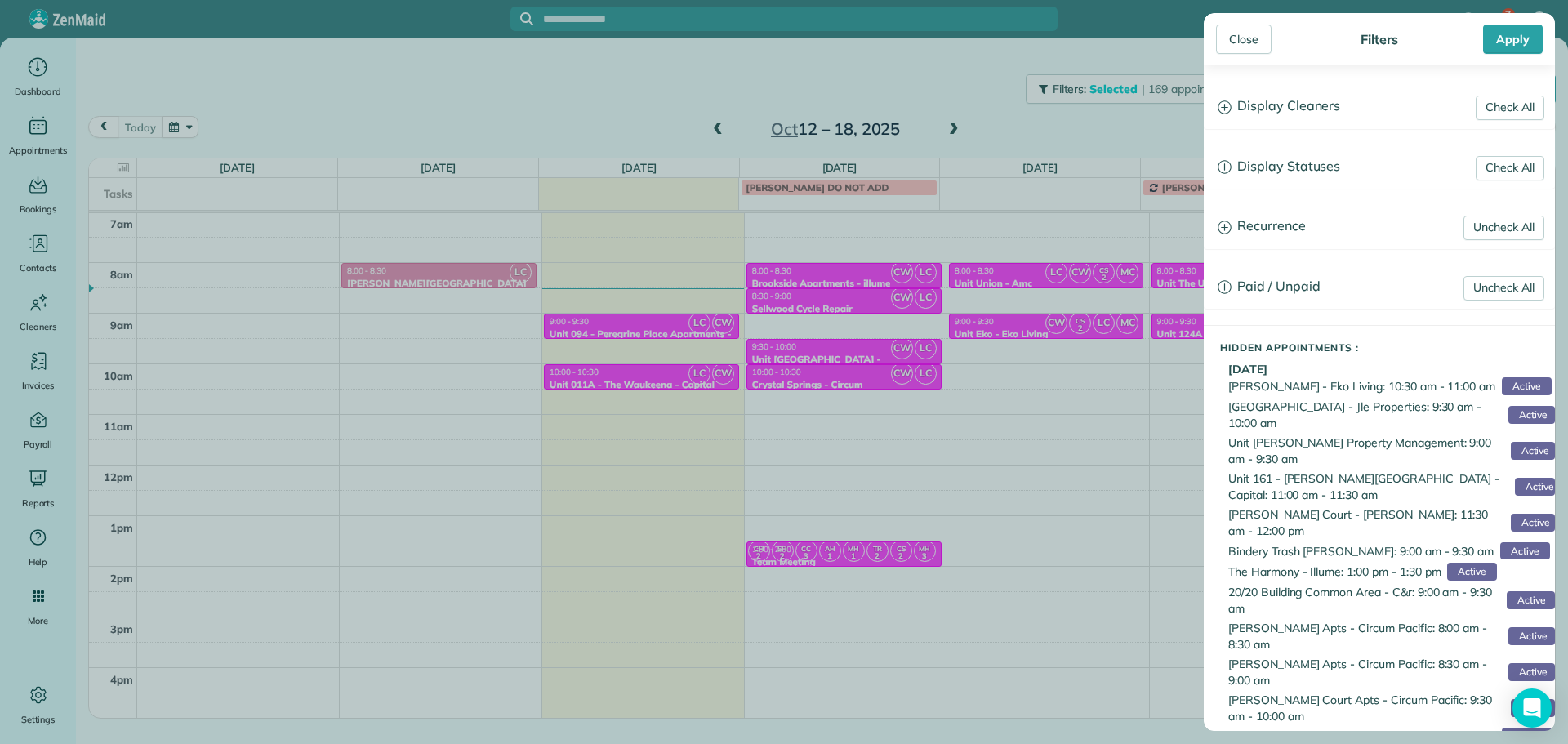
click at [1293, 117] on h3 "Display Cleaners" at bounding box center [1379, 107] width 349 height 42
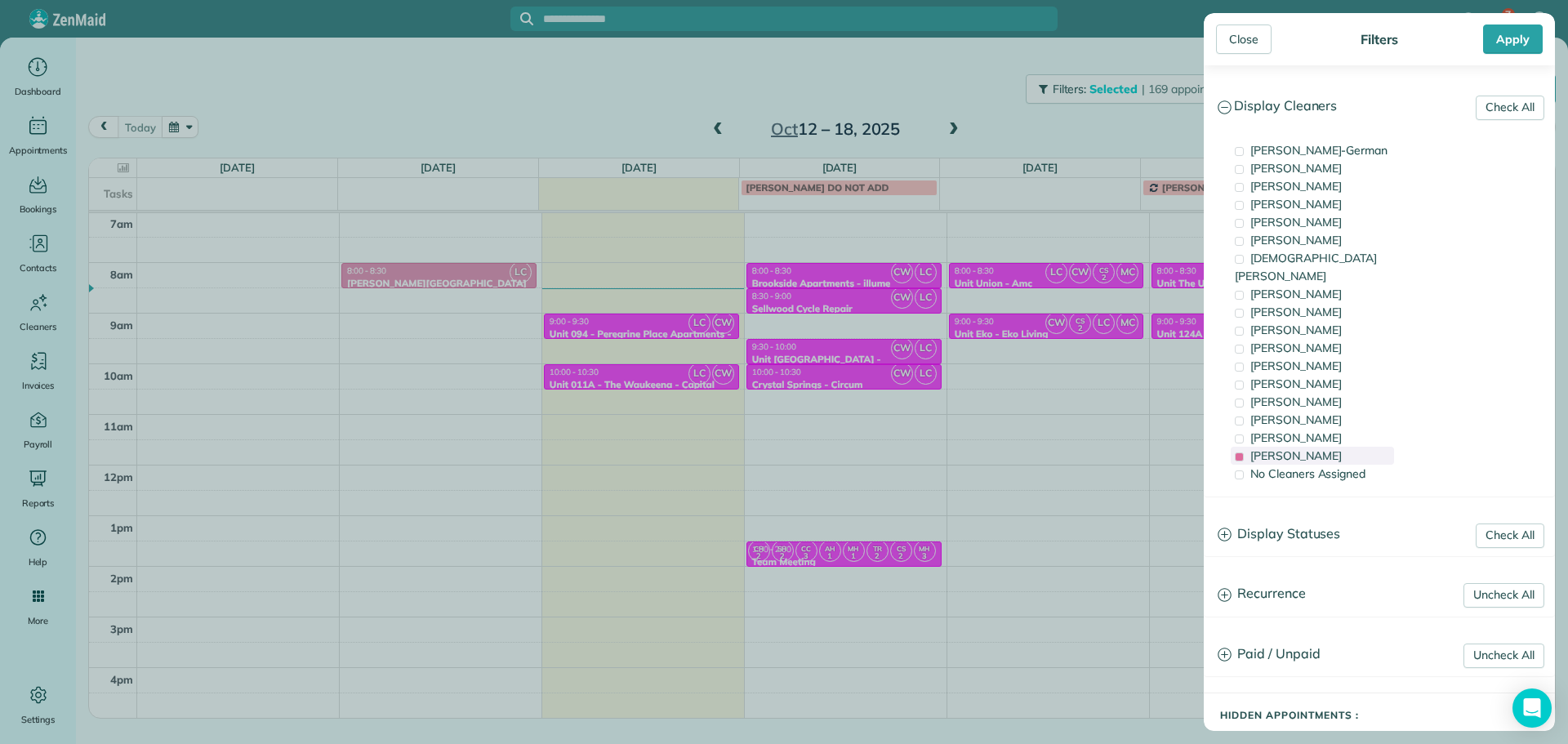
click at [1320, 447] on div "[PERSON_NAME]" at bounding box center [1311, 456] width 163 height 18
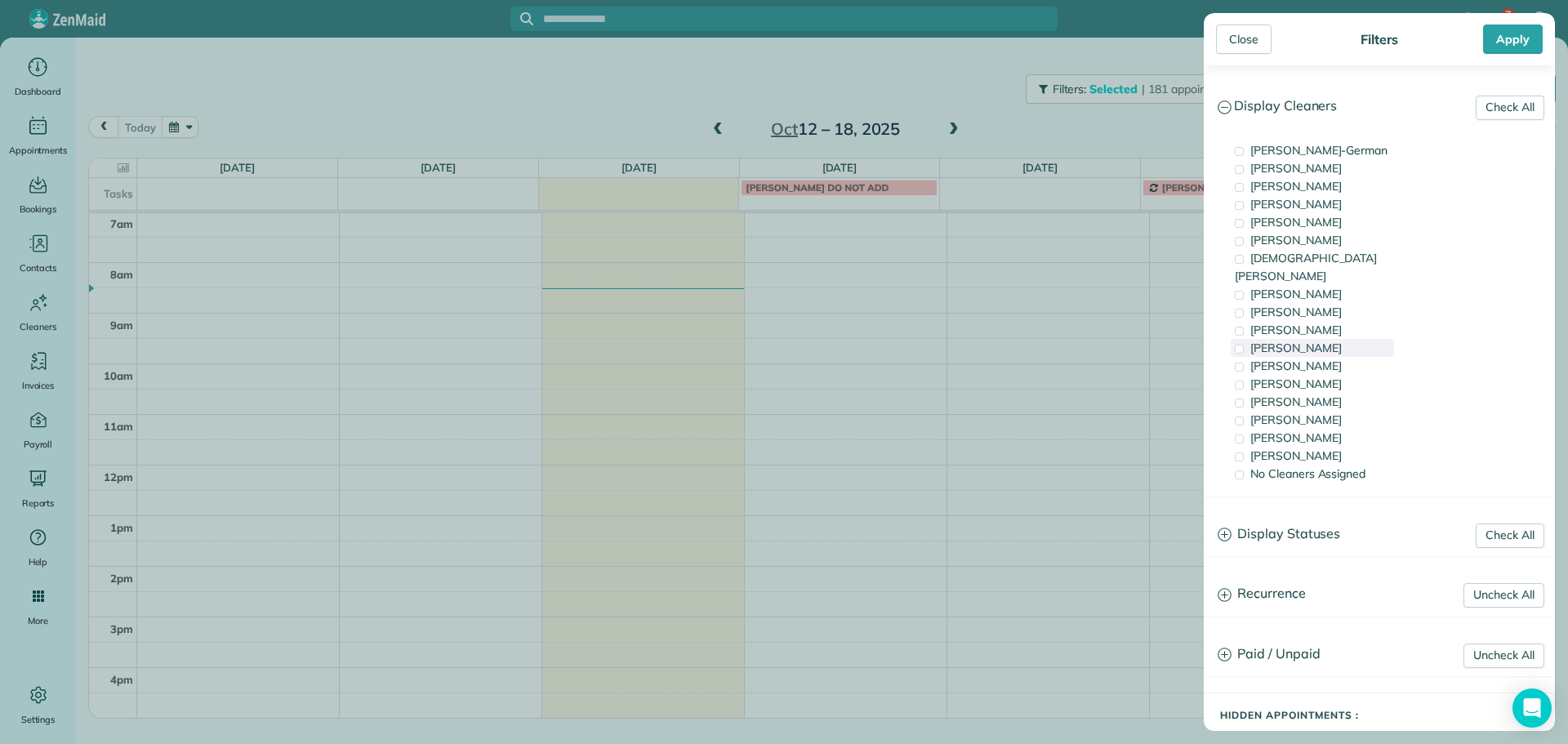
click at [1302, 341] on span "[PERSON_NAME]" at bounding box center [1296, 348] width 91 height 15
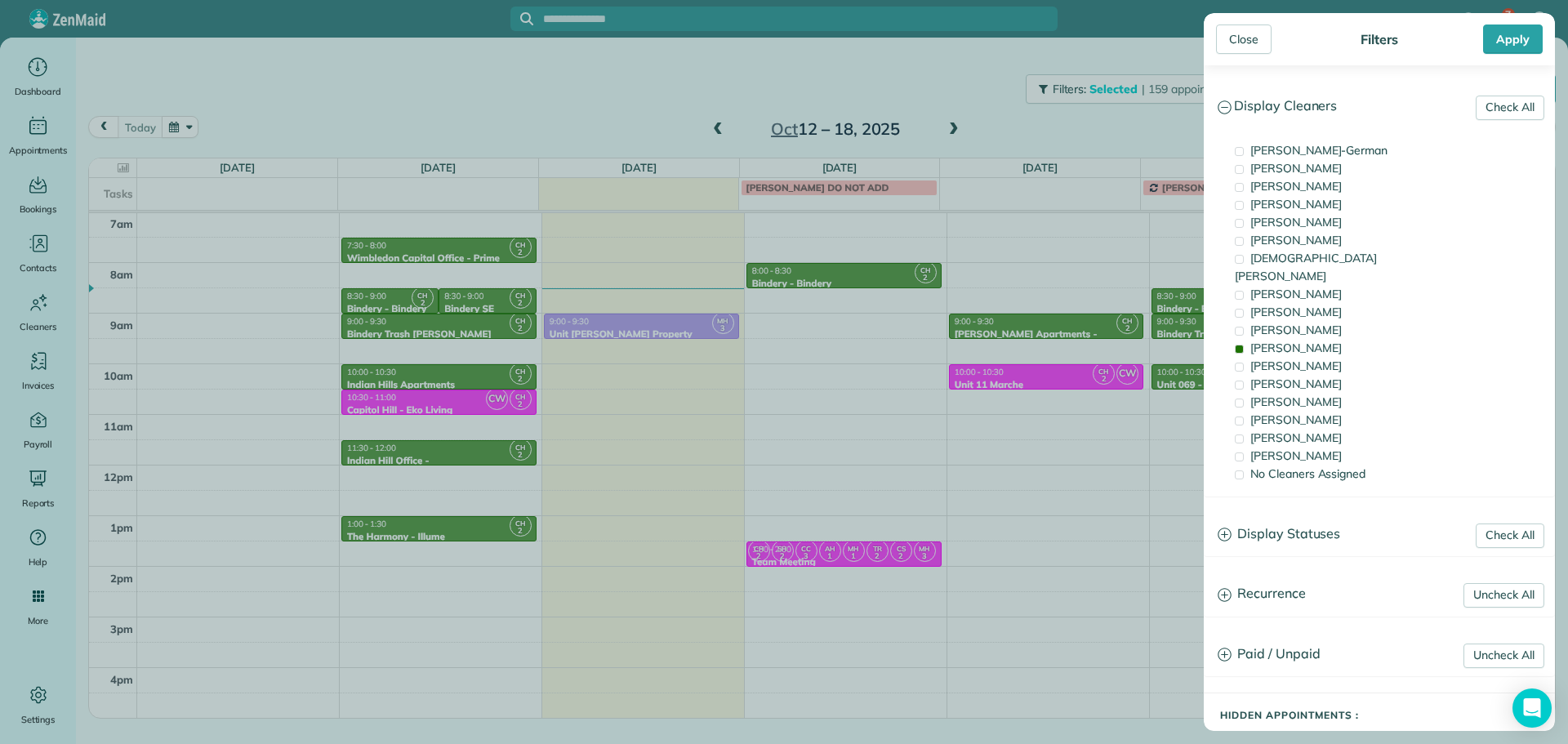
click at [494, 395] on div "Close Filters Apply Check All Display Cleaners [PERSON_NAME]-German [PERSON_NAM…" at bounding box center [784, 372] width 1568 height 744
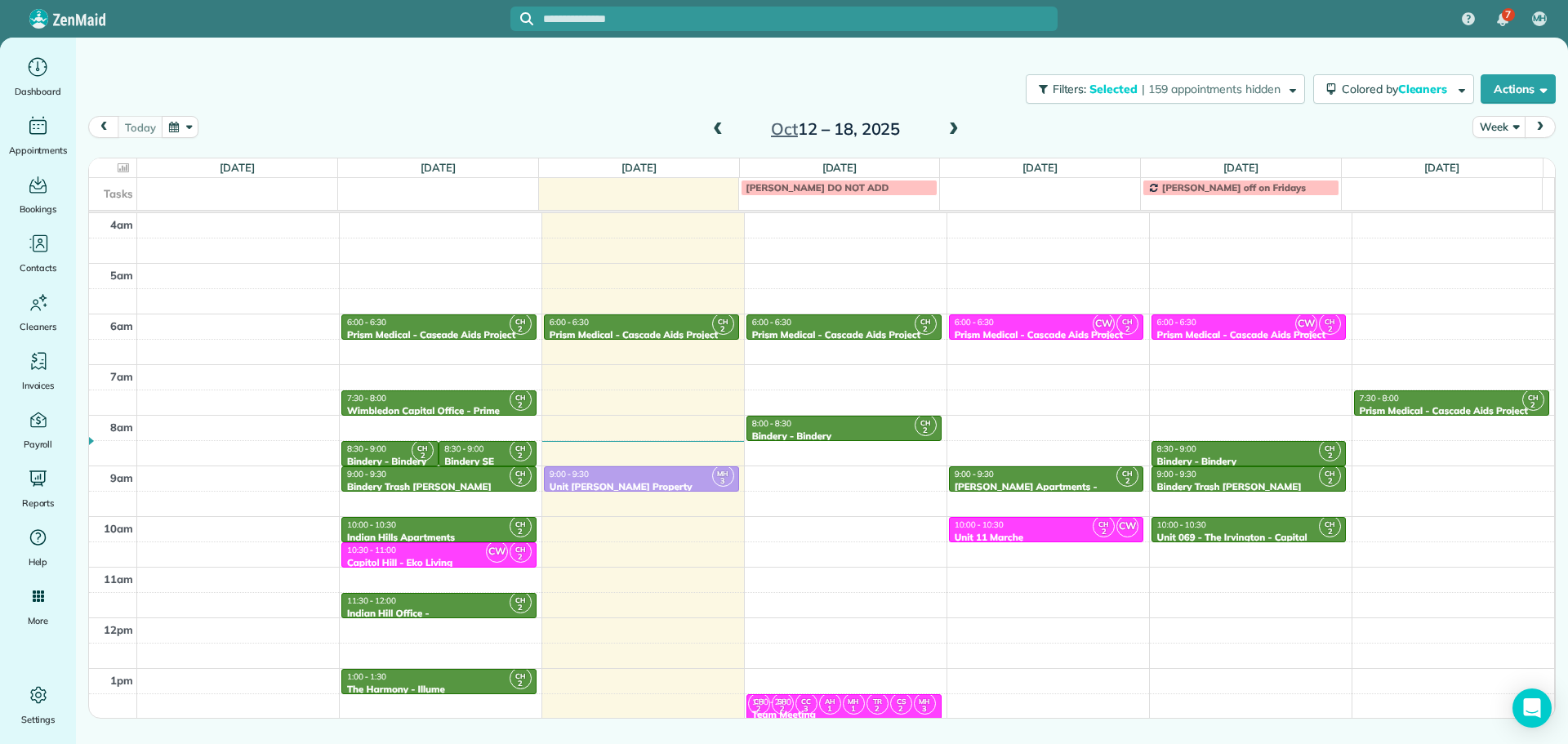
click at [477, 321] on div "6:00 - 6:30" at bounding box center [439, 322] width 186 height 11
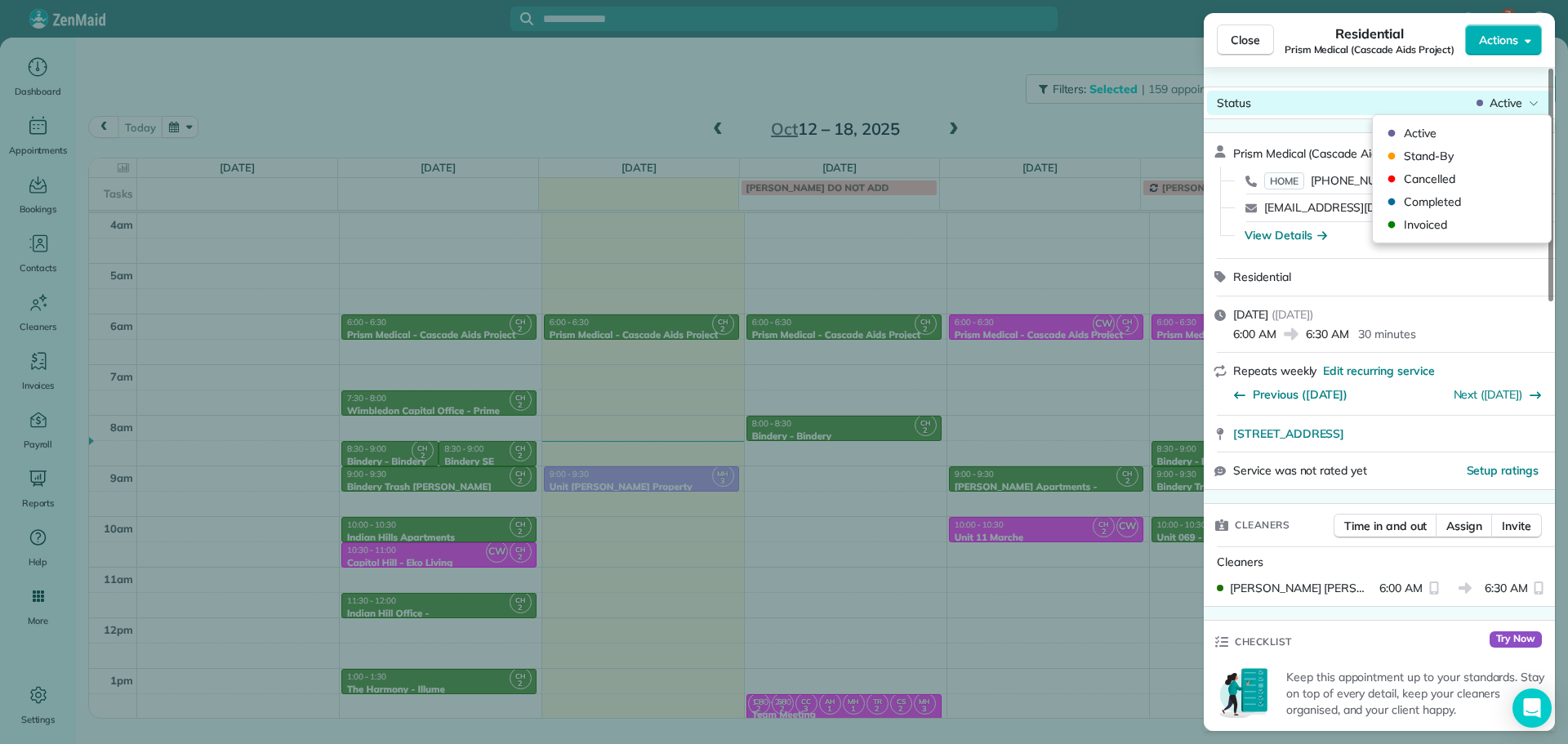
click at [1499, 95] on span "Active" at bounding box center [1505, 103] width 33 height 16
click at [1464, 176] on span "Cancelled" at bounding box center [1472, 179] width 137 height 16
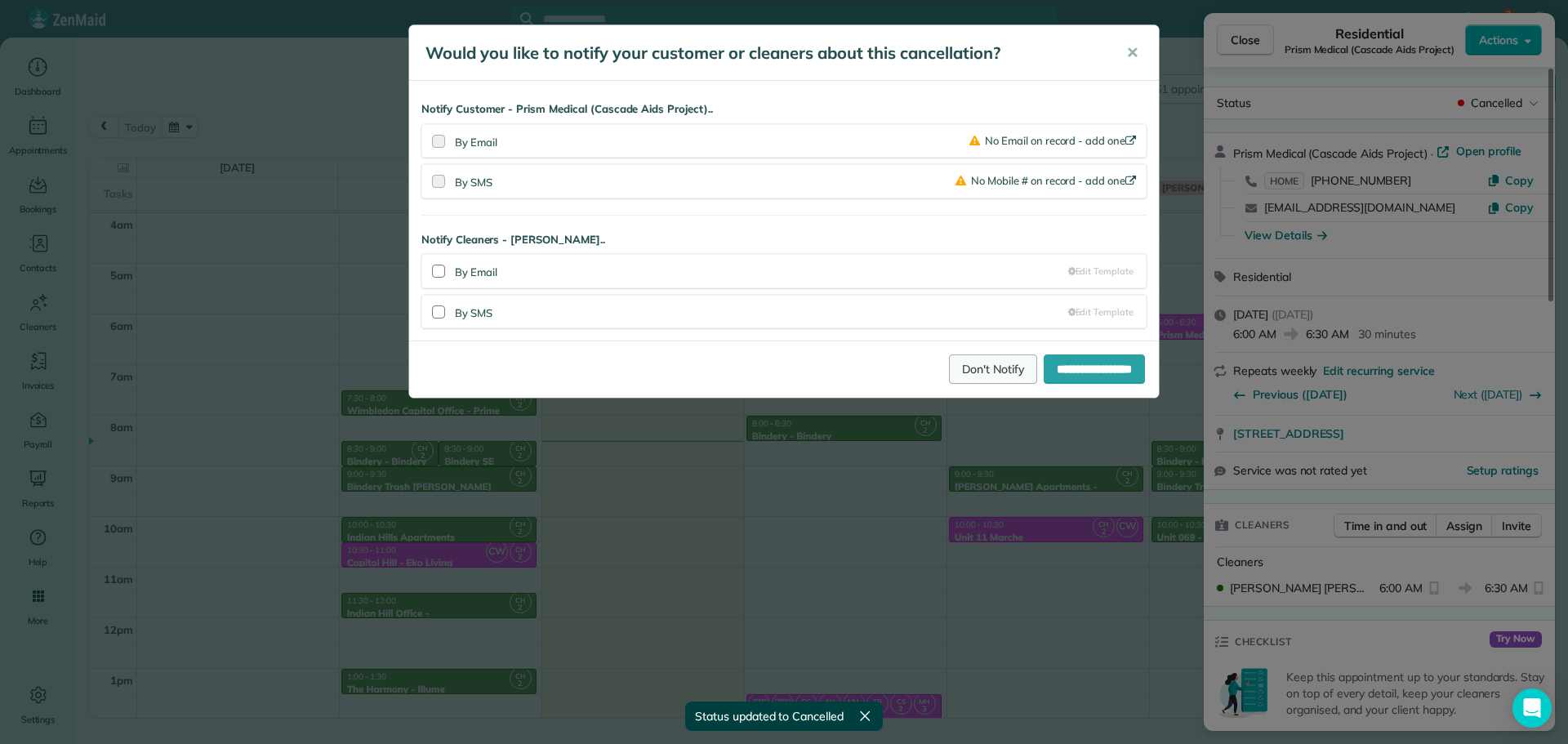
click at [982, 370] on link "Don't Notify" at bounding box center [993, 369] width 88 height 29
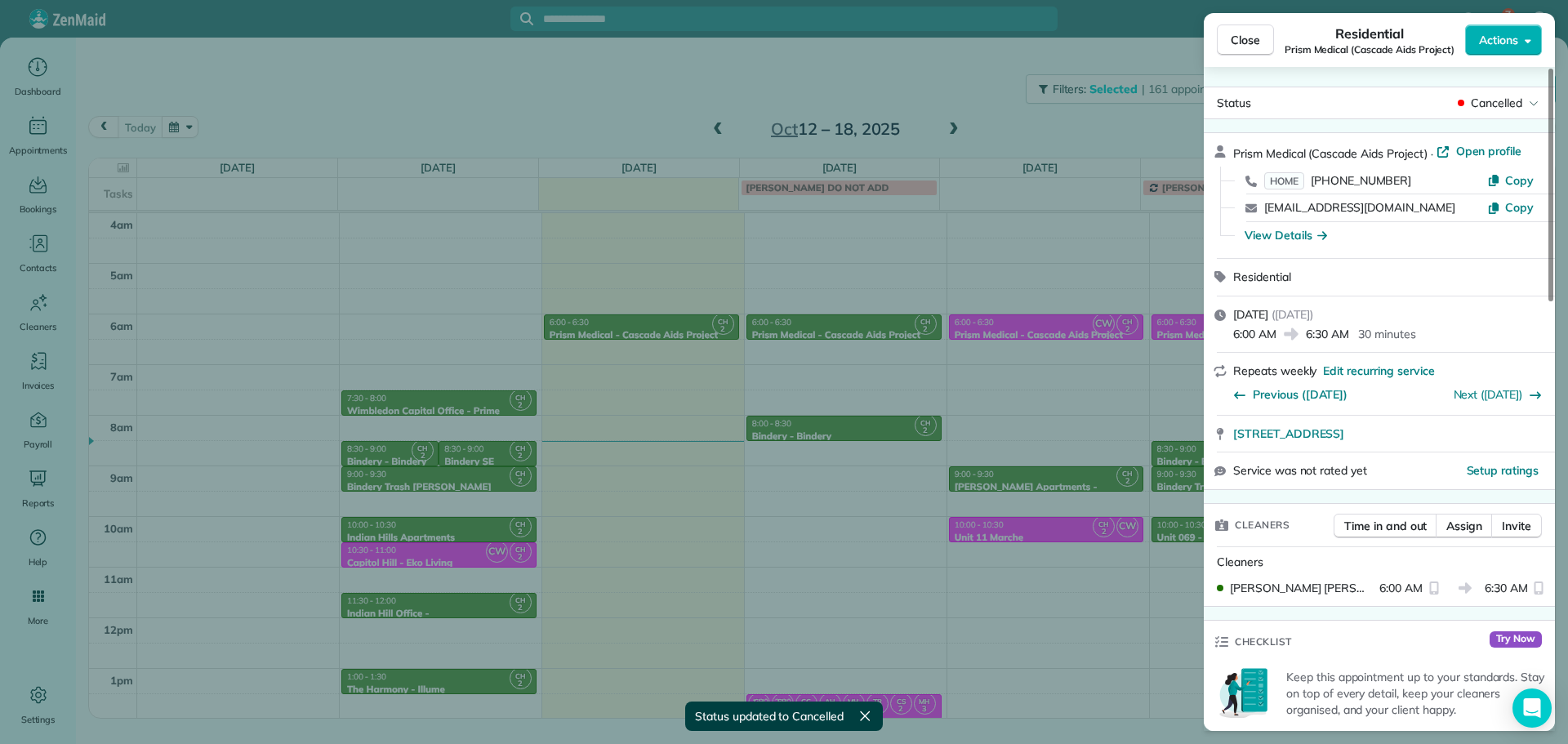
click at [1021, 106] on div "Close Residential Prism Medical (Cascade Aids Project) Actions Status Cancelled…" at bounding box center [784, 372] width 1568 height 744
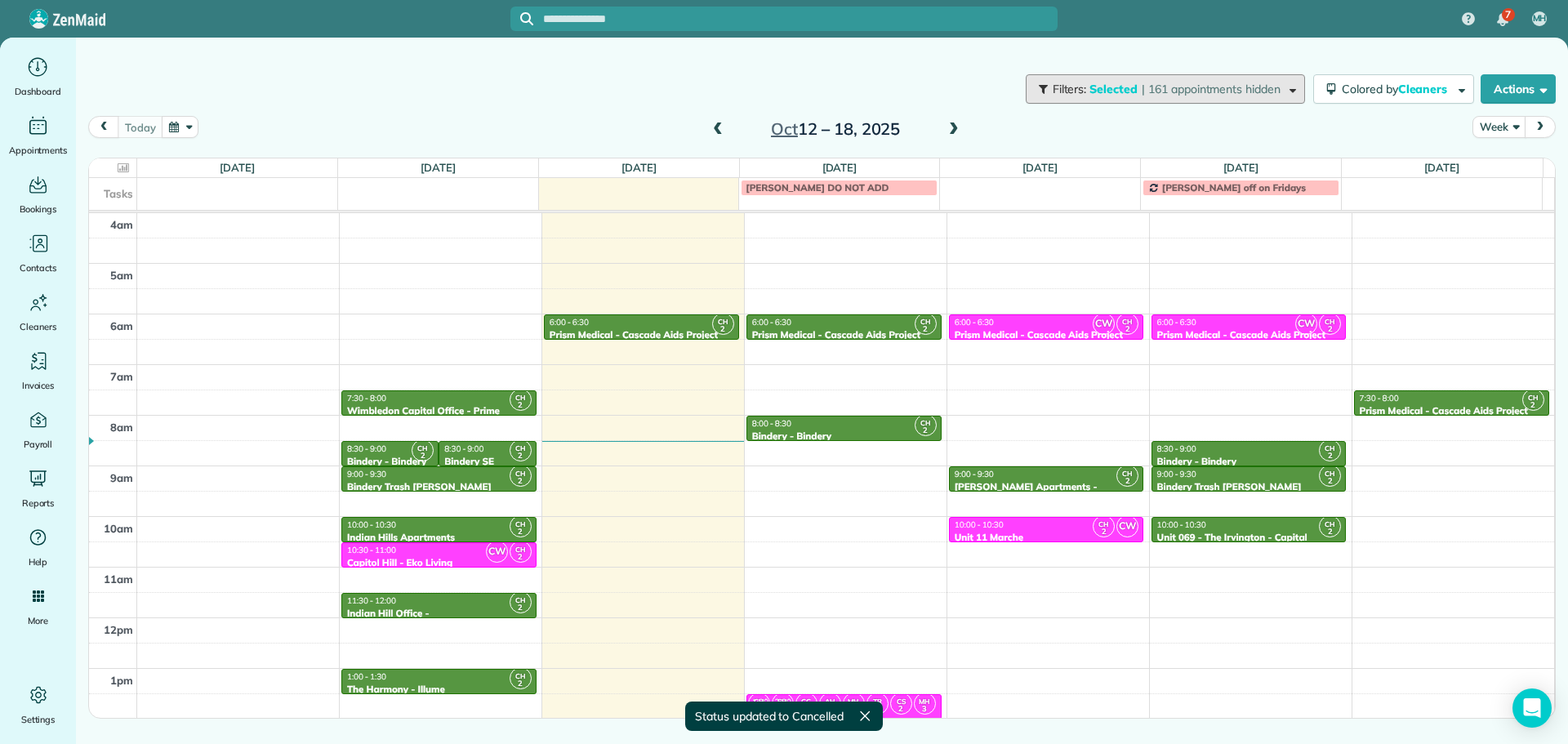
click at [1107, 102] on button "Filters: Selected | 161 appointments hidden" at bounding box center [1165, 89] width 279 height 29
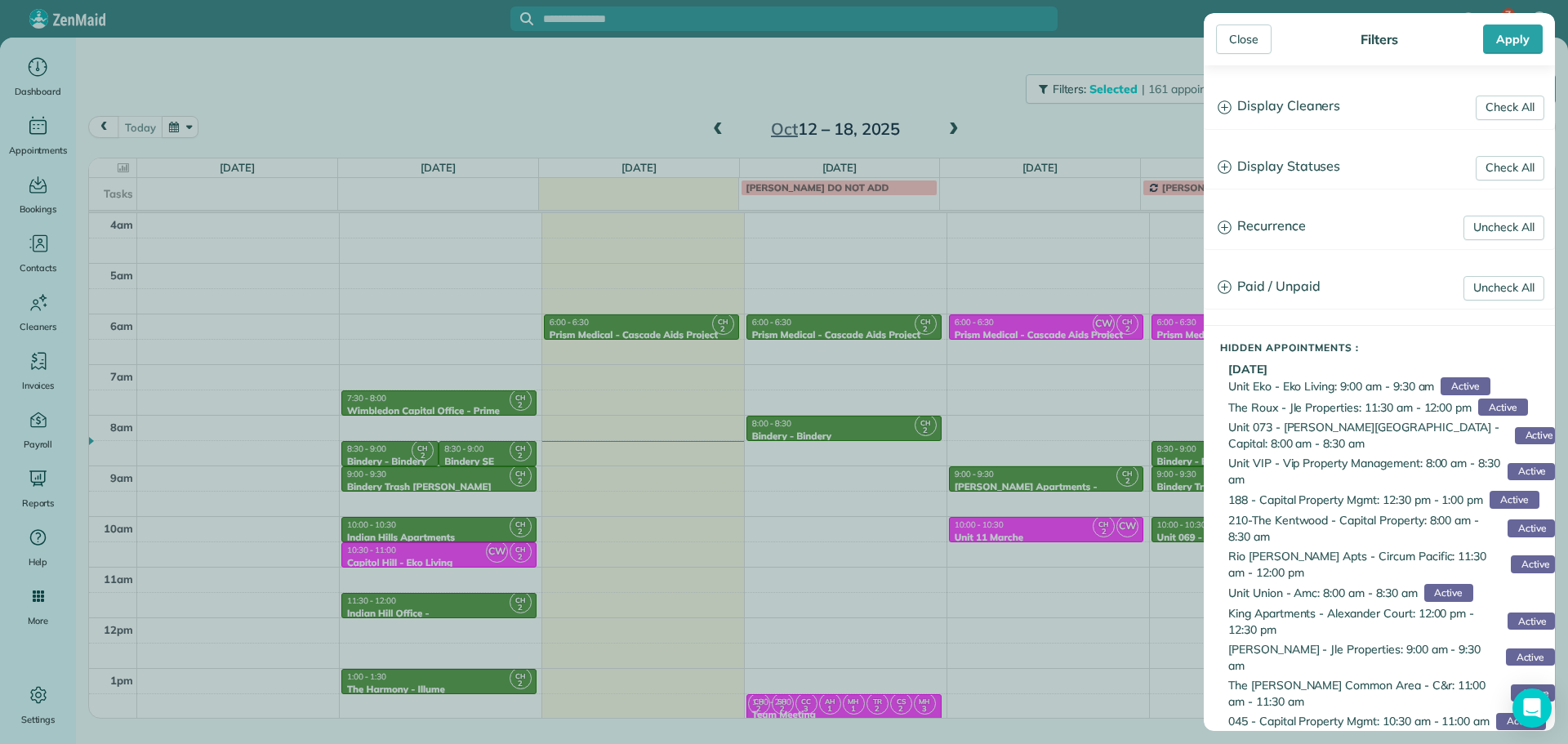
click at [1300, 116] on h3 "Display Cleaners" at bounding box center [1379, 107] width 349 height 42
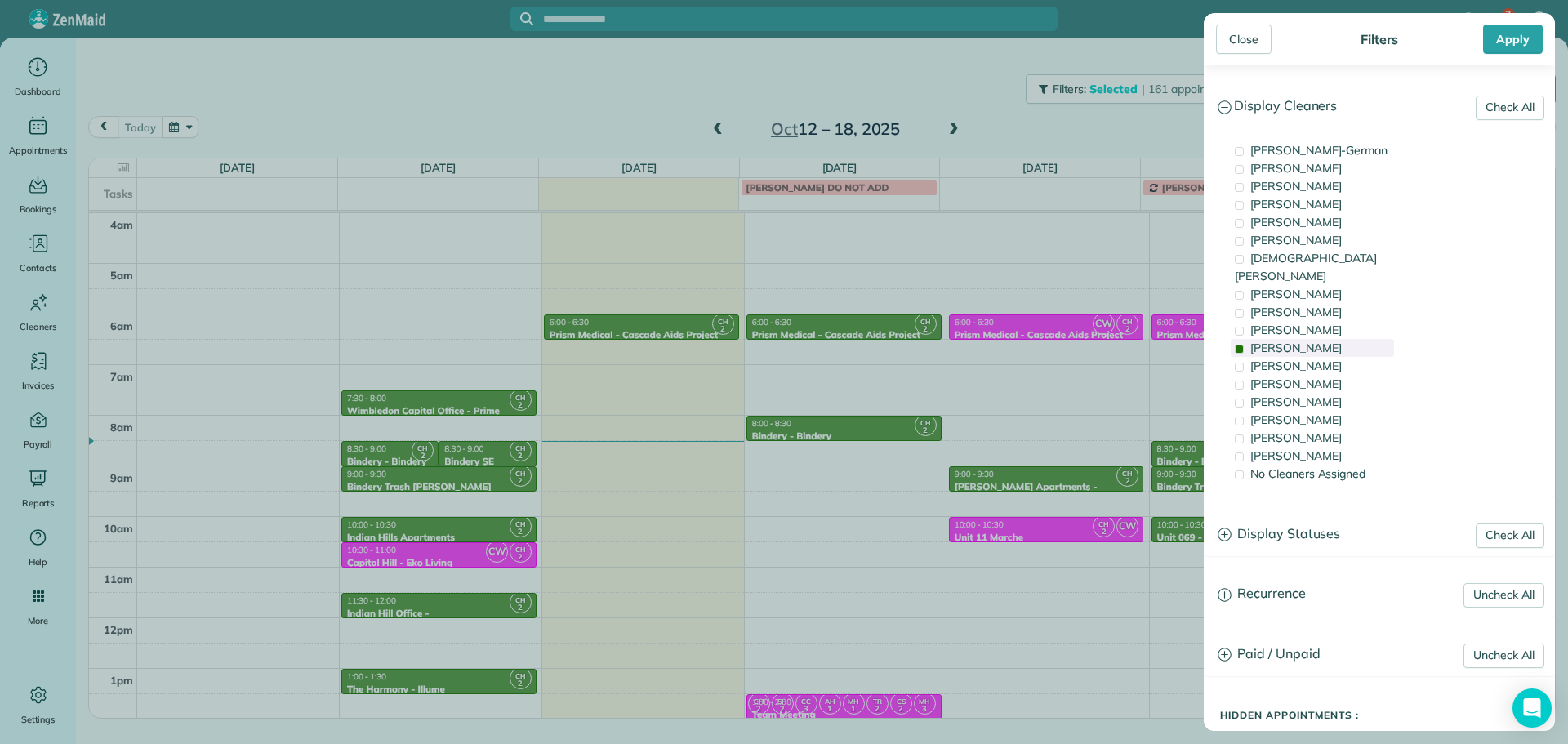
click at [1304, 341] on span "[PERSON_NAME]" at bounding box center [1296, 348] width 91 height 15
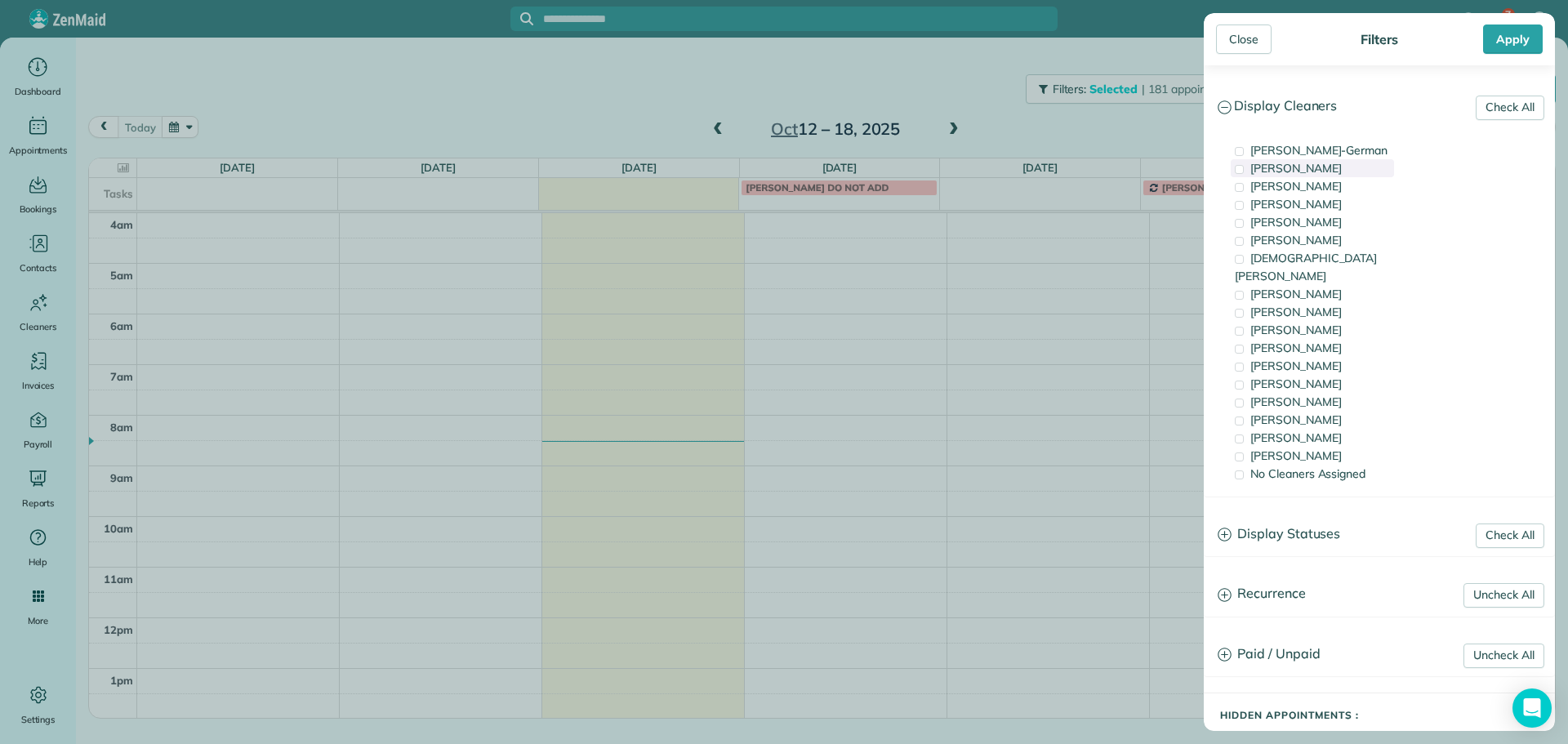
click at [1316, 164] on span "[PERSON_NAME]" at bounding box center [1296, 168] width 91 height 15
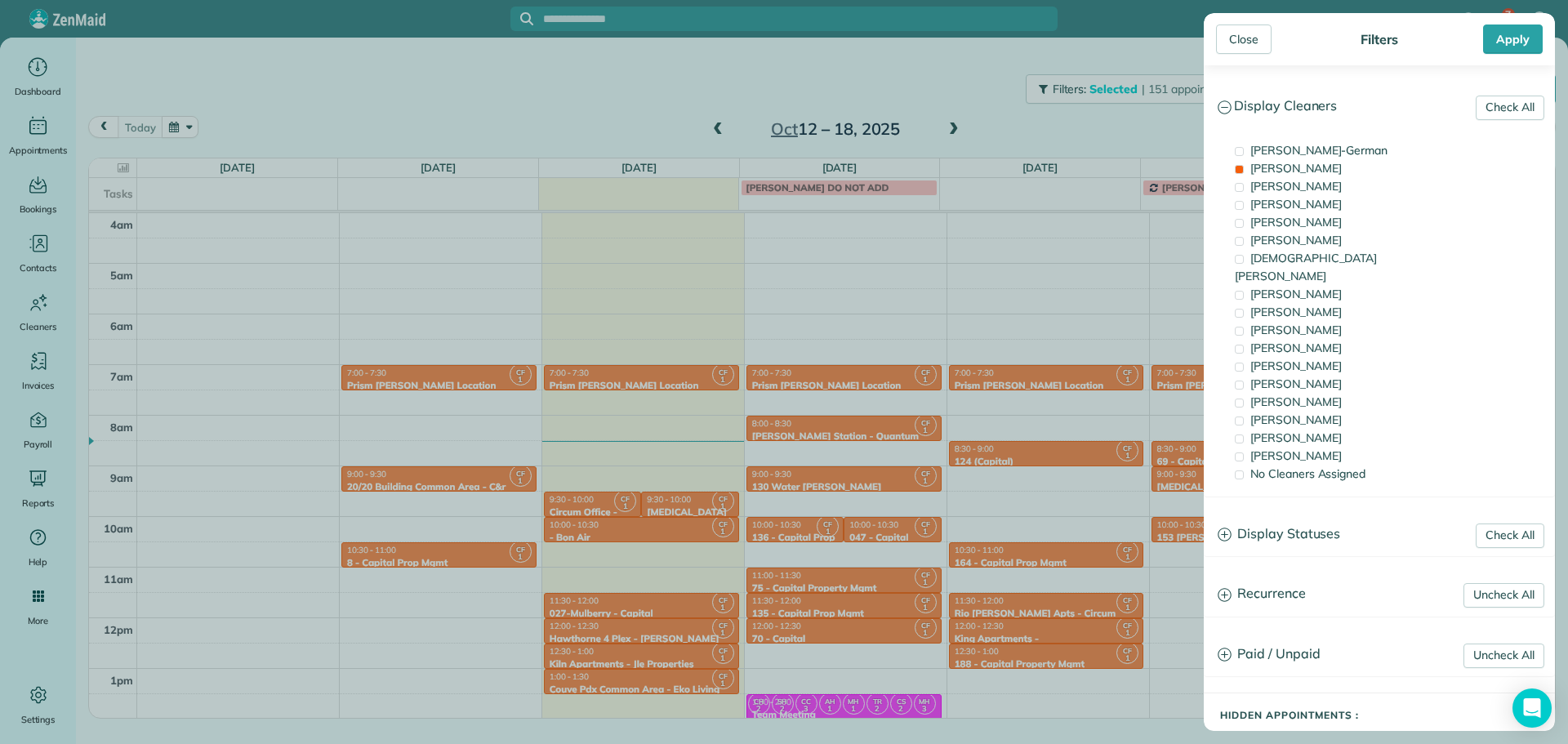
click at [458, 308] on div "Close Filters Apply Check All Display Cleaners [PERSON_NAME]-German [PERSON_NAM…" at bounding box center [784, 372] width 1568 height 744
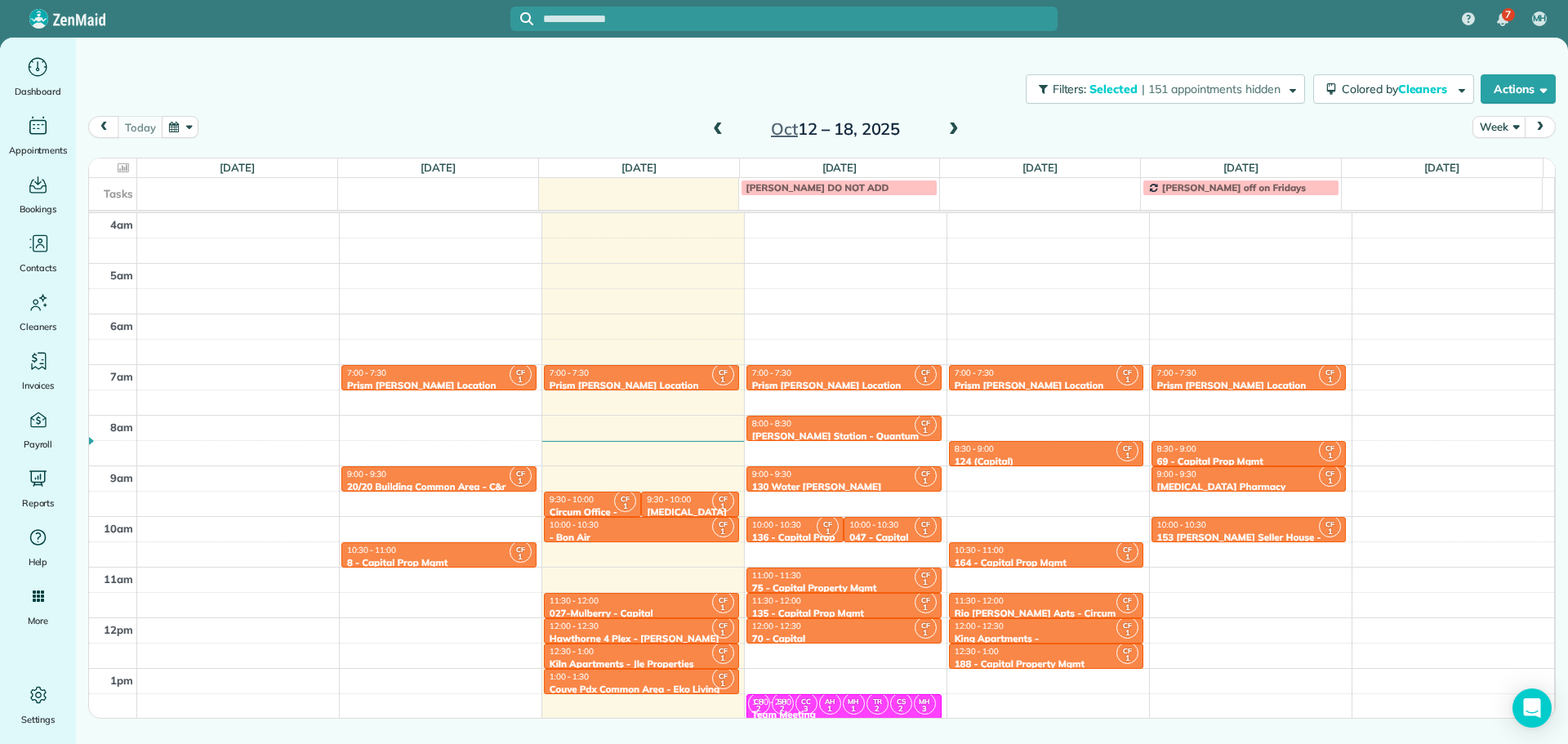
click at [448, 378] on div "7:00 - 7:30 Prism [PERSON_NAME] Location" at bounding box center [439, 380] width 186 height 24
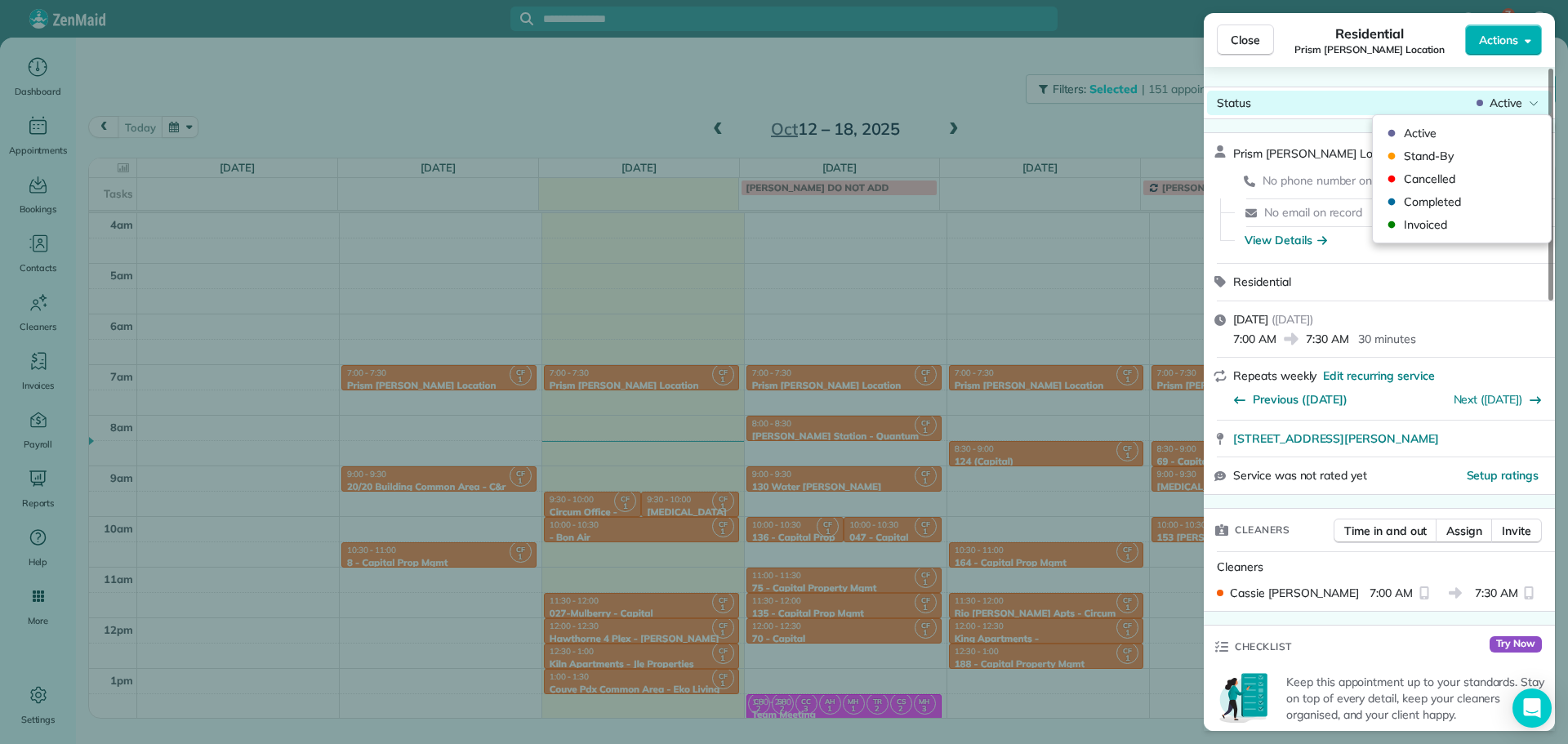
click at [1499, 100] on span "Active" at bounding box center [1505, 103] width 33 height 16
click at [1441, 178] on span "Cancelled" at bounding box center [1472, 179] width 137 height 16
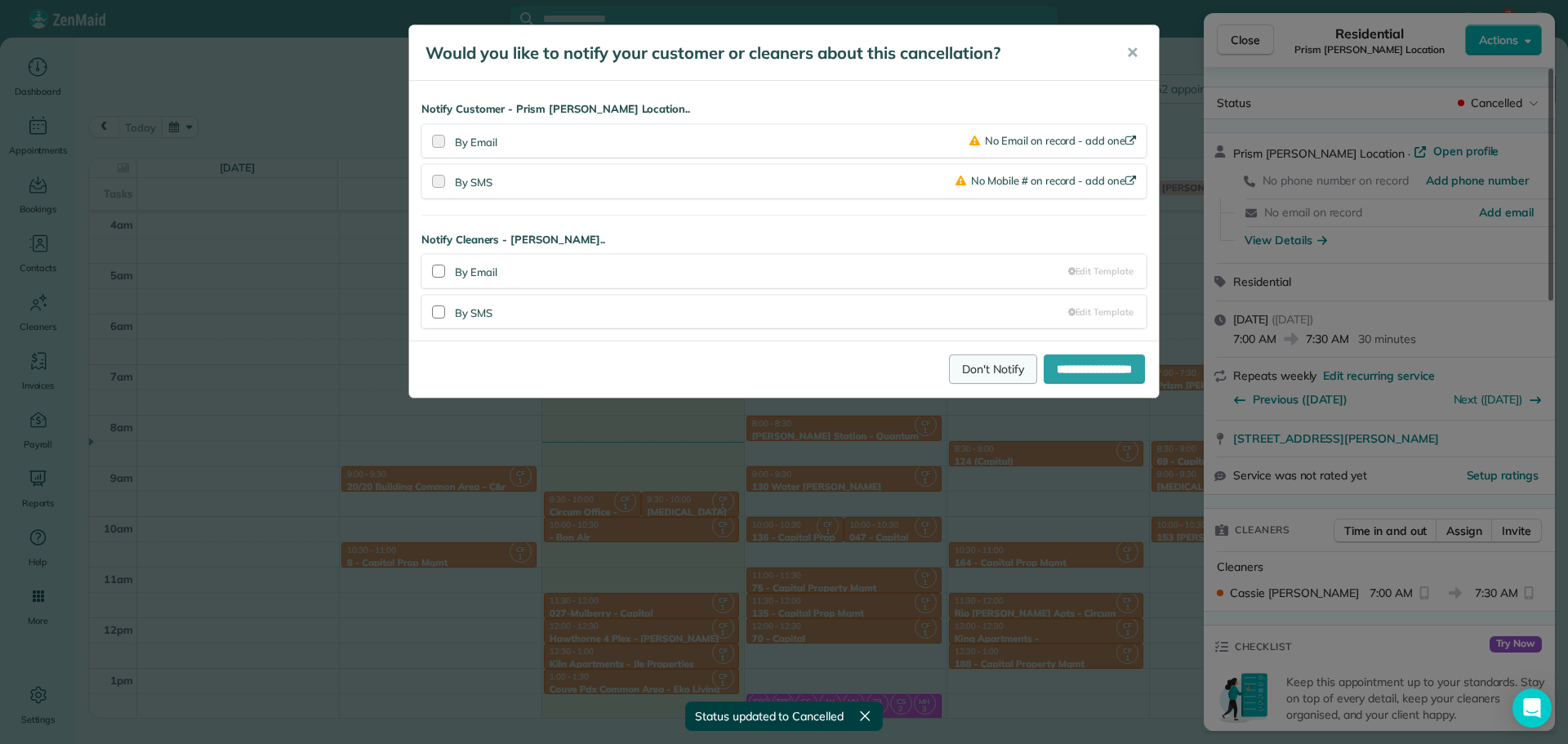
click at [949, 363] on link "Don't Notify" at bounding box center [993, 369] width 88 height 29
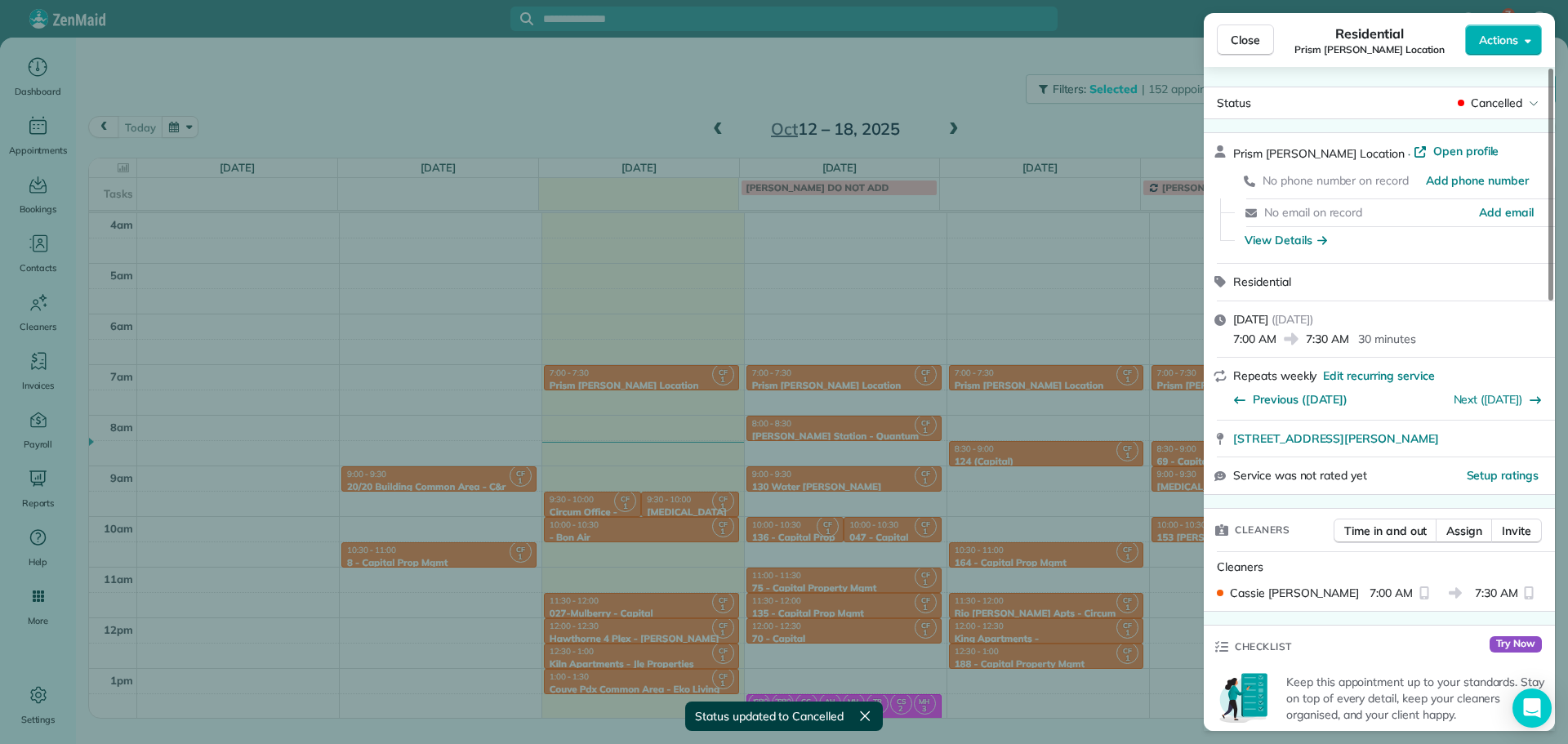
click at [712, 535] on div "Close Residential Prism [PERSON_NAME] Location Actions Status Cancelled Prism […" at bounding box center [784, 372] width 1568 height 744
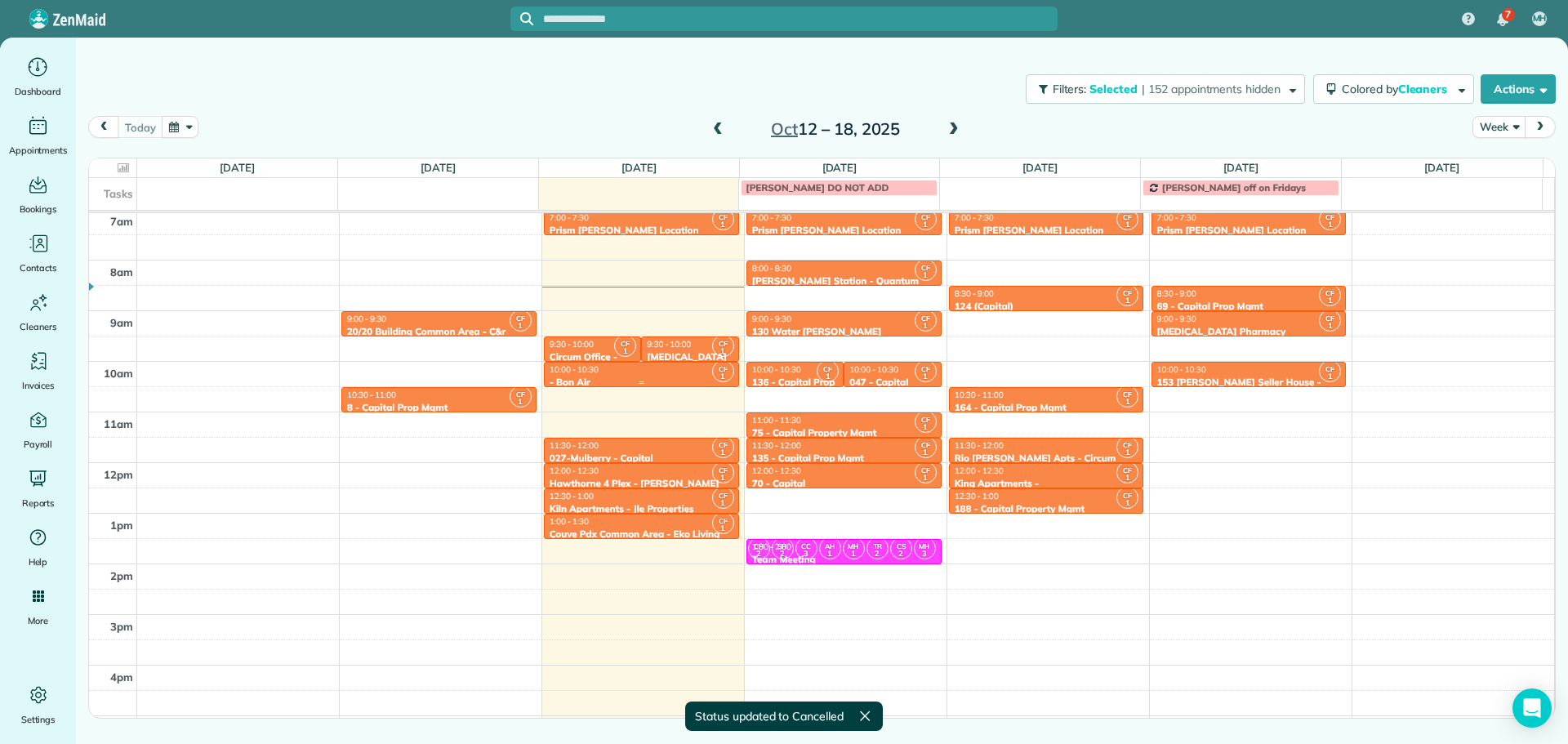
scroll to position [163, 0]
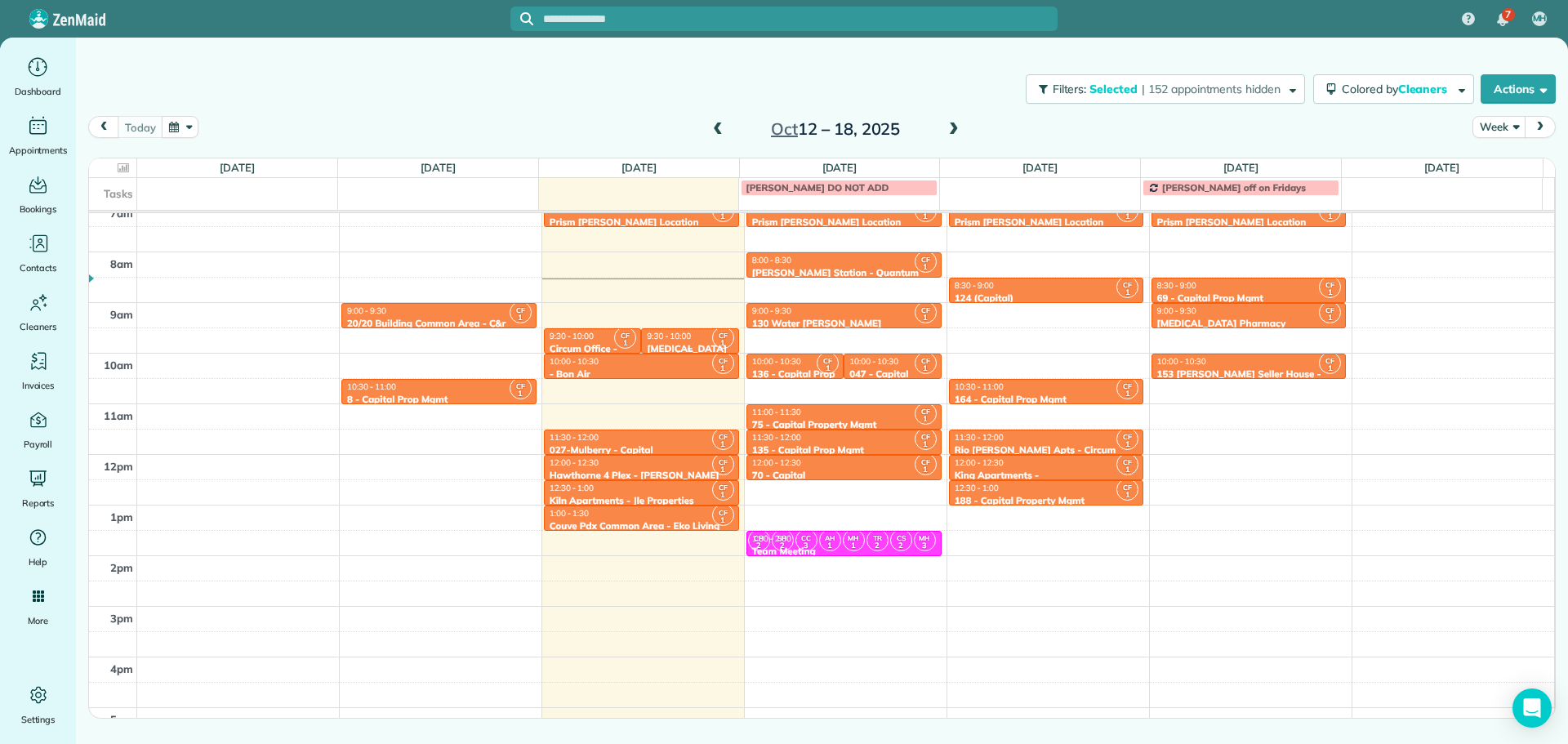
click at [692, 337] on div "9:30 - 10:00" at bounding box center [690, 336] width 87 height 11
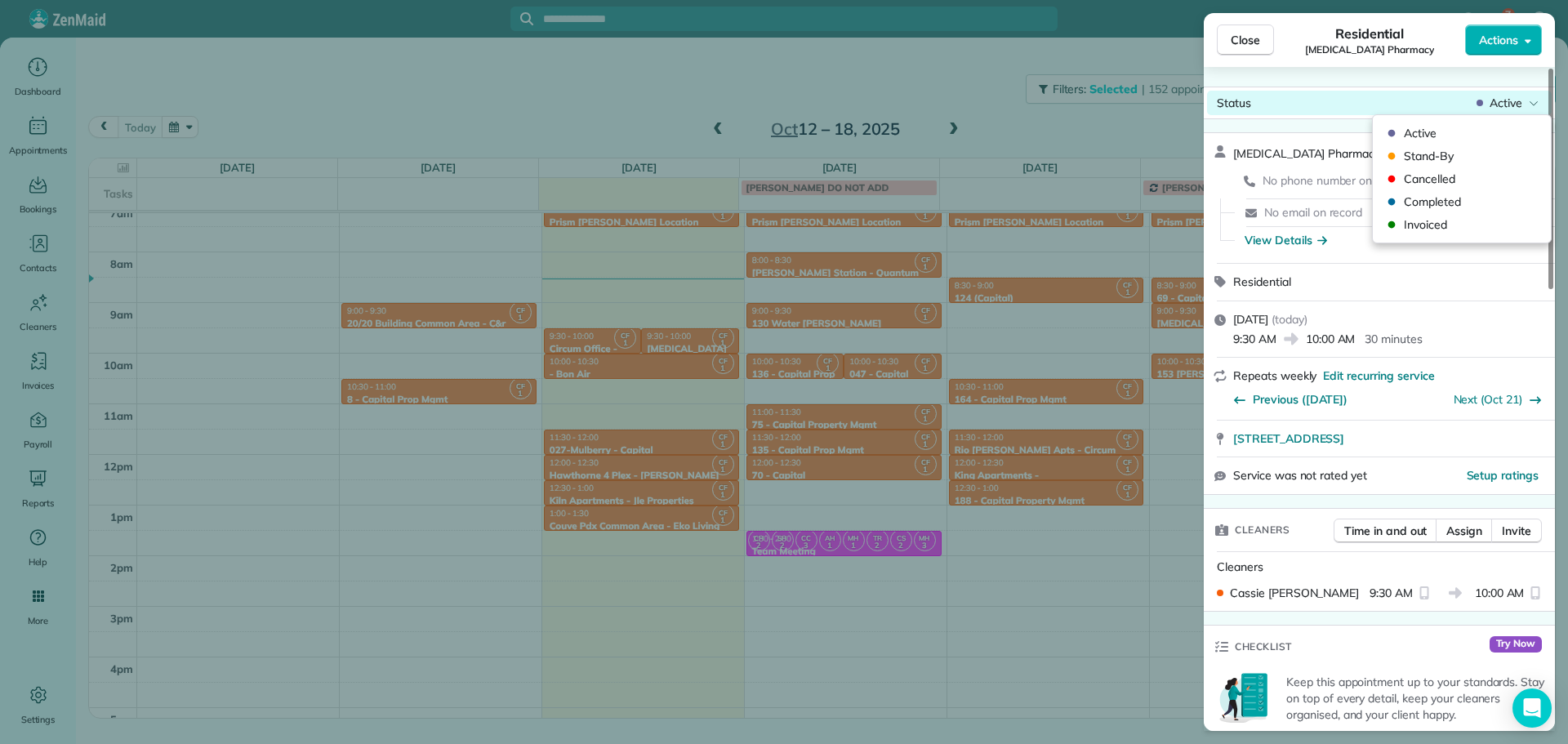
click at [1497, 98] on span "Active" at bounding box center [1505, 103] width 33 height 16
click at [1457, 174] on span "Cancelled" at bounding box center [1472, 179] width 137 height 16
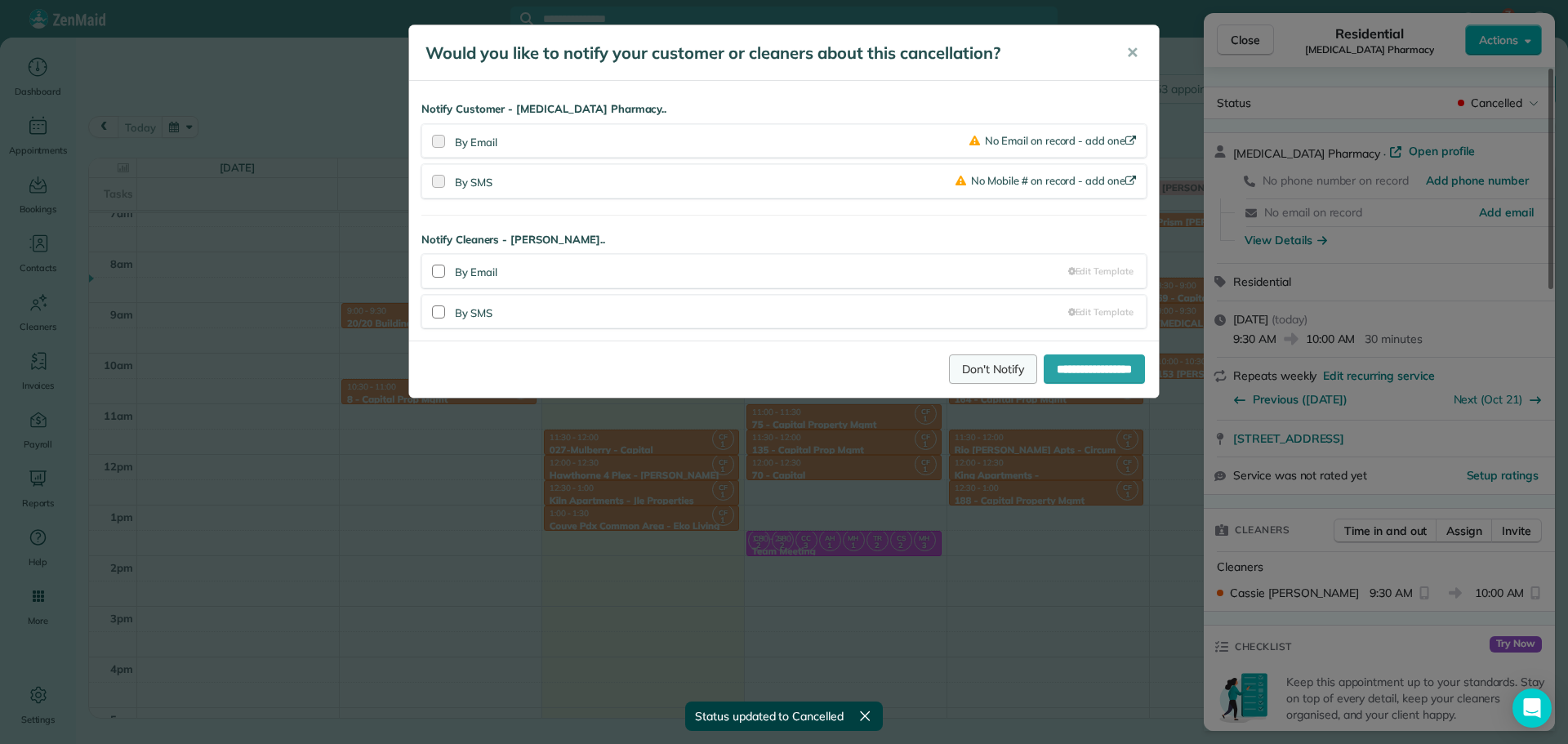
click at [976, 367] on link "Don't Notify" at bounding box center [993, 369] width 88 height 29
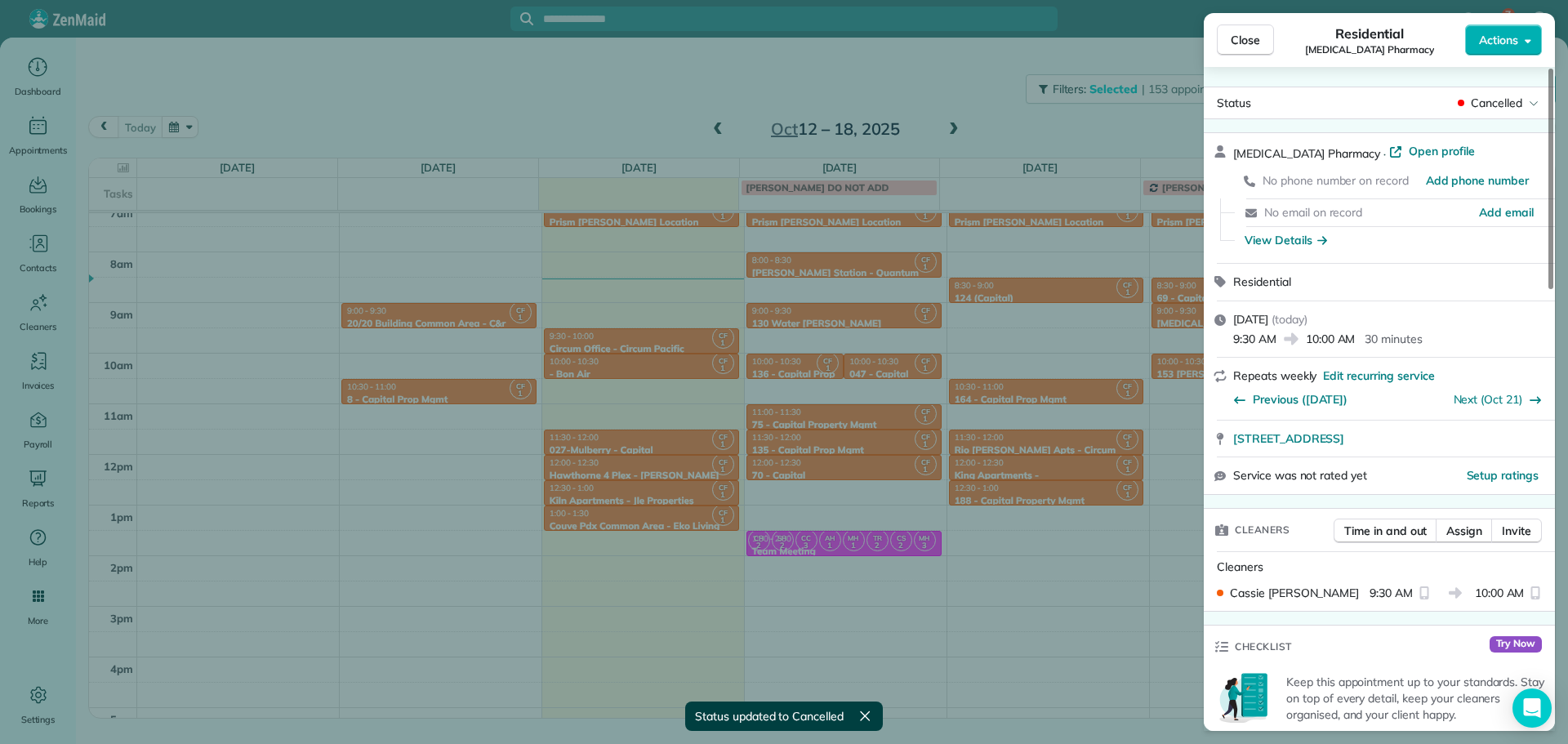
click at [939, 434] on div "Close Residential [MEDICAL_DATA] Pharmacy Actions Status Cancelled [MEDICAL_DAT…" at bounding box center [784, 372] width 1568 height 744
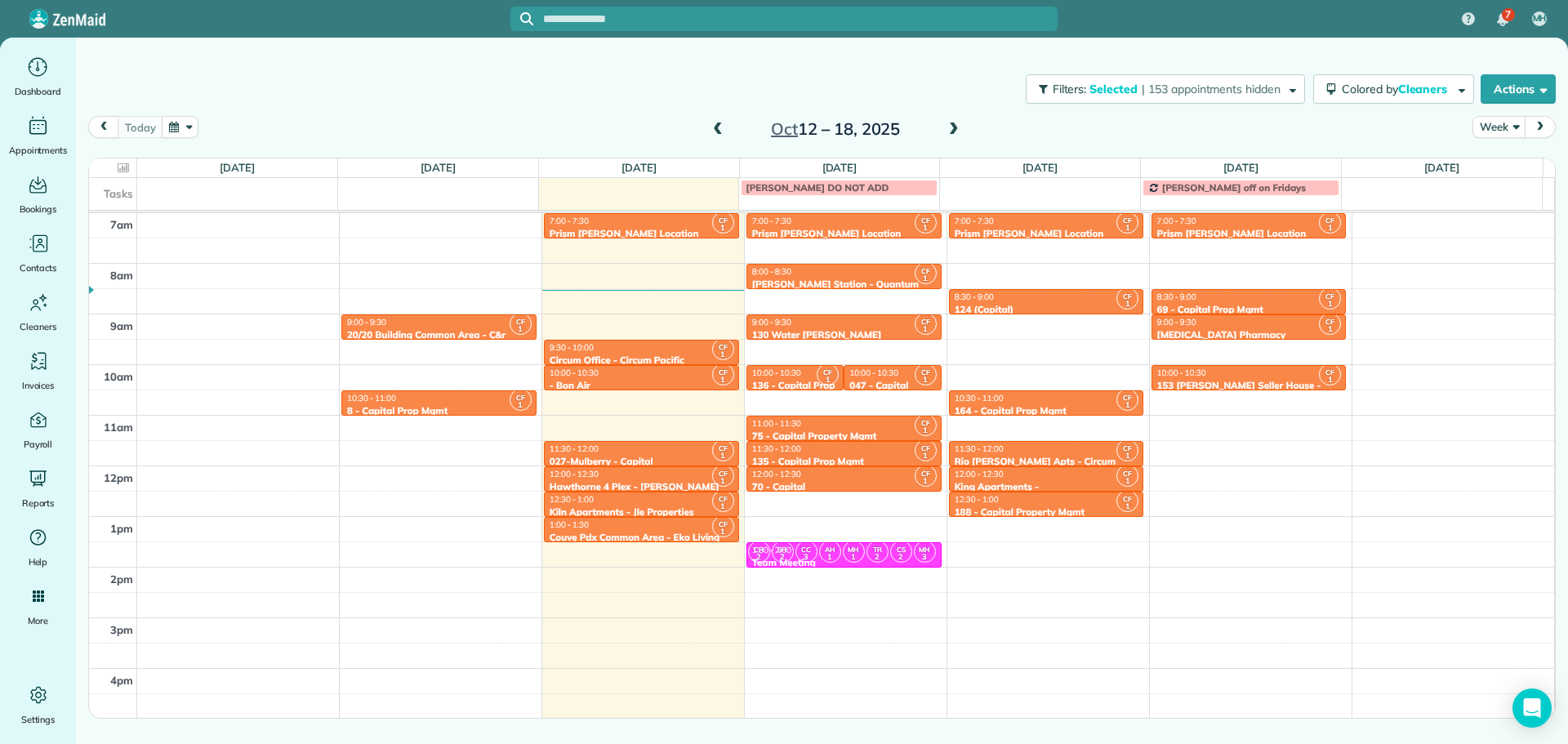
scroll to position [163, 0]
